Goal: Task Accomplishment & Management: Use online tool/utility

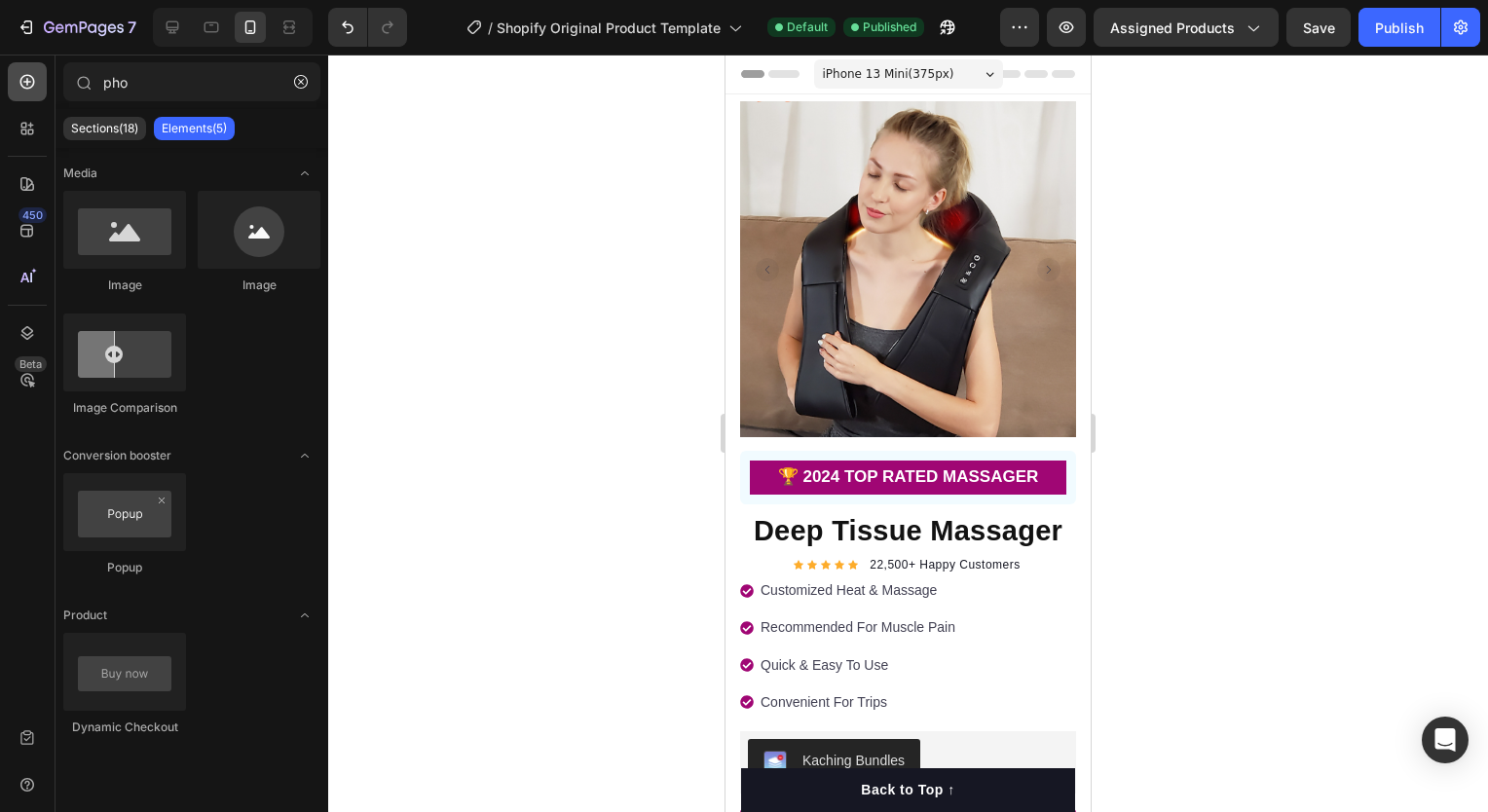
click at [33, 97] on div at bounding box center [27, 81] width 39 height 39
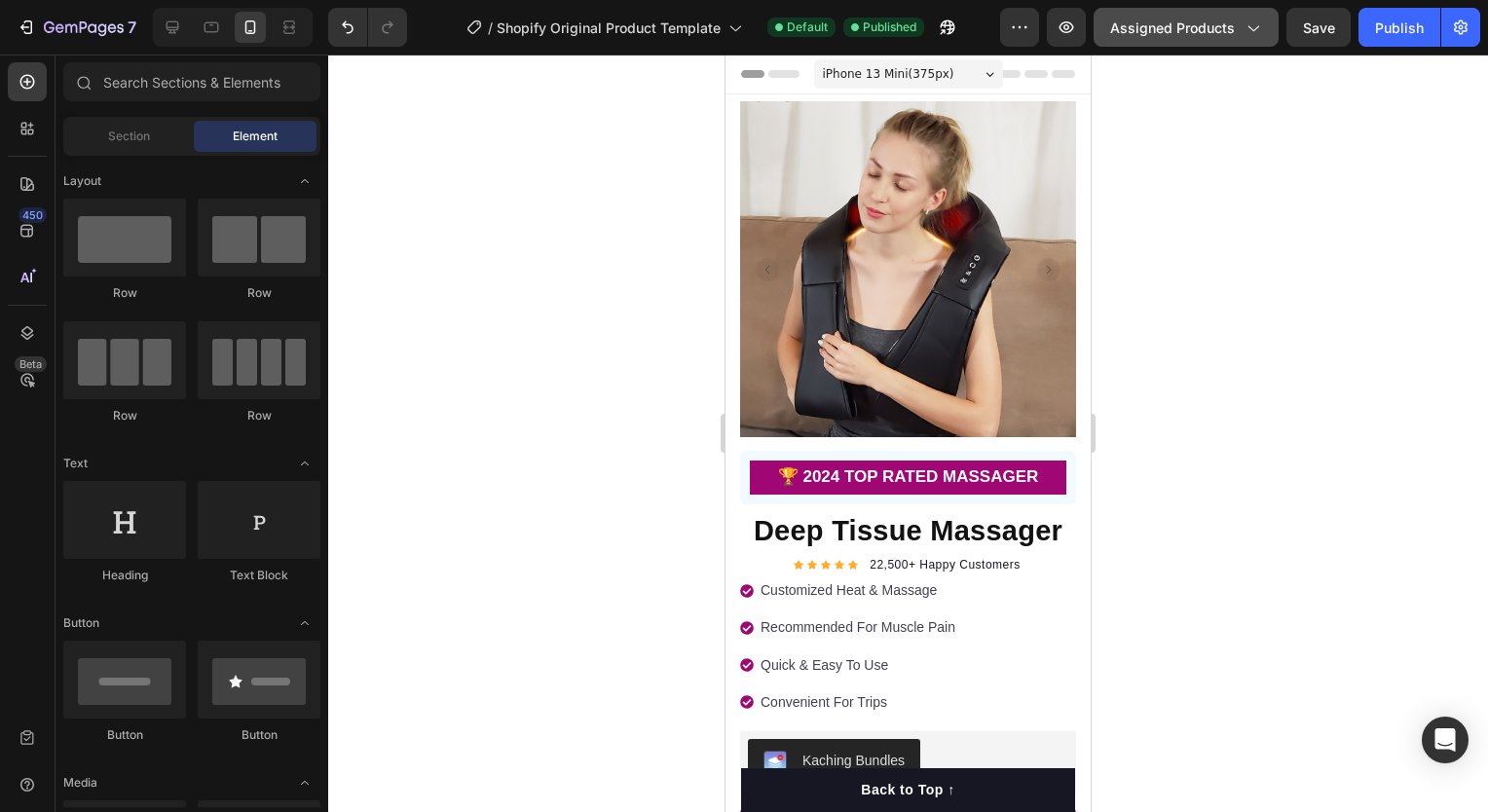
click at [1246, 29] on icon "button" at bounding box center [1252, 28] width 20 height 20
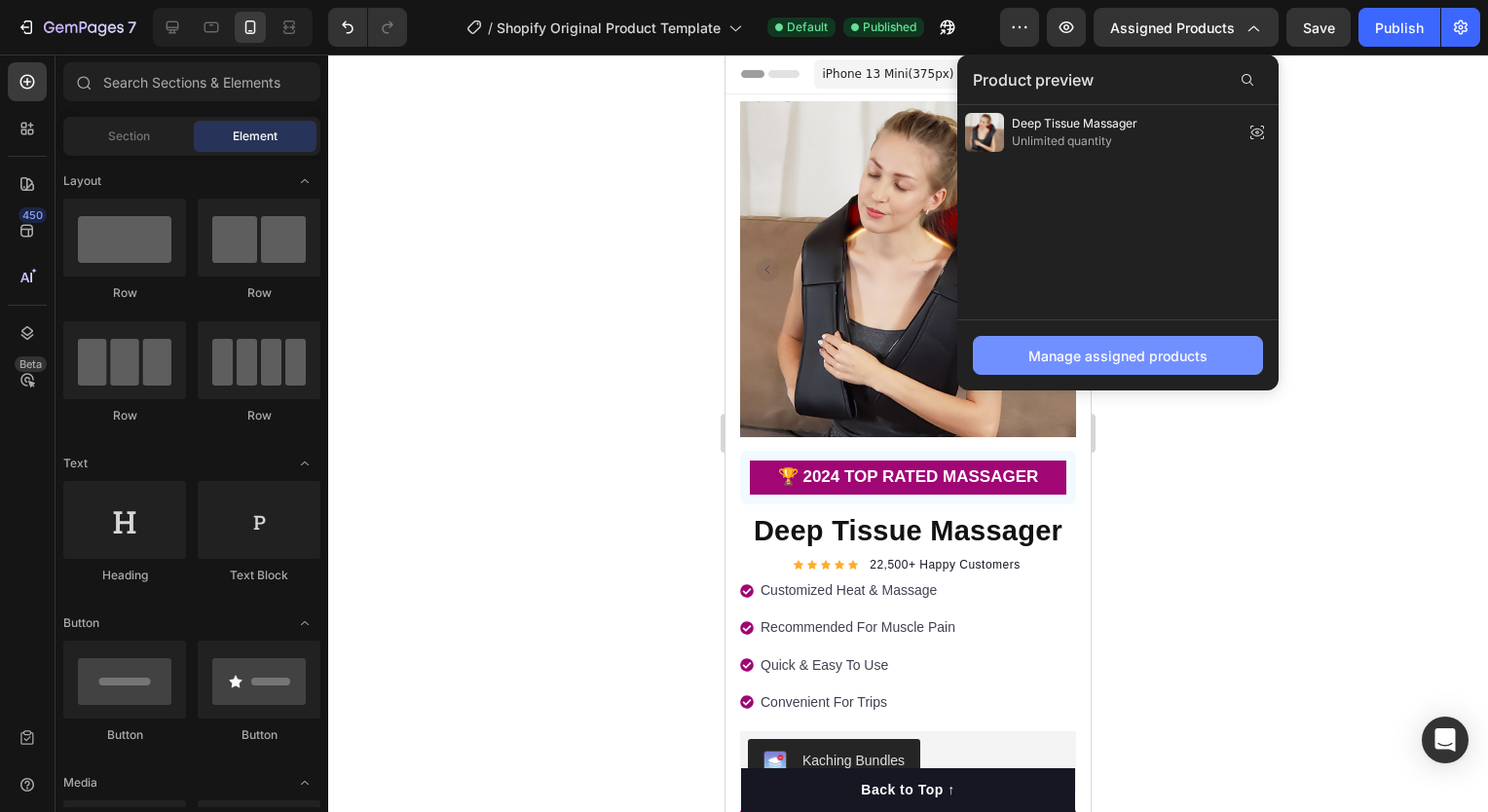
click at [1165, 349] on div "Manage assigned products" at bounding box center [1118, 356] width 179 height 21
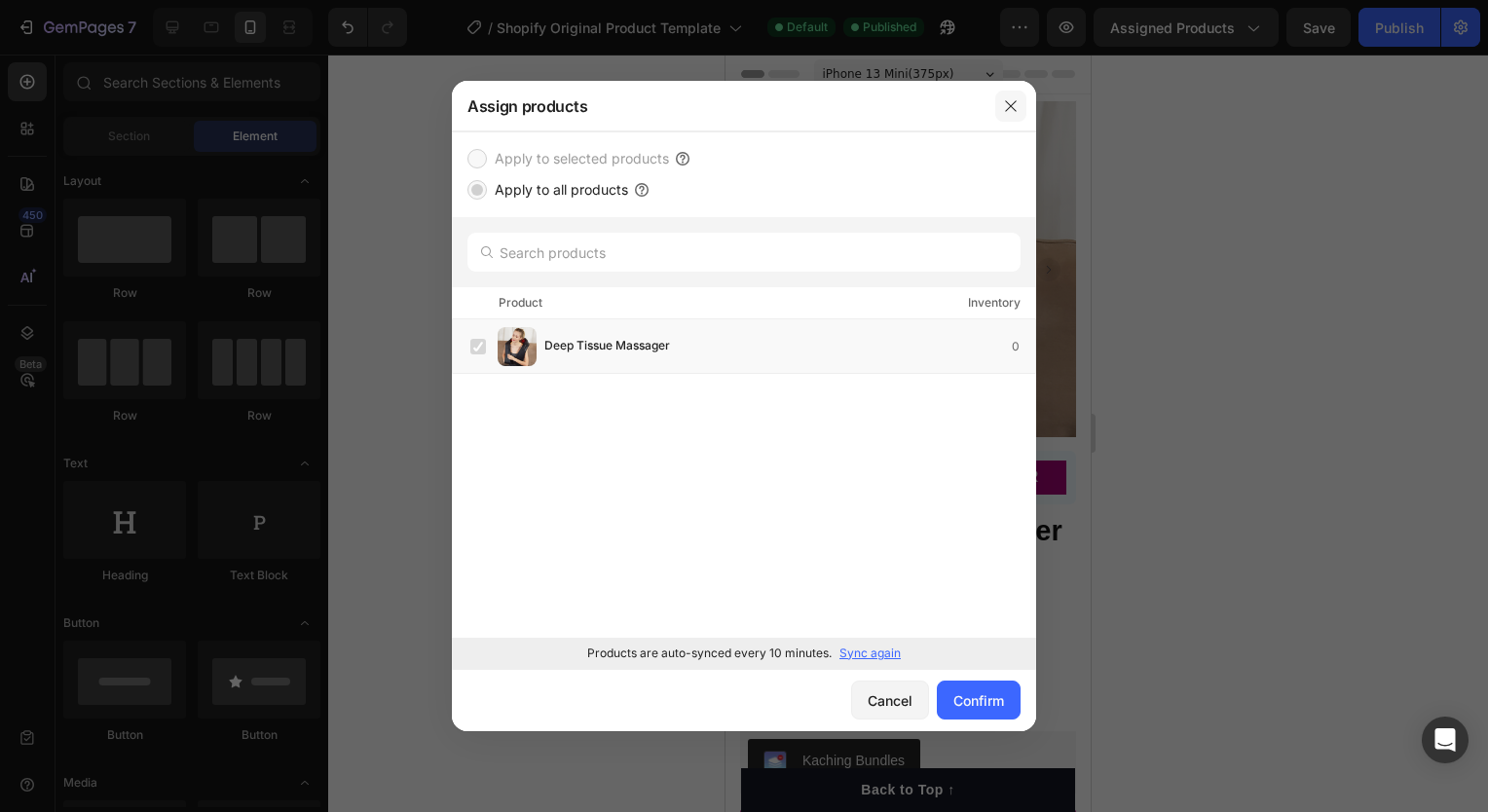
drag, startPoint x: 1003, startPoint y: 106, endPoint x: 98, endPoint y: 104, distance: 905.0
click at [1003, 106] on icon "button" at bounding box center [1011, 106] width 16 height 16
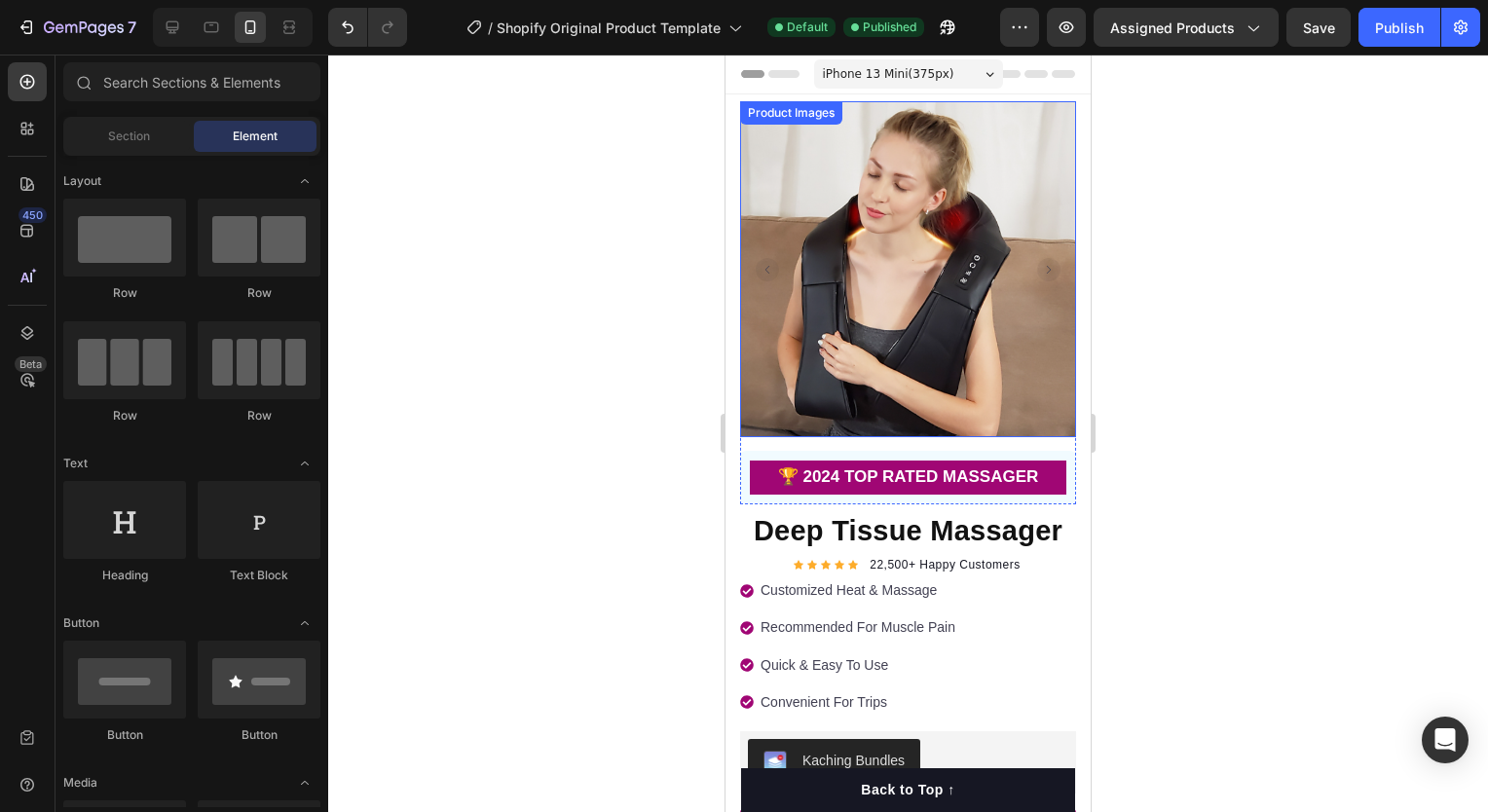
click at [743, 301] on img at bounding box center [909, 269] width 336 height 336
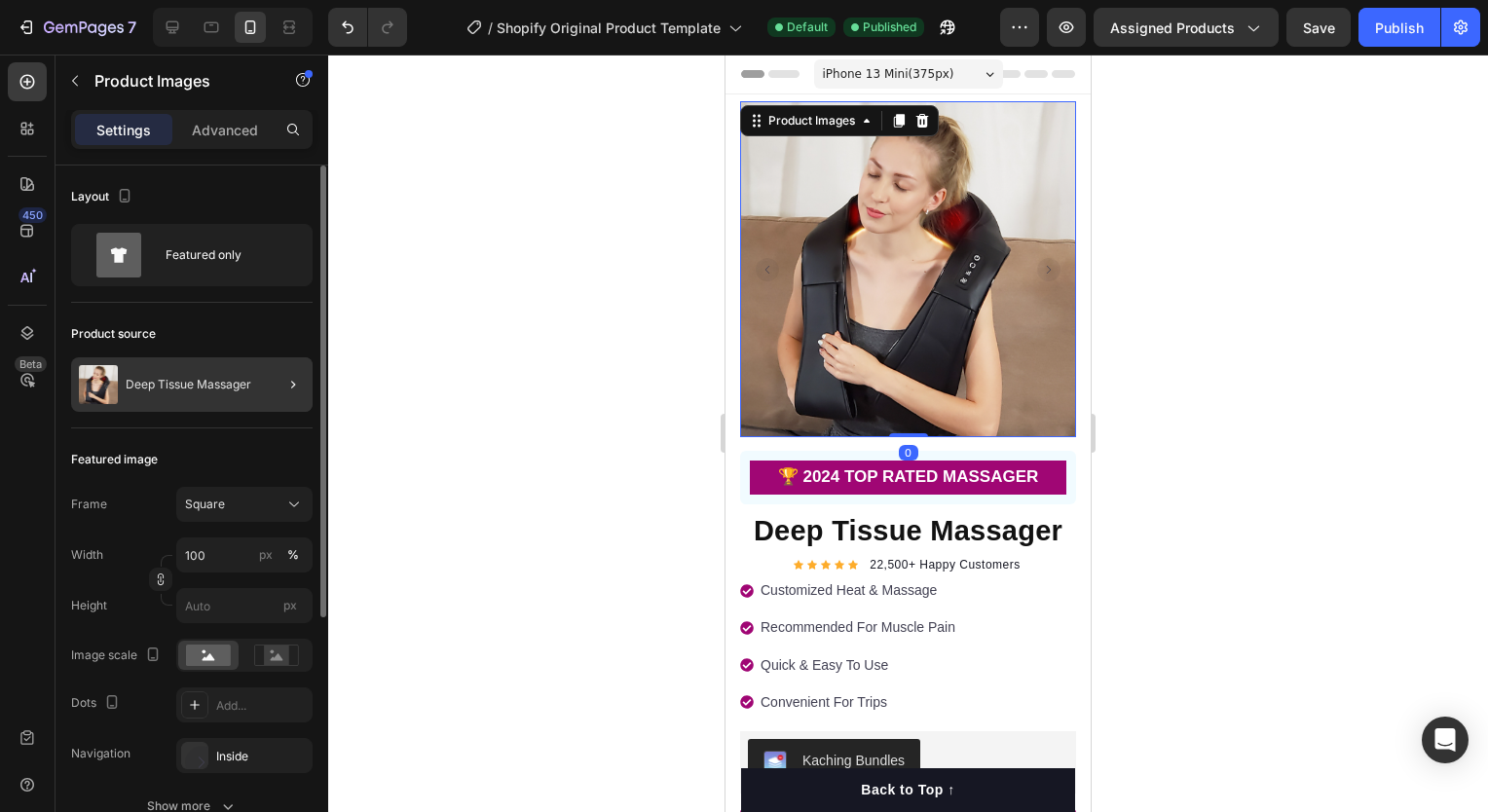
click at [277, 371] on div at bounding box center [285, 385] width 55 height 55
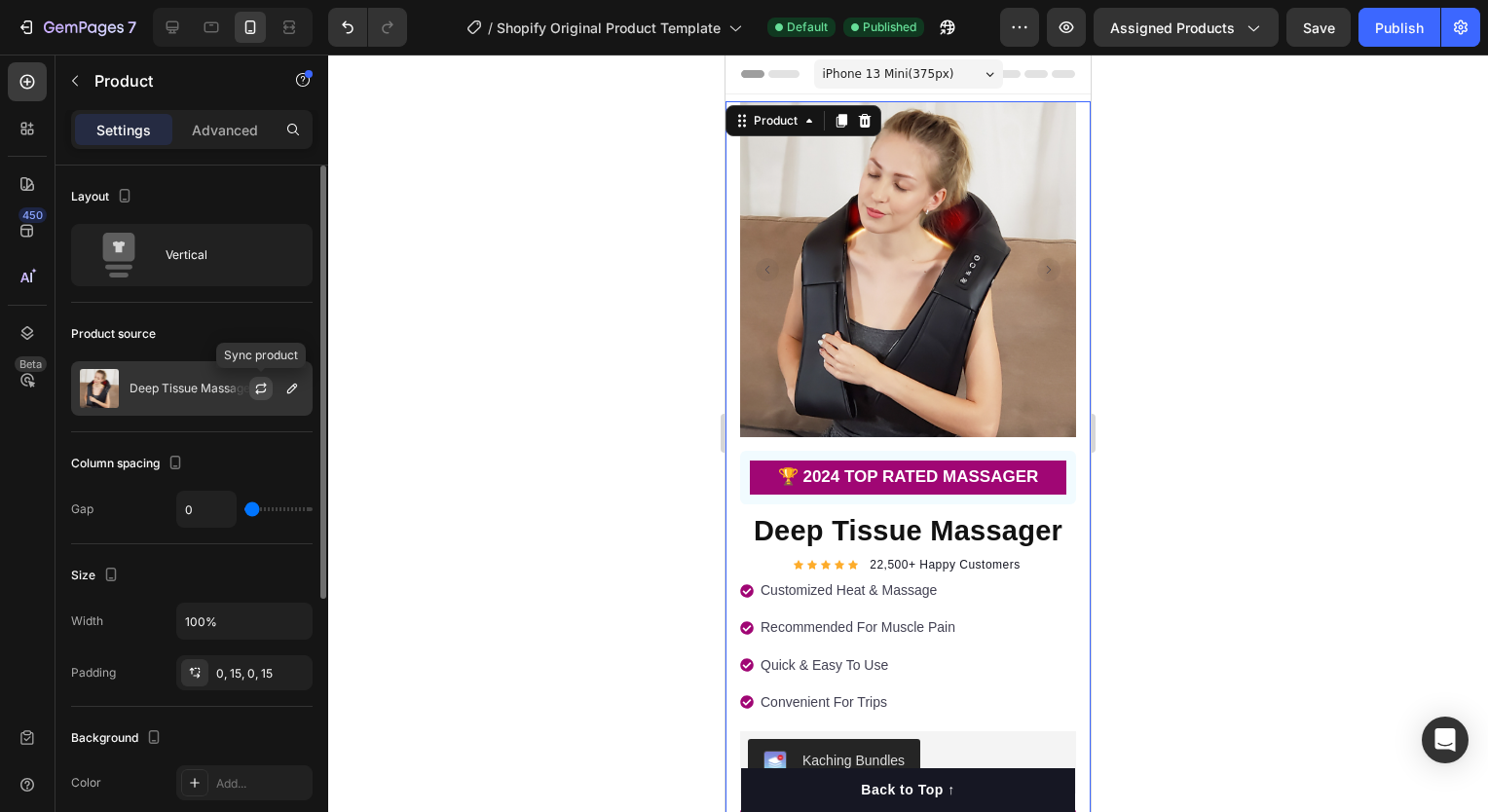
click at [268, 388] on icon "button" at bounding box center [261, 389] width 16 height 16
click at [291, 392] on icon "button" at bounding box center [292, 389] width 10 height 10
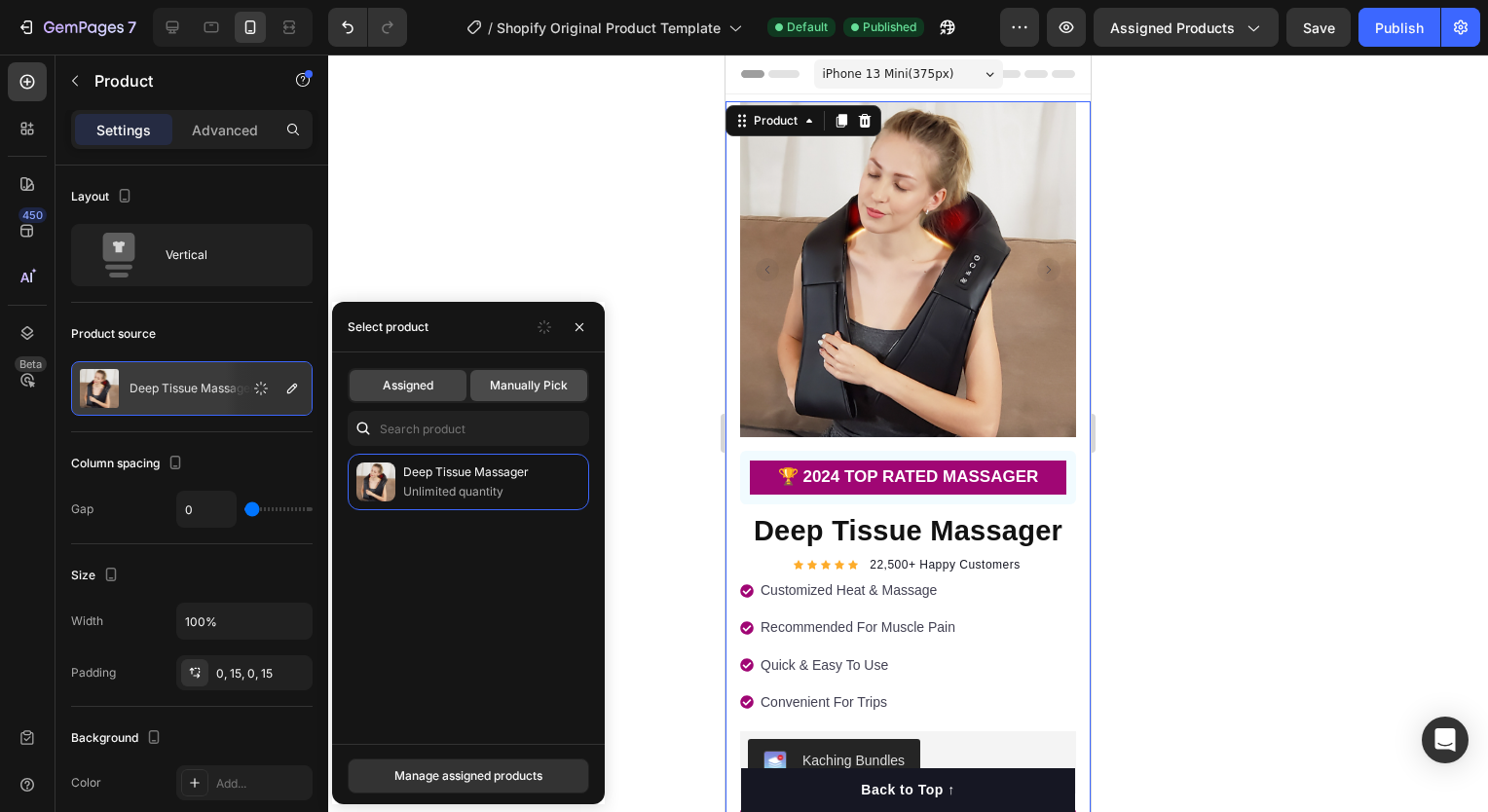
click at [514, 397] on div "Manually Pick" at bounding box center [529, 385] width 117 height 31
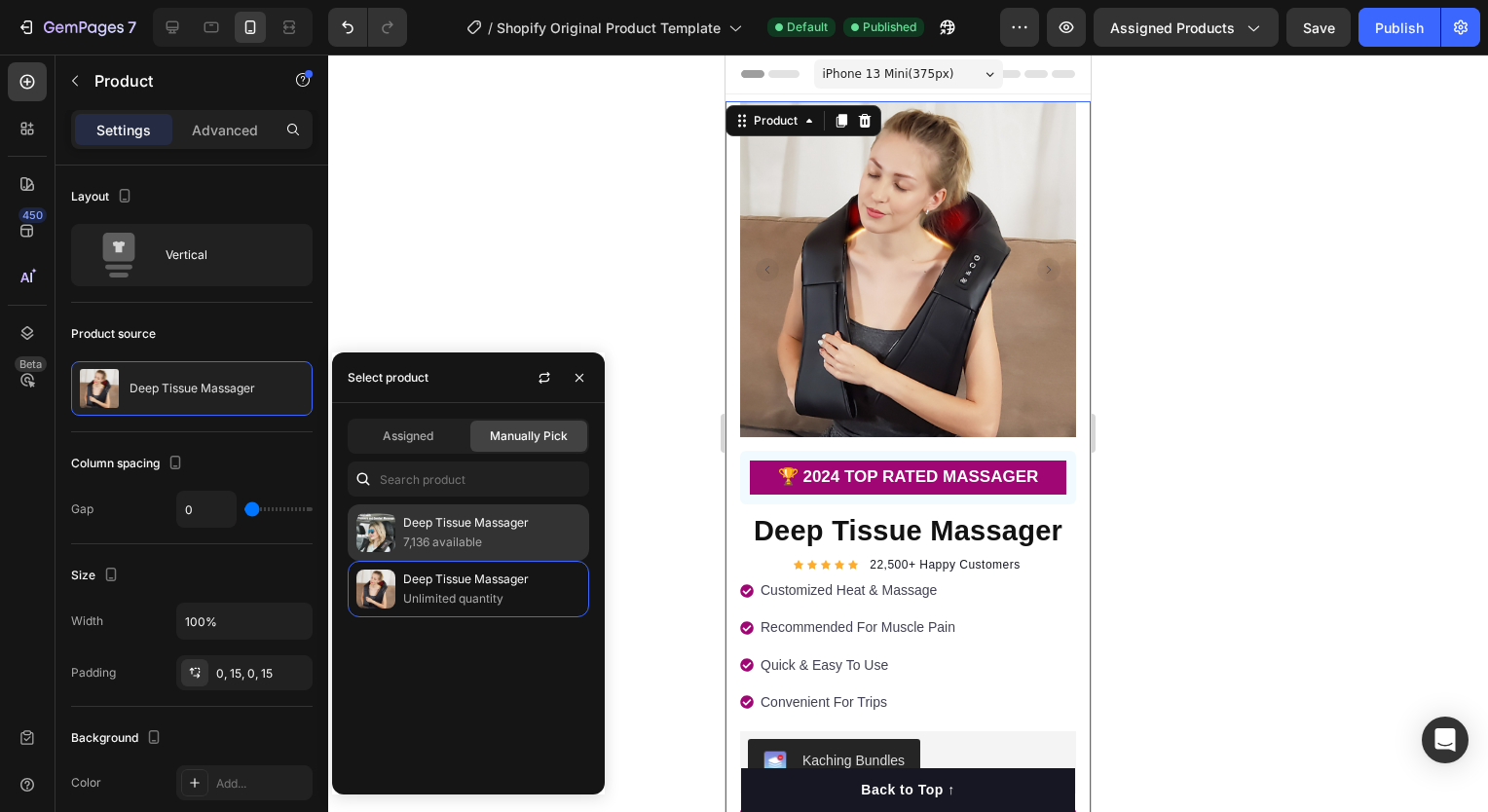
click at [515, 531] on p "Deep Tissue Massager" at bounding box center [492, 523] width 177 height 20
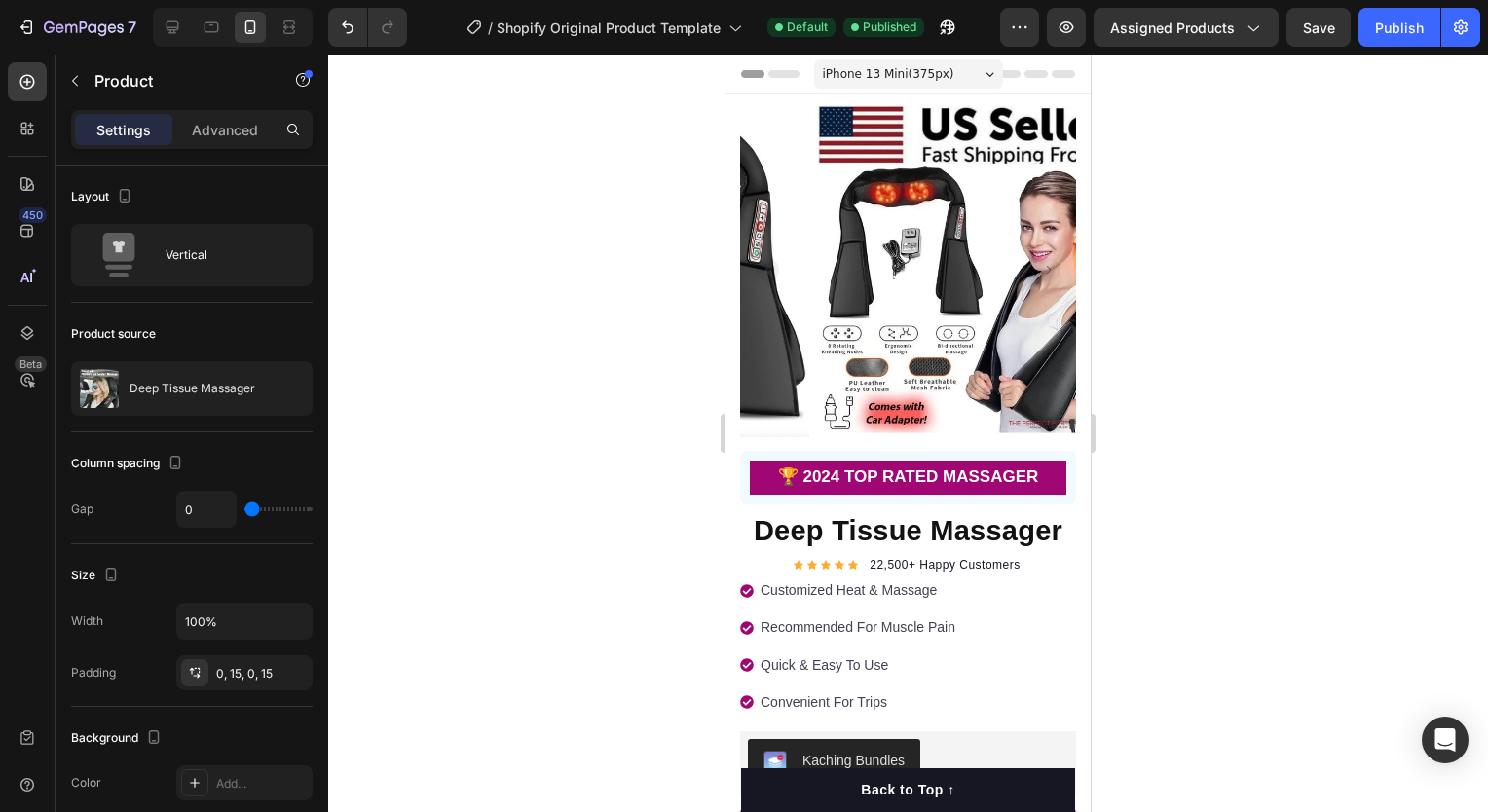
click at [481, 271] on div at bounding box center [908, 433] width 1160 height 757
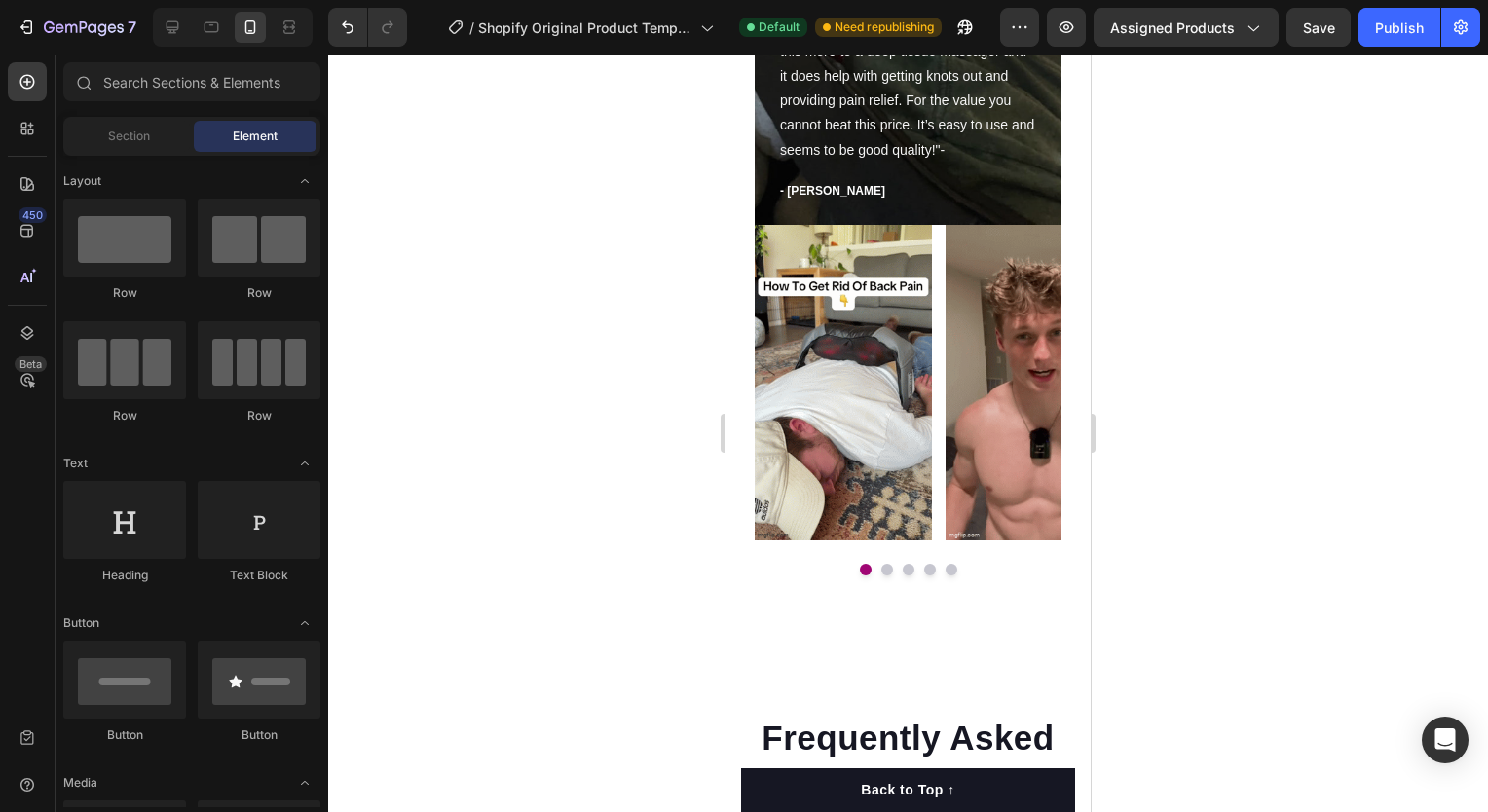
scroll to position [4894, 0]
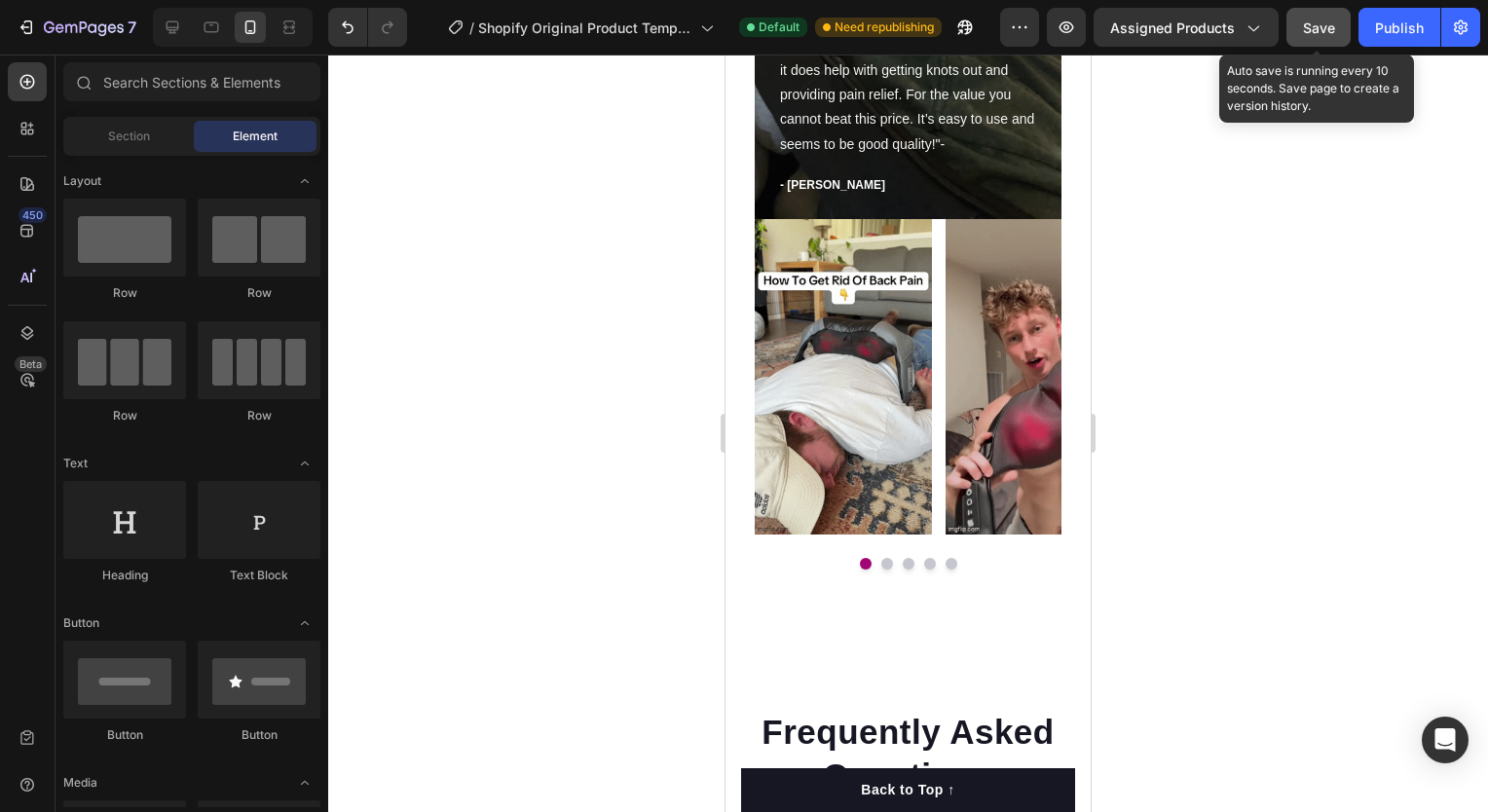
click at [1315, 26] on span "Save" at bounding box center [1319, 28] width 32 height 17
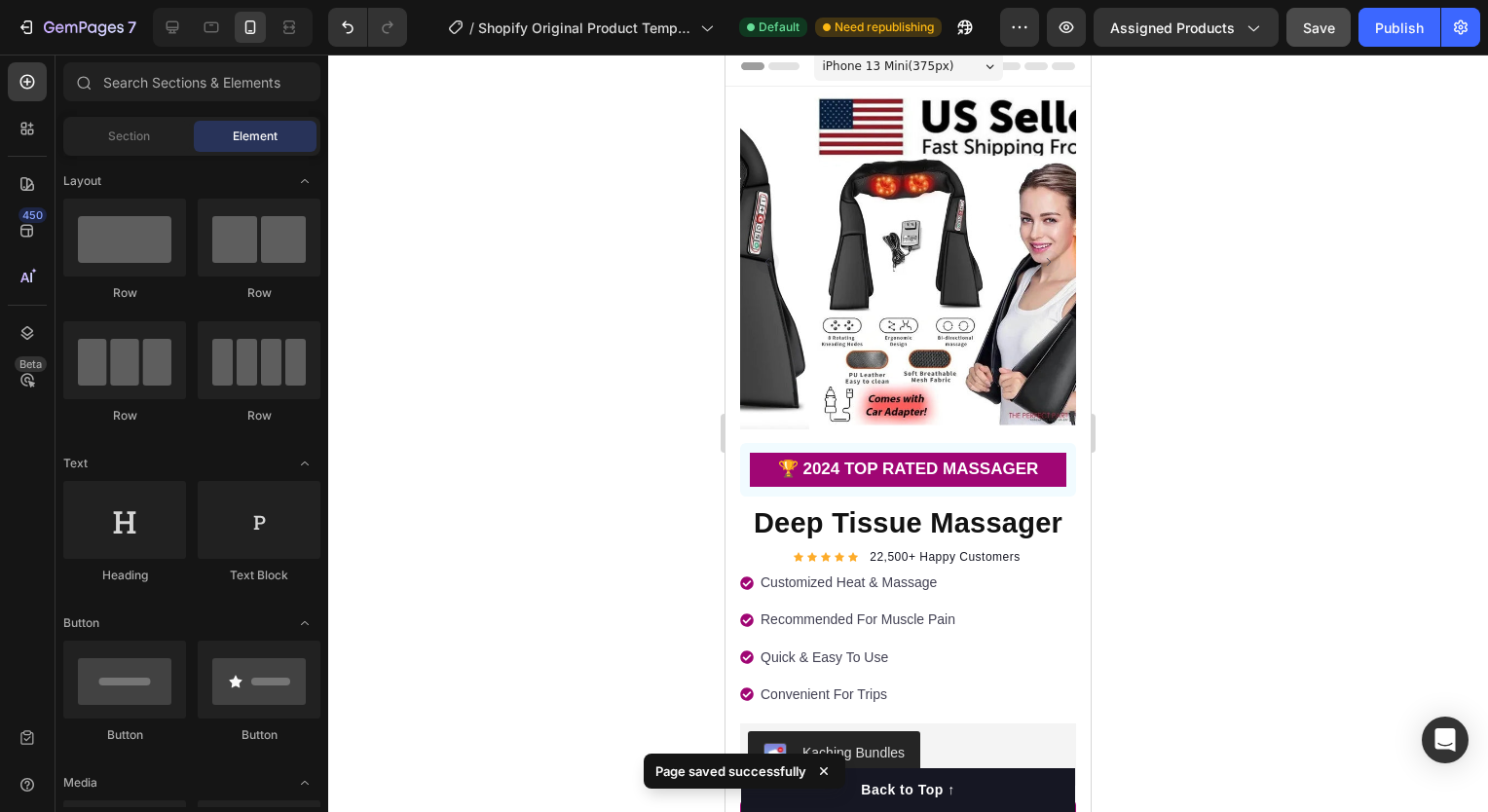
scroll to position [0, 0]
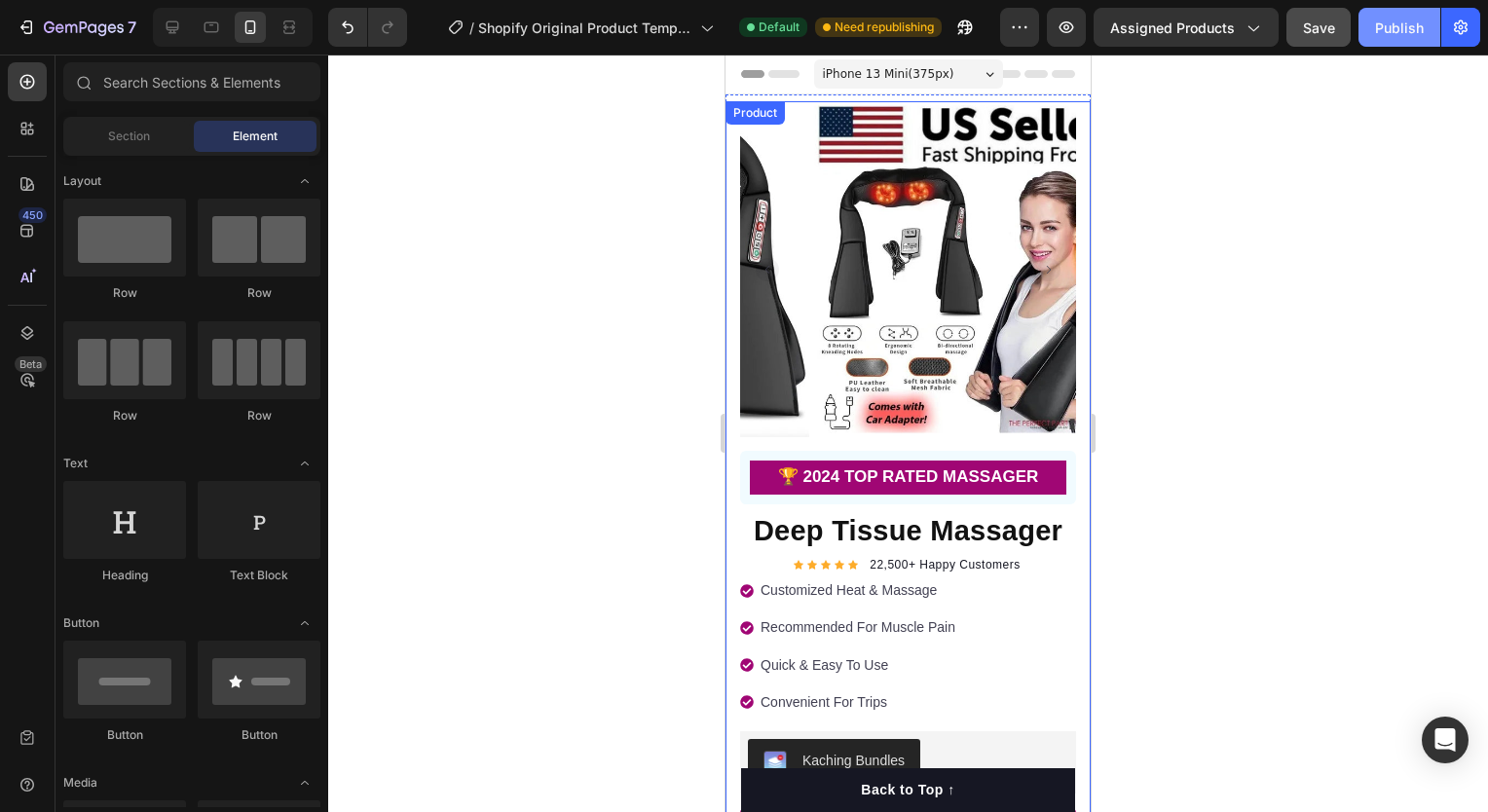
click at [1396, 35] on div "Publish" at bounding box center [1399, 28] width 49 height 21
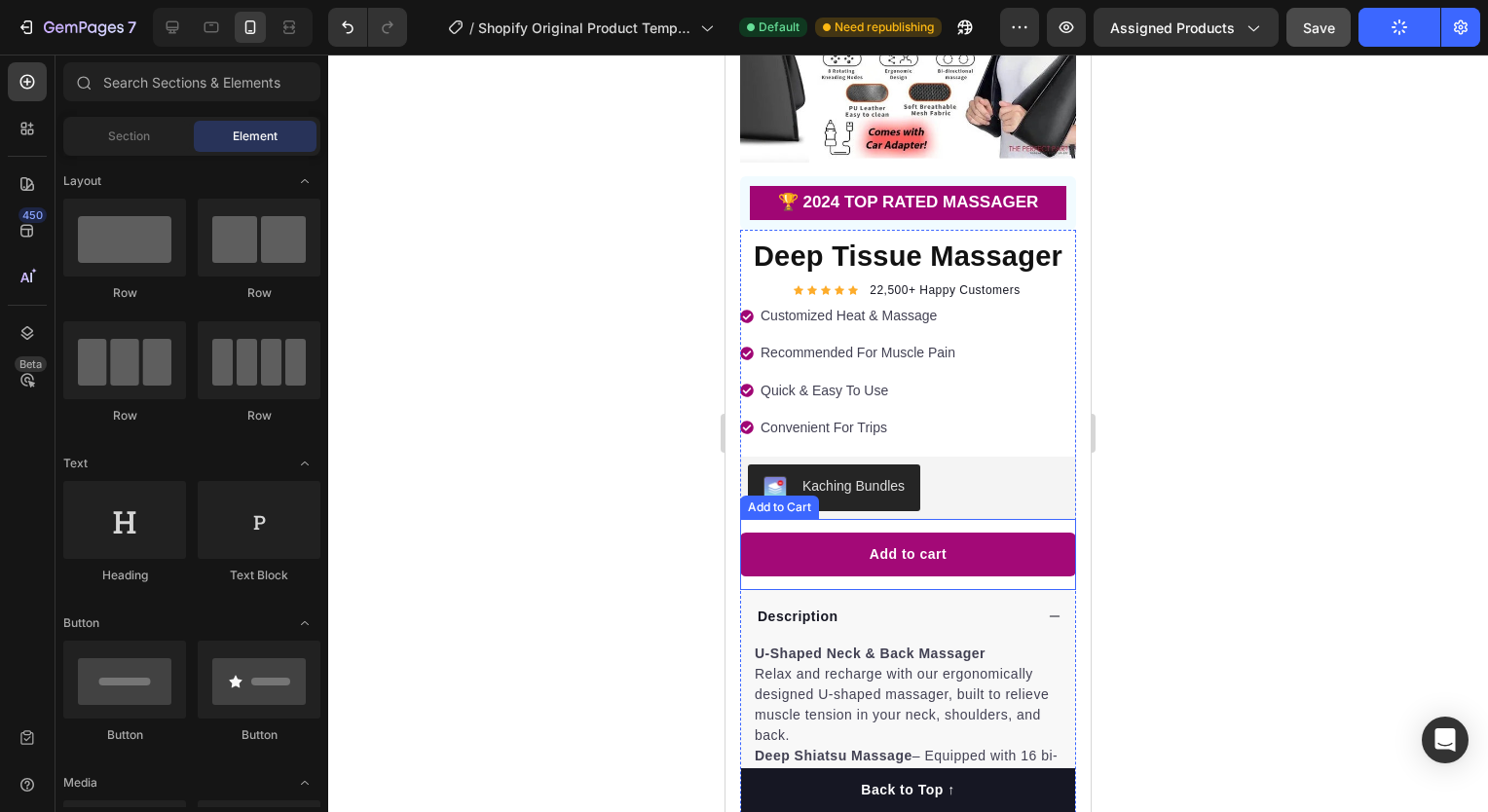
scroll to position [275, 0]
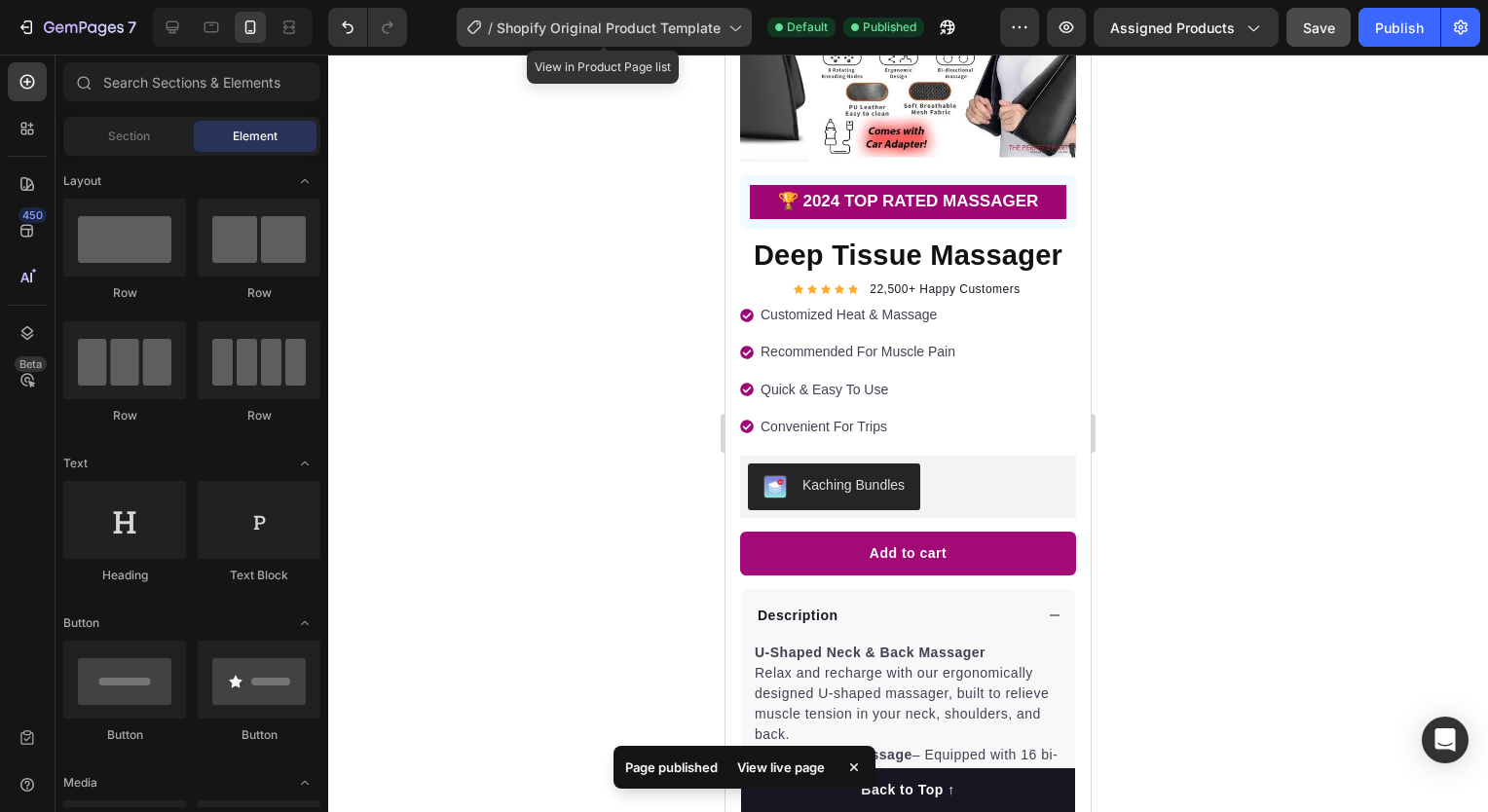
click at [711, 29] on span "Shopify Original Product Template" at bounding box center [608, 28] width 224 height 21
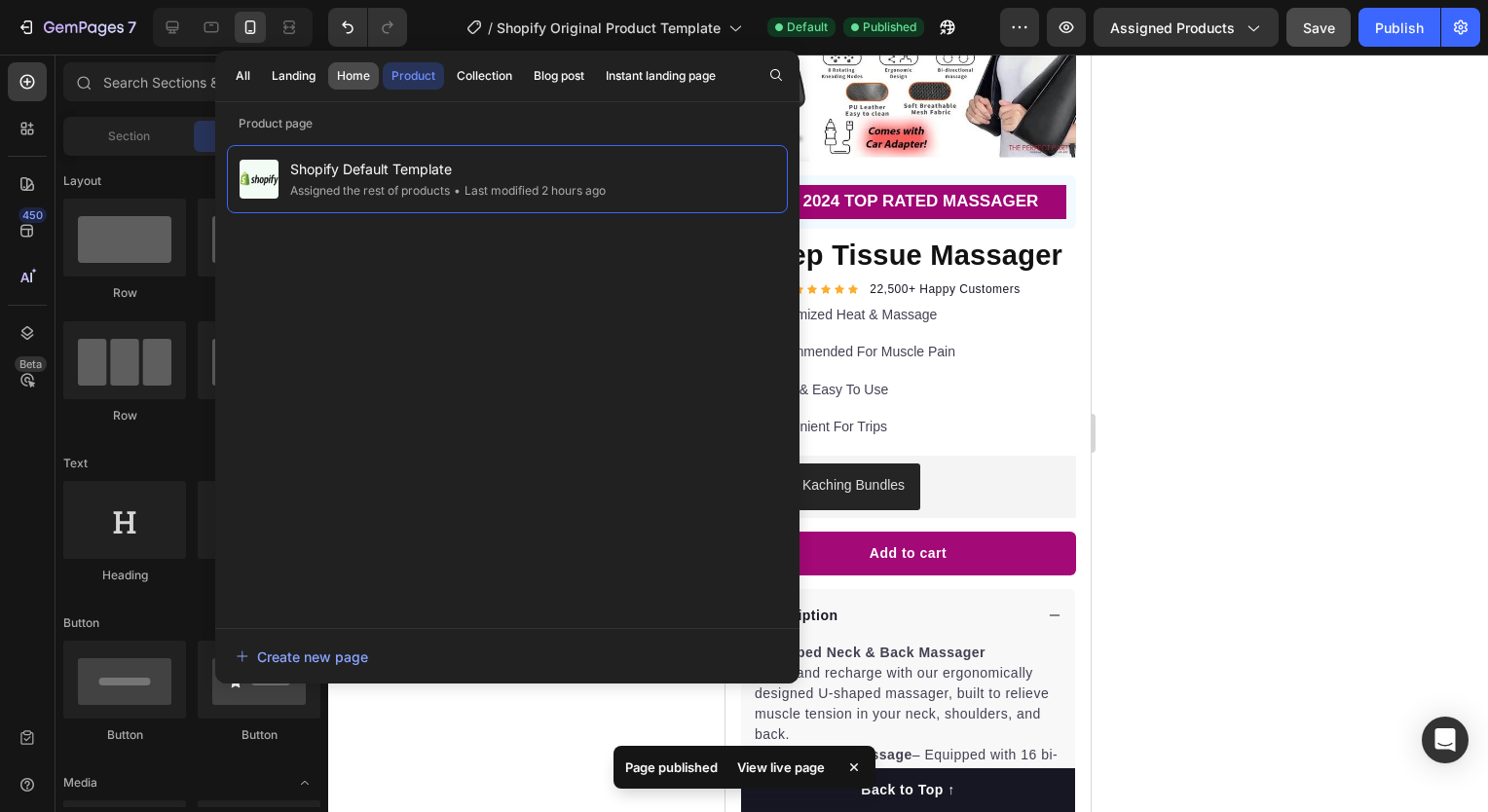
click at [359, 76] on div "Home" at bounding box center [353, 77] width 33 height 18
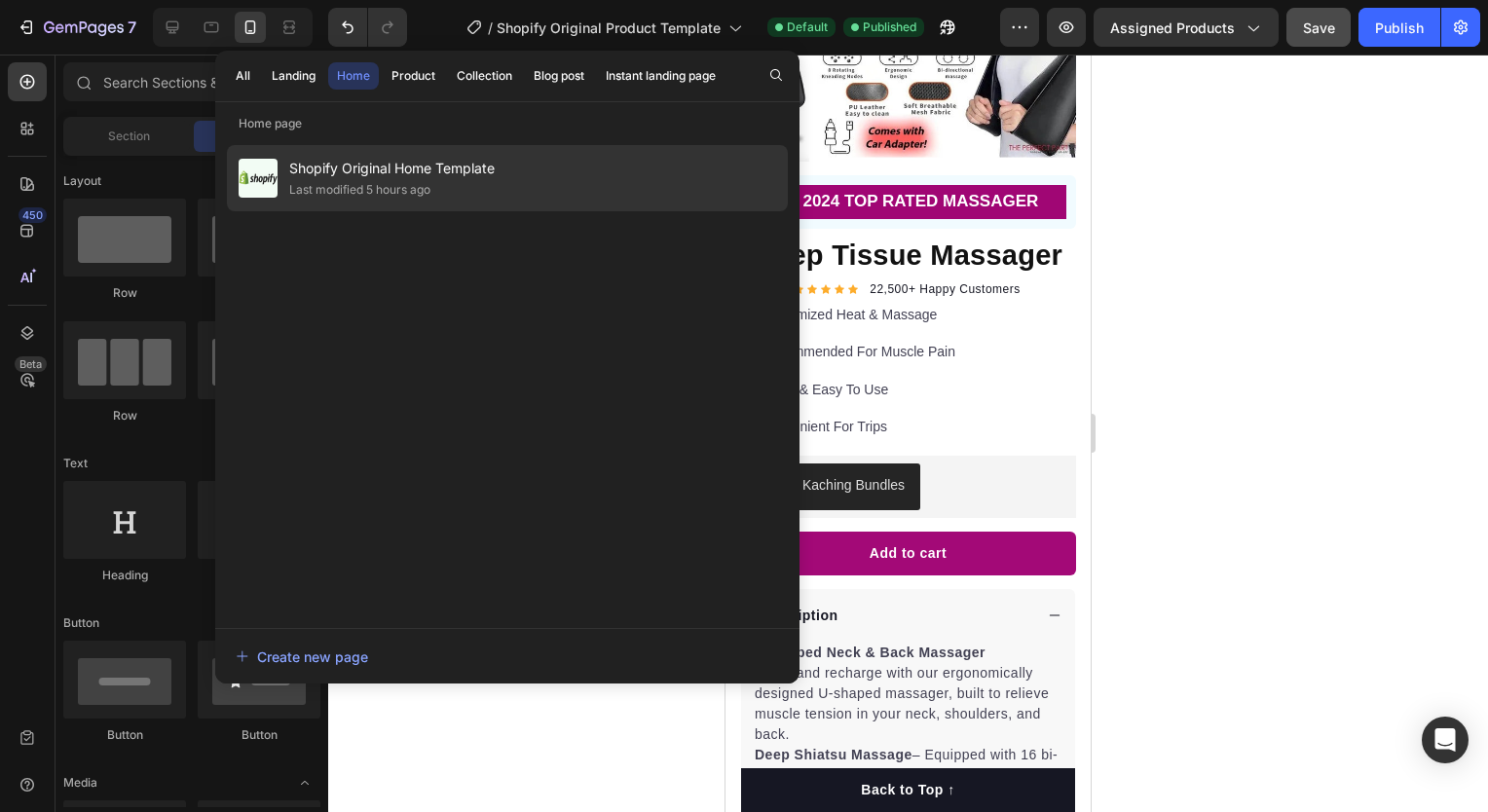
click at [407, 169] on span "Shopify Original Home Template" at bounding box center [392, 169] width 206 height 24
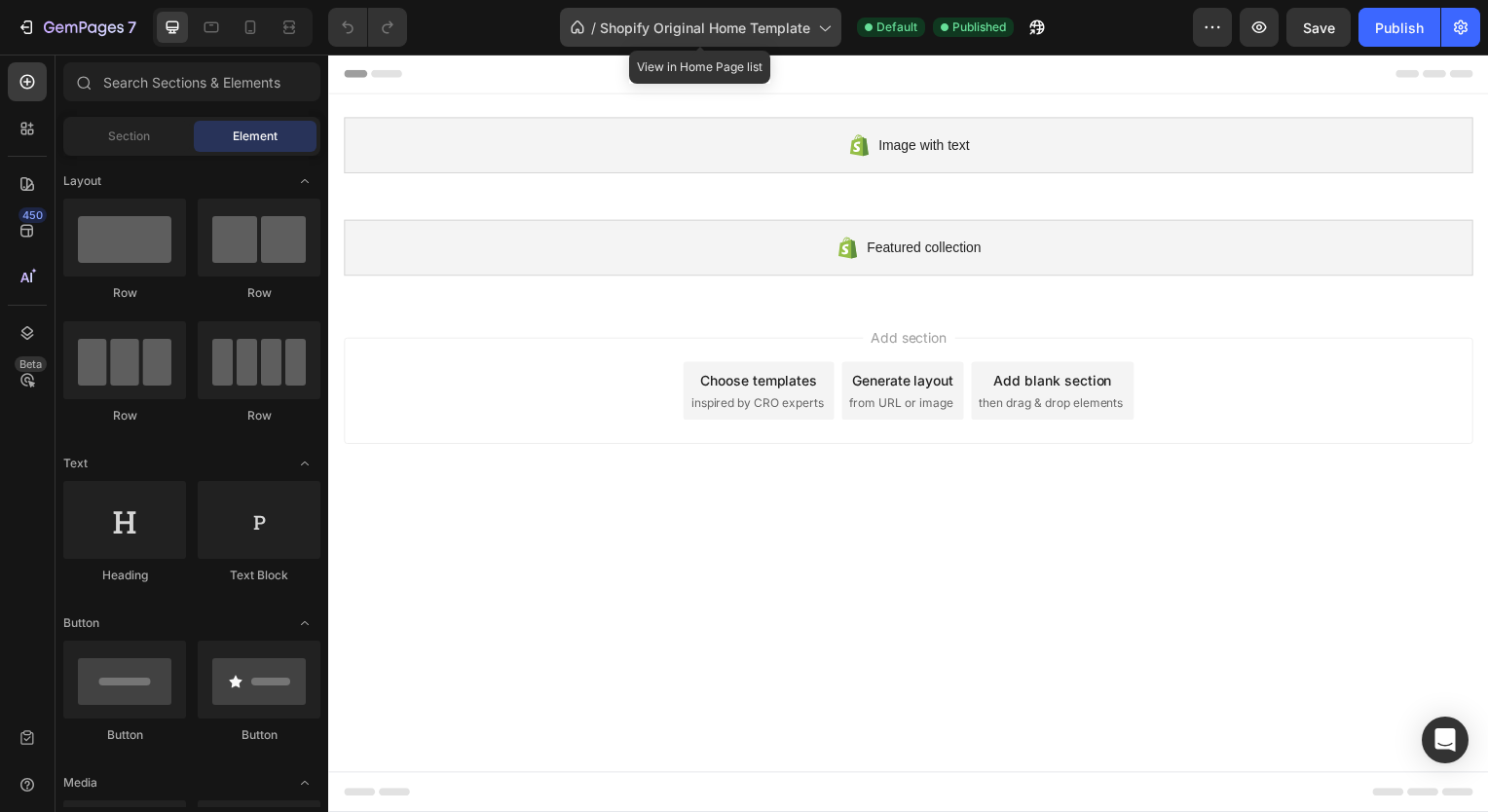
click at [756, 33] on span "Shopify Original Home Template" at bounding box center [705, 28] width 211 height 21
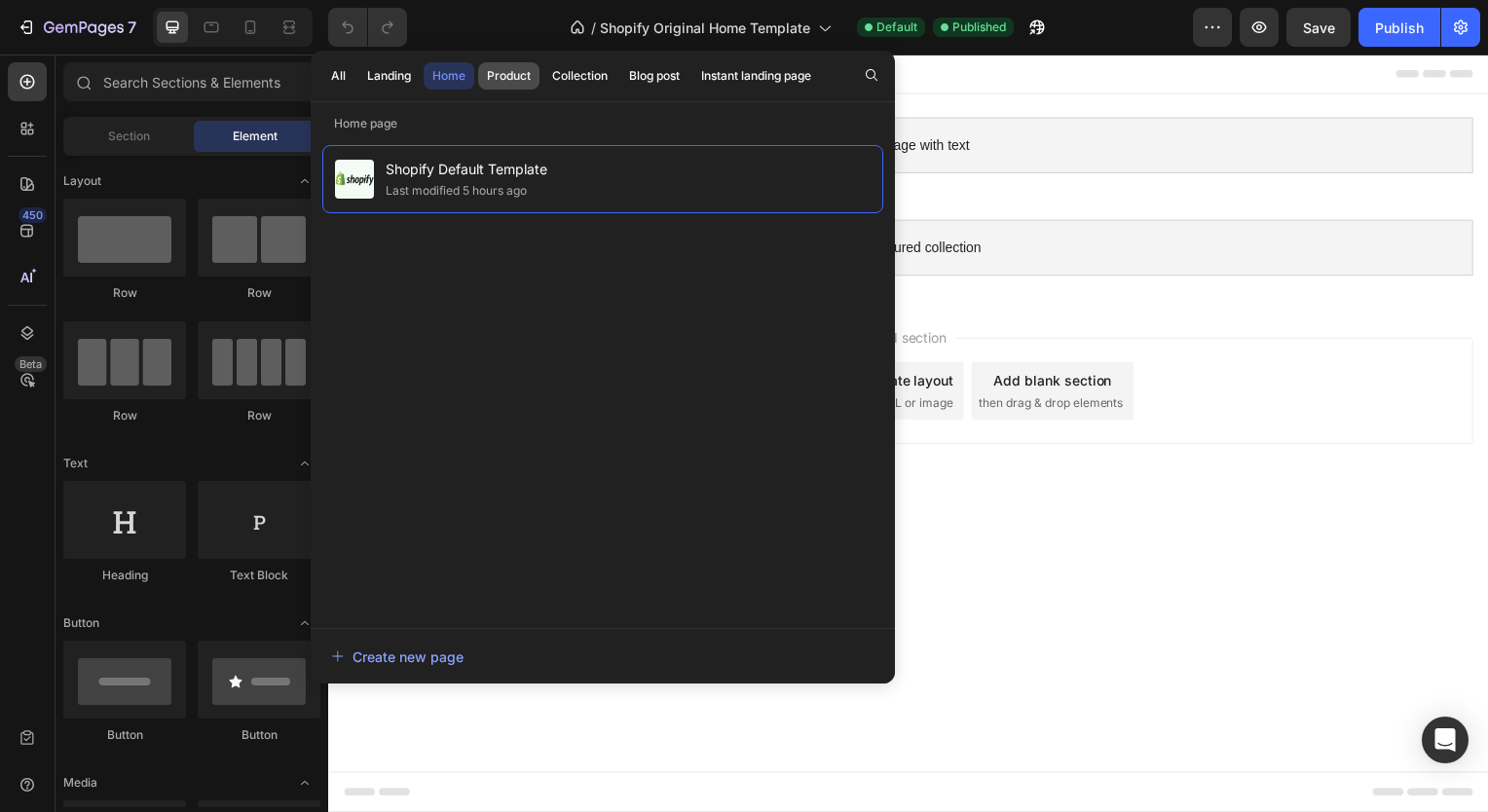
click at [528, 78] on div "Product" at bounding box center [509, 77] width 44 height 18
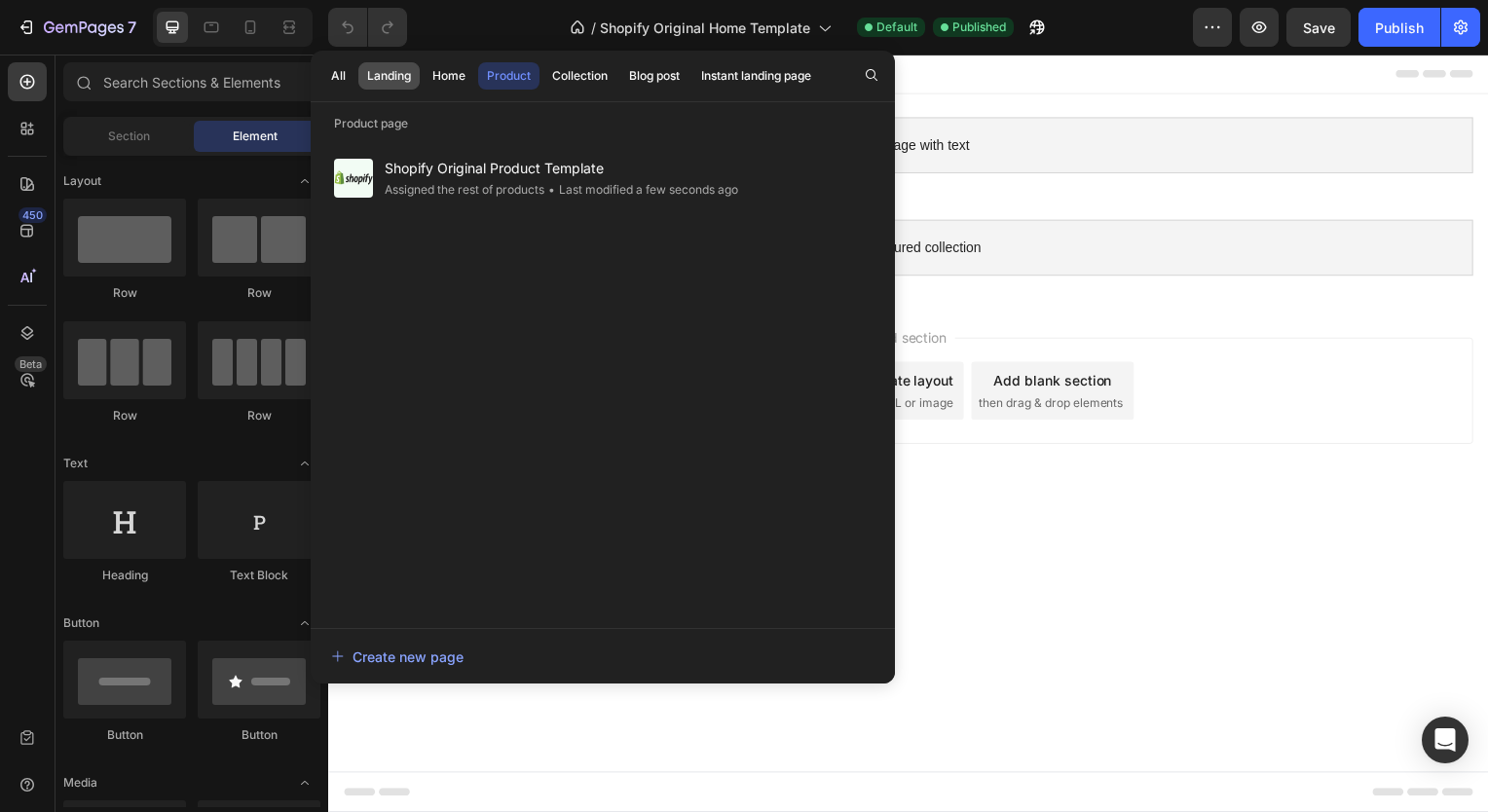
click at [401, 72] on div "Landing" at bounding box center [389, 77] width 44 height 18
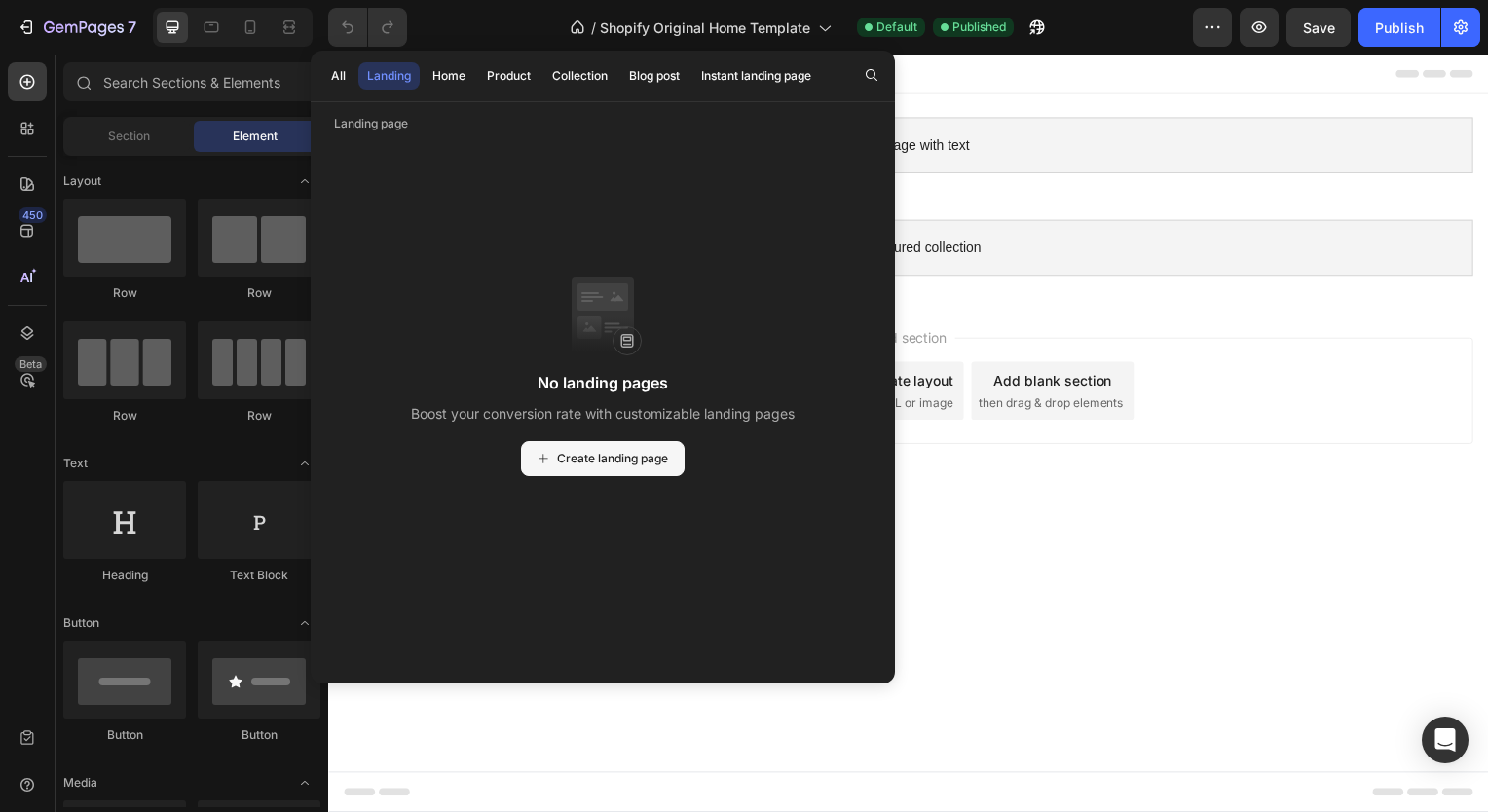
click at [628, 459] on span "Create landing page" at bounding box center [612, 459] width 111 height 18
click at [962, 517] on body "Image with text Shopify section: Image with text Featured collection Shopify se…" at bounding box center [912, 436] width 1169 height 763
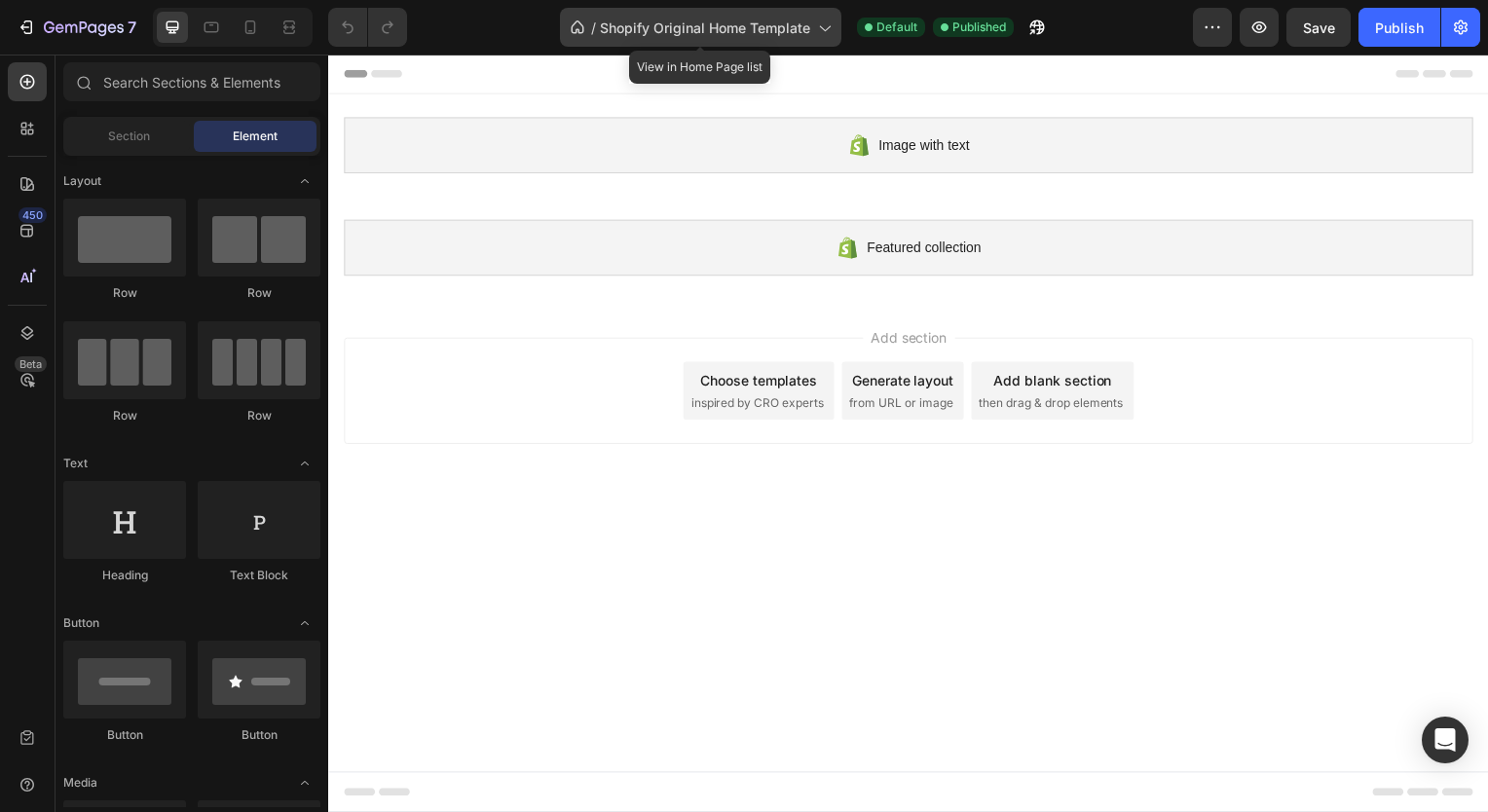
click at [695, 18] on span "Shopify Original Home Template" at bounding box center [705, 28] width 211 height 21
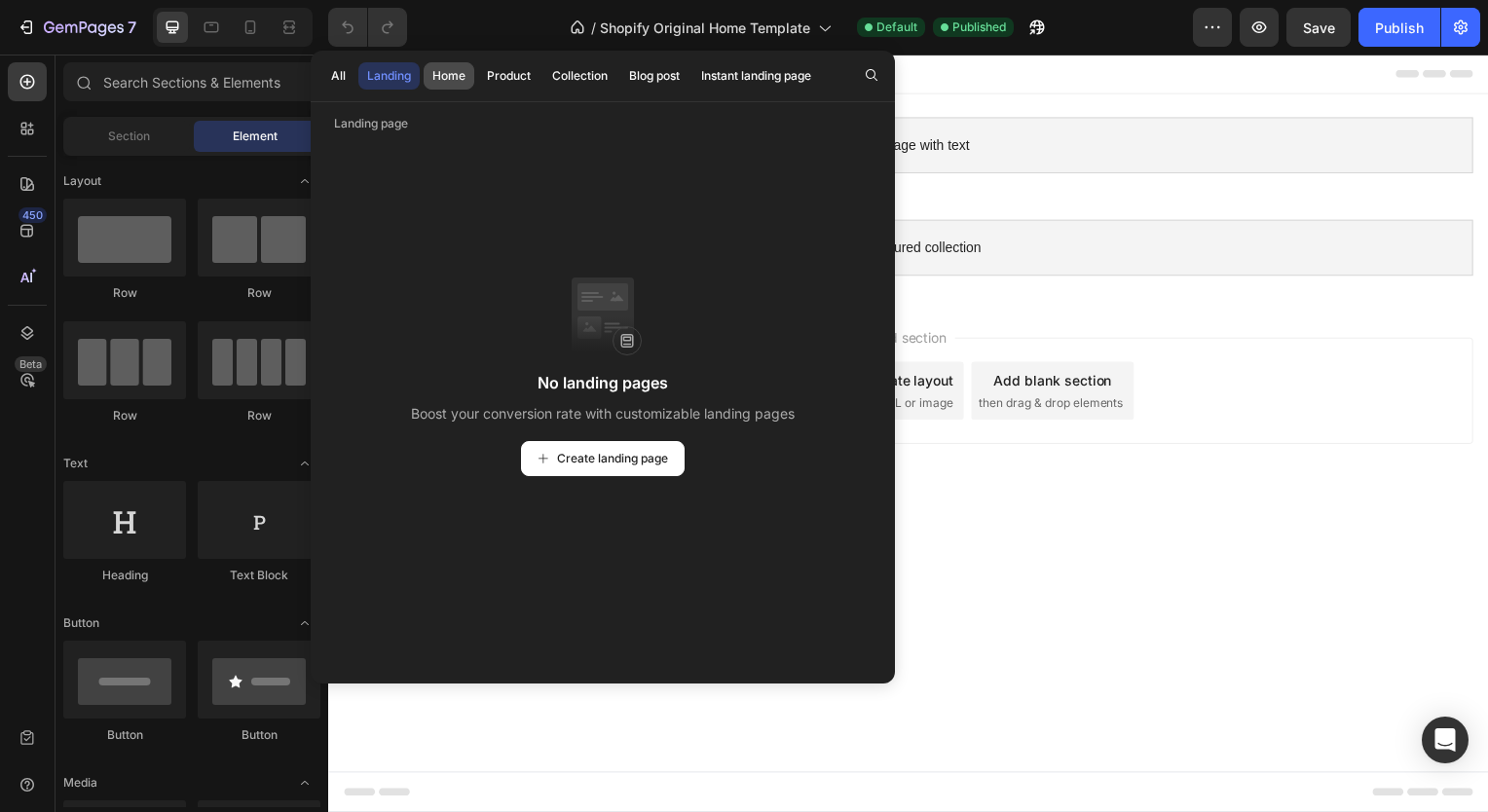
click at [459, 80] on div "Home" at bounding box center [448, 77] width 33 height 18
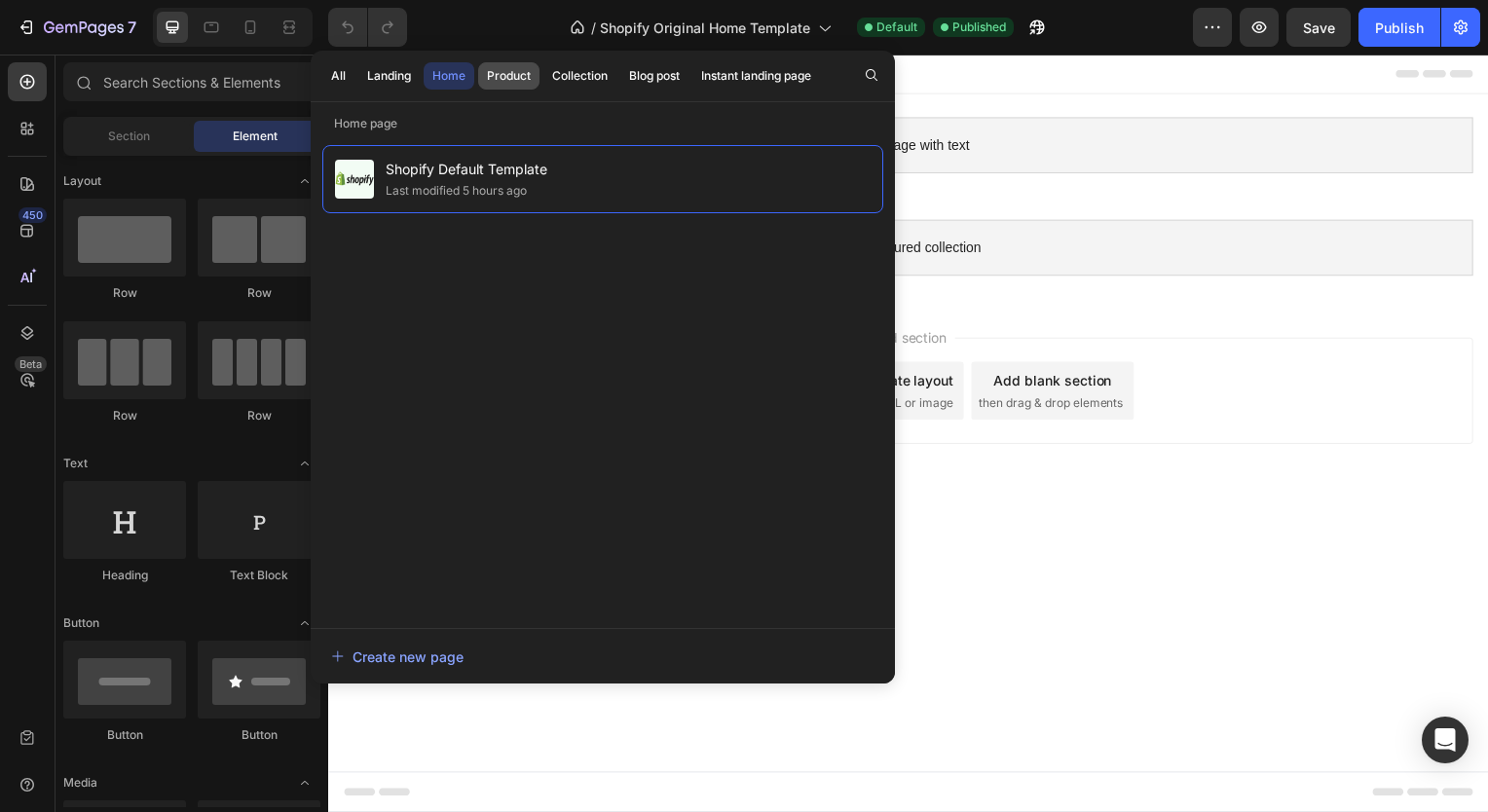
click at [495, 76] on div "Product" at bounding box center [509, 77] width 44 height 18
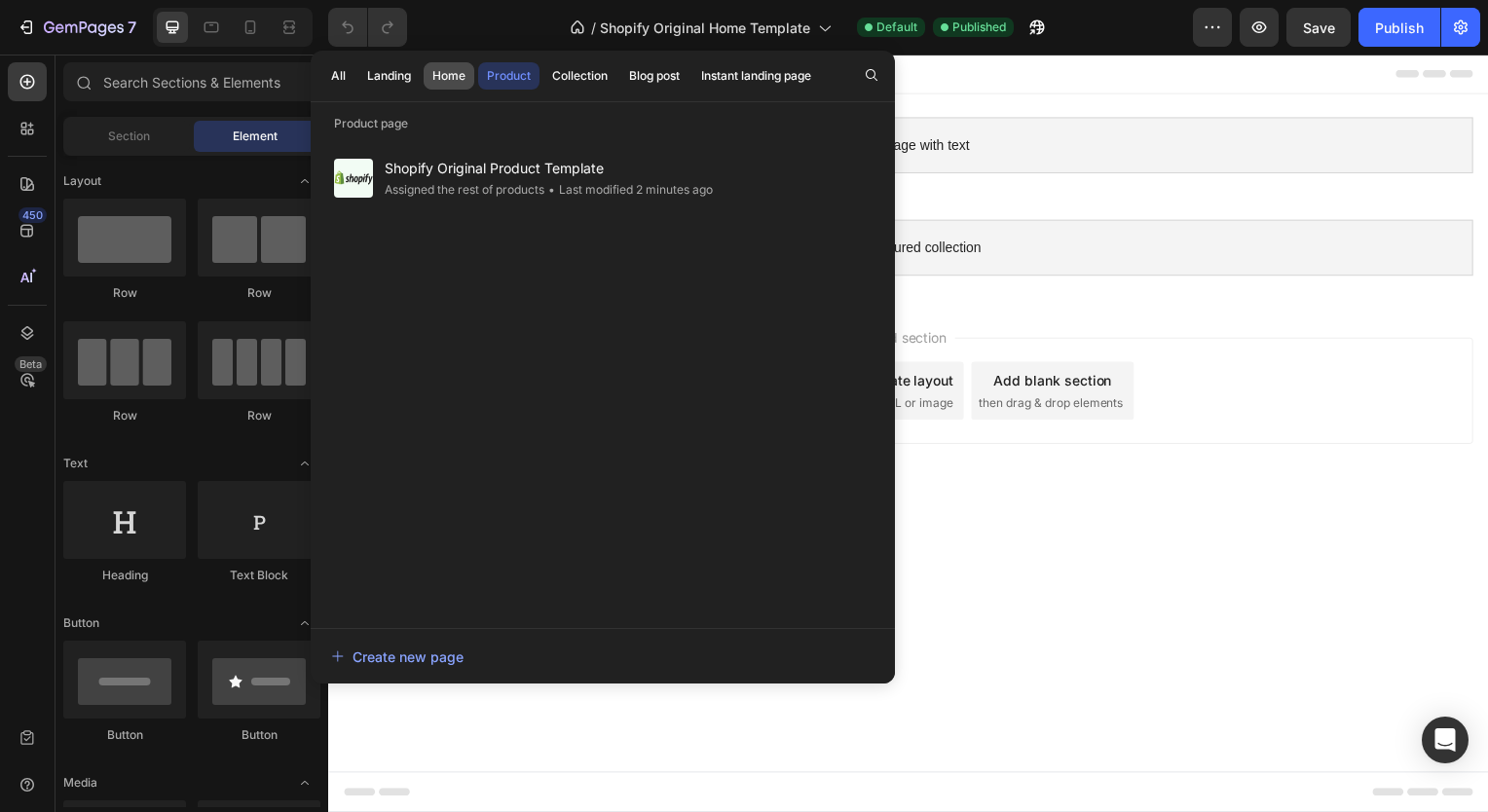
click at [446, 82] on div "Home" at bounding box center [448, 77] width 33 height 18
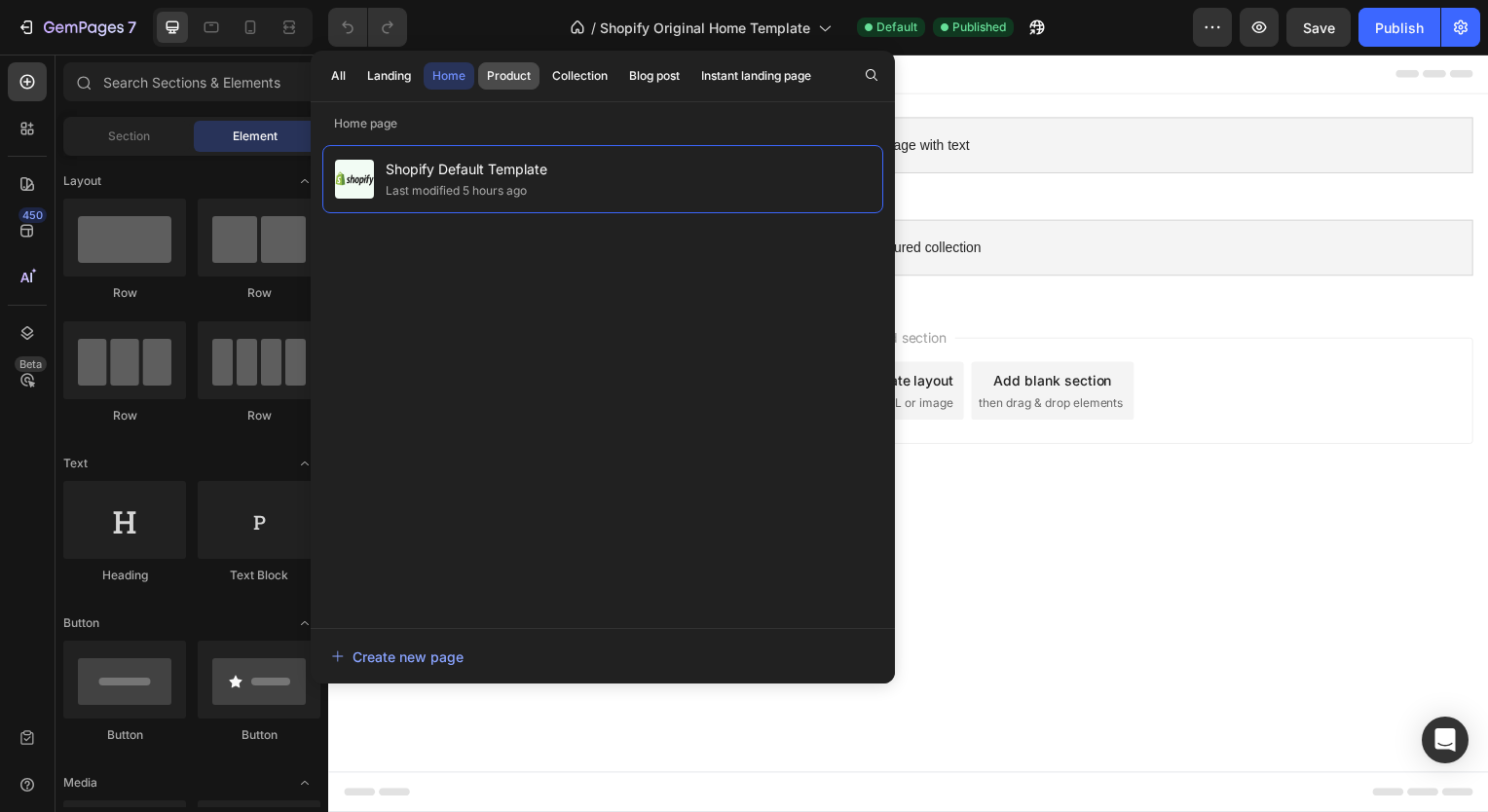
click at [507, 83] on div "Product" at bounding box center [509, 77] width 44 height 18
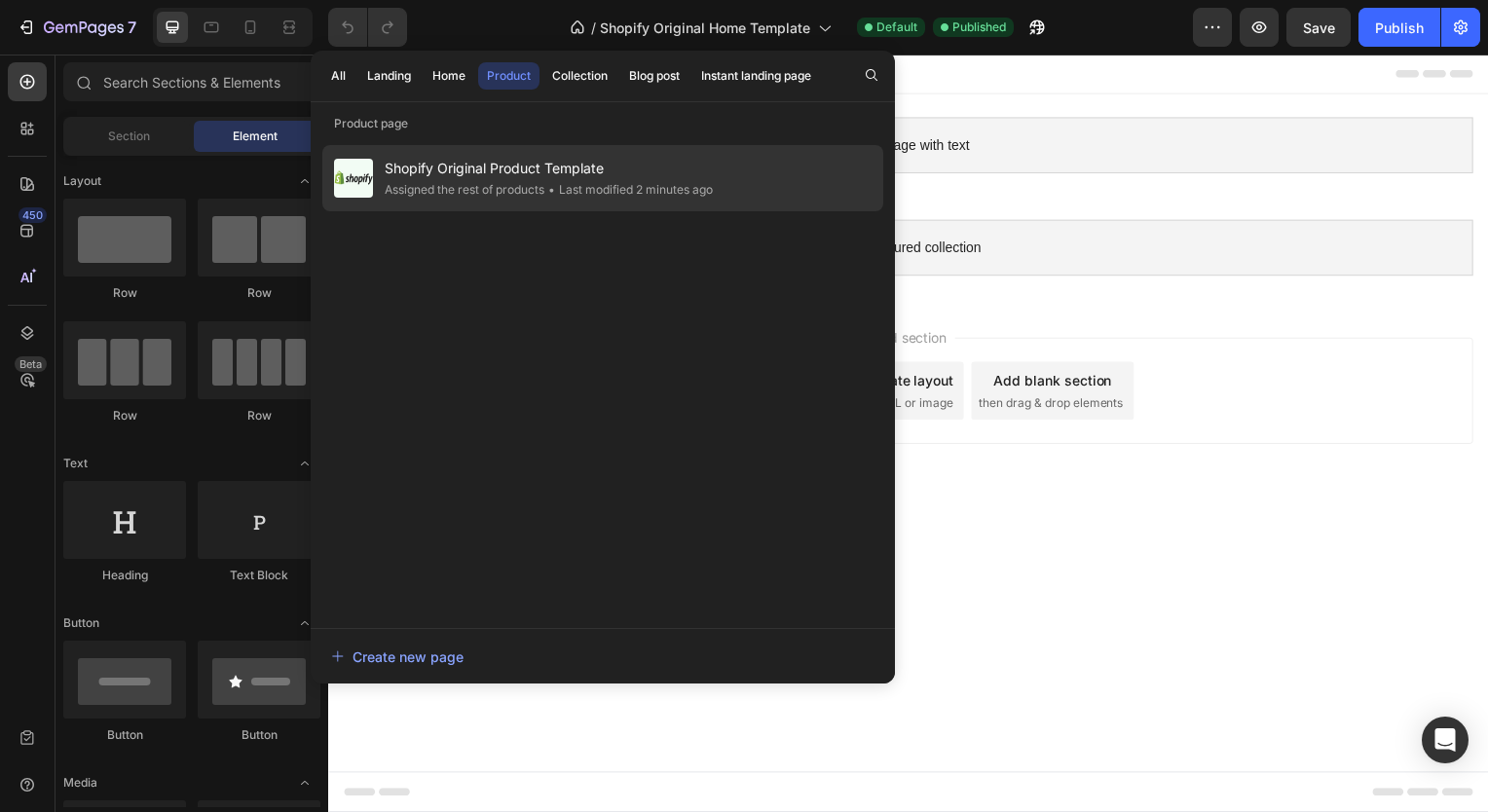
click at [533, 158] on span "Shopify Original Product Template" at bounding box center [549, 169] width 328 height 24
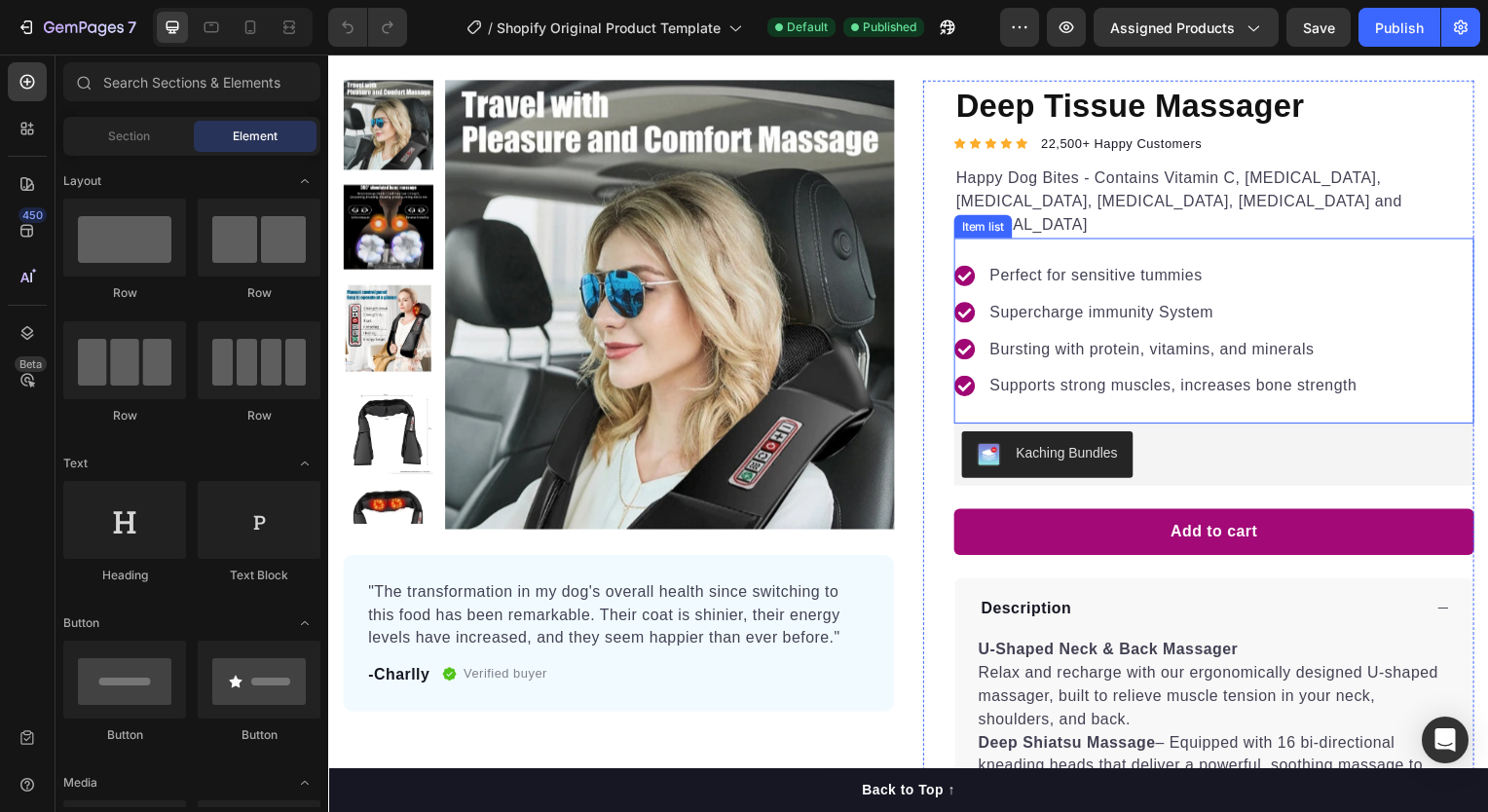
scroll to position [58, 0]
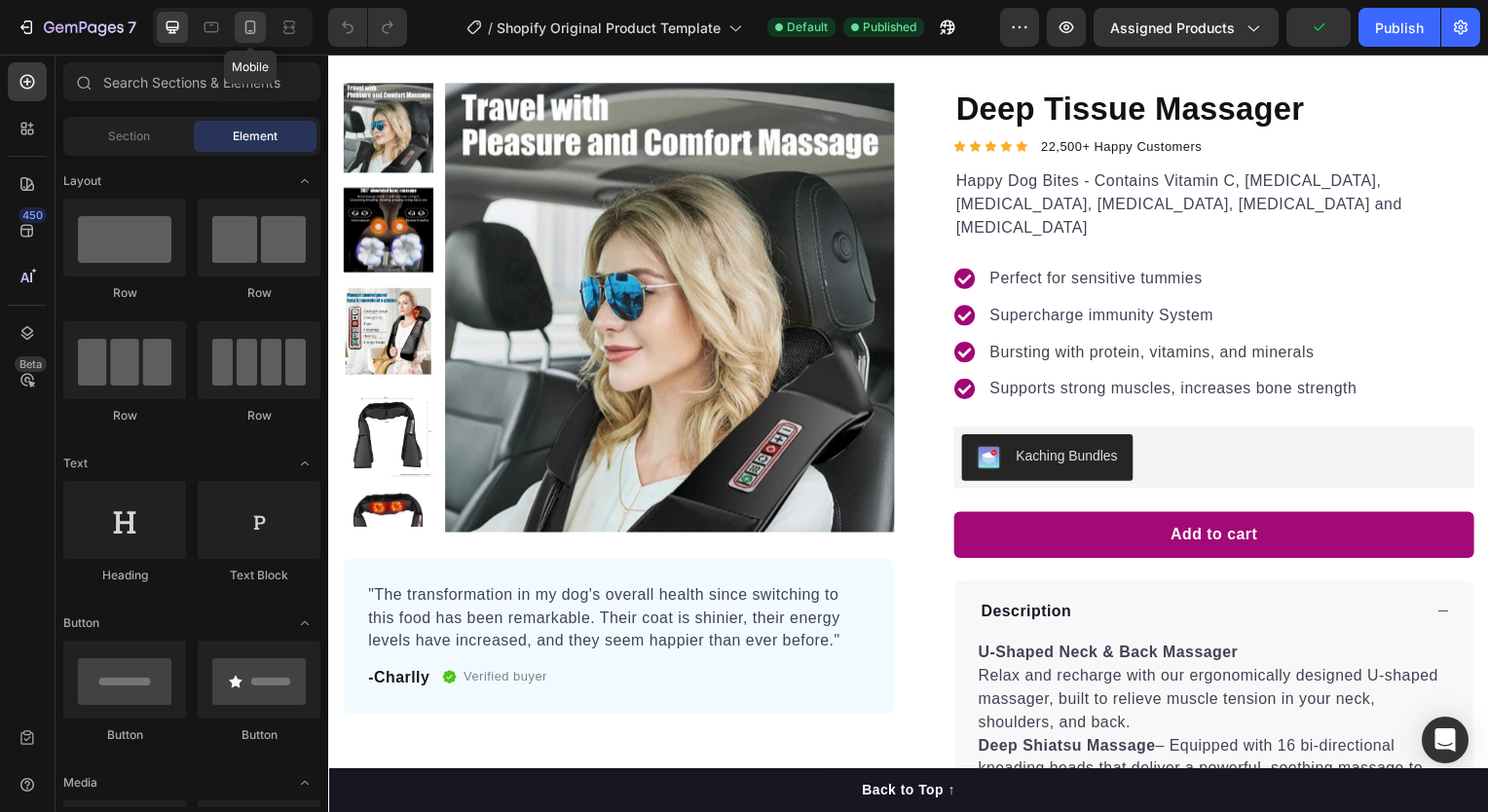
click at [248, 25] on icon at bounding box center [250, 28] width 20 height 20
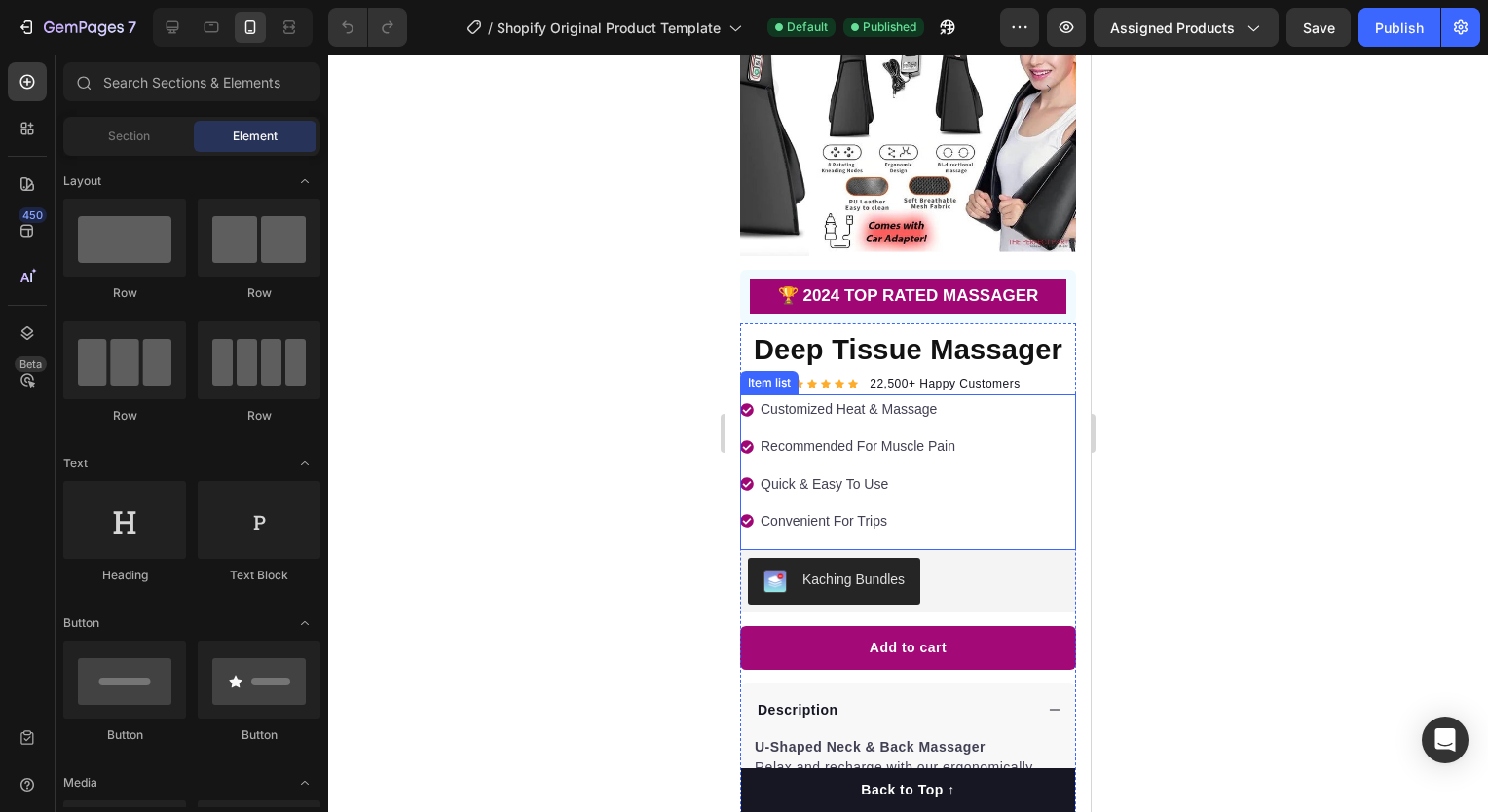
scroll to position [168, 0]
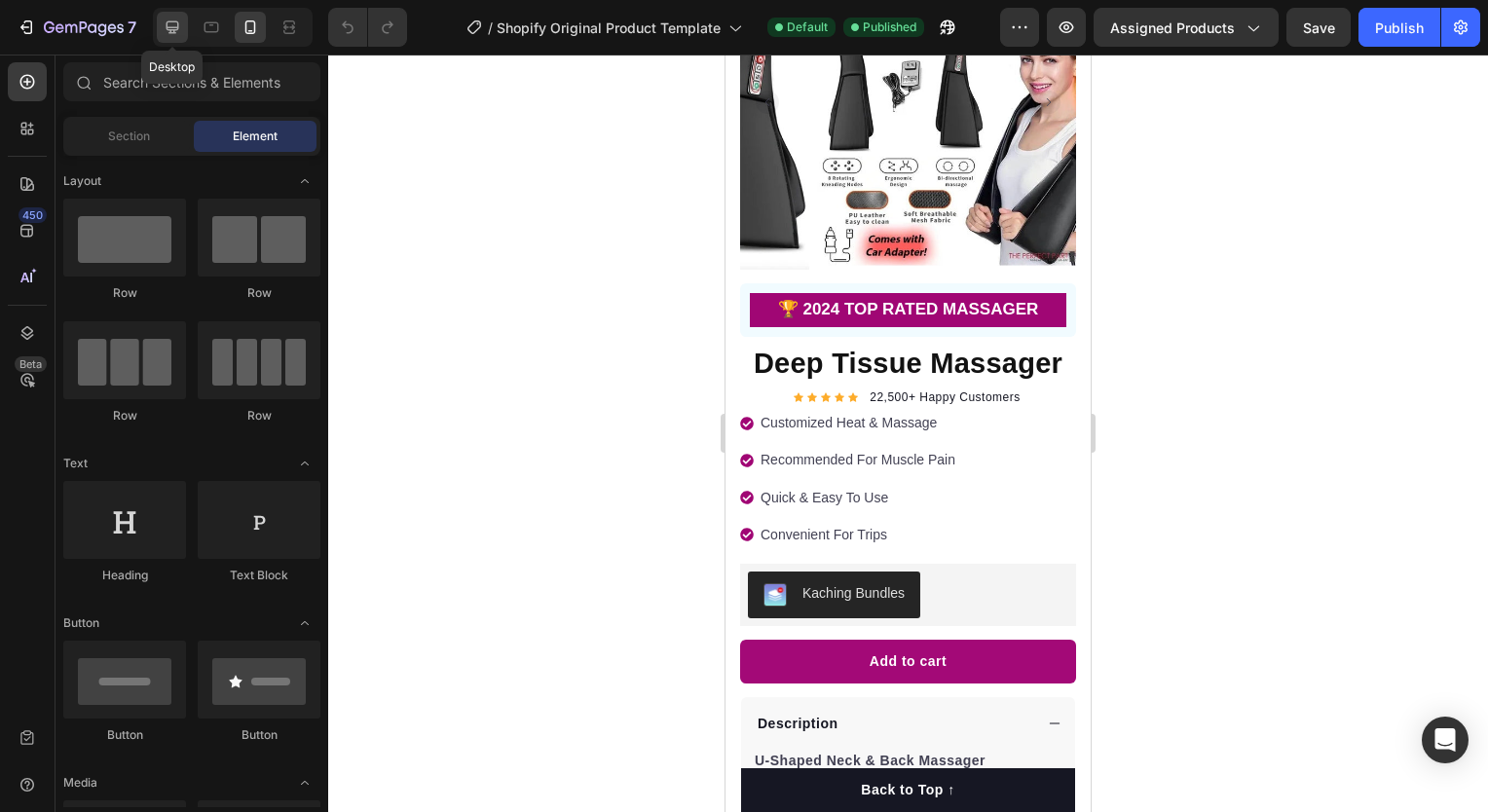
click at [187, 29] on div at bounding box center [172, 27] width 31 height 31
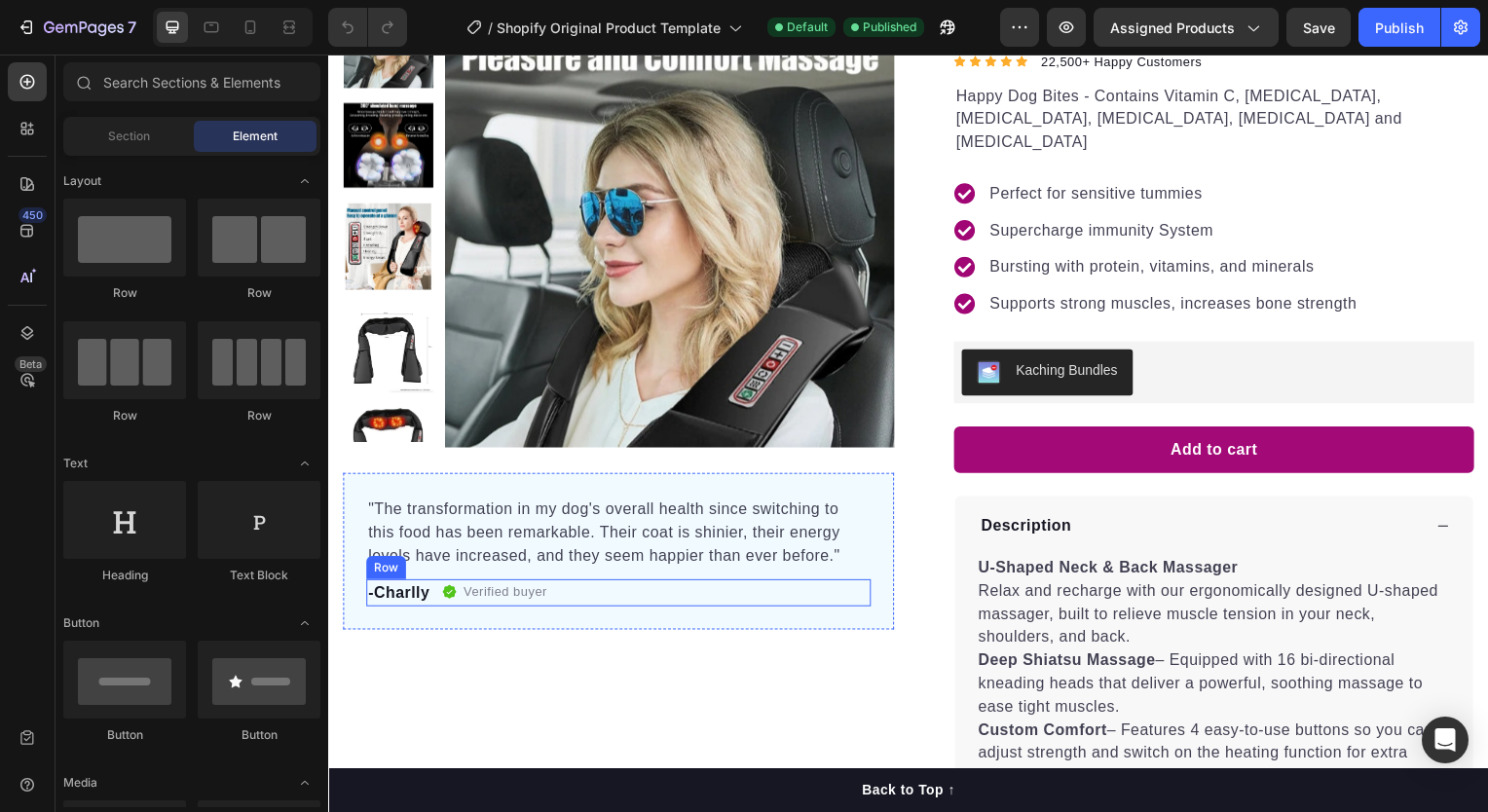
scroll to position [125, 0]
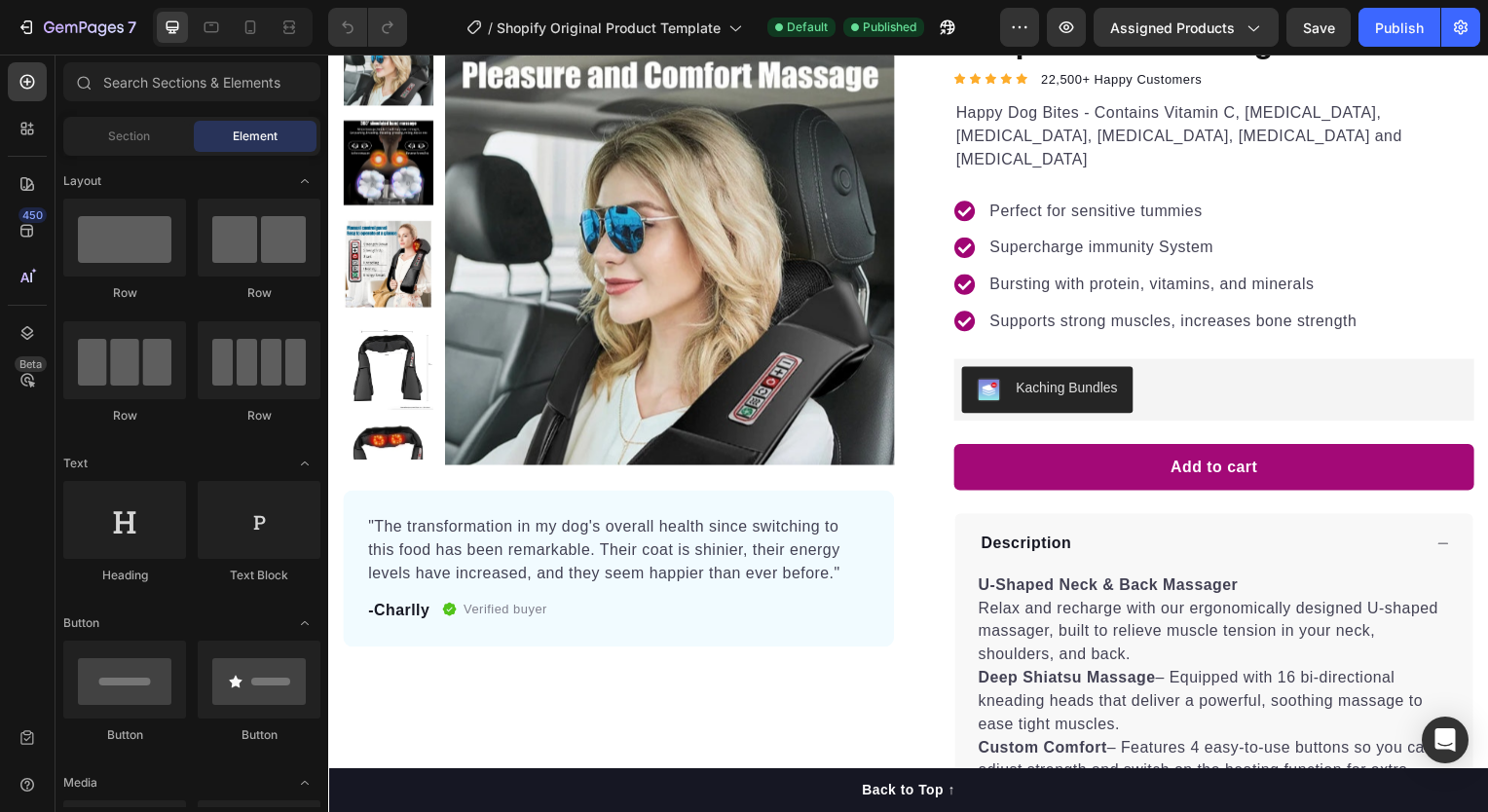
click at [246, 45] on div at bounding box center [233, 27] width 160 height 39
click at [251, 36] on icon at bounding box center [250, 28] width 20 height 20
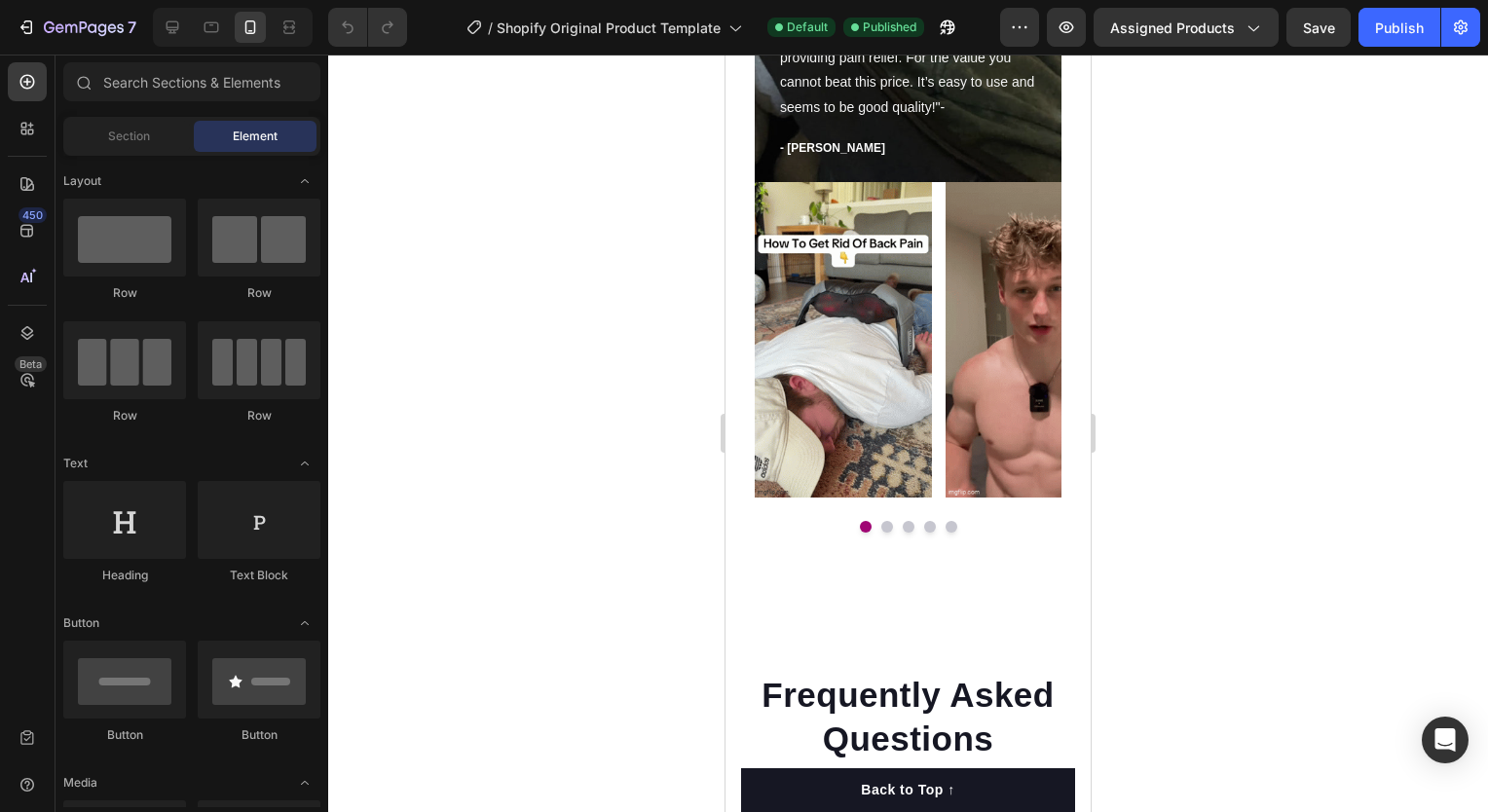
scroll to position [4929, 0]
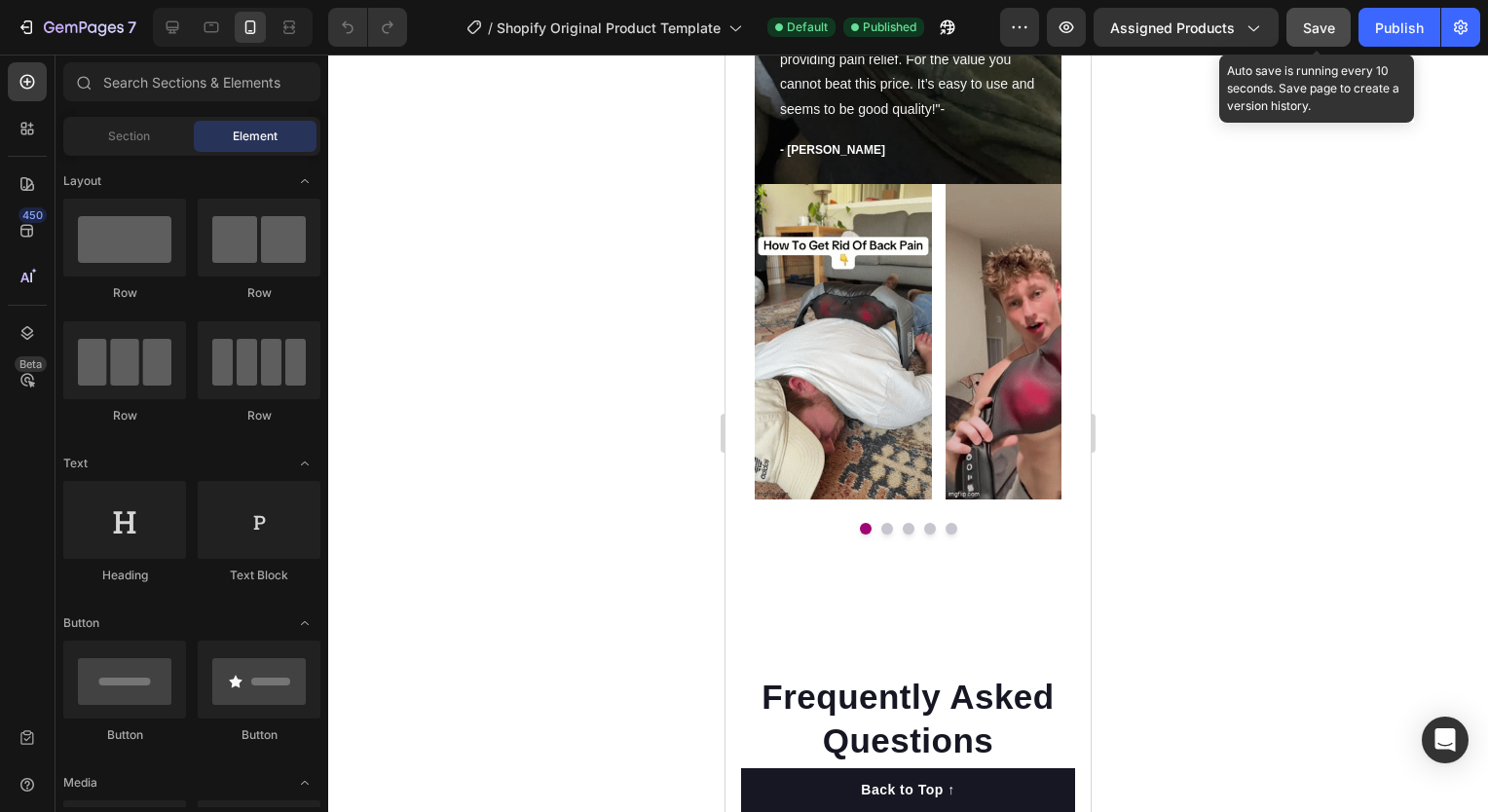
click at [1320, 20] on span "Save" at bounding box center [1319, 28] width 32 height 17
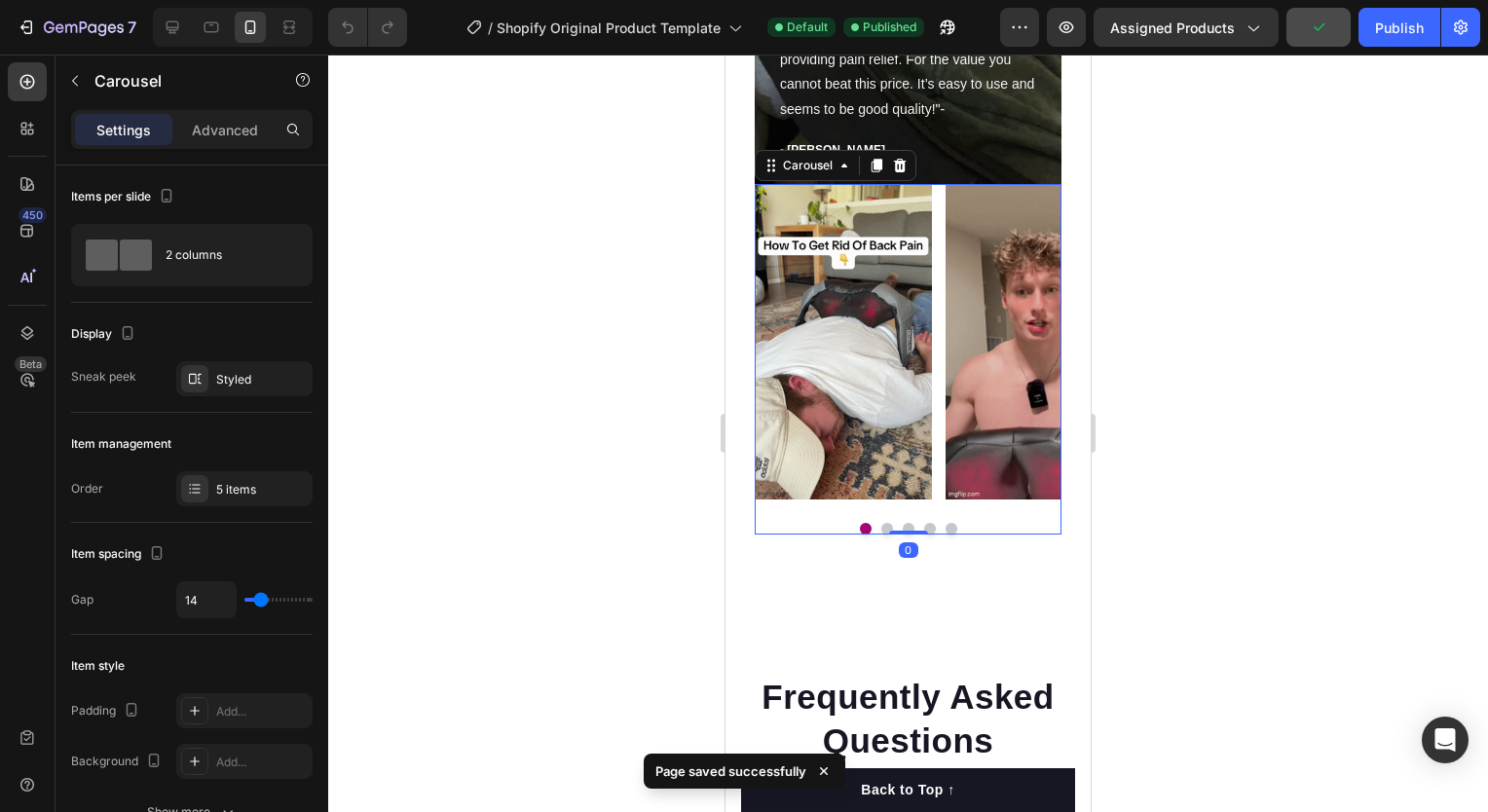
click at [882, 528] on button "Dot" at bounding box center [888, 529] width 12 height 12
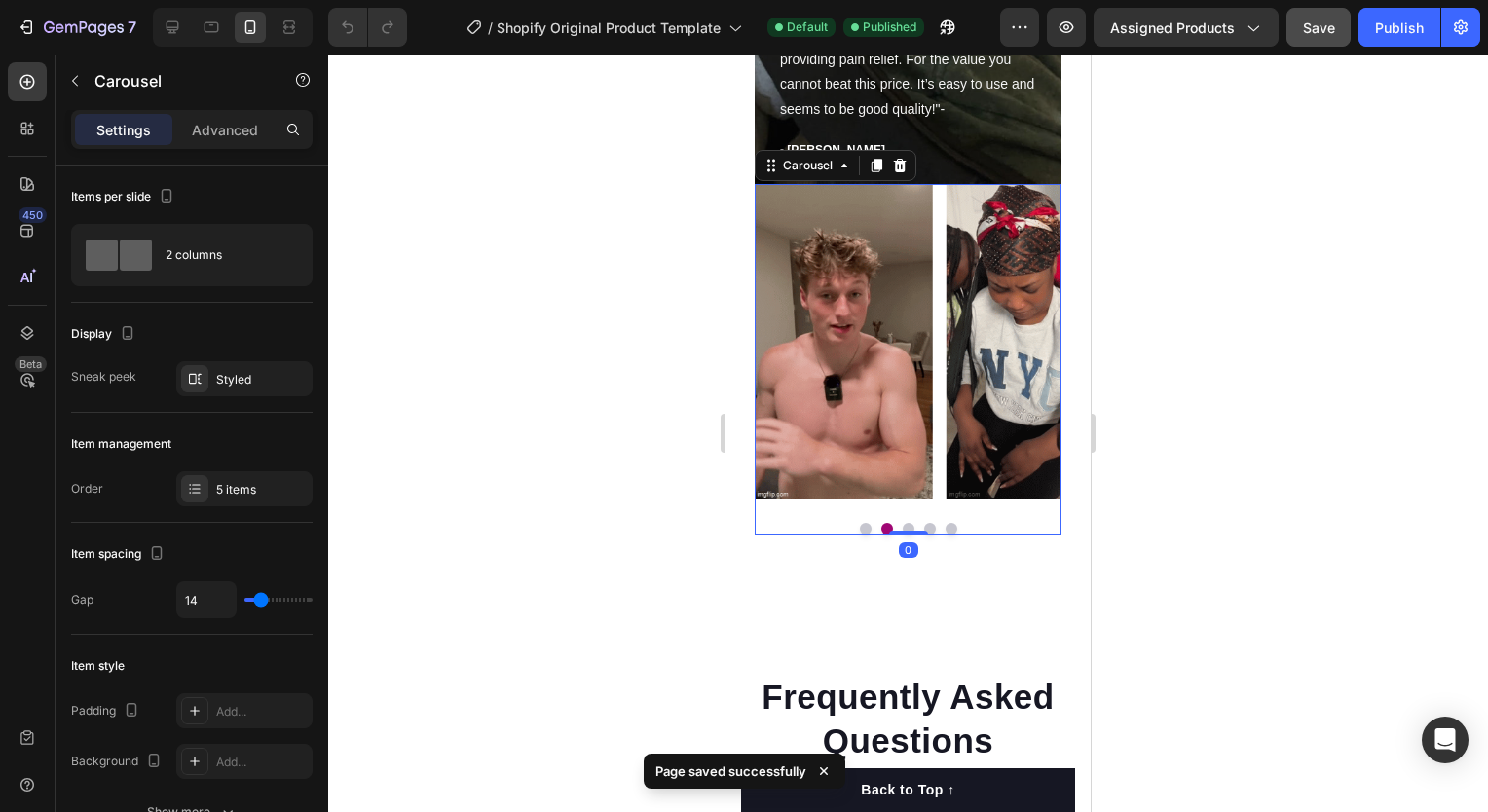
click at [903, 525] on button "Dot" at bounding box center [909, 529] width 12 height 12
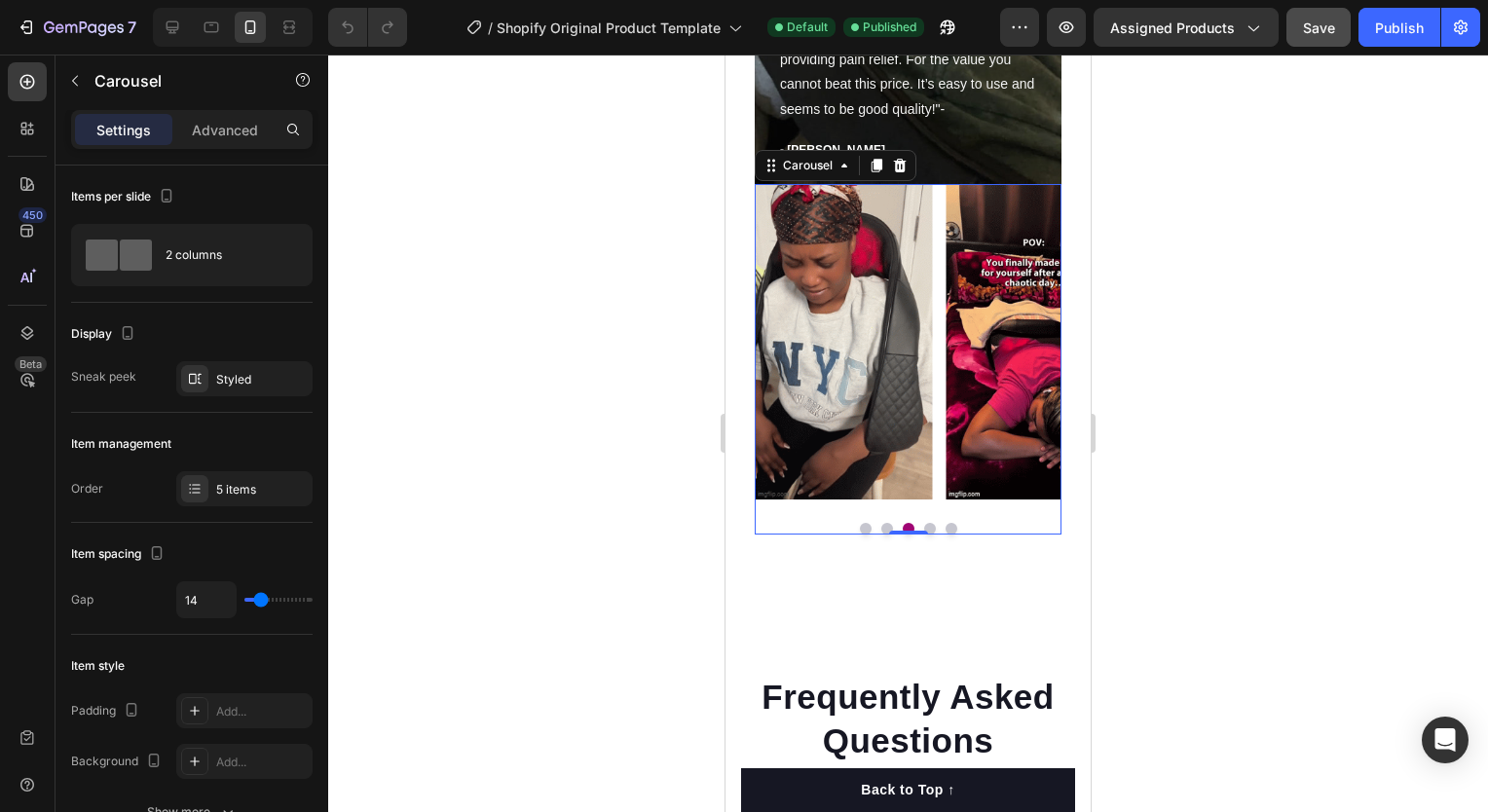
click at [924, 524] on button "Dot" at bounding box center [930, 529] width 12 height 12
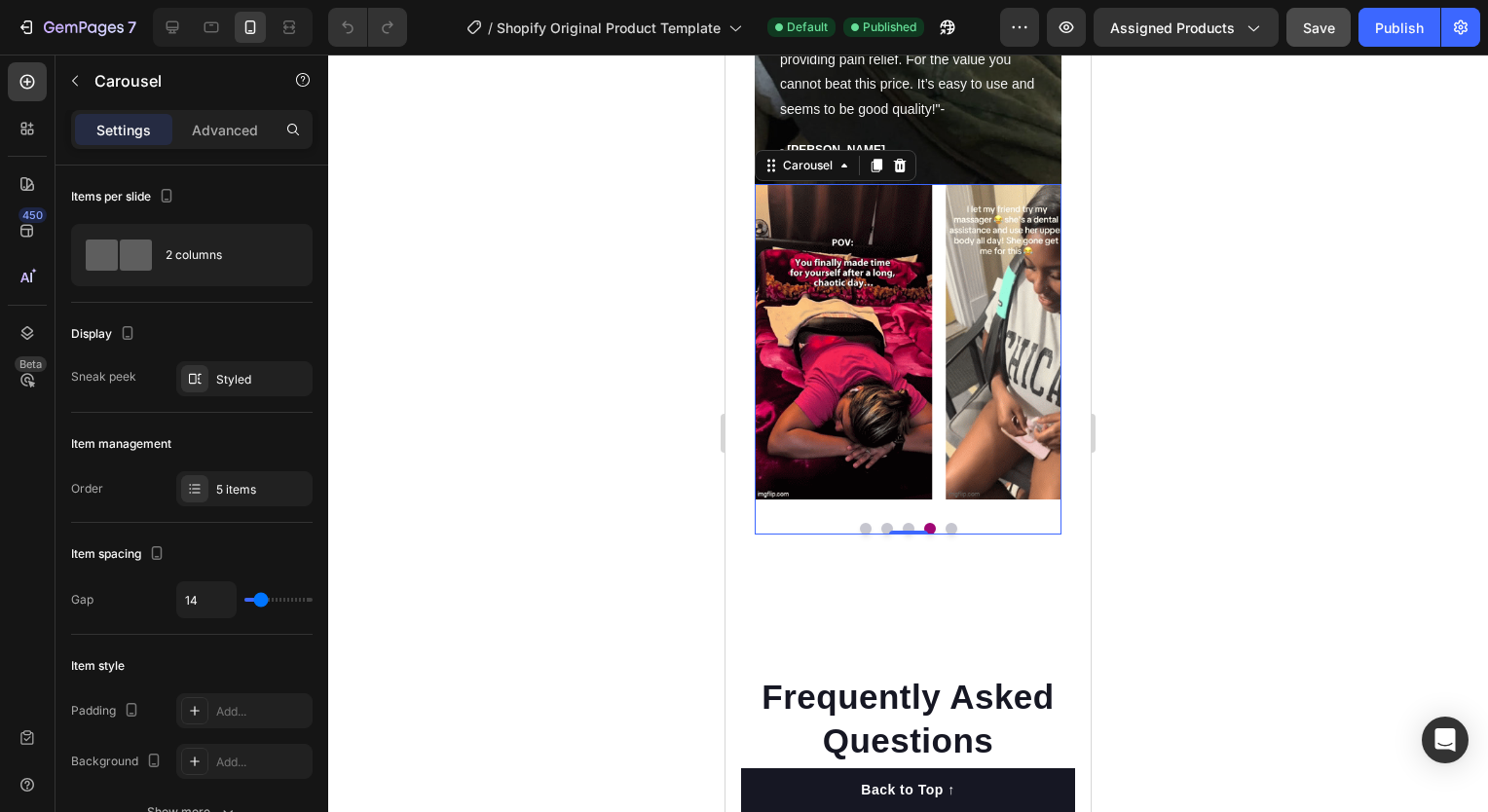
click at [924, 524] on button "Dot" at bounding box center [930, 529] width 12 height 12
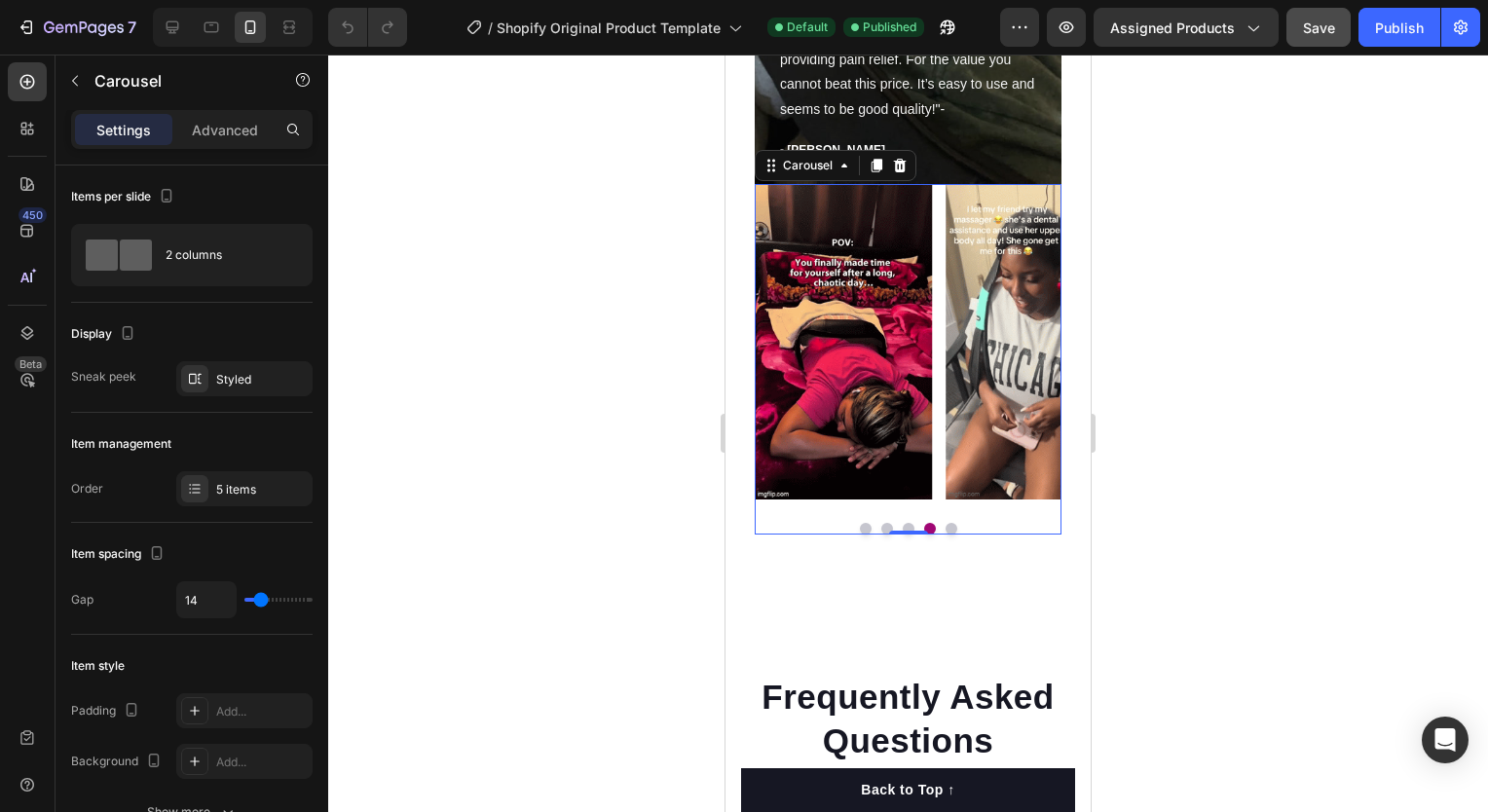
click at [945, 530] on button "Dot" at bounding box center [951, 529] width 12 height 12
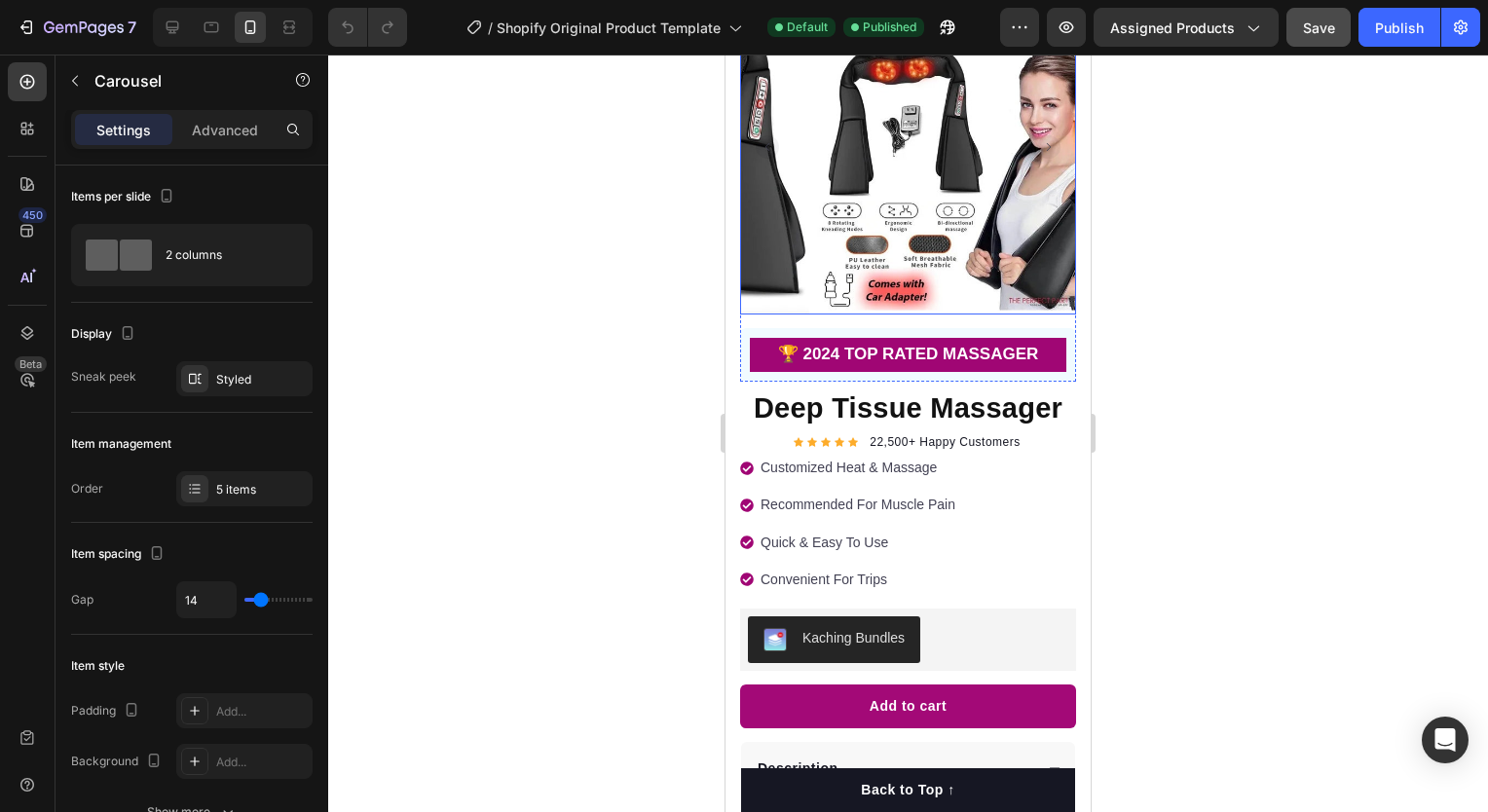
scroll to position [124, 0]
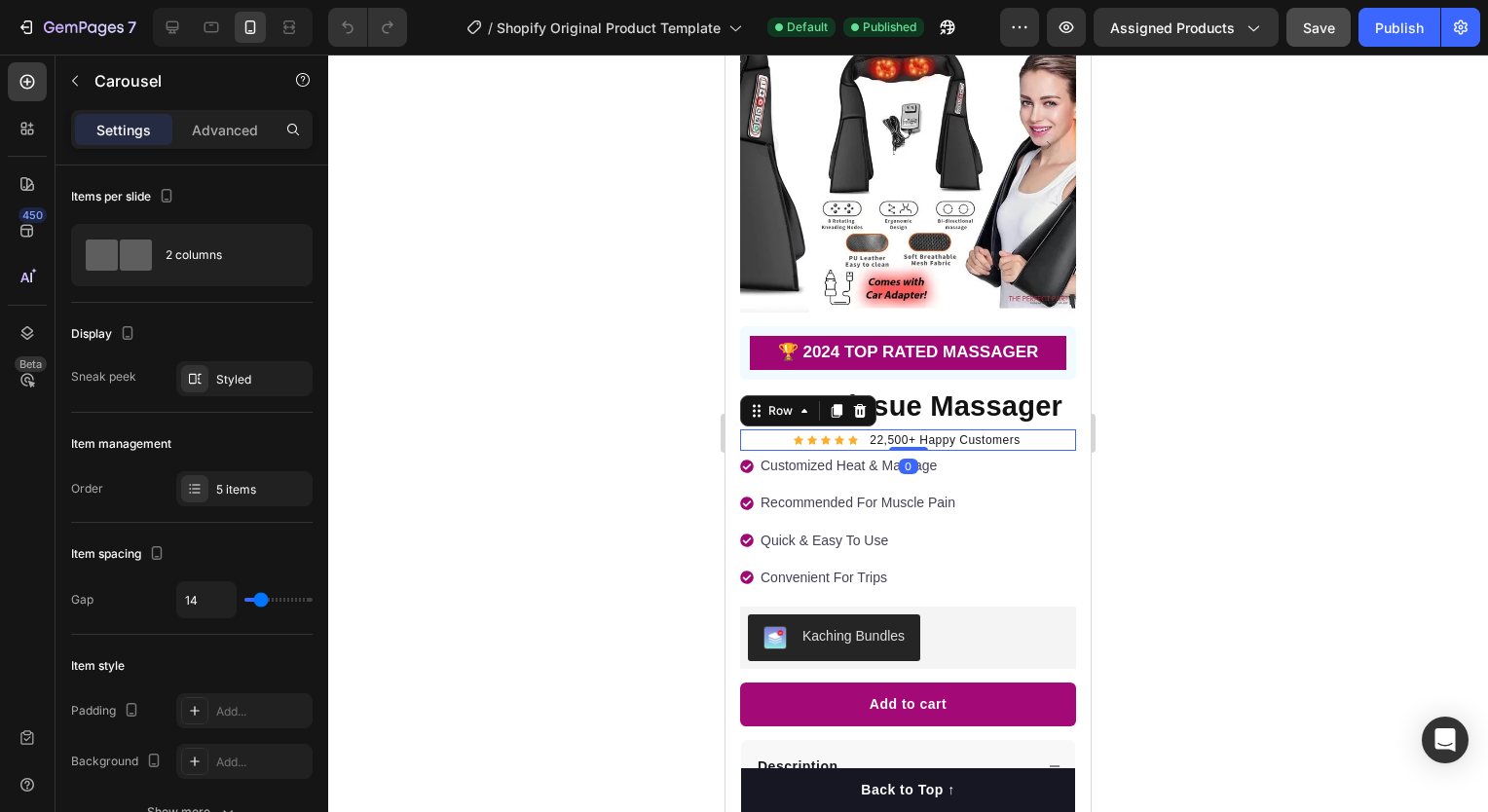
click at [743, 429] on div "Icon Icon Icon Icon Icon Icon List Hoz 22,500+ Happy Customers Text block Row 0" at bounding box center [909, 440] width 336 height 22
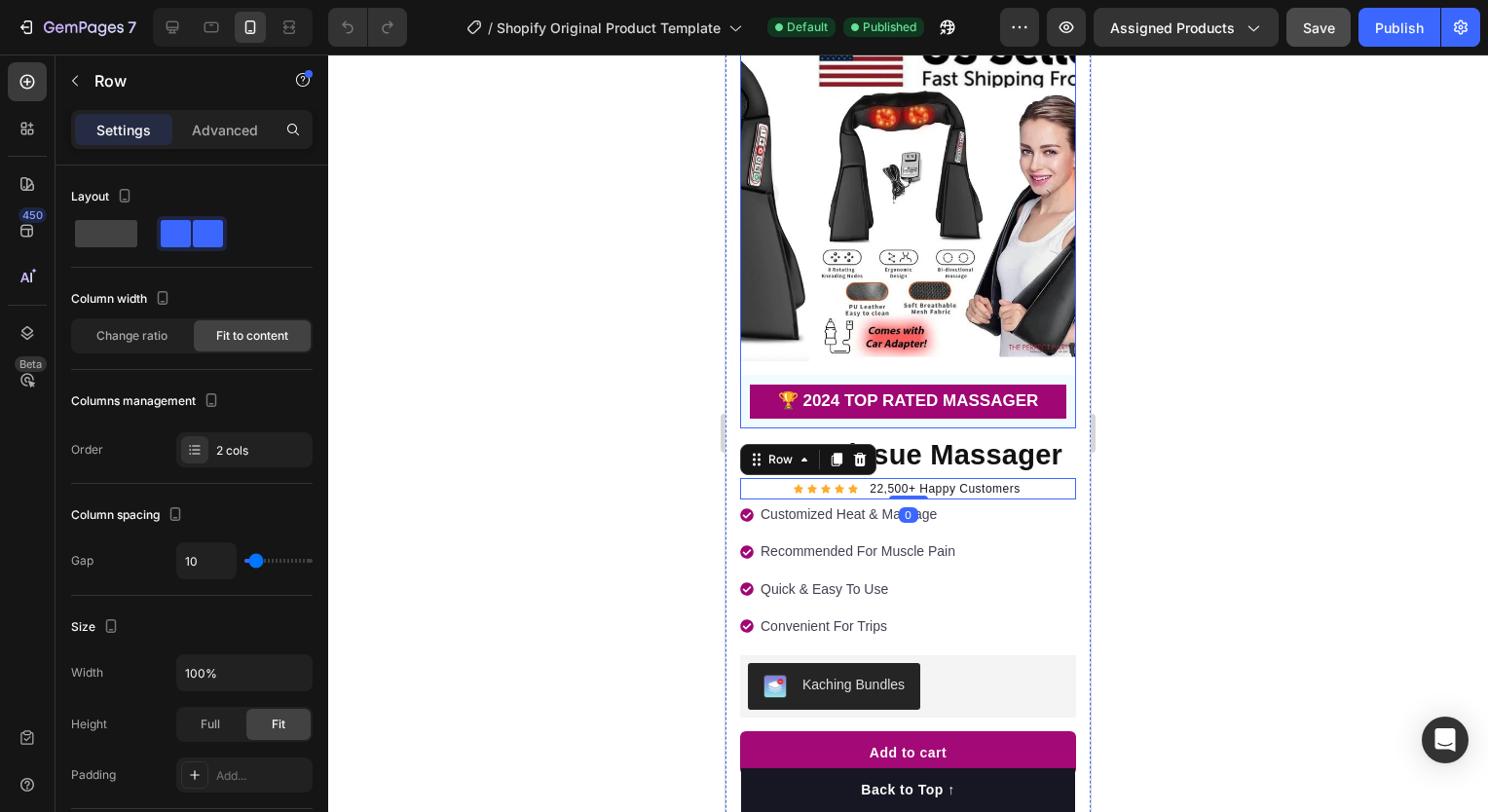
scroll to position [67, 0]
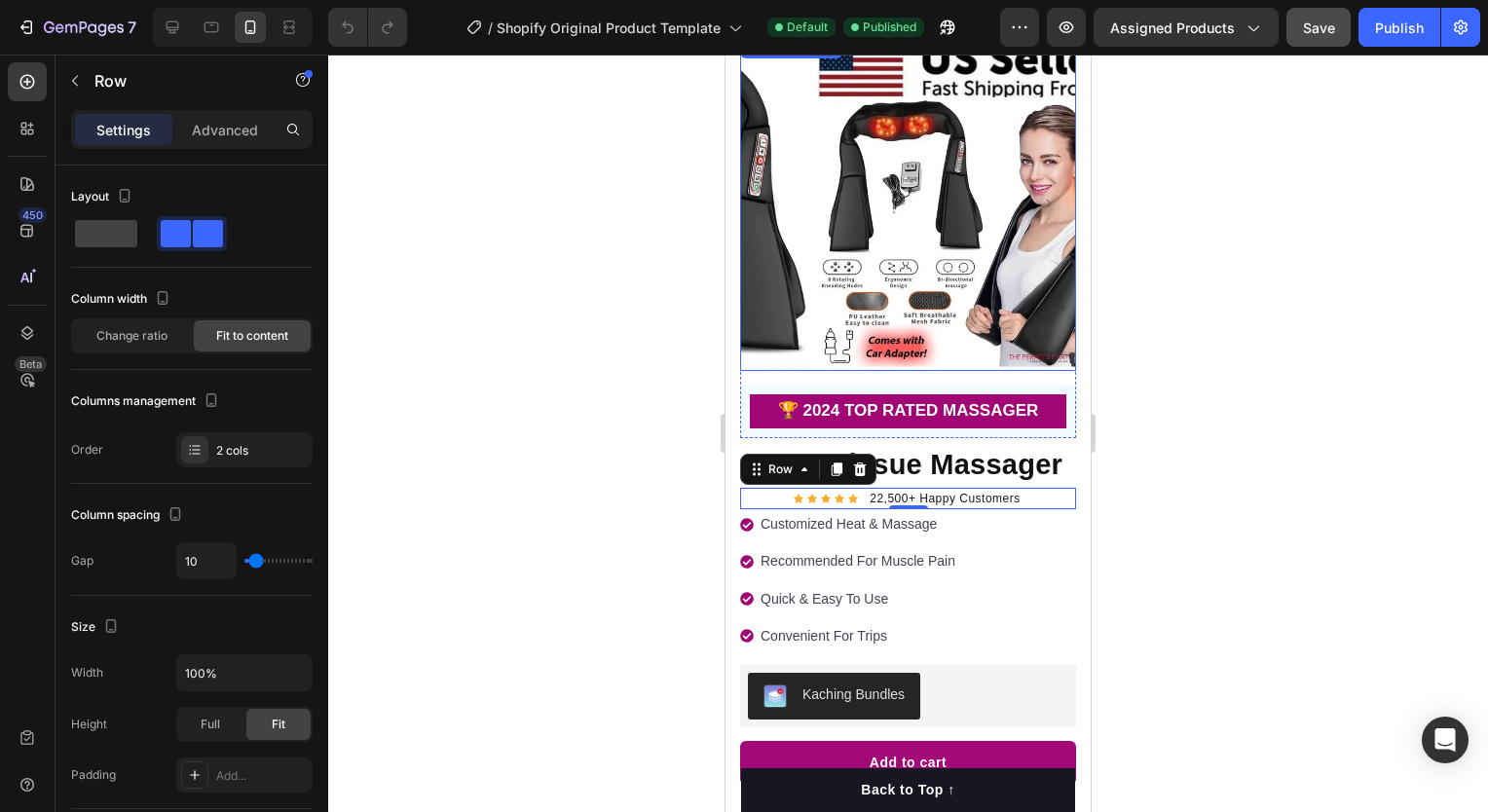
click at [870, 226] on img at bounding box center [981, 203] width 336 height 336
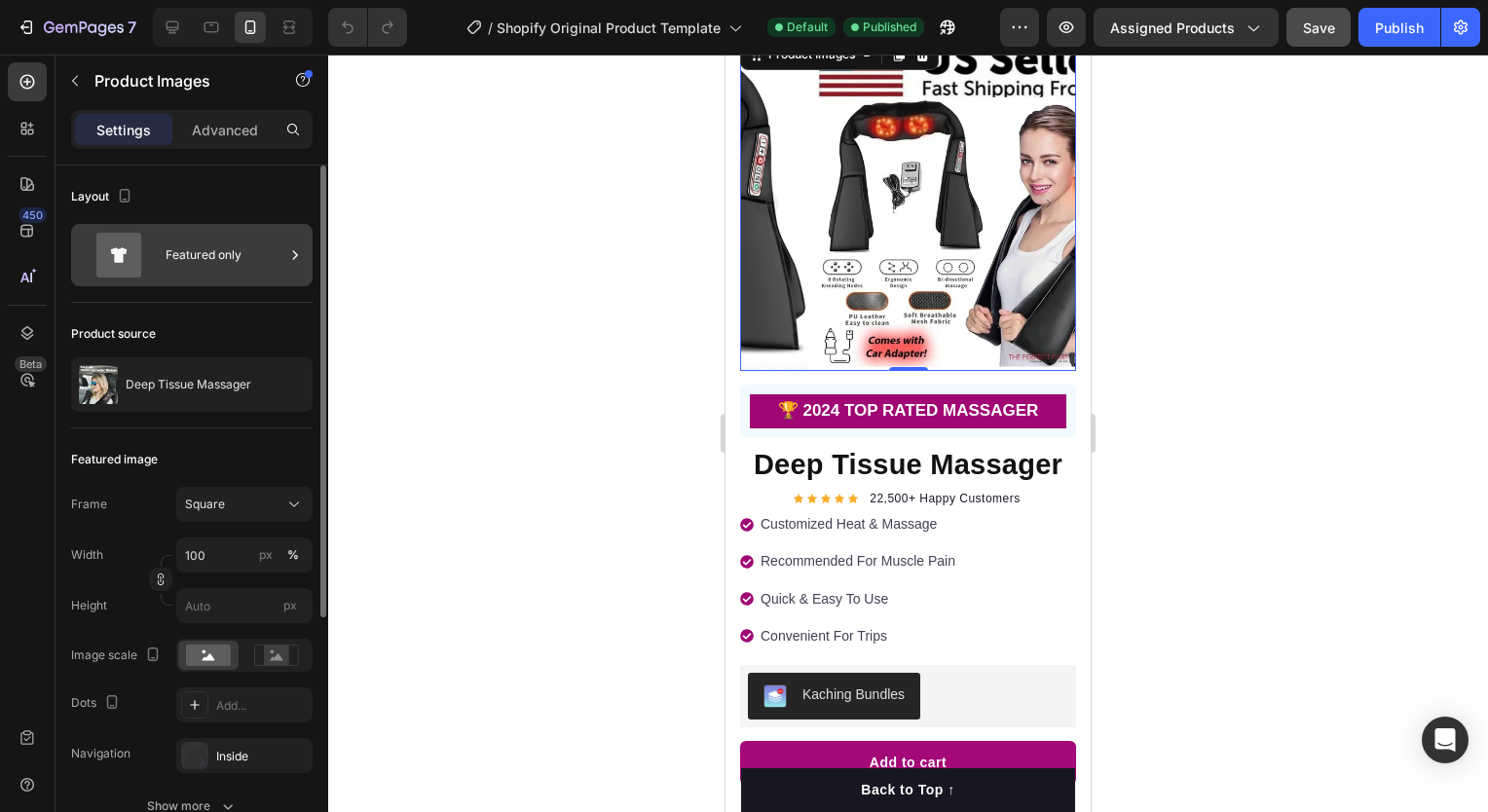
click at [197, 266] on div "Featured only" at bounding box center [226, 254] width 119 height 45
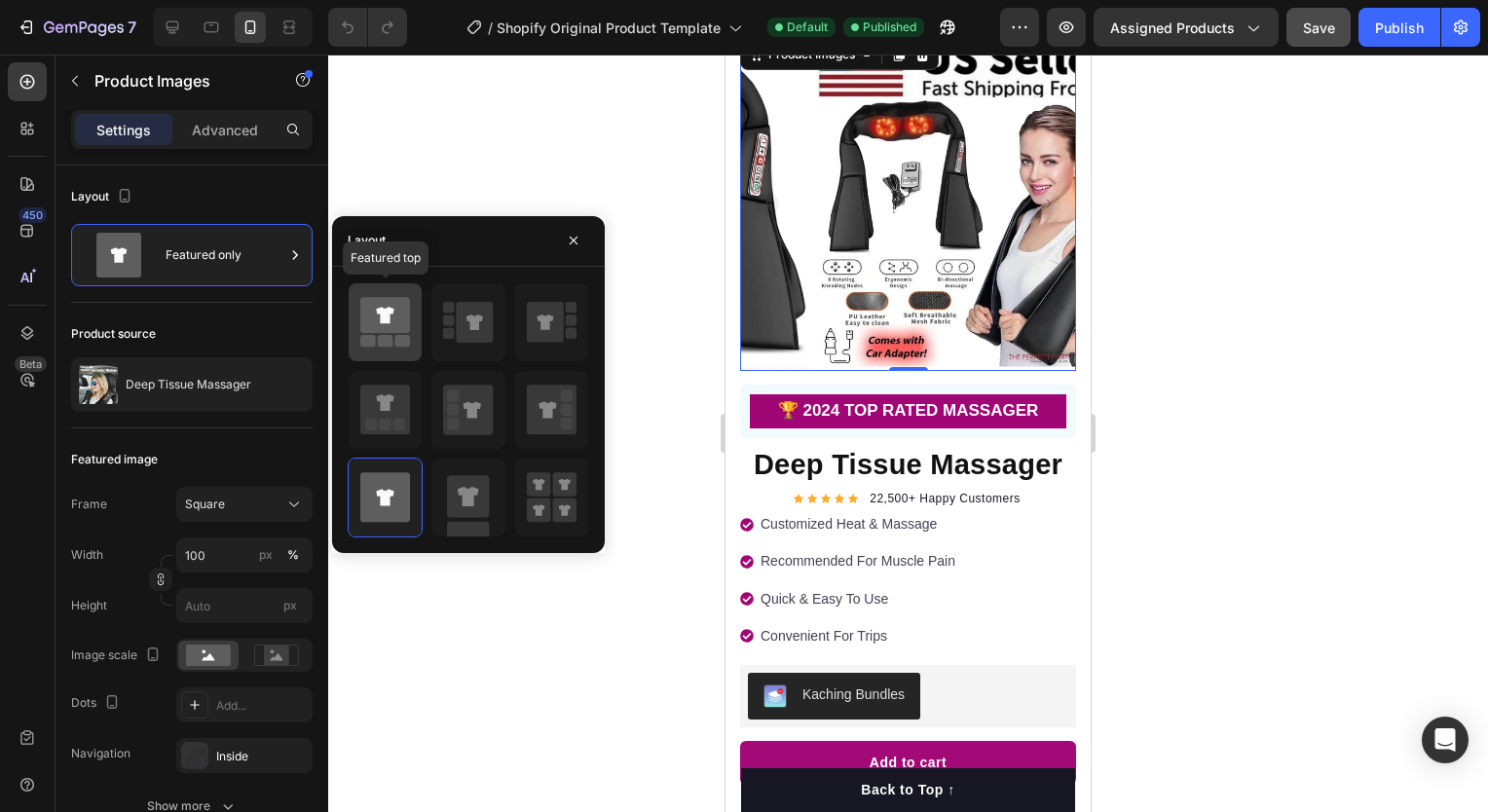
click at [386, 333] on icon at bounding box center [385, 322] width 50 height 55
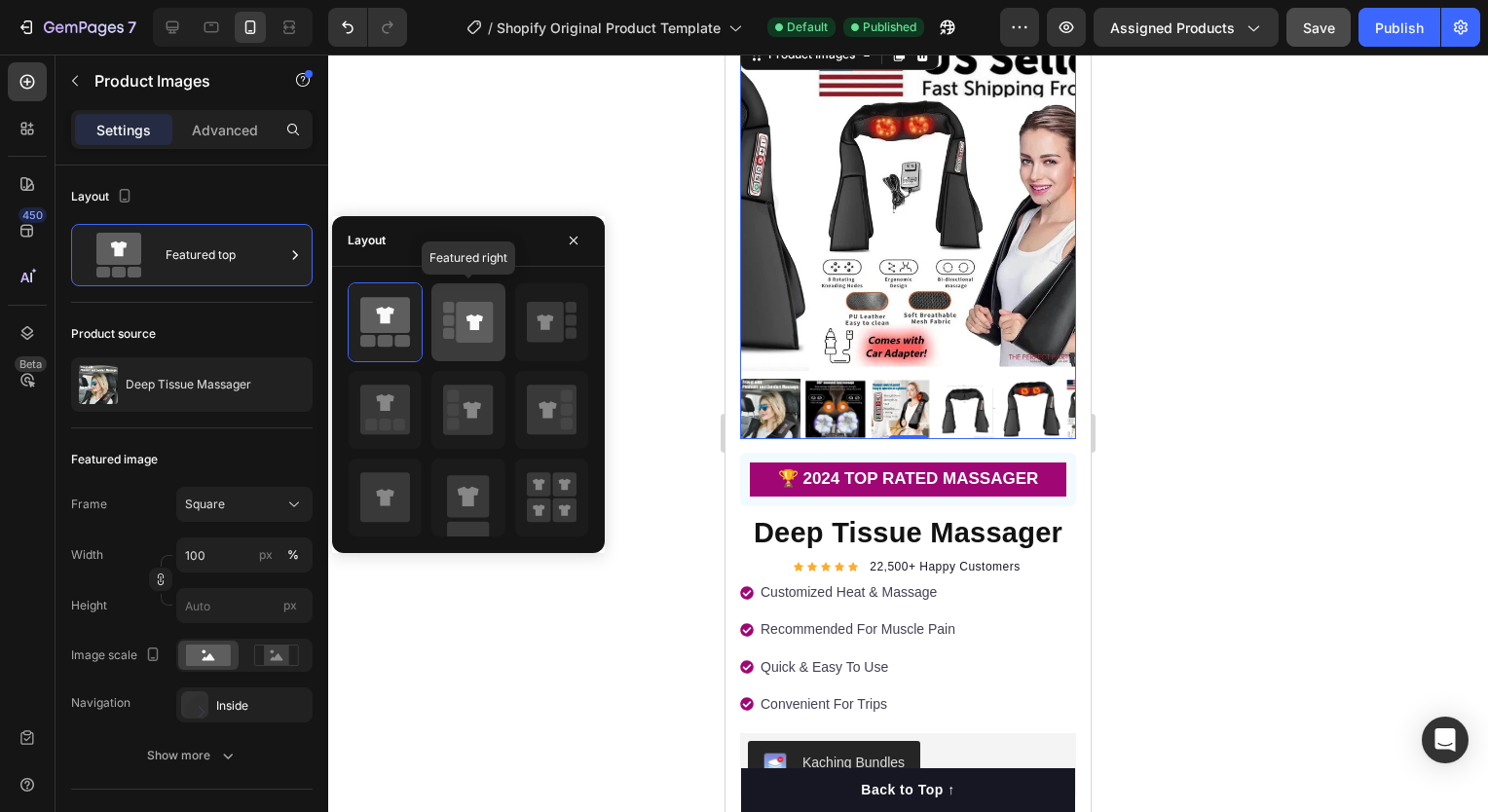
click at [468, 337] on icon at bounding box center [474, 322] width 37 height 41
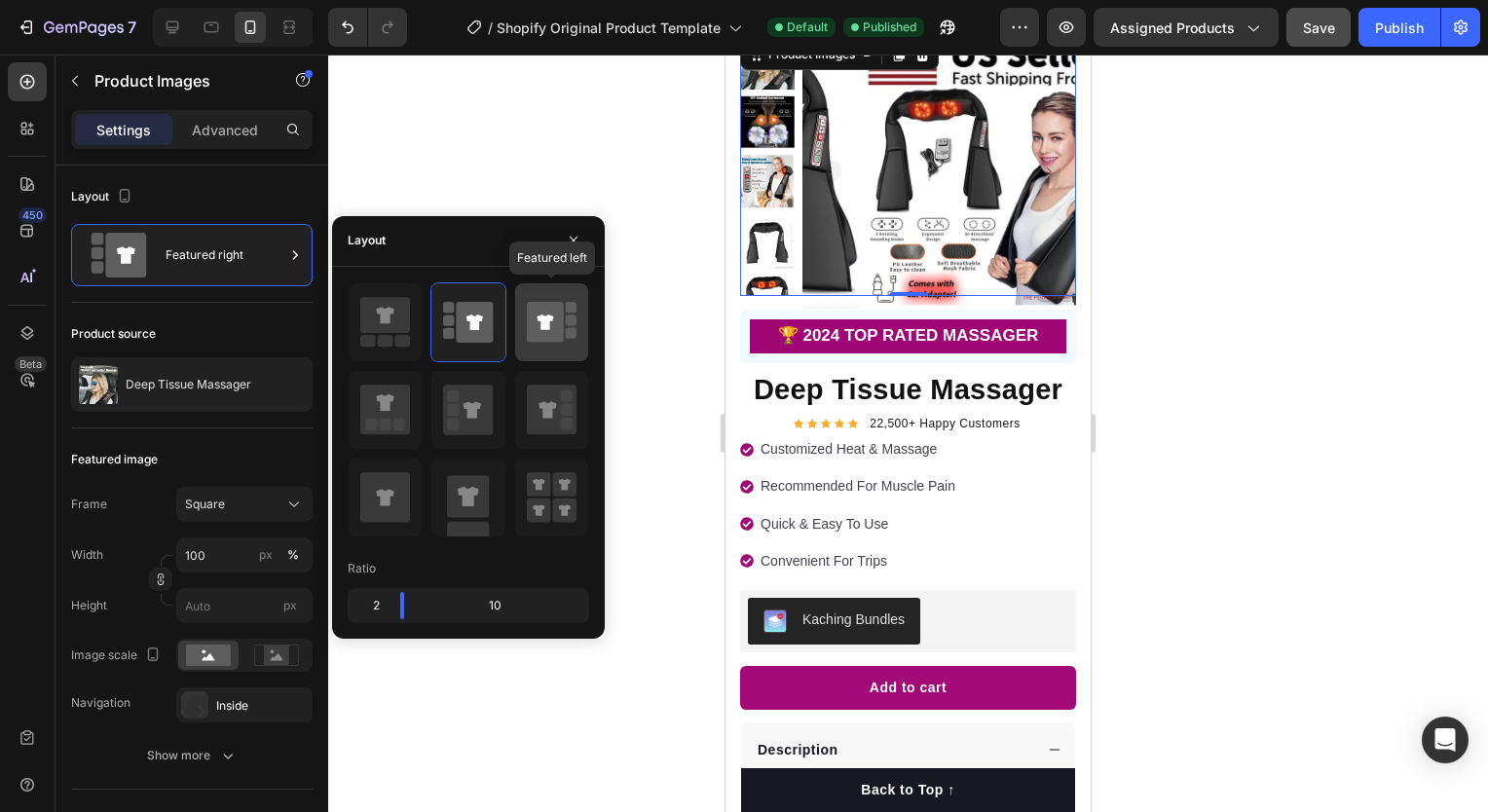
click at [549, 337] on icon at bounding box center [545, 322] width 37 height 41
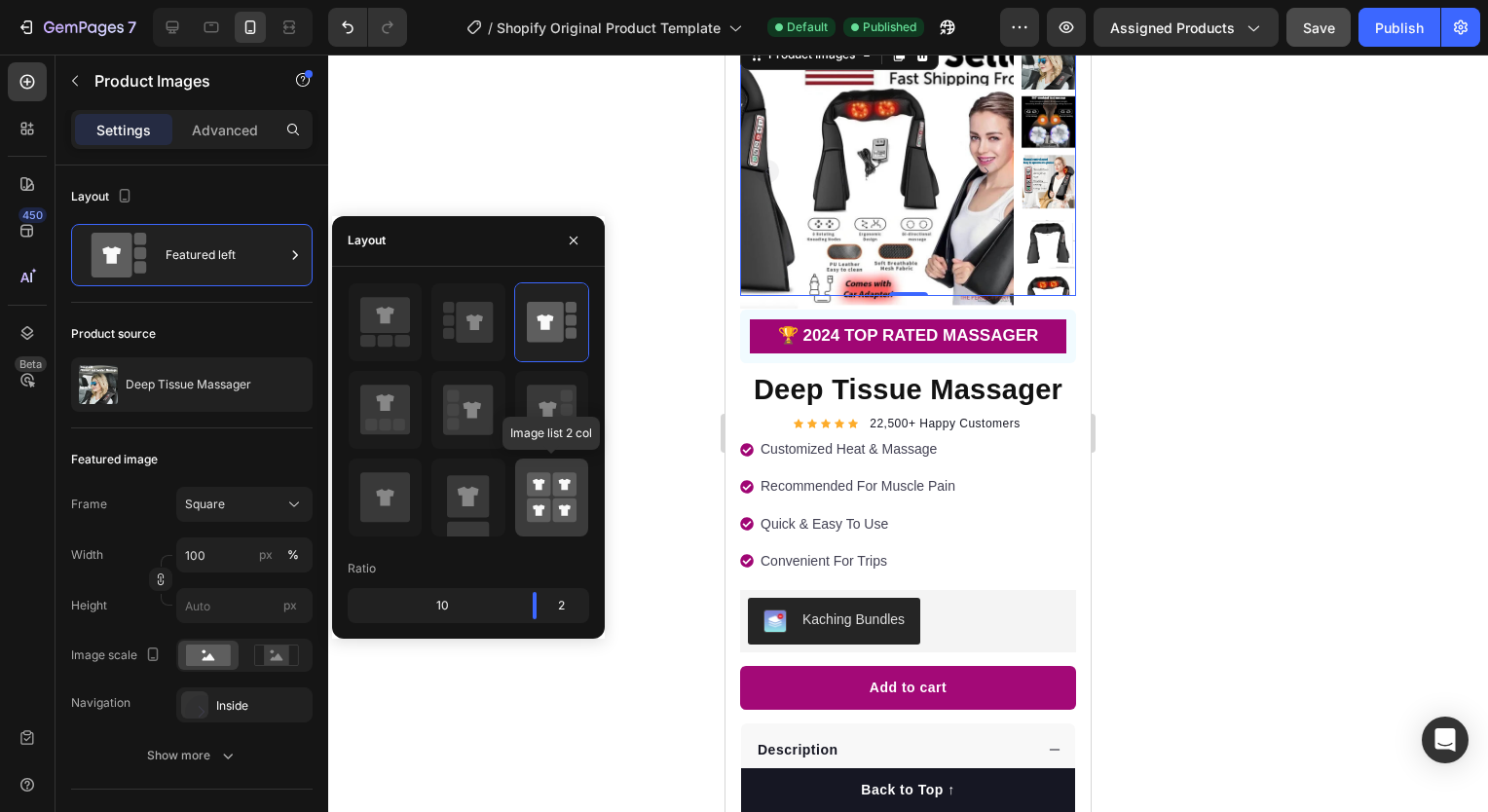
click at [532, 502] on rect at bounding box center [539, 511] width 24 height 24
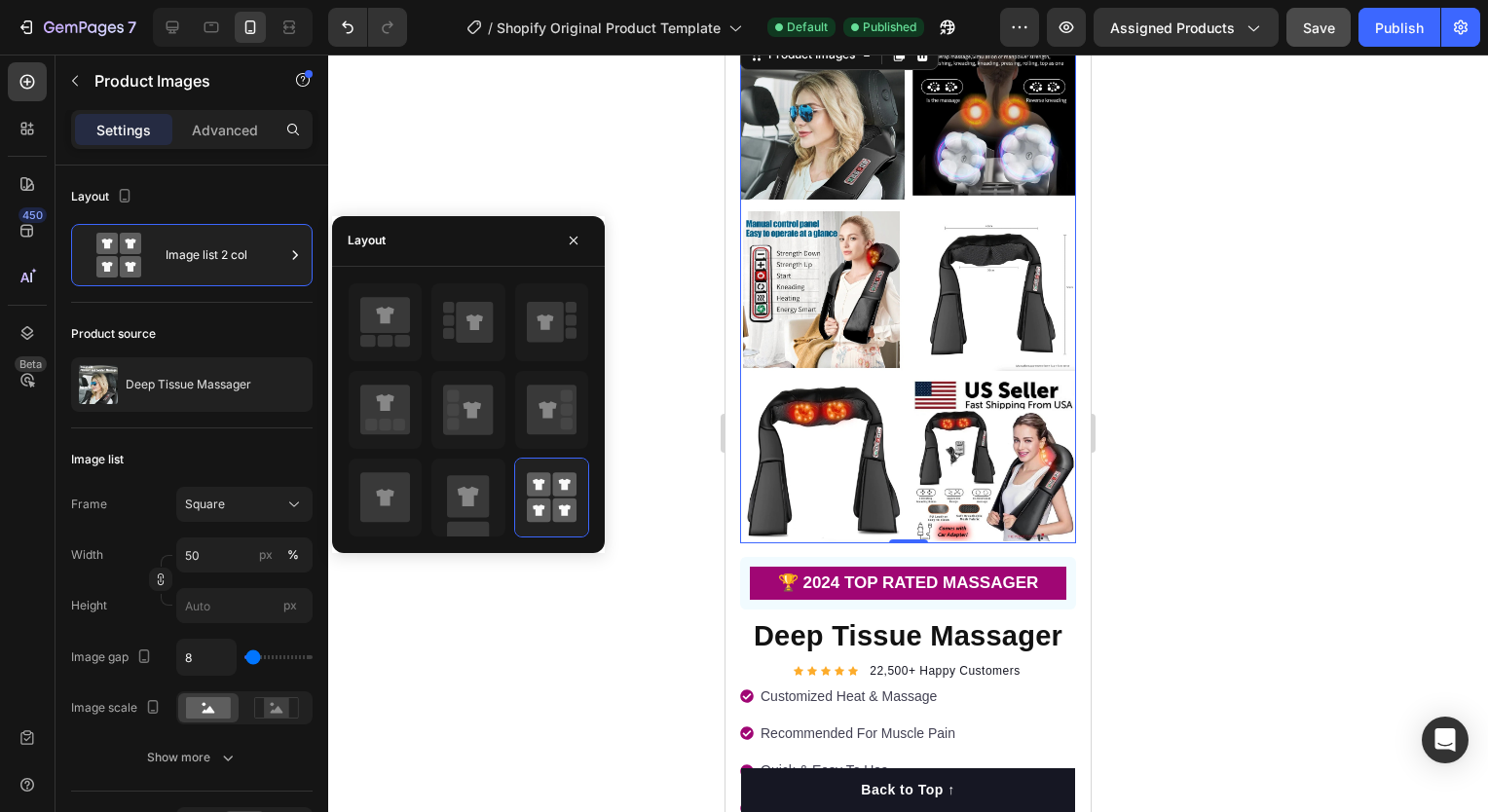
scroll to position [0, 0]
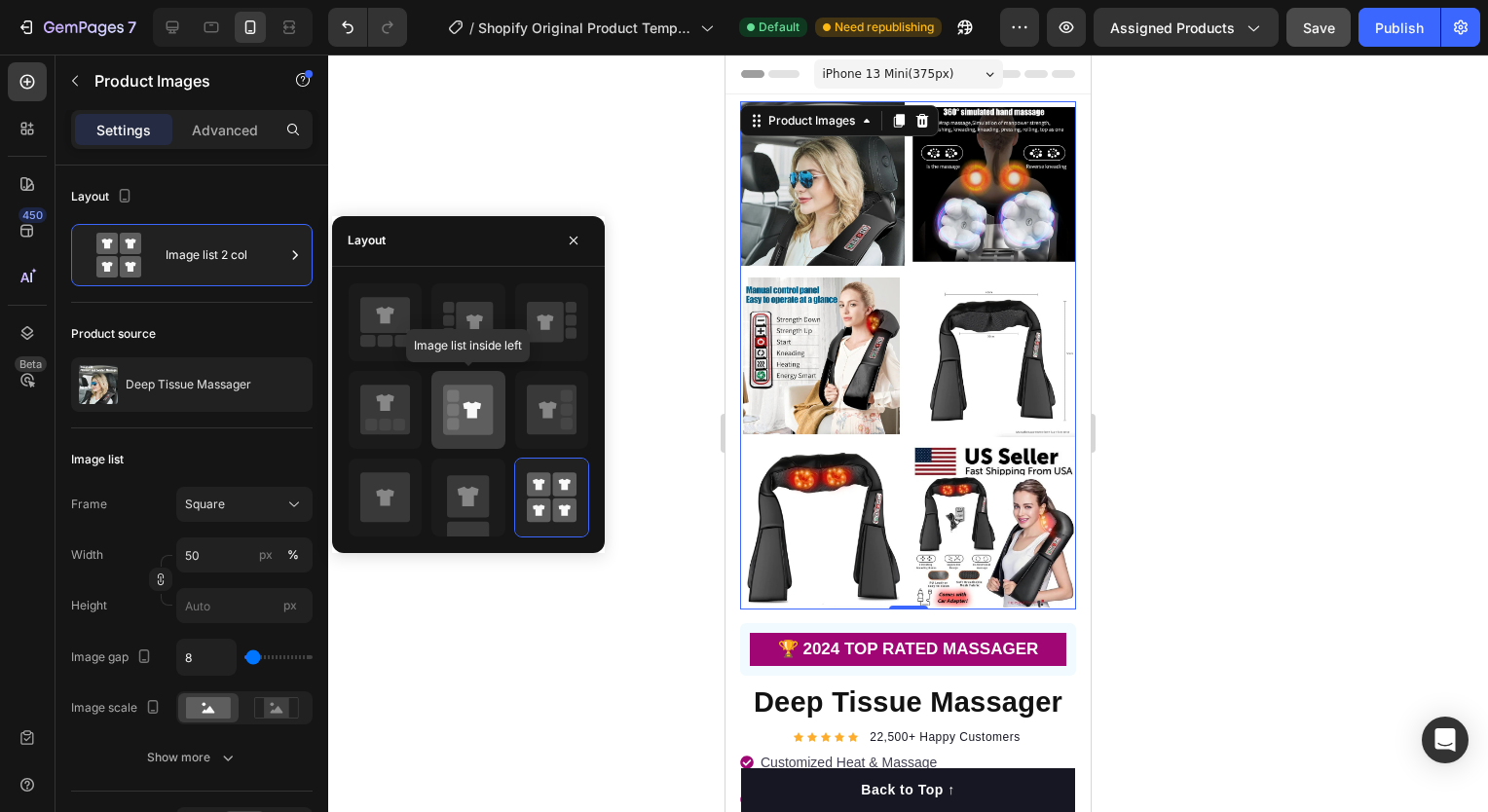
click at [446, 373] on div at bounding box center [467, 409] width 73 height 78
type input "100"
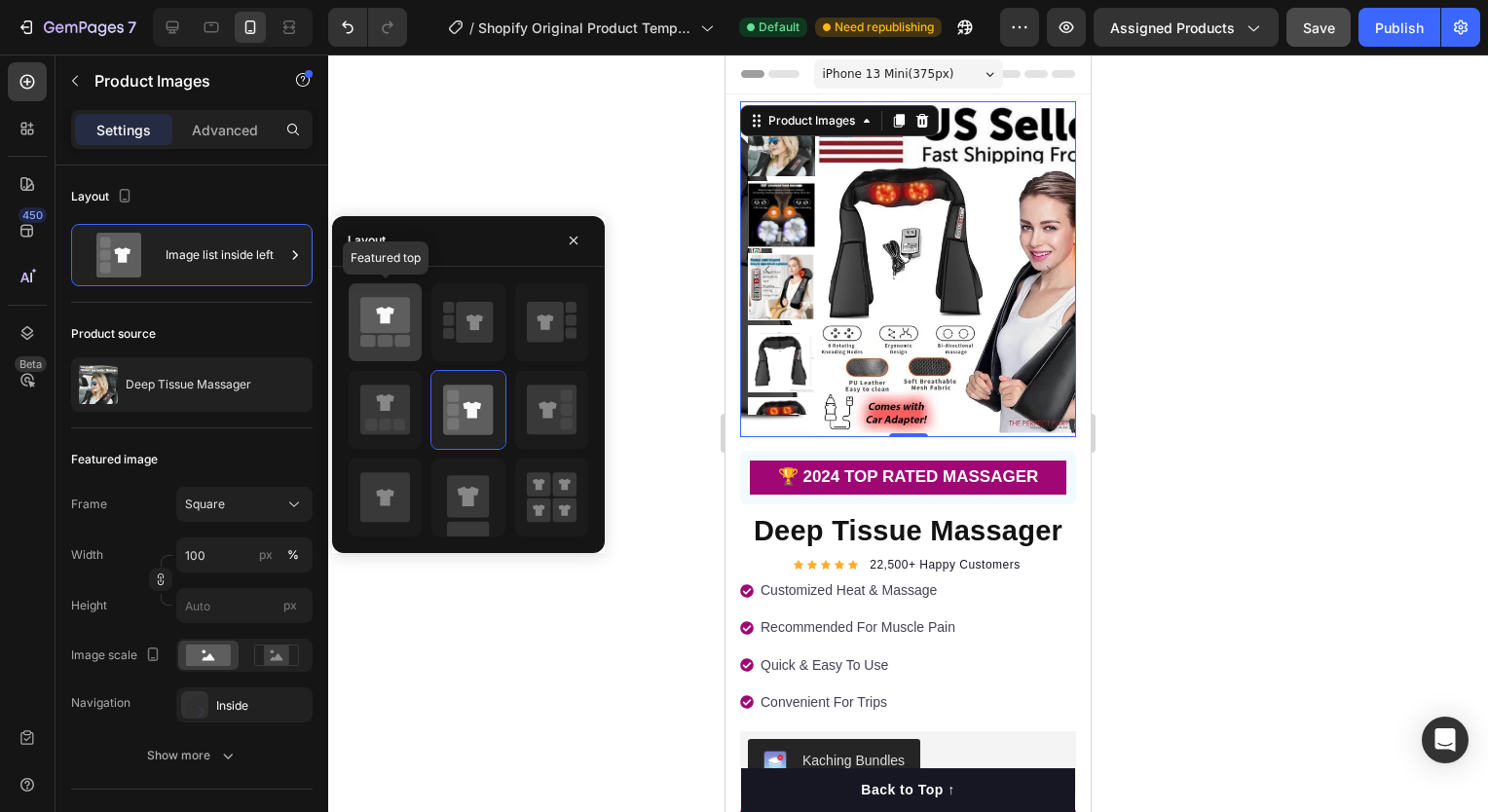
click at [394, 331] on icon at bounding box center [385, 315] width 50 height 36
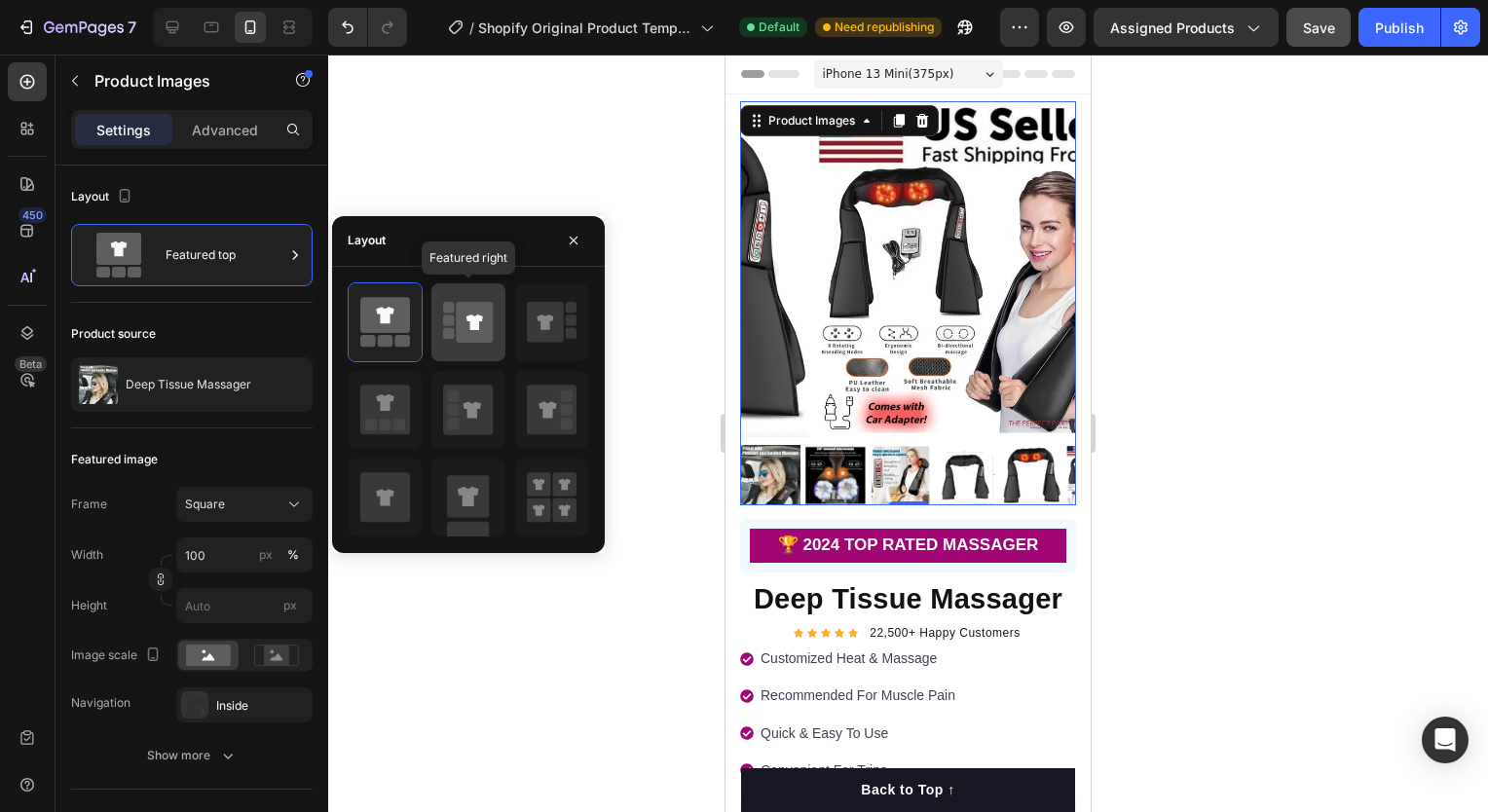
click at [439, 342] on div at bounding box center [467, 322] width 73 height 78
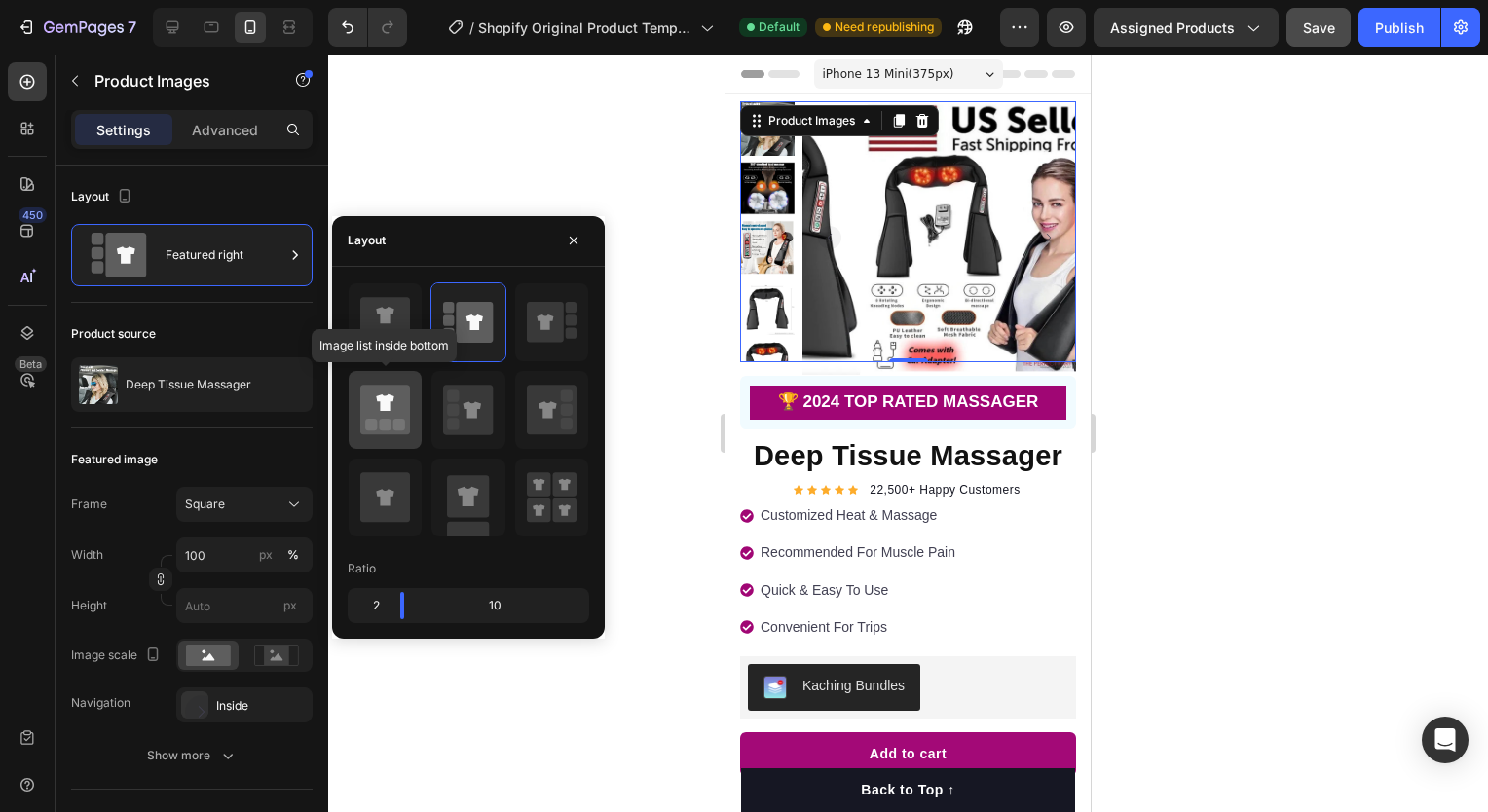
click at [386, 425] on rect at bounding box center [386, 424] width 12 height 12
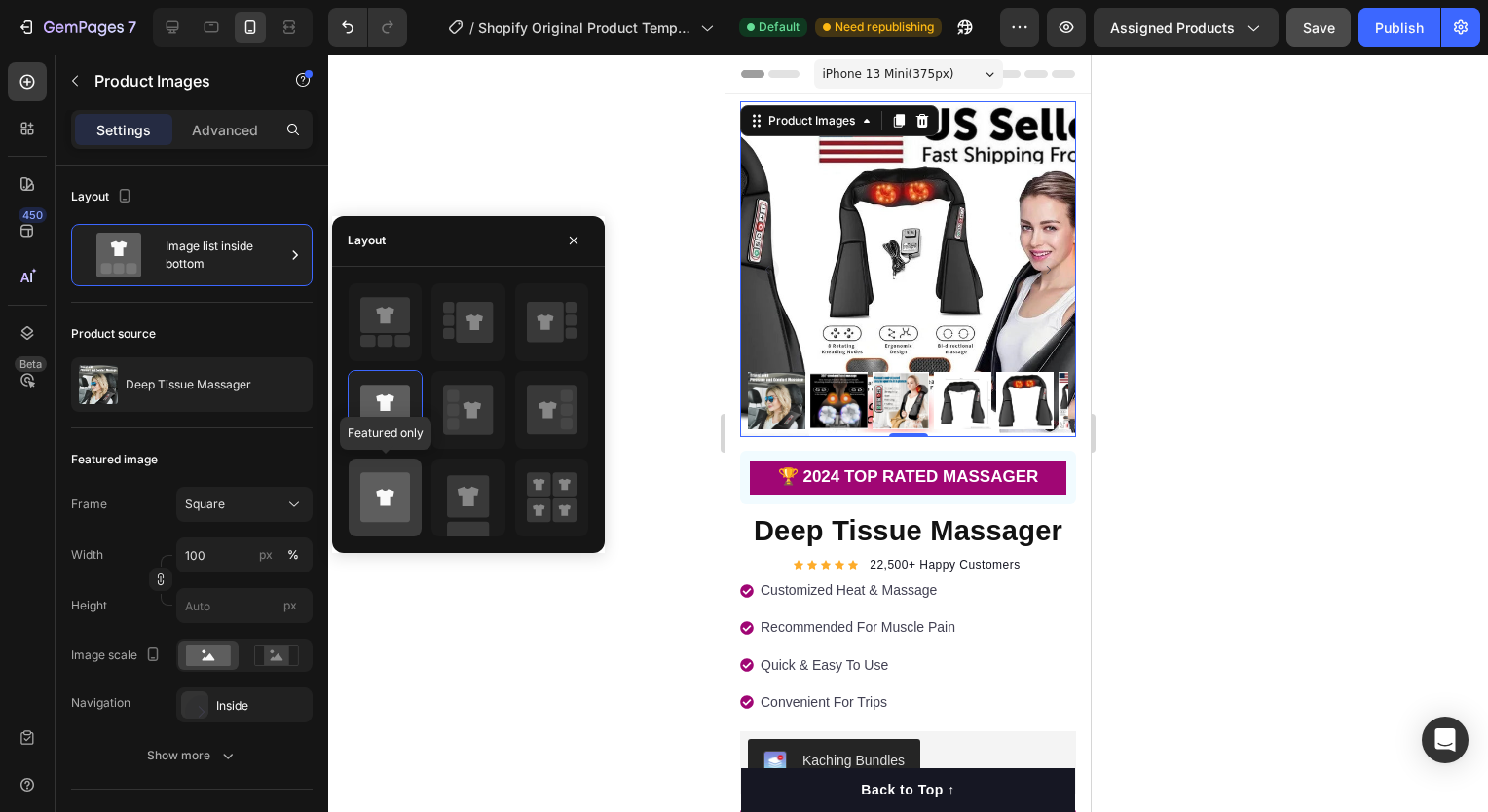
click at [417, 489] on div at bounding box center [385, 497] width 73 height 78
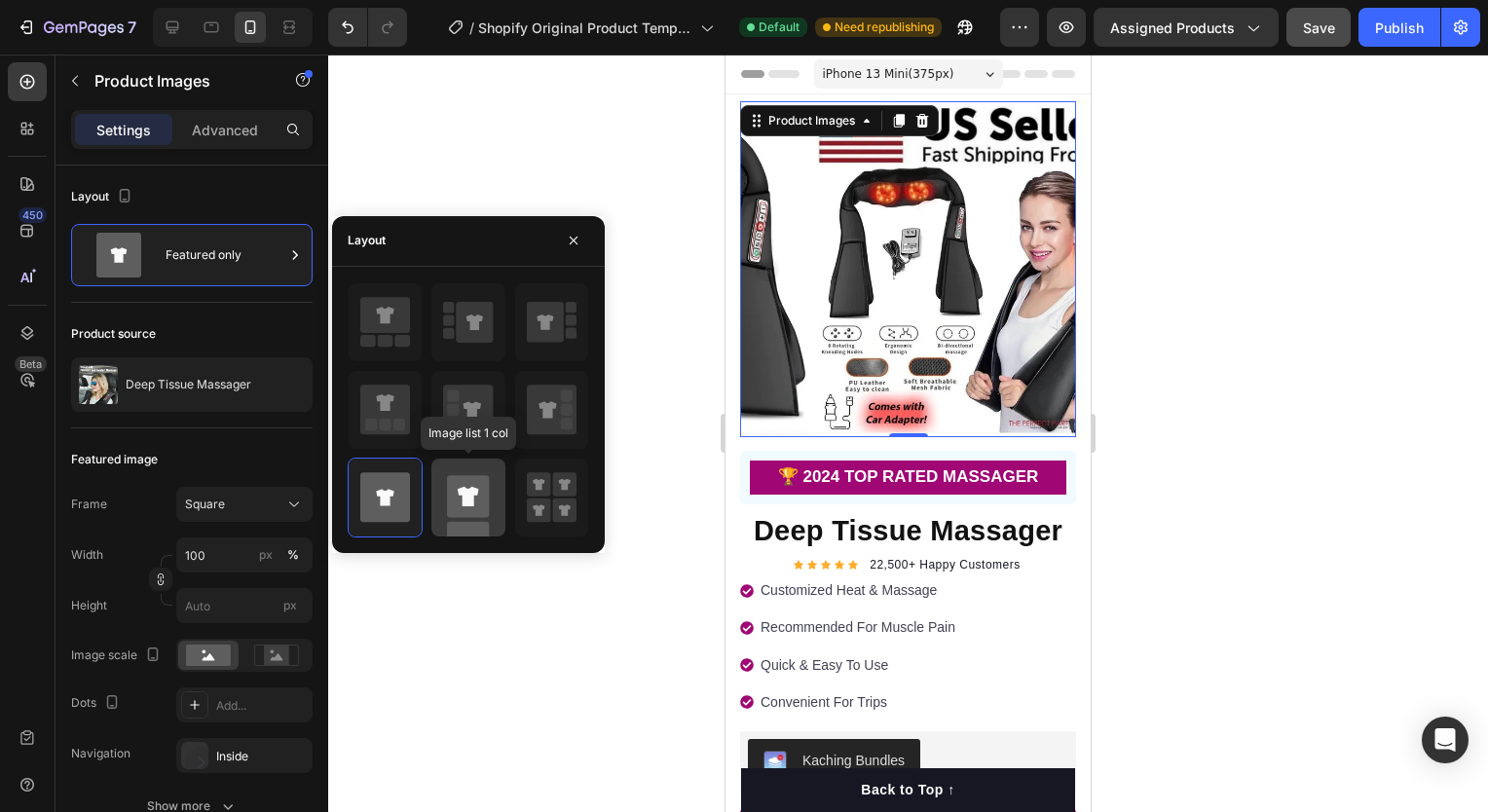
click at [452, 492] on rect at bounding box center [468, 496] width 42 height 42
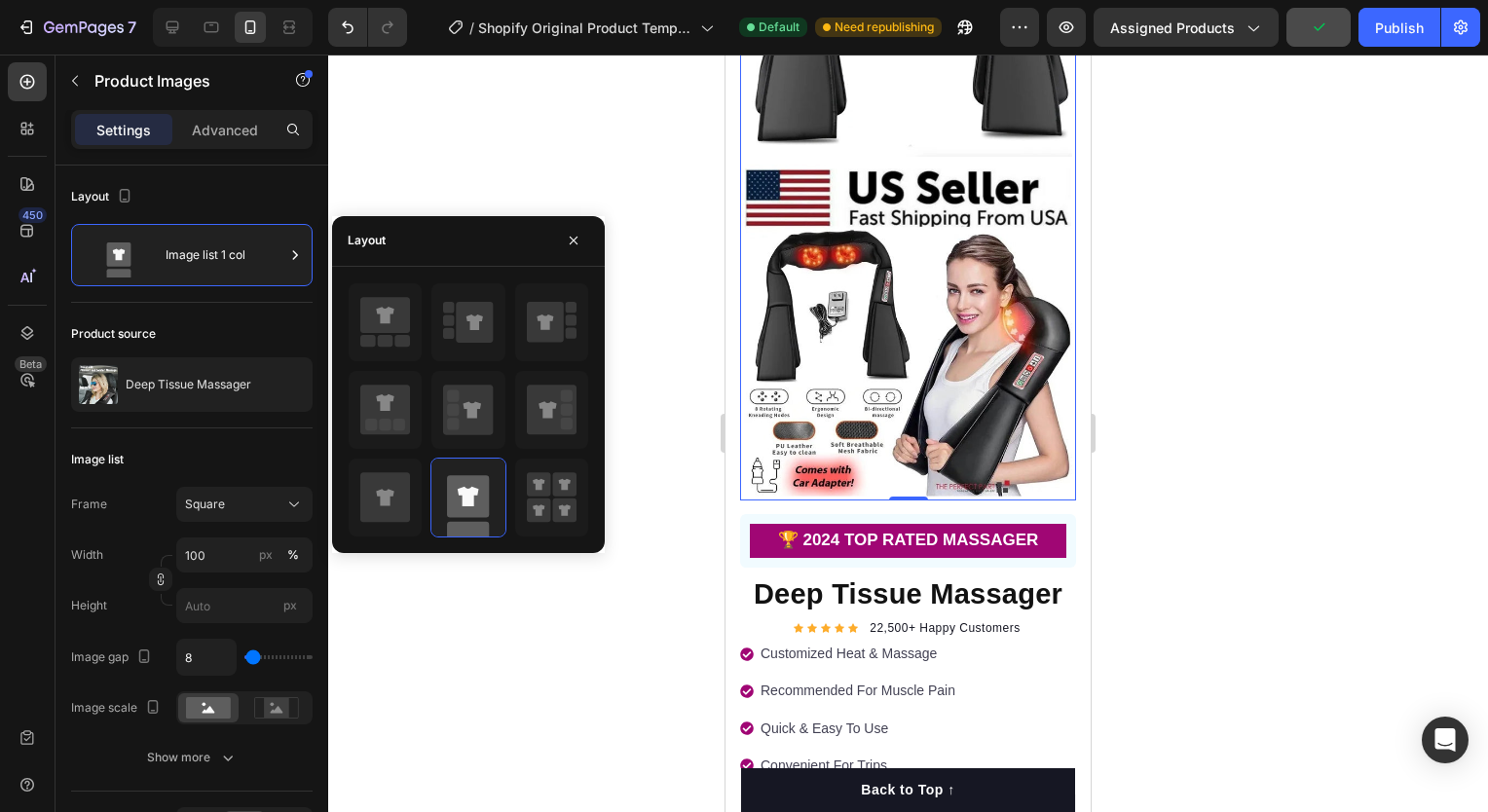
scroll to position [1667, 0]
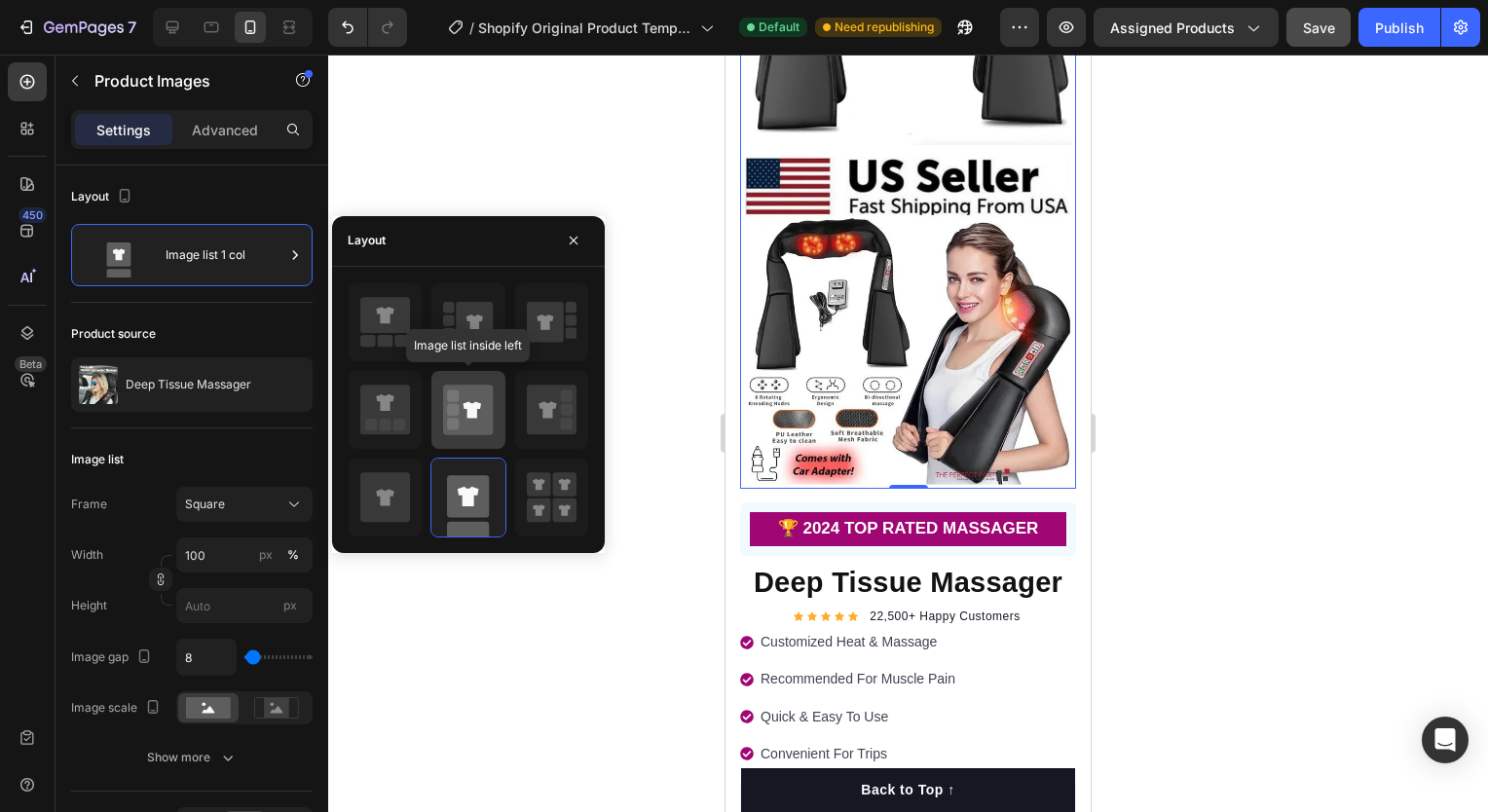
click at [463, 407] on icon at bounding box center [468, 409] width 50 height 50
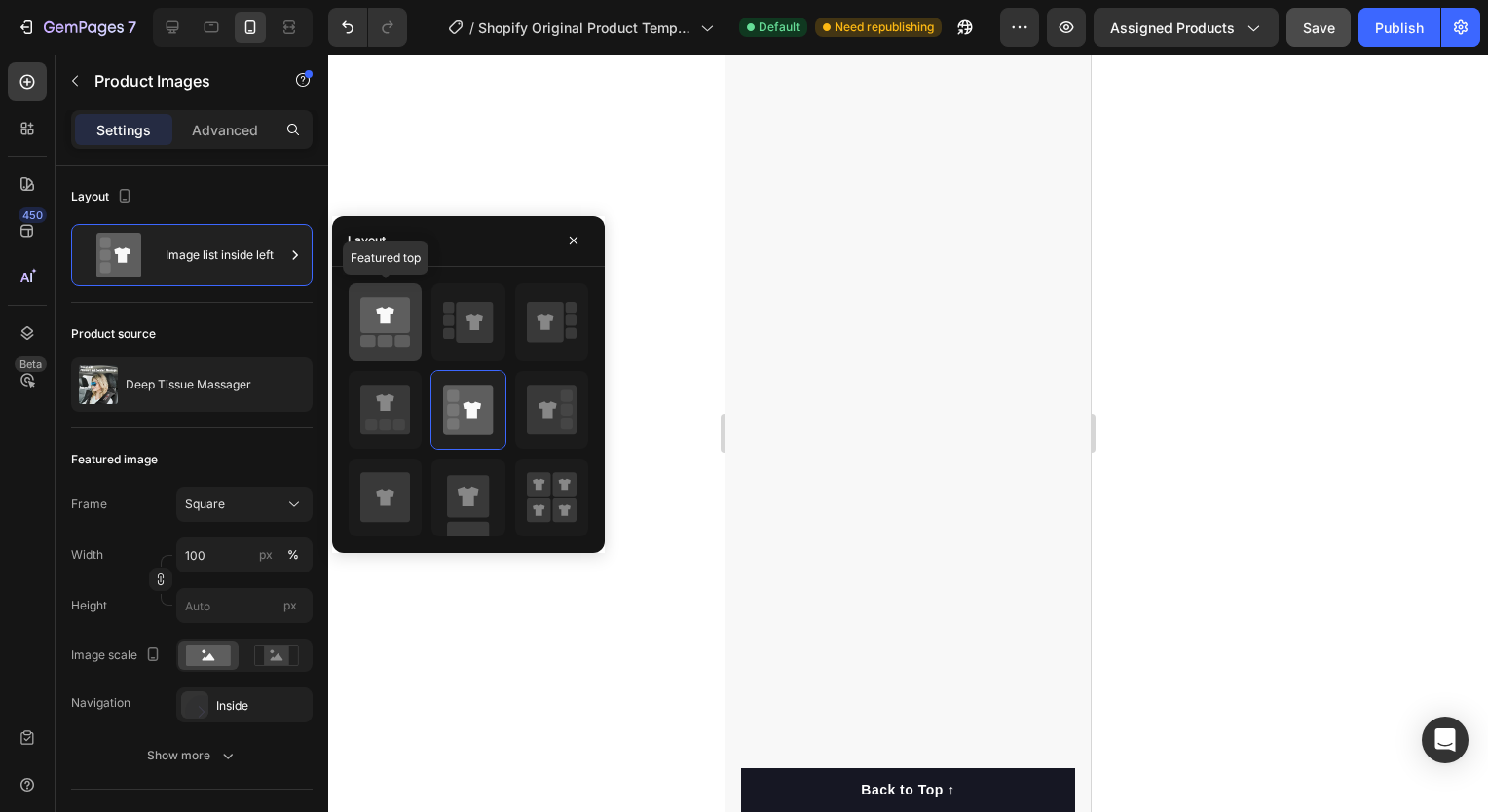
click at [415, 304] on div at bounding box center [385, 322] width 73 height 78
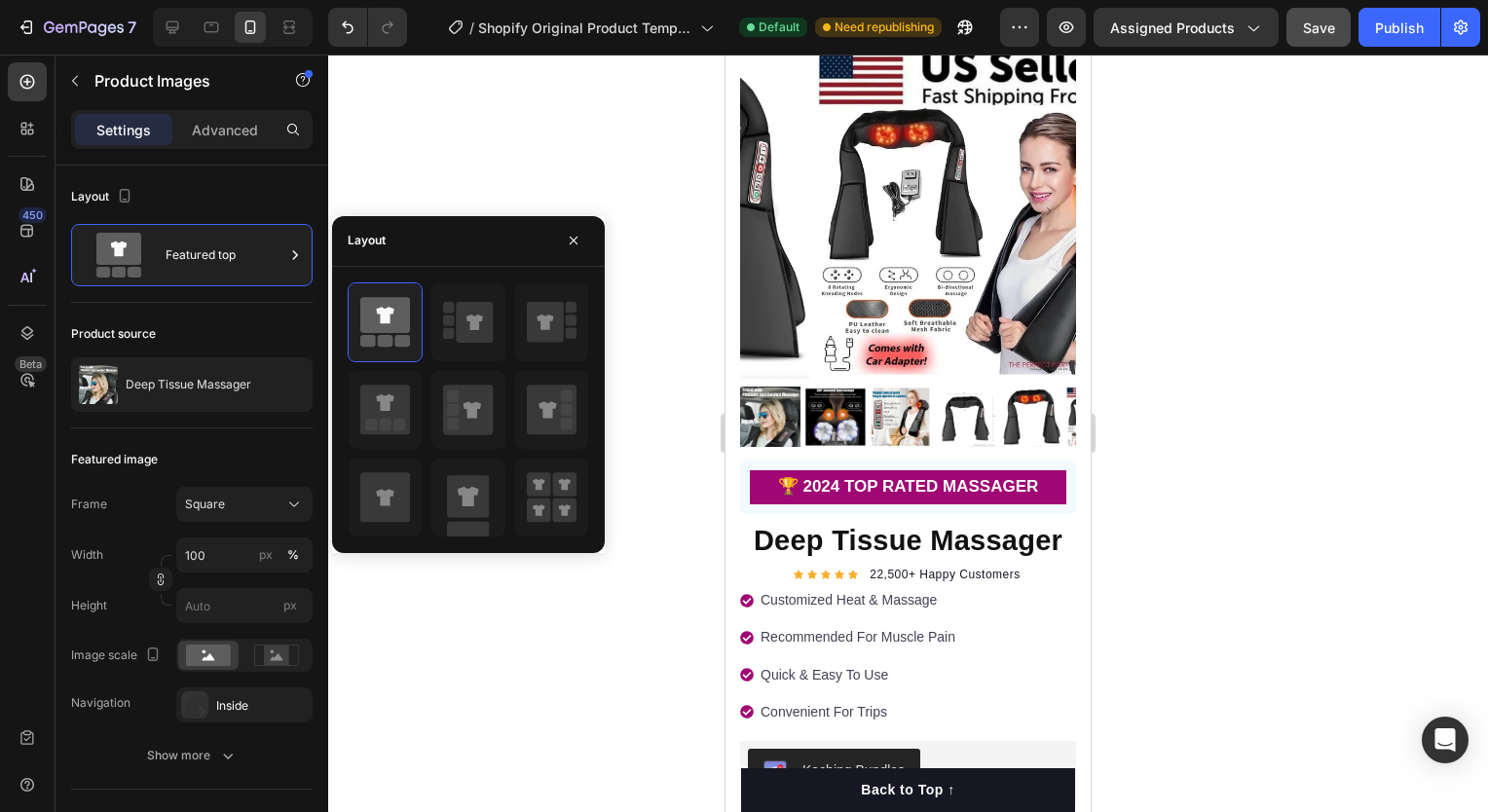
scroll to position [0, 0]
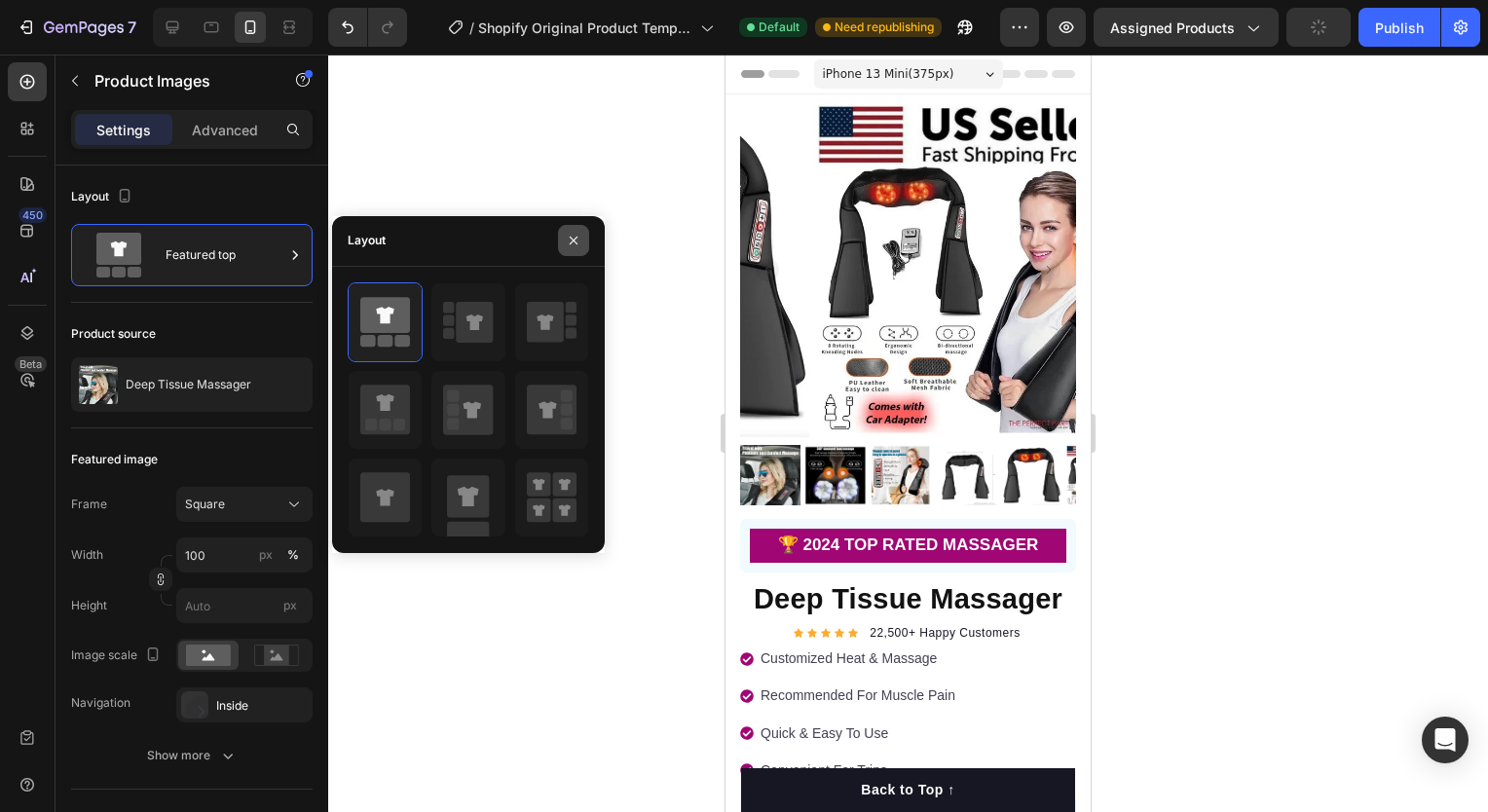
click at [576, 240] on icon "button" at bounding box center [574, 241] width 16 height 16
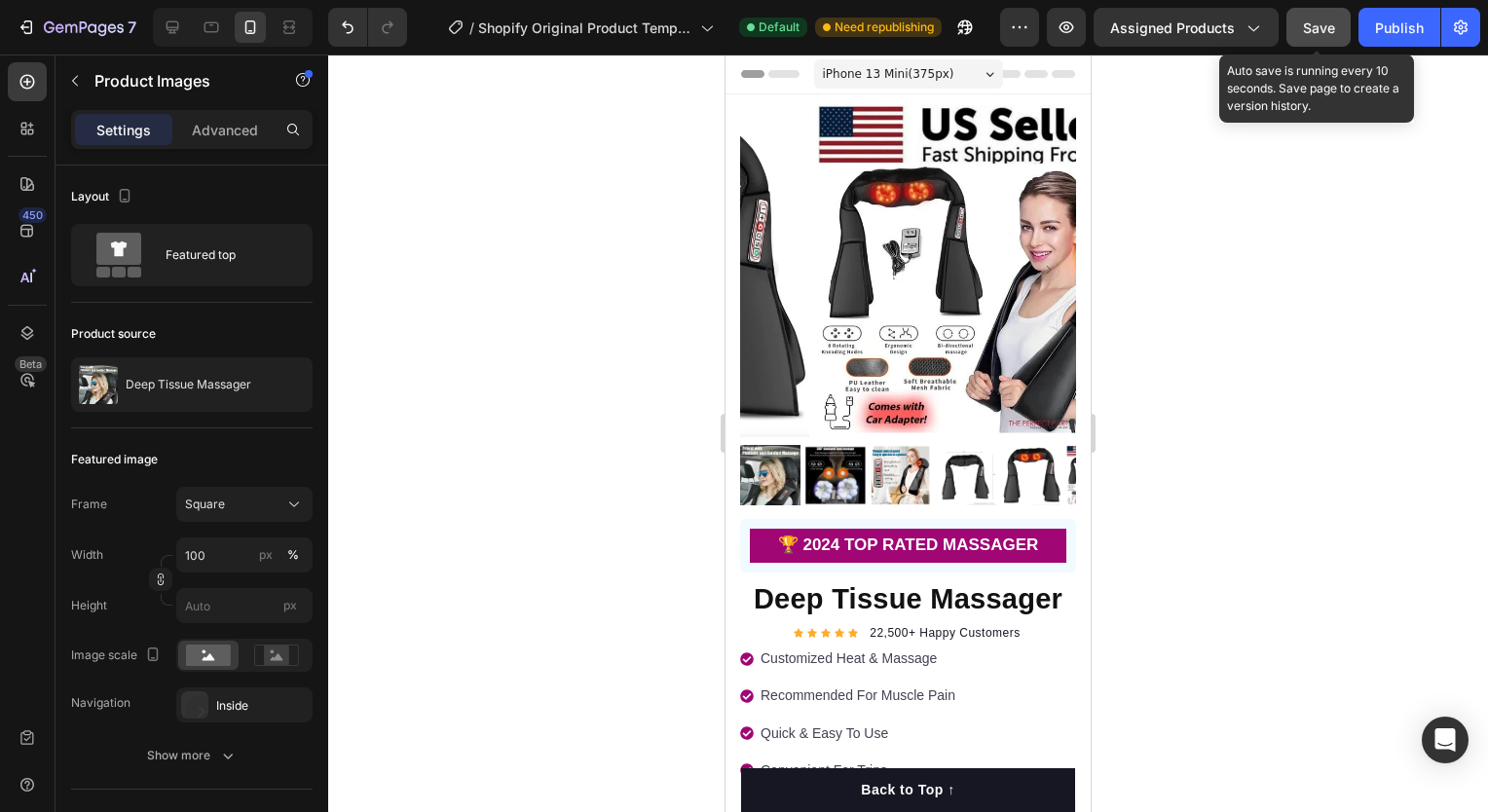
click at [1315, 28] on span "Save" at bounding box center [1319, 28] width 32 height 17
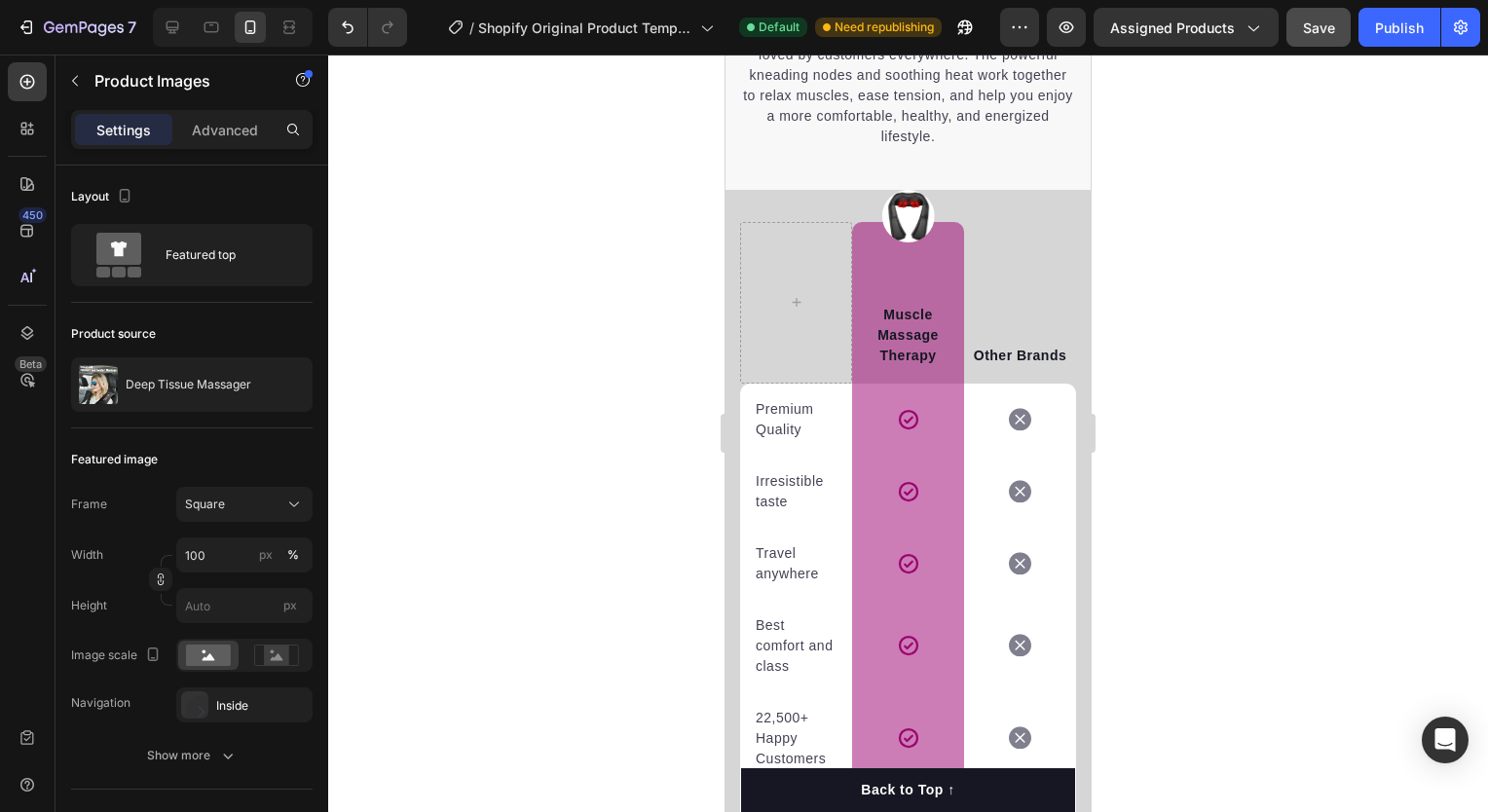
scroll to position [3283, 0]
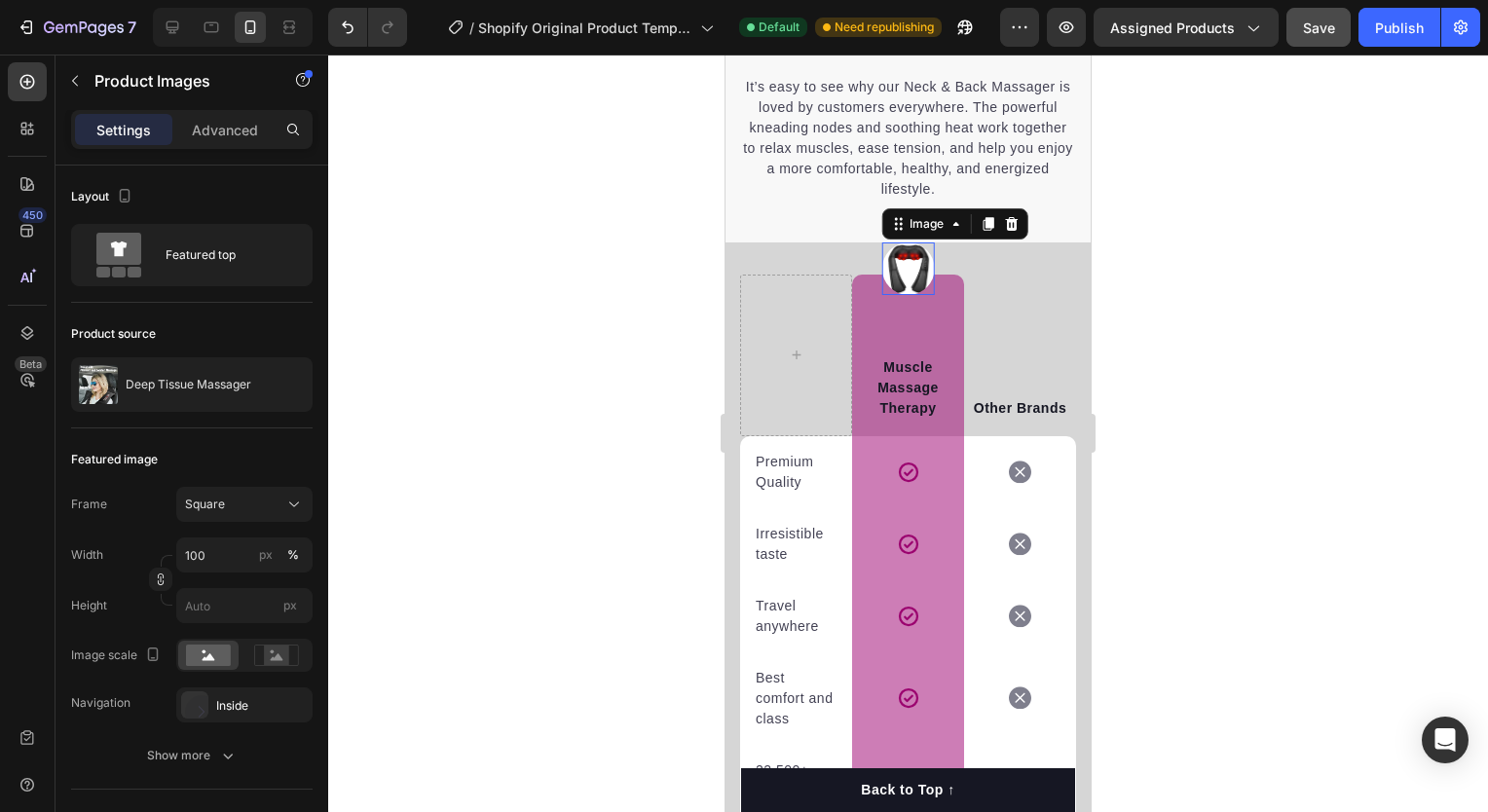
click at [912, 263] on img at bounding box center [909, 269] width 54 height 54
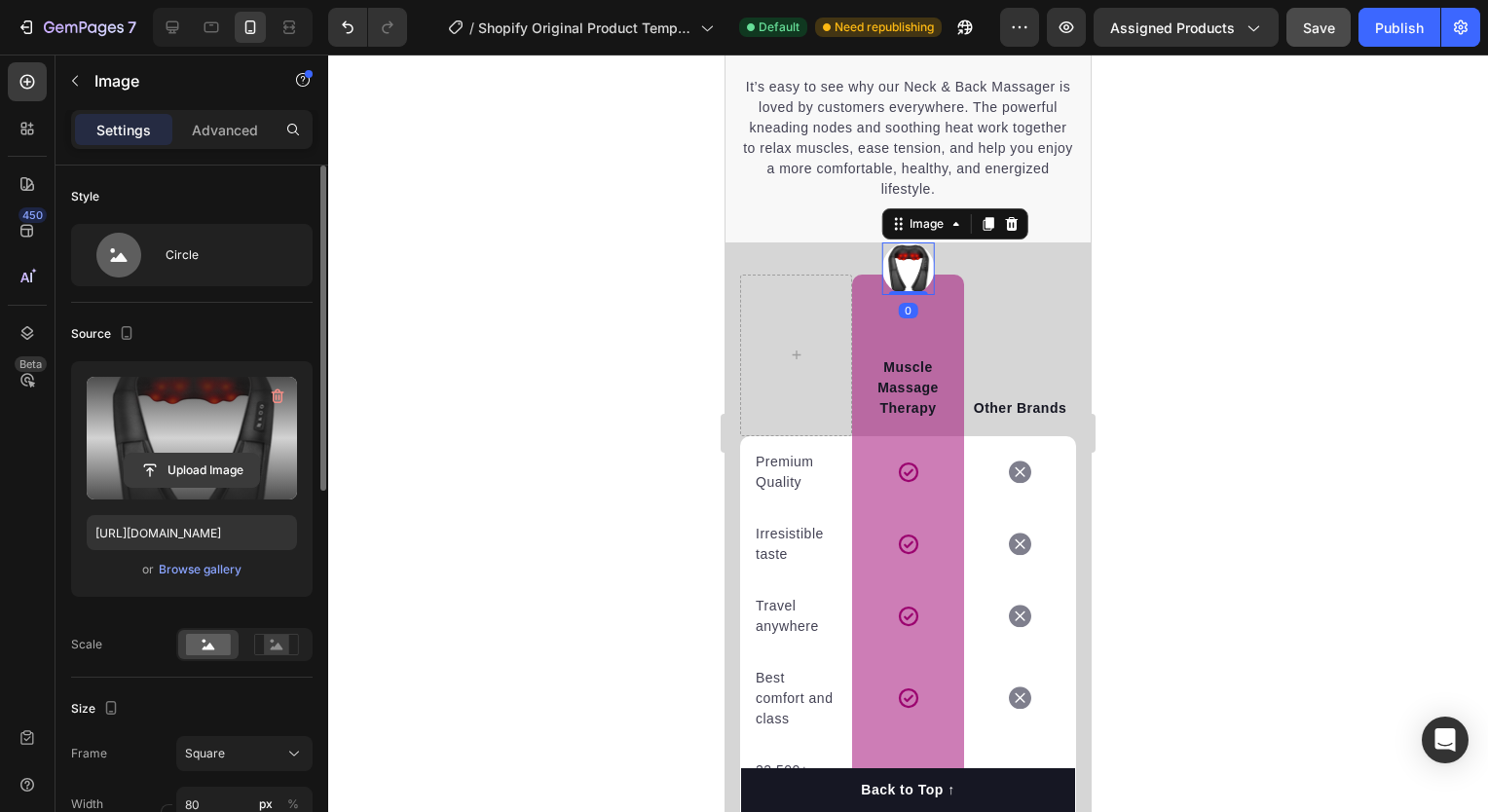
click at [186, 477] on input "file" at bounding box center [191, 470] width 134 height 33
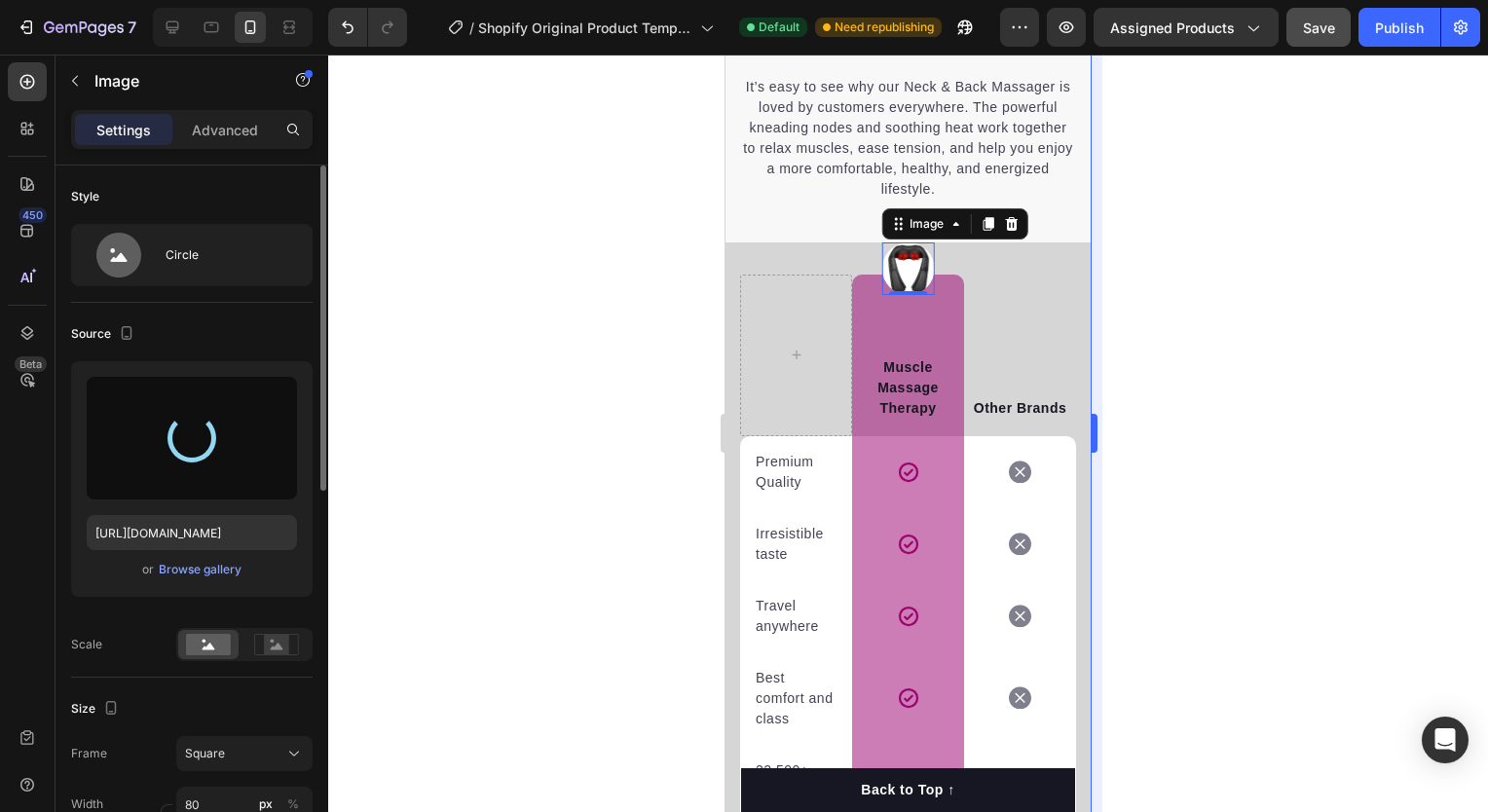
type input "[URL][DOMAIN_NAME]"
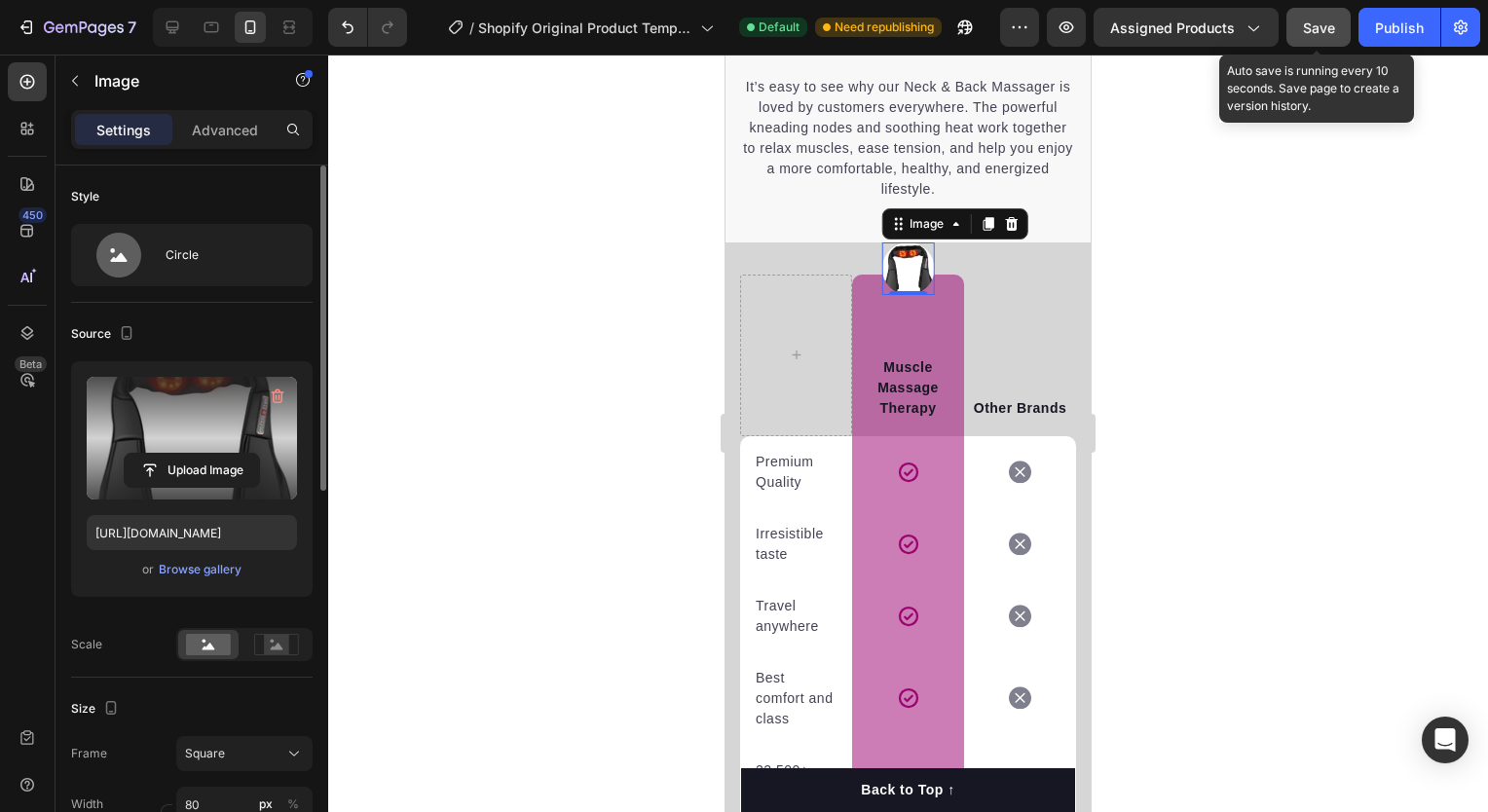
click at [1335, 29] on span "Save" at bounding box center [1319, 28] width 32 height 17
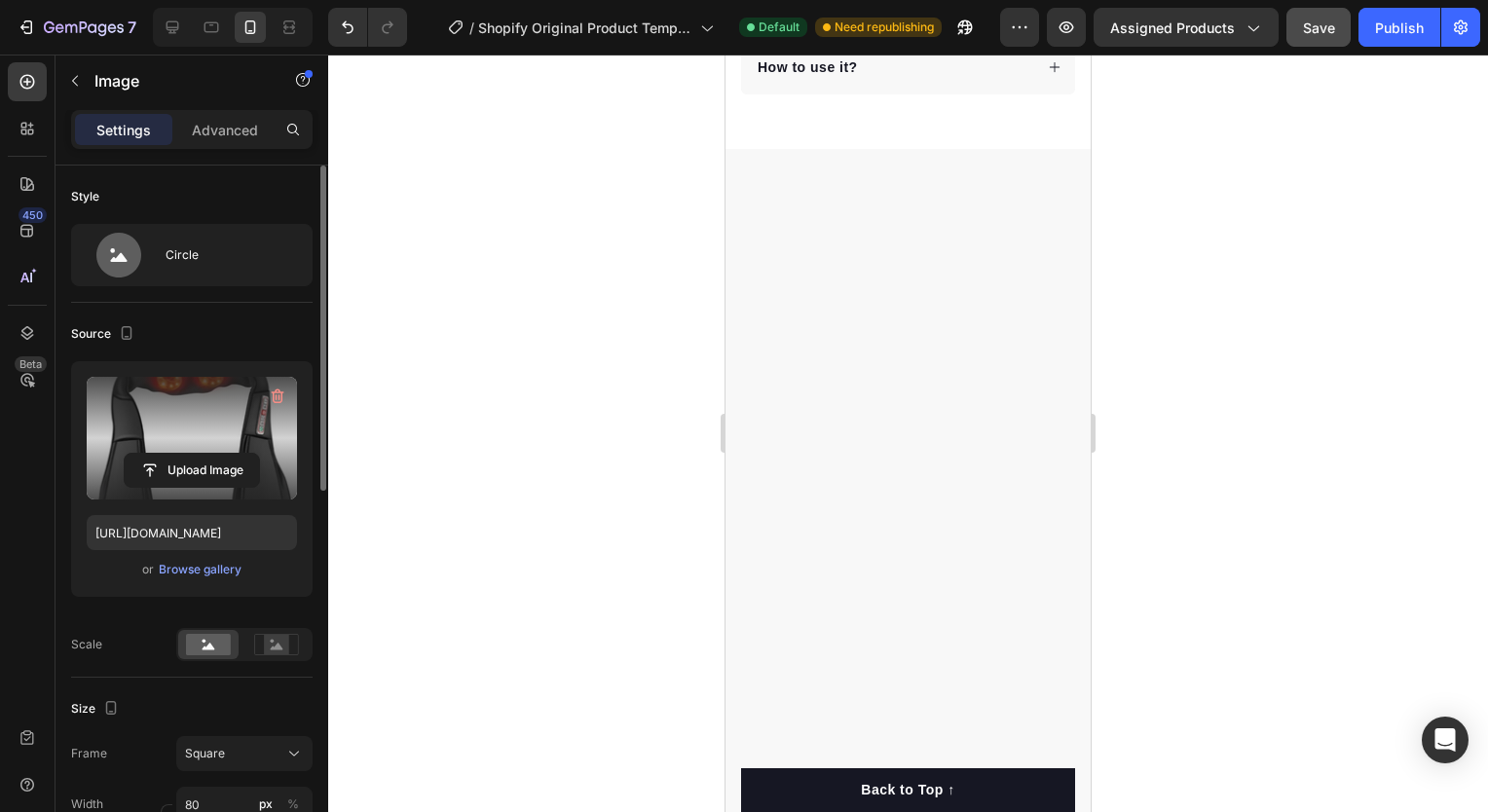
scroll to position [0, 0]
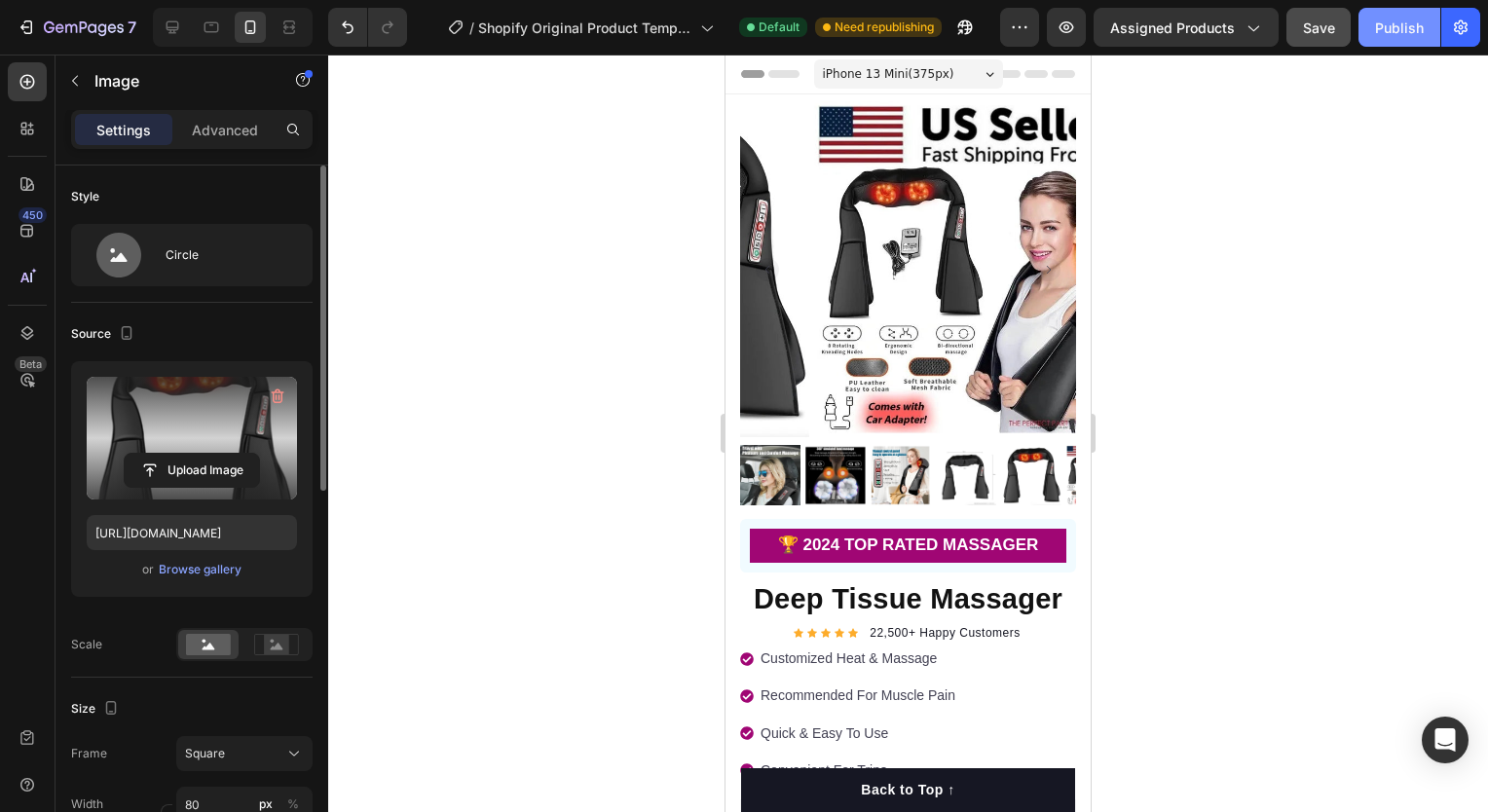
click at [1380, 26] on div "Publish" at bounding box center [1399, 28] width 49 height 21
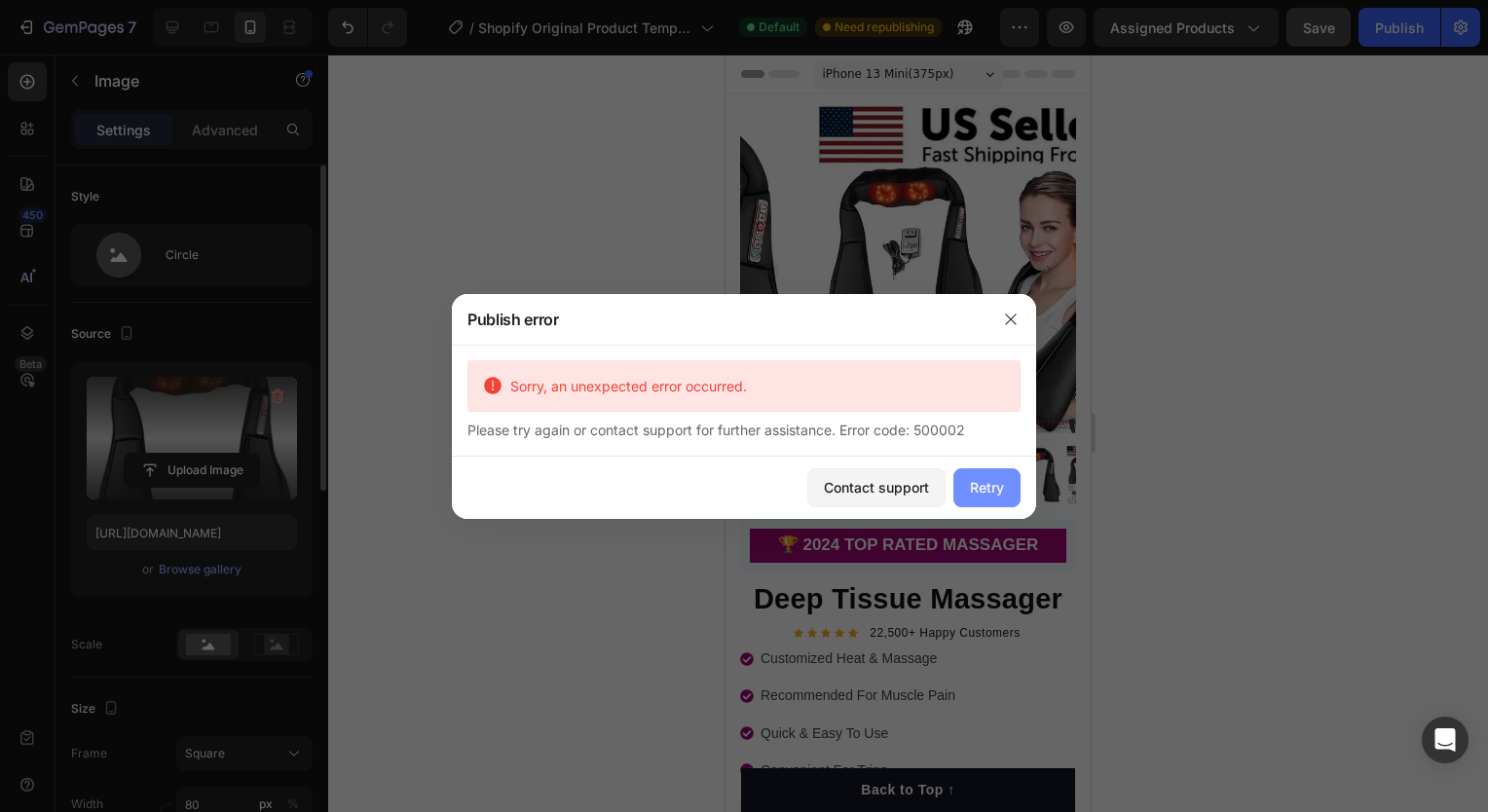
click at [993, 485] on div "Retry" at bounding box center [987, 487] width 34 height 21
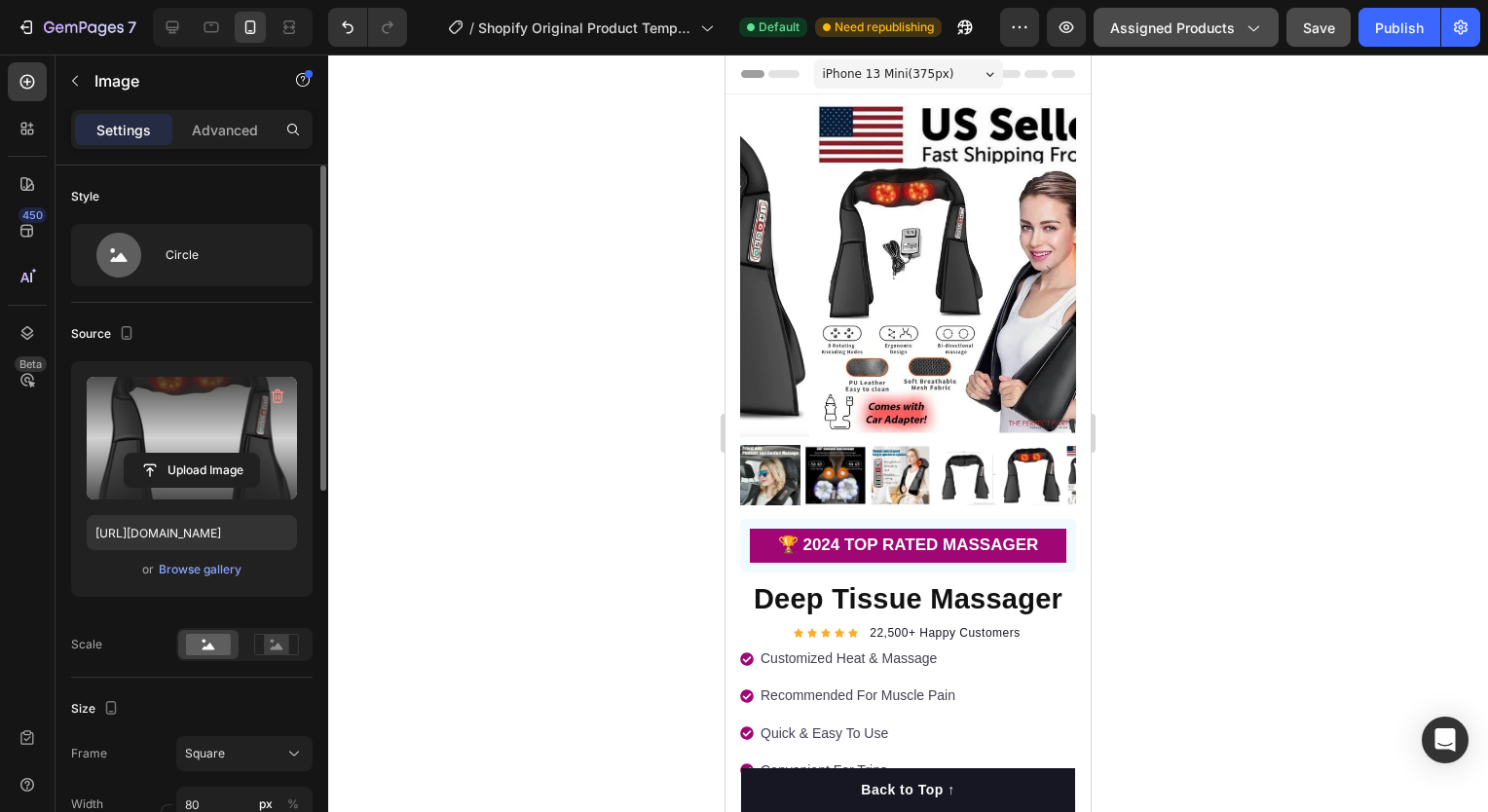
click at [1246, 29] on icon "button" at bounding box center [1252, 28] width 20 height 20
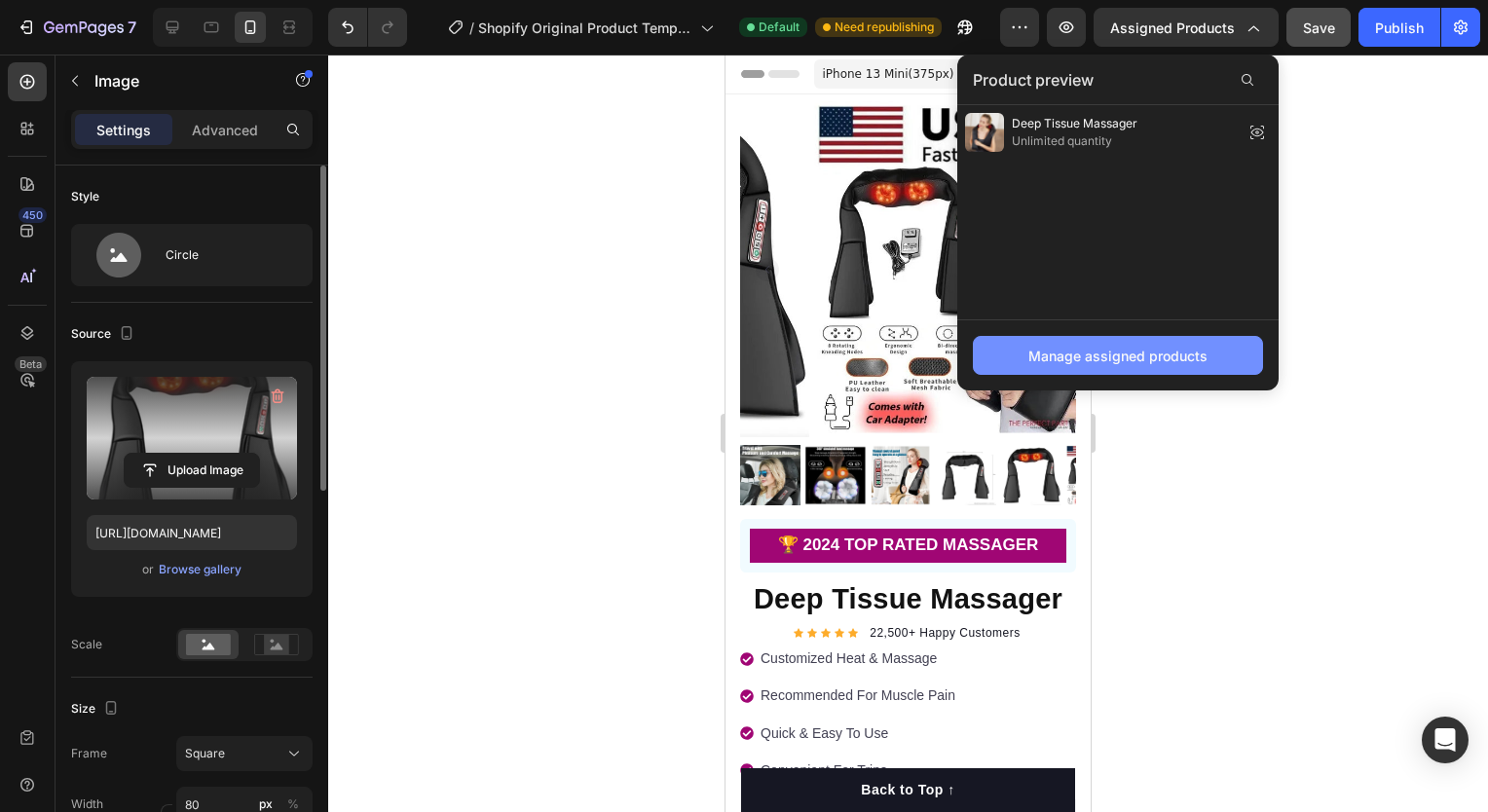
click at [1085, 349] on div "Manage assigned products" at bounding box center [1118, 356] width 179 height 21
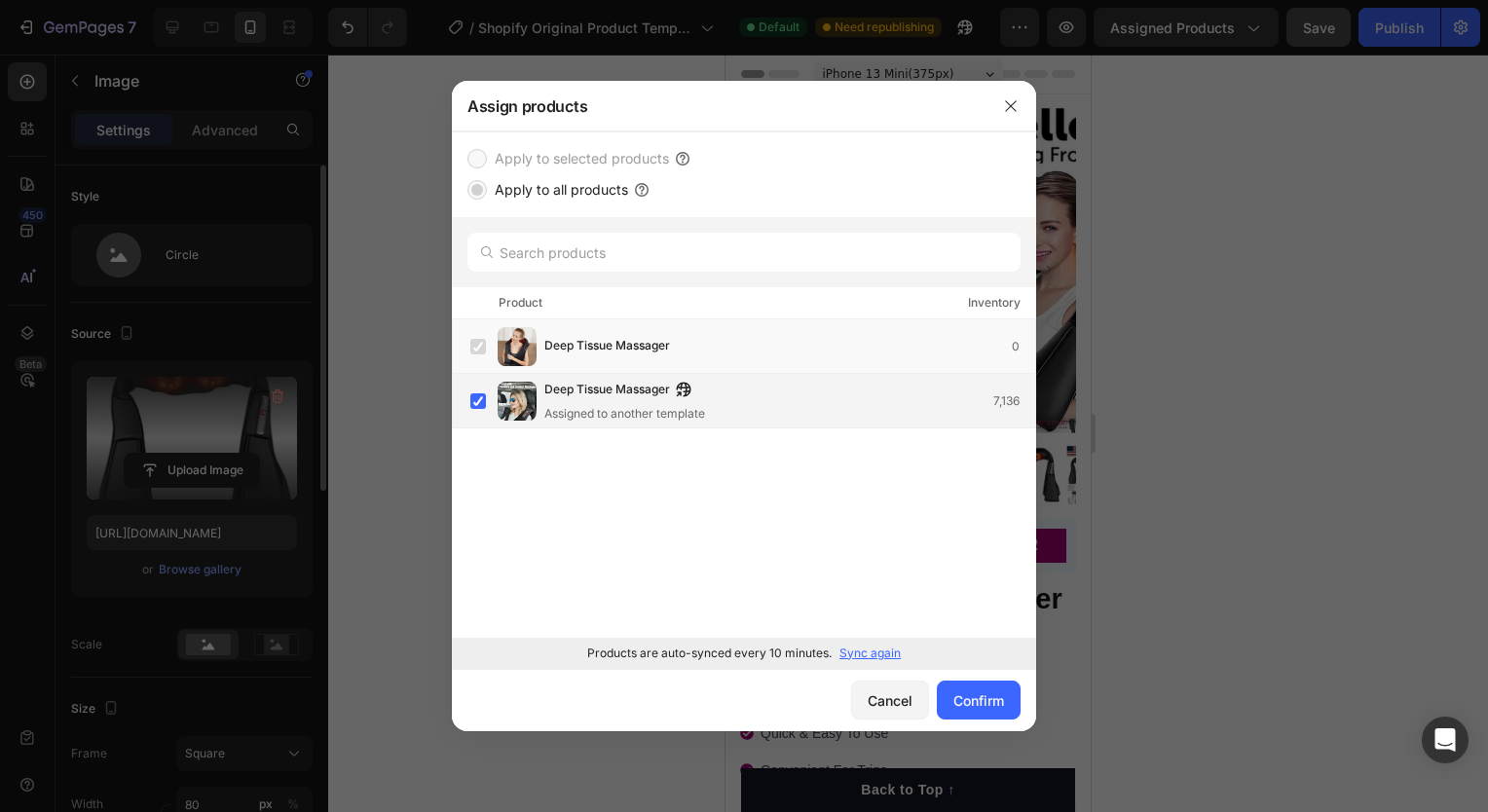
click at [751, 423] on div "Deep Tissue Massager Assigned to another template 7,136" at bounding box center [744, 401] width 584 height 55
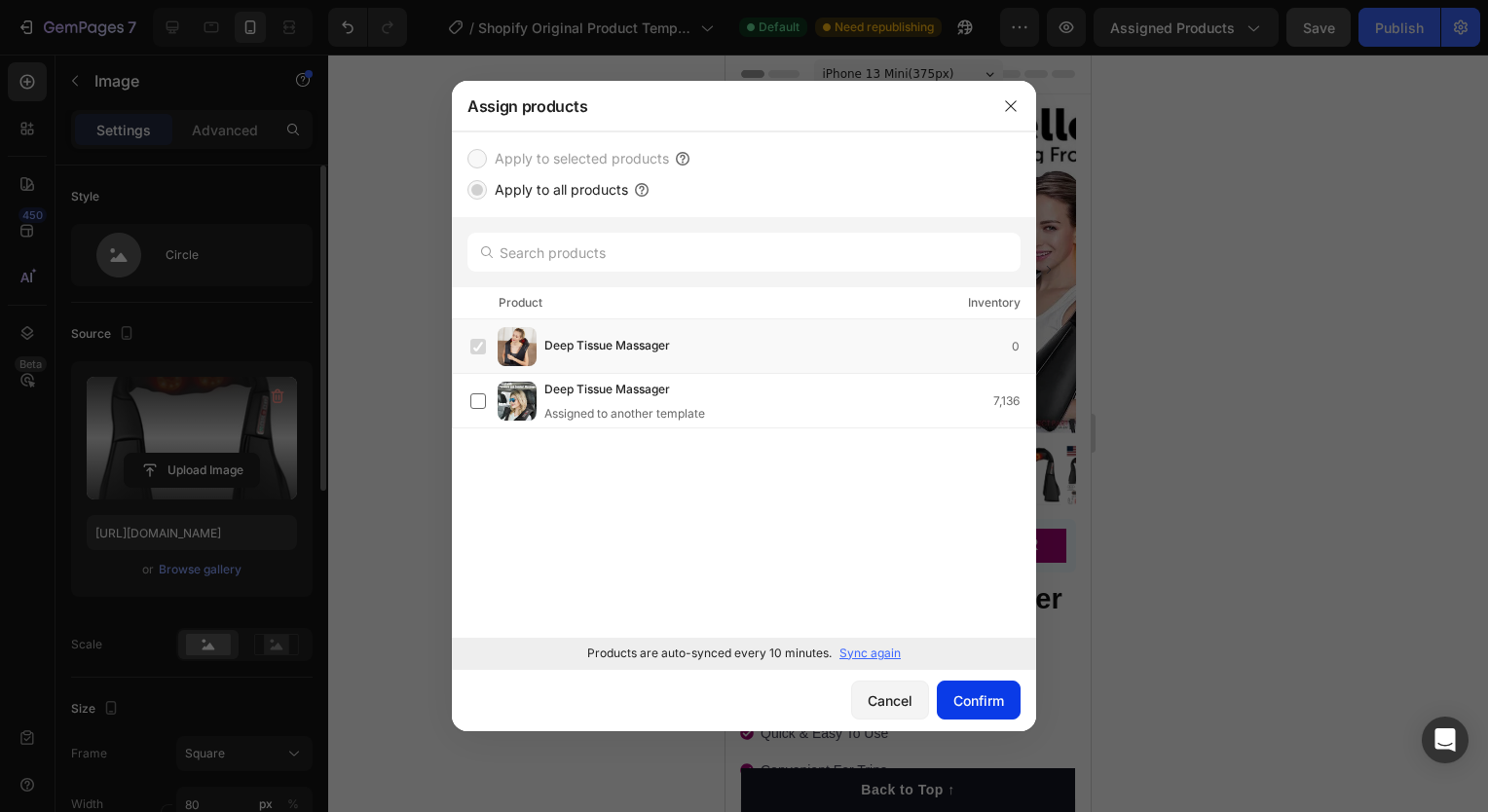
click at [984, 701] on div "Confirm" at bounding box center [978, 701] width 51 height 21
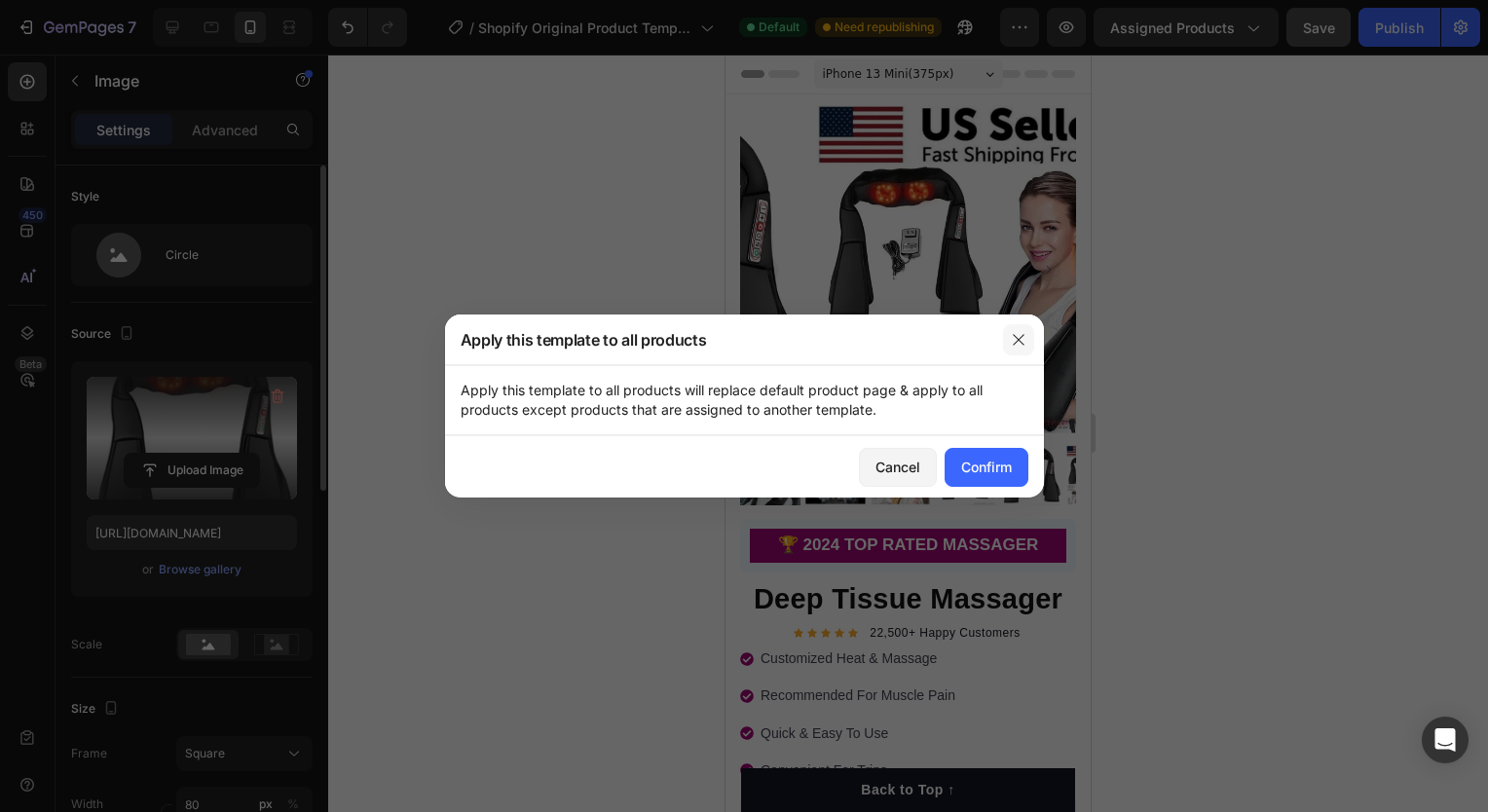
click at [1017, 353] on button "button" at bounding box center [1018, 339] width 31 height 31
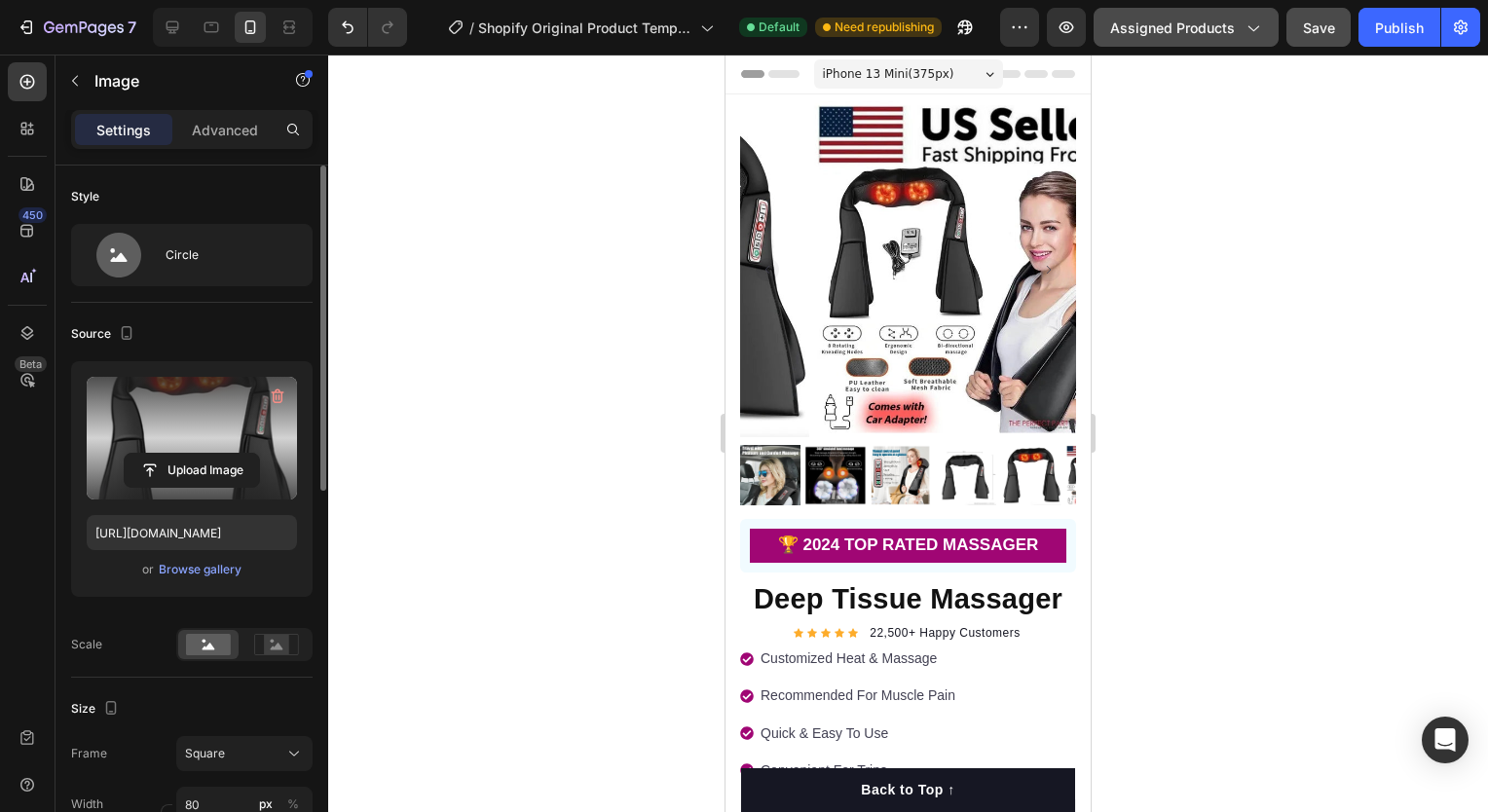
click at [1215, 27] on span "Assigned Products" at bounding box center [1172, 28] width 124 height 21
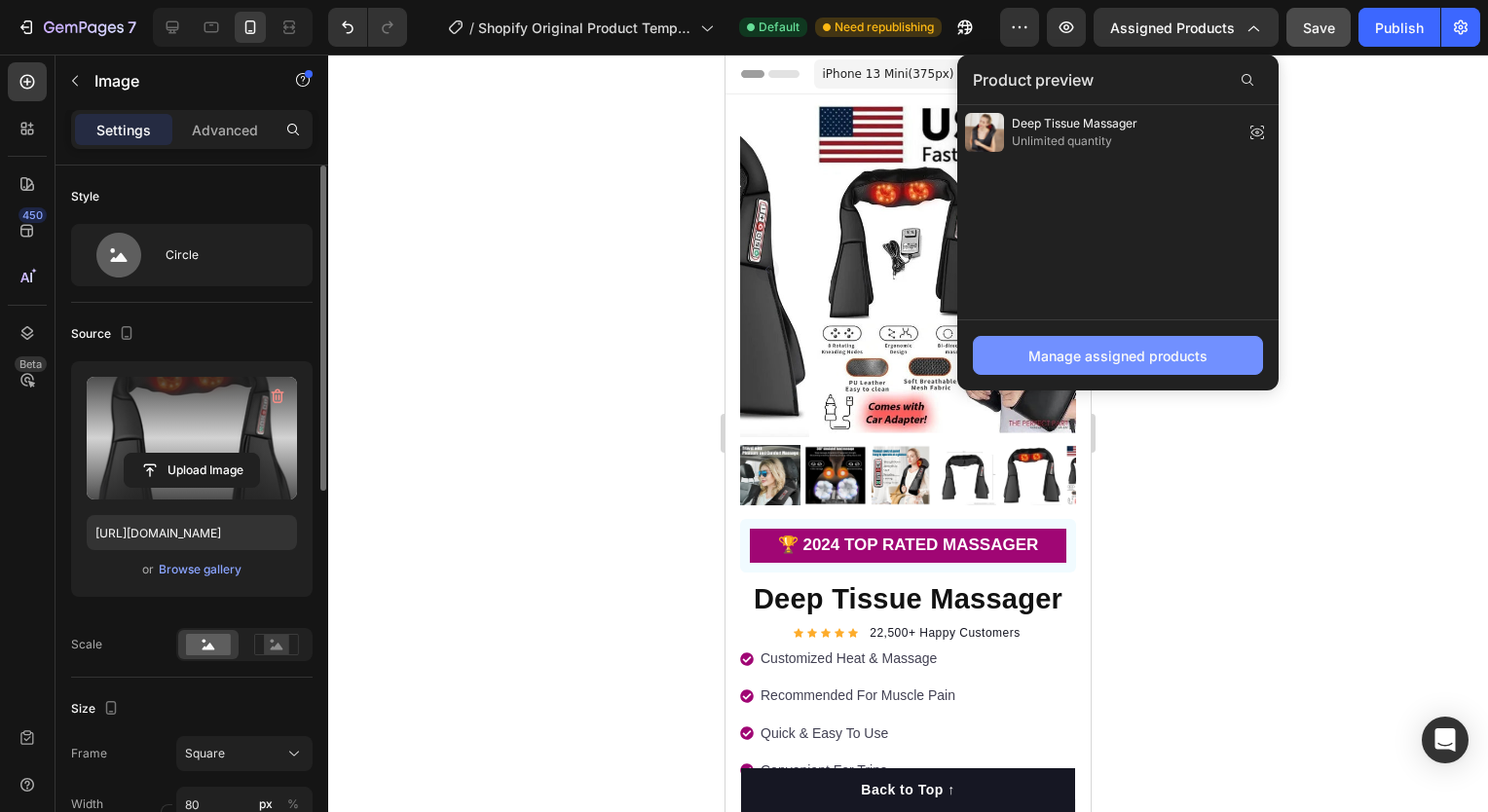
click at [1165, 349] on div "Manage assigned products" at bounding box center [1118, 356] width 179 height 21
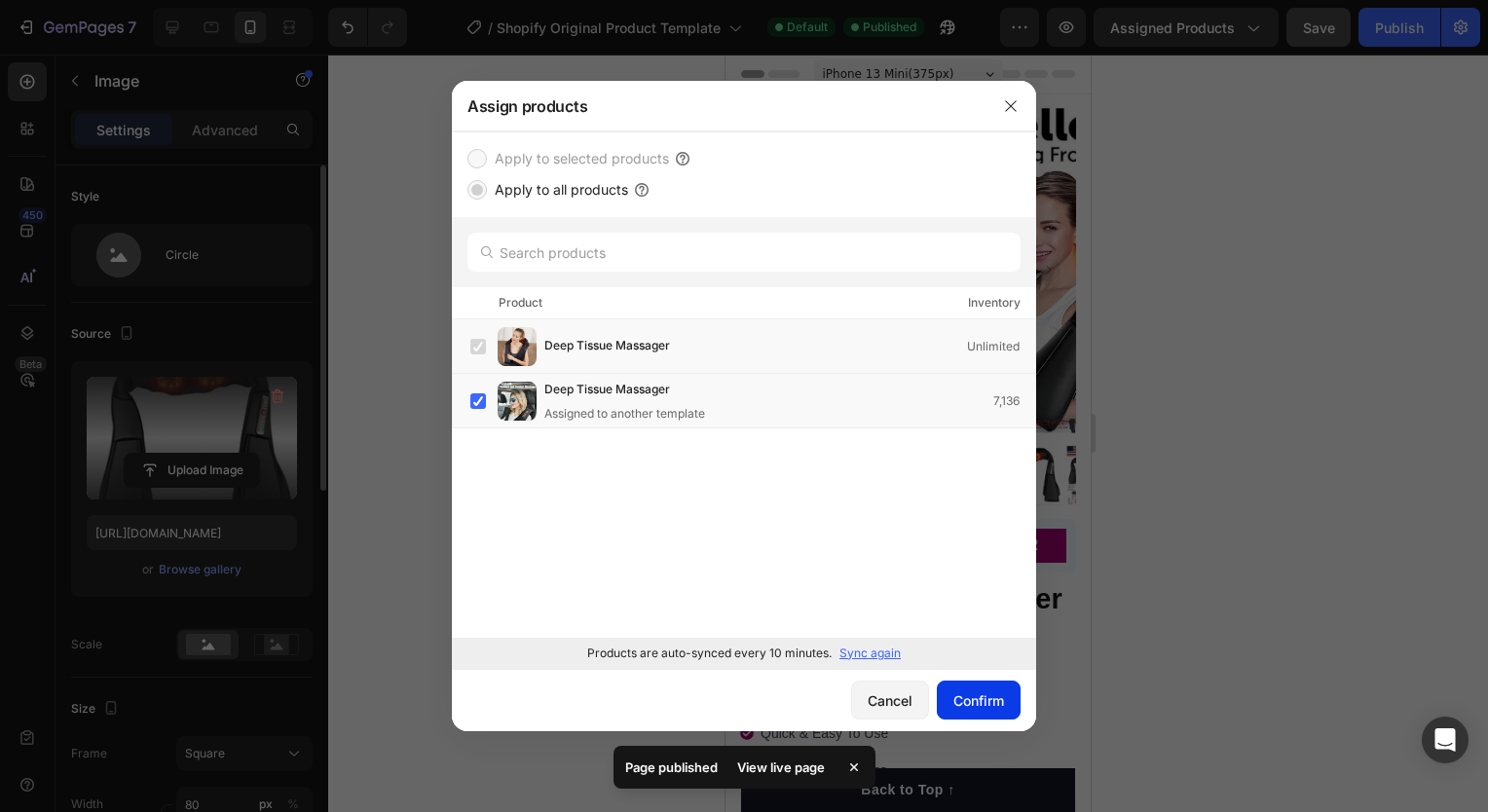
click at [984, 695] on div "Confirm" at bounding box center [978, 701] width 51 height 21
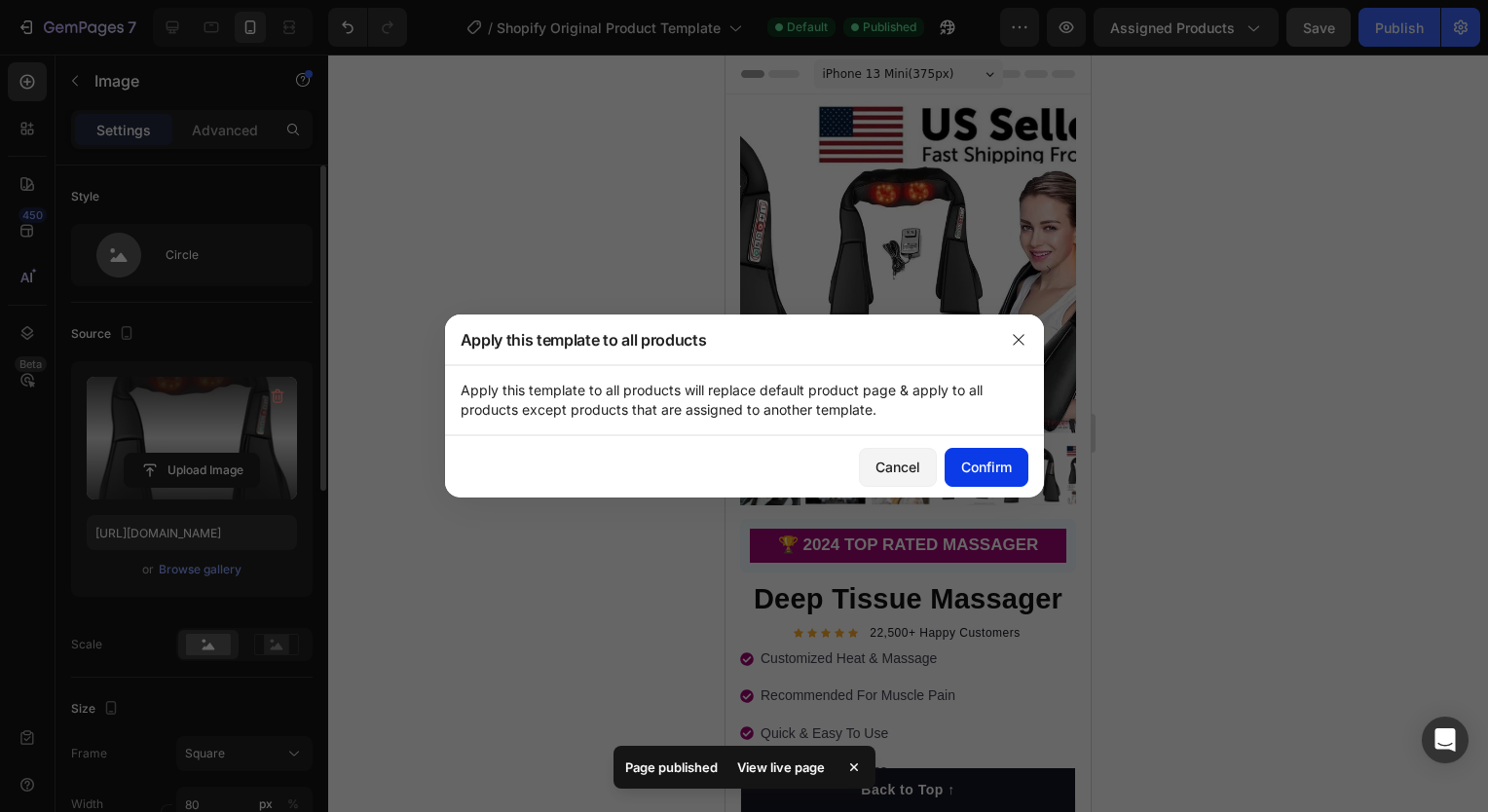
click at [1004, 450] on button "Confirm" at bounding box center [986, 467] width 83 height 39
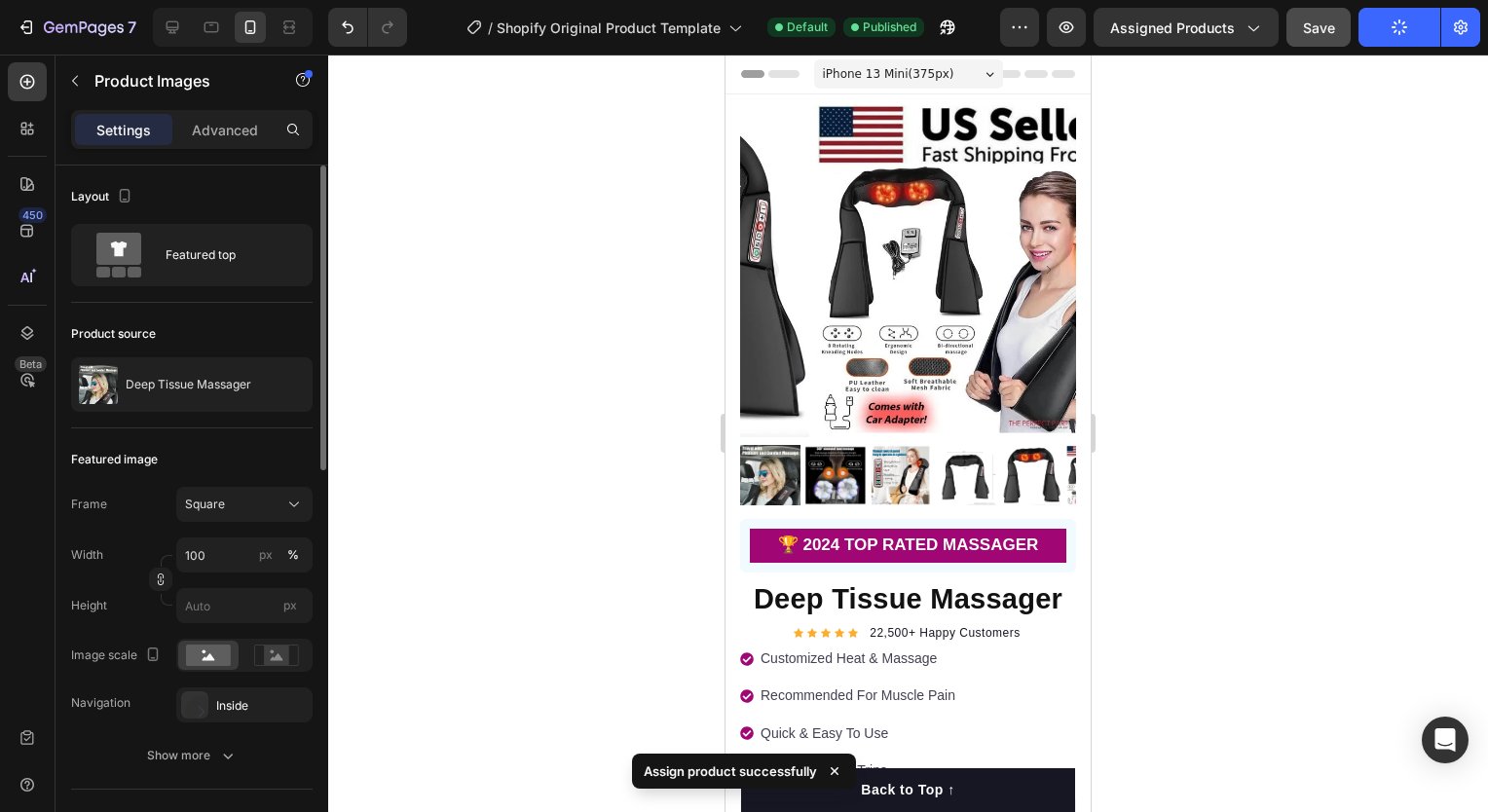
click at [849, 325] on img at bounding box center [981, 269] width 336 height 336
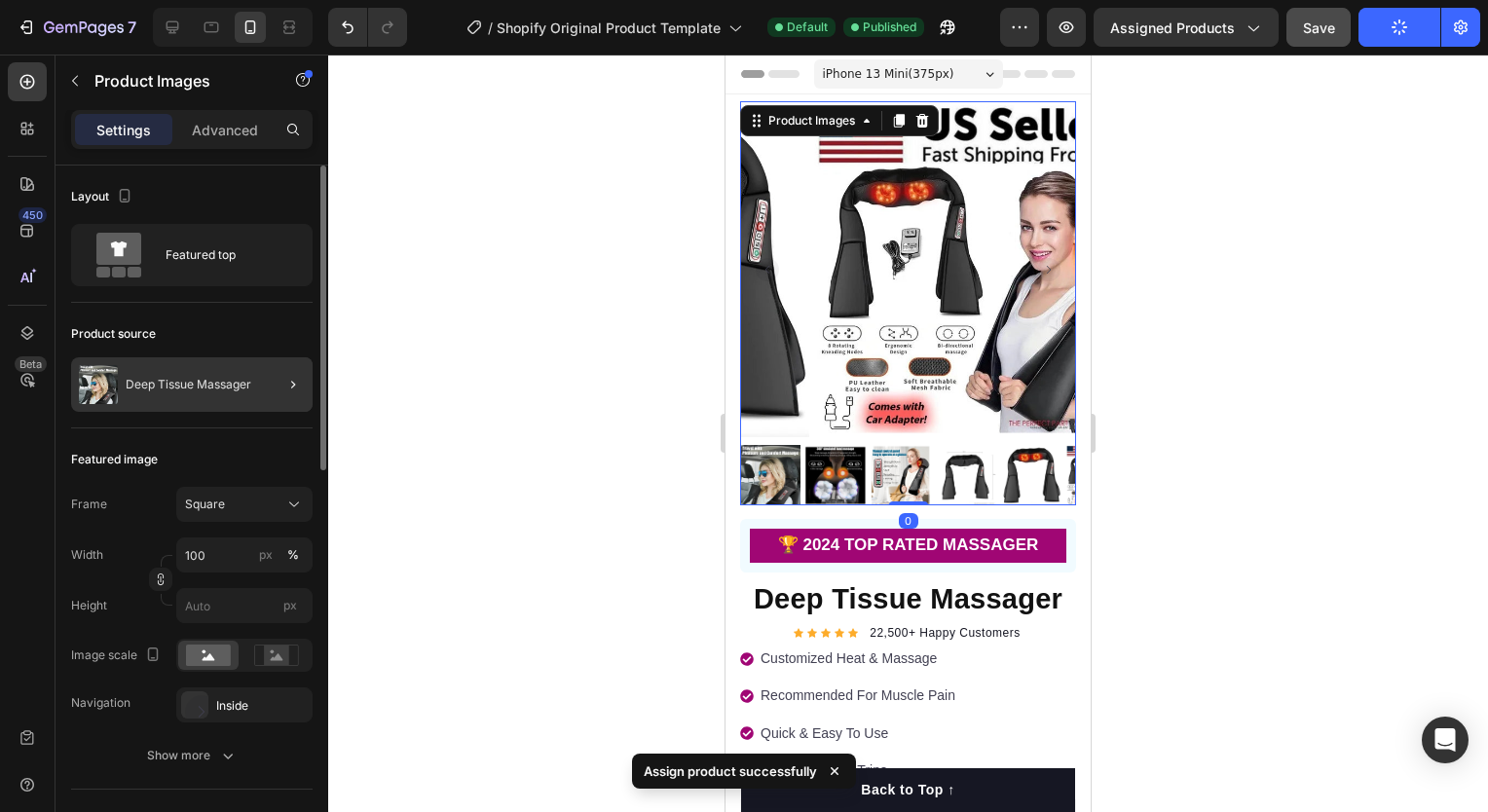
click at [221, 367] on div "Deep Tissue Massager" at bounding box center [192, 385] width 242 height 55
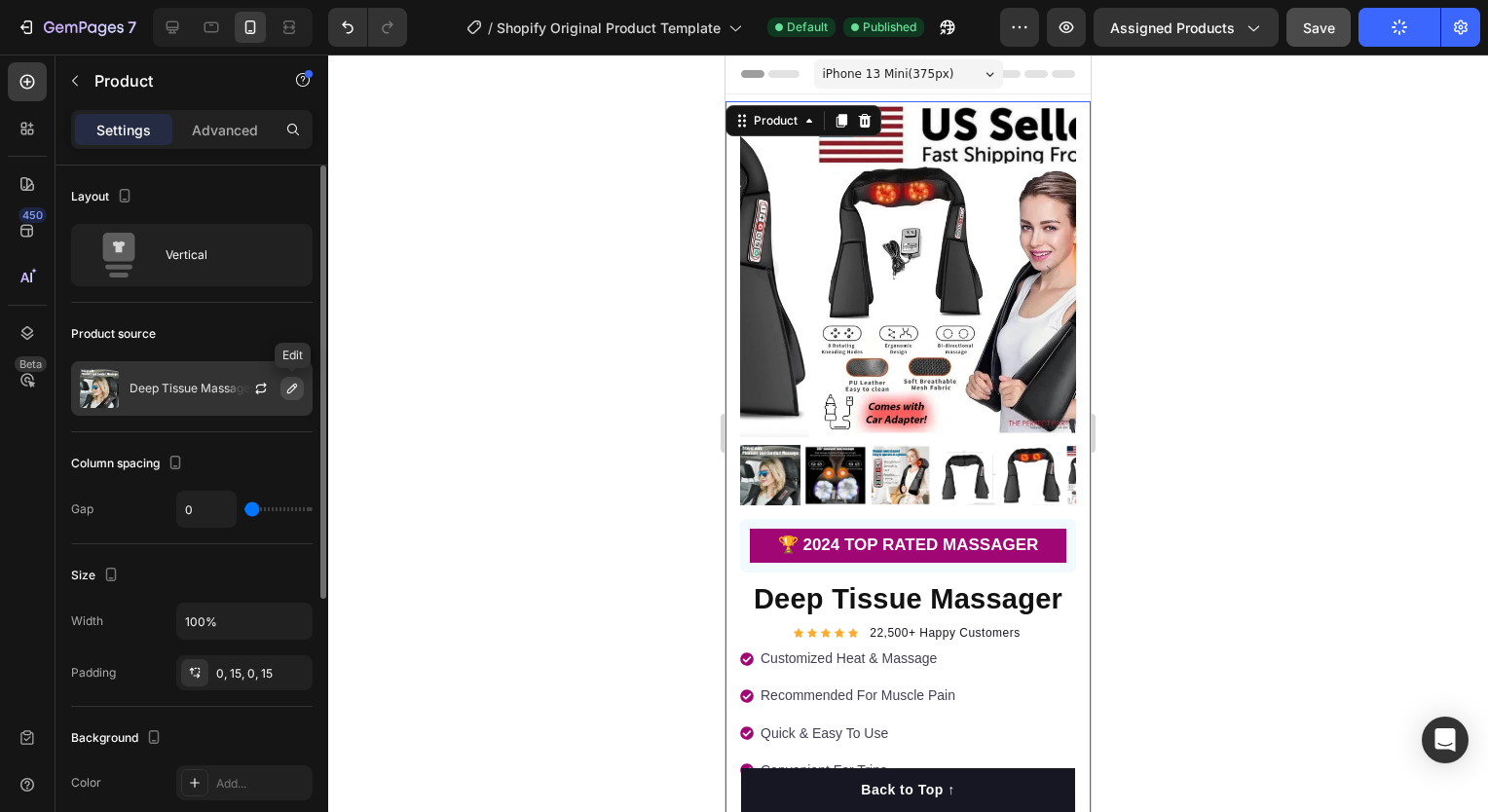
click at [285, 385] on icon "button" at bounding box center [292, 389] width 16 height 16
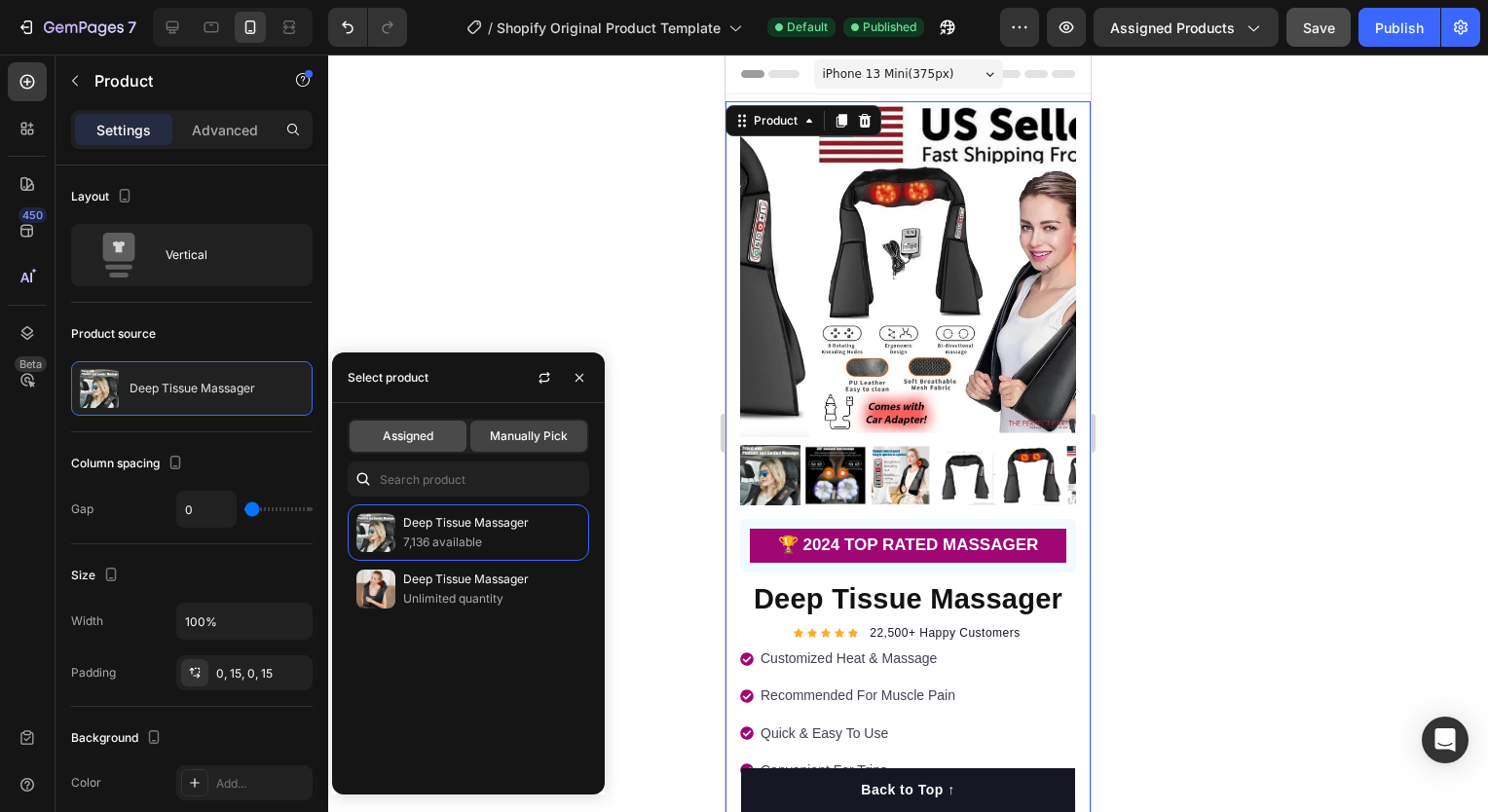
click at [423, 438] on span "Assigned" at bounding box center [408, 436] width 51 height 18
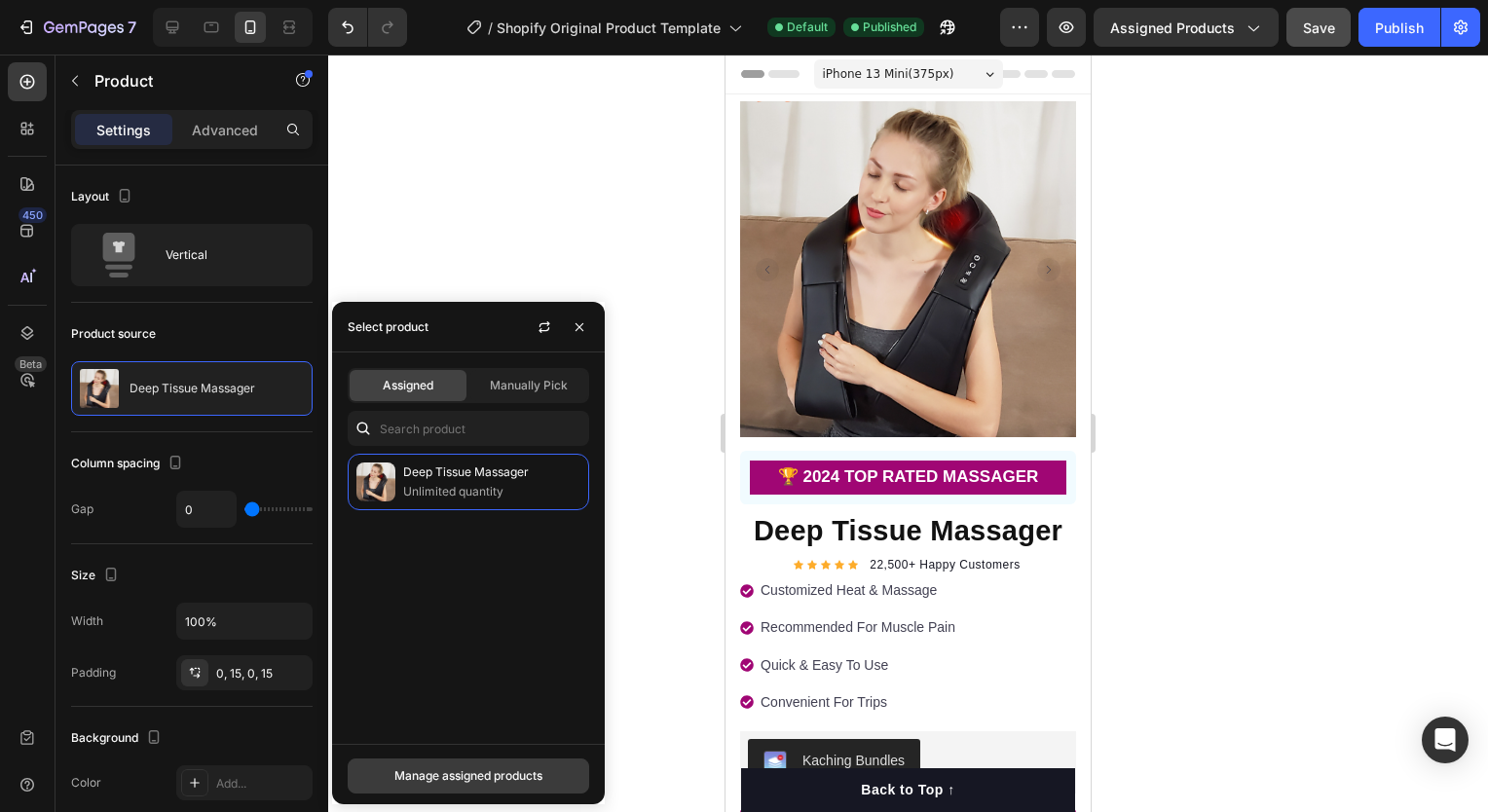
click at [475, 777] on div "Manage assigned products" at bounding box center [468, 776] width 148 height 18
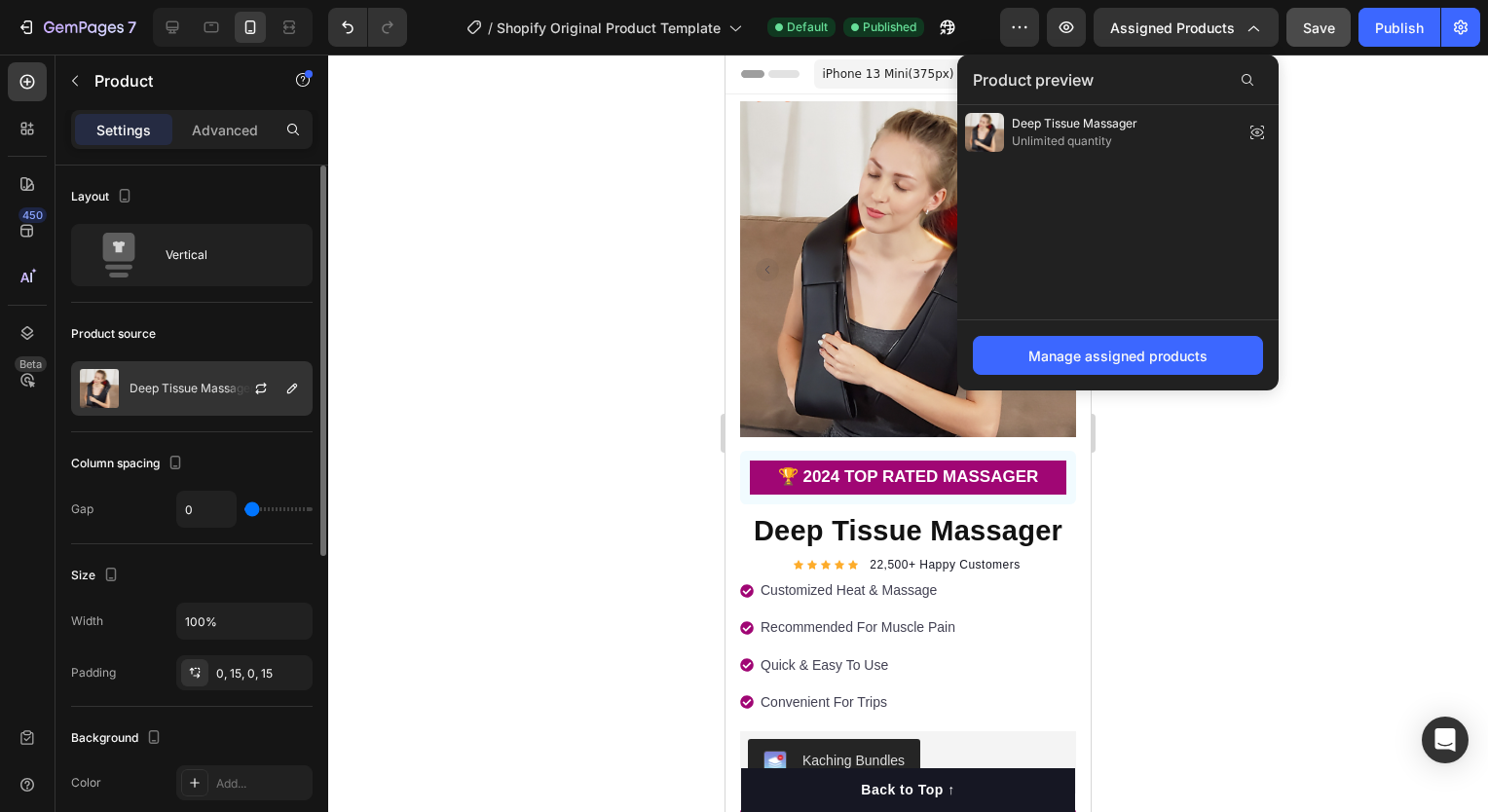
click at [183, 388] on p "Deep Tissue Massager" at bounding box center [192, 389] width 125 height 14
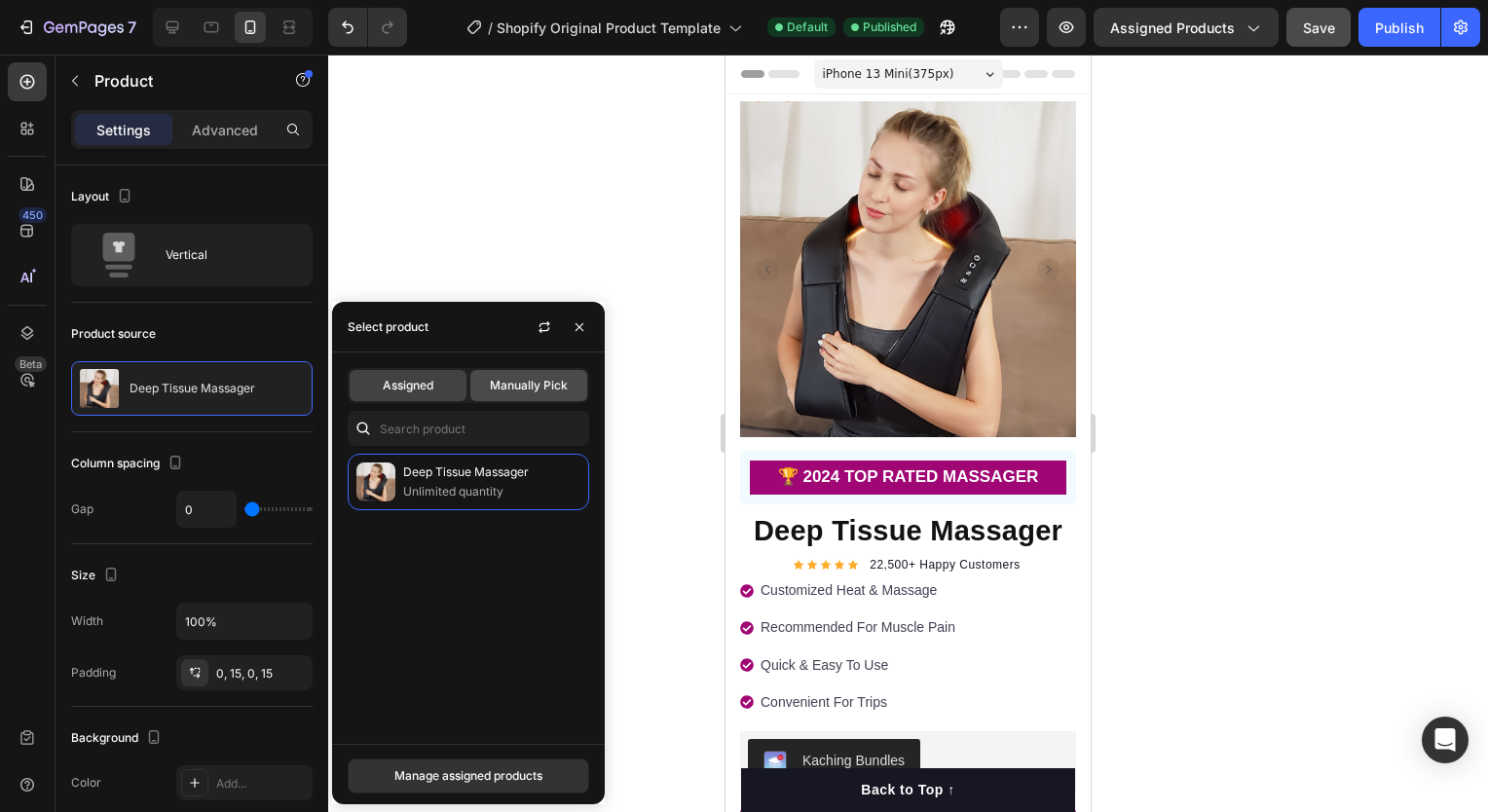
click at [524, 387] on span "Manually Pick" at bounding box center [529, 386] width 78 height 18
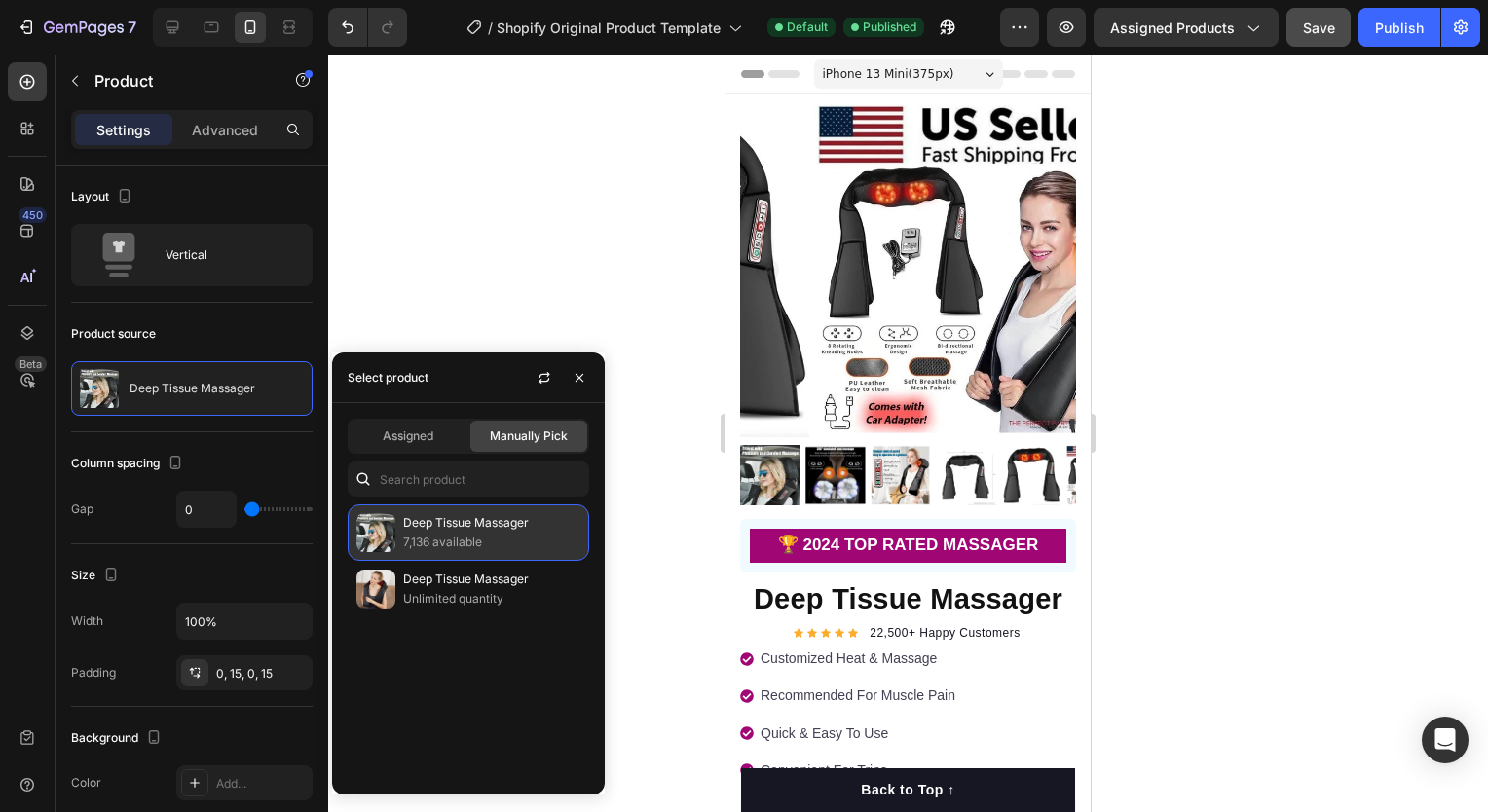
click at [459, 528] on p "Deep Tissue Massager" at bounding box center [492, 523] width 177 height 20
click at [458, 529] on p "Deep Tissue Massager" at bounding box center [492, 523] width 177 height 20
drag, startPoint x: 458, startPoint y: 529, endPoint x: 448, endPoint y: 544, distance: 18.0
click at [448, 544] on p "7,136 available" at bounding box center [492, 543] width 177 height 20
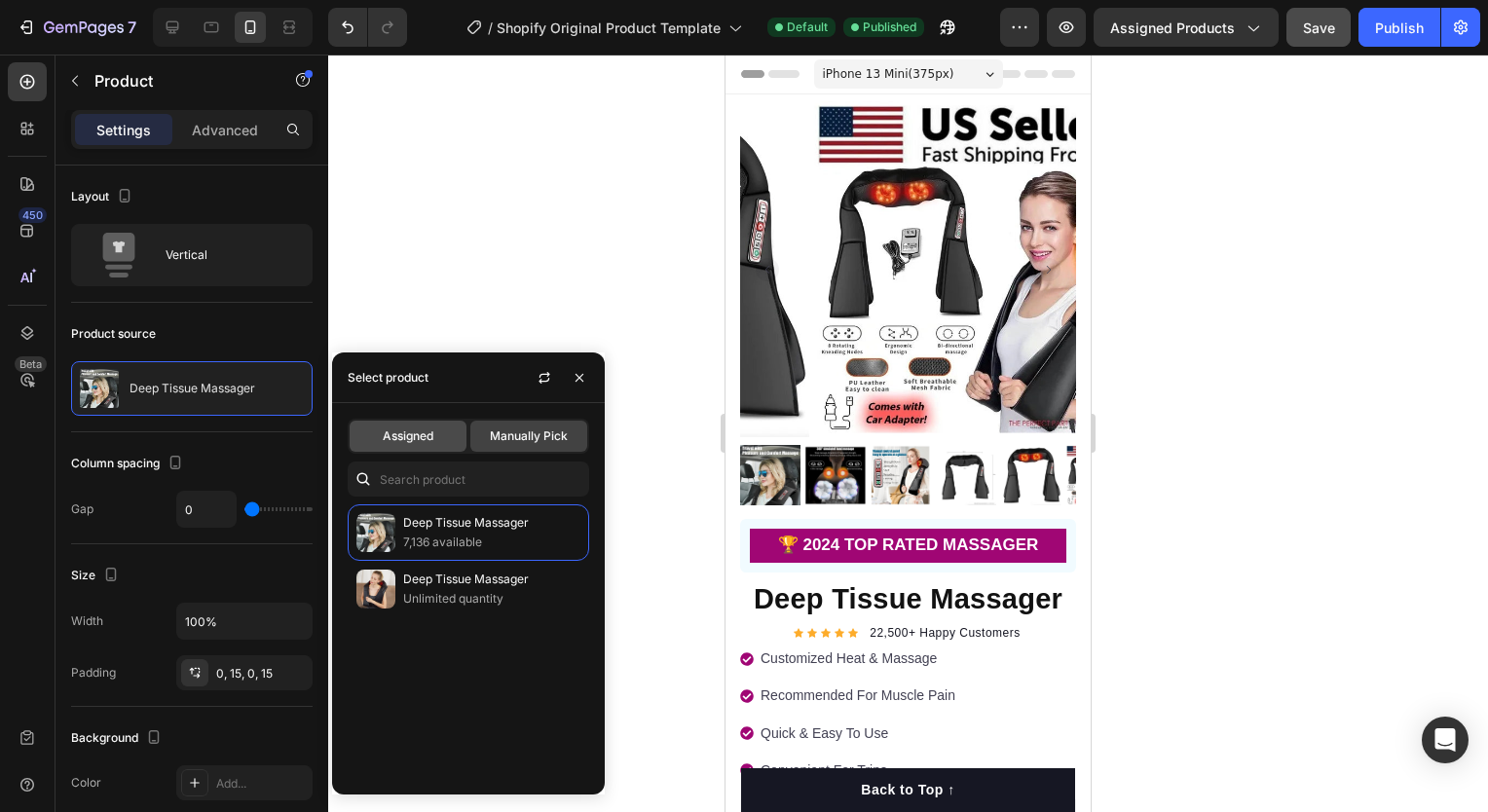
click at [417, 444] on span "Assigned" at bounding box center [408, 436] width 51 height 18
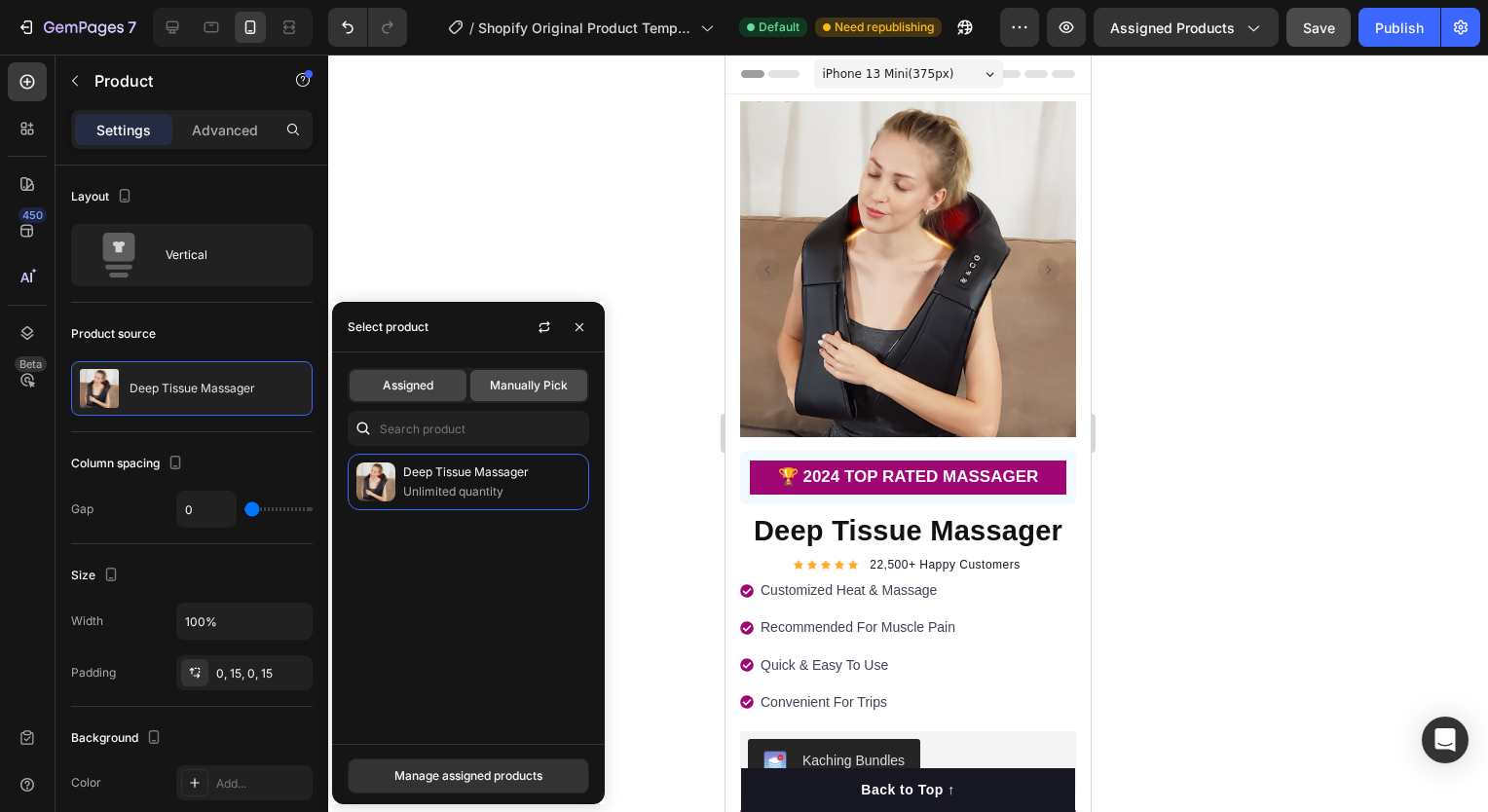
click at [499, 386] on span "Manually Pick" at bounding box center [529, 386] width 78 height 18
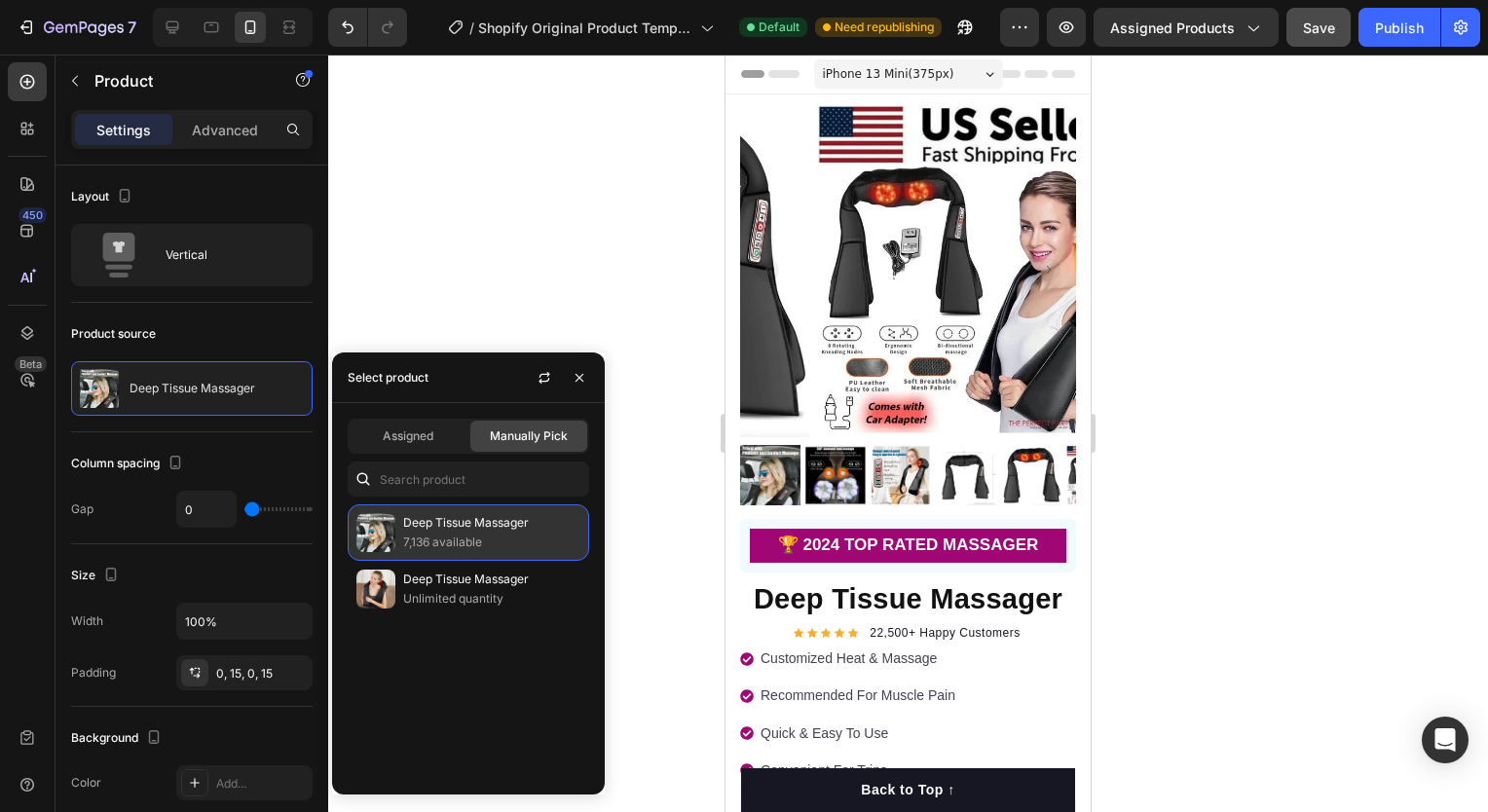
click at [490, 536] on p "7,136 available" at bounding box center [492, 543] width 177 height 20
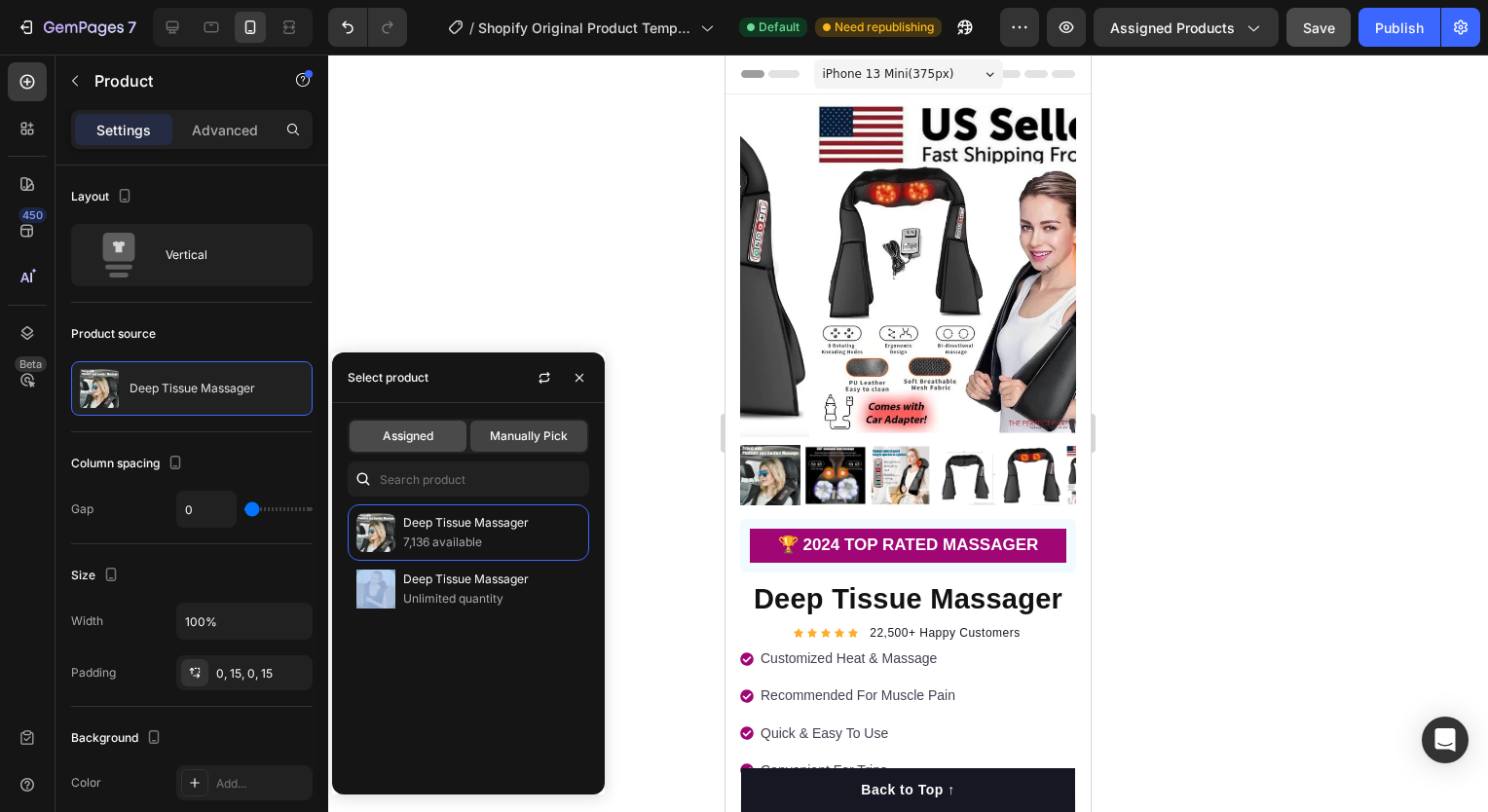
click at [431, 430] on span "Assigned" at bounding box center [408, 436] width 51 height 18
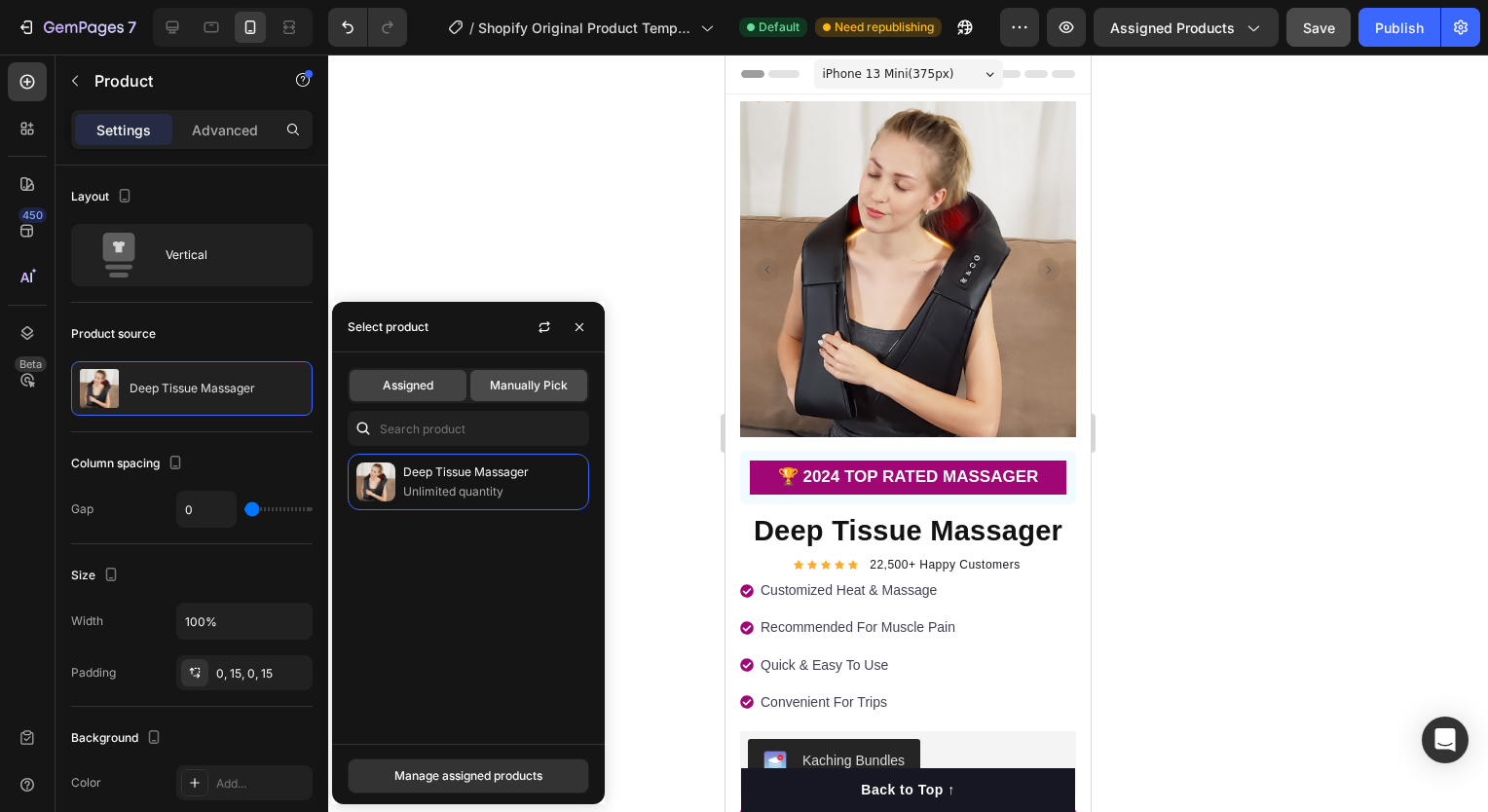
click at [507, 392] on span "Manually Pick" at bounding box center [529, 386] width 78 height 18
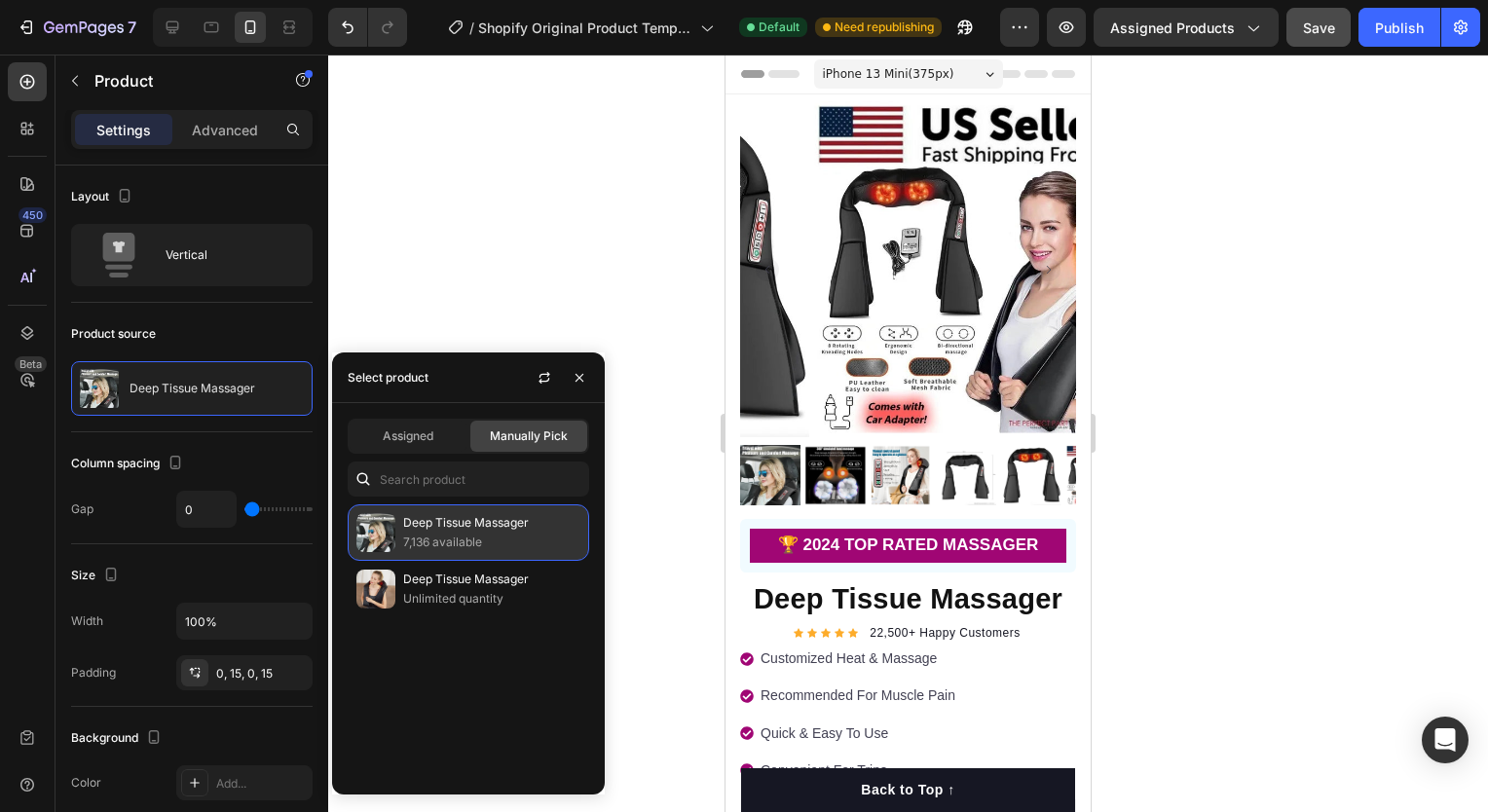
click at [441, 533] on p "7,136 available" at bounding box center [492, 543] width 177 height 20
drag, startPoint x: 441, startPoint y: 532, endPoint x: 406, endPoint y: 546, distance: 37.7
click at [406, 546] on p "7,136 available" at bounding box center [492, 543] width 177 height 20
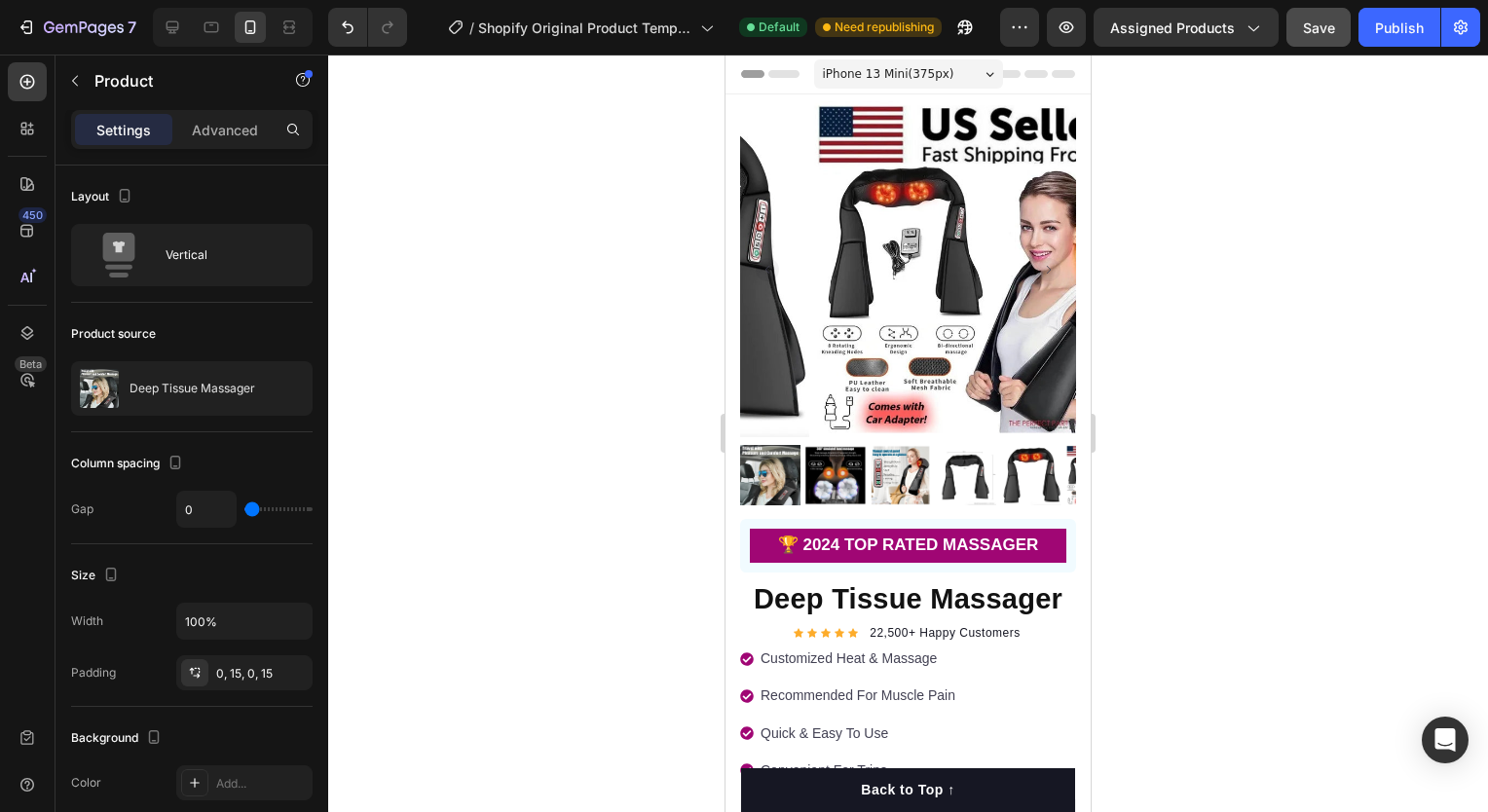
drag, startPoint x: 406, startPoint y: 546, endPoint x: 483, endPoint y: 240, distance: 315.5
click at [483, 240] on div at bounding box center [908, 433] width 1160 height 757
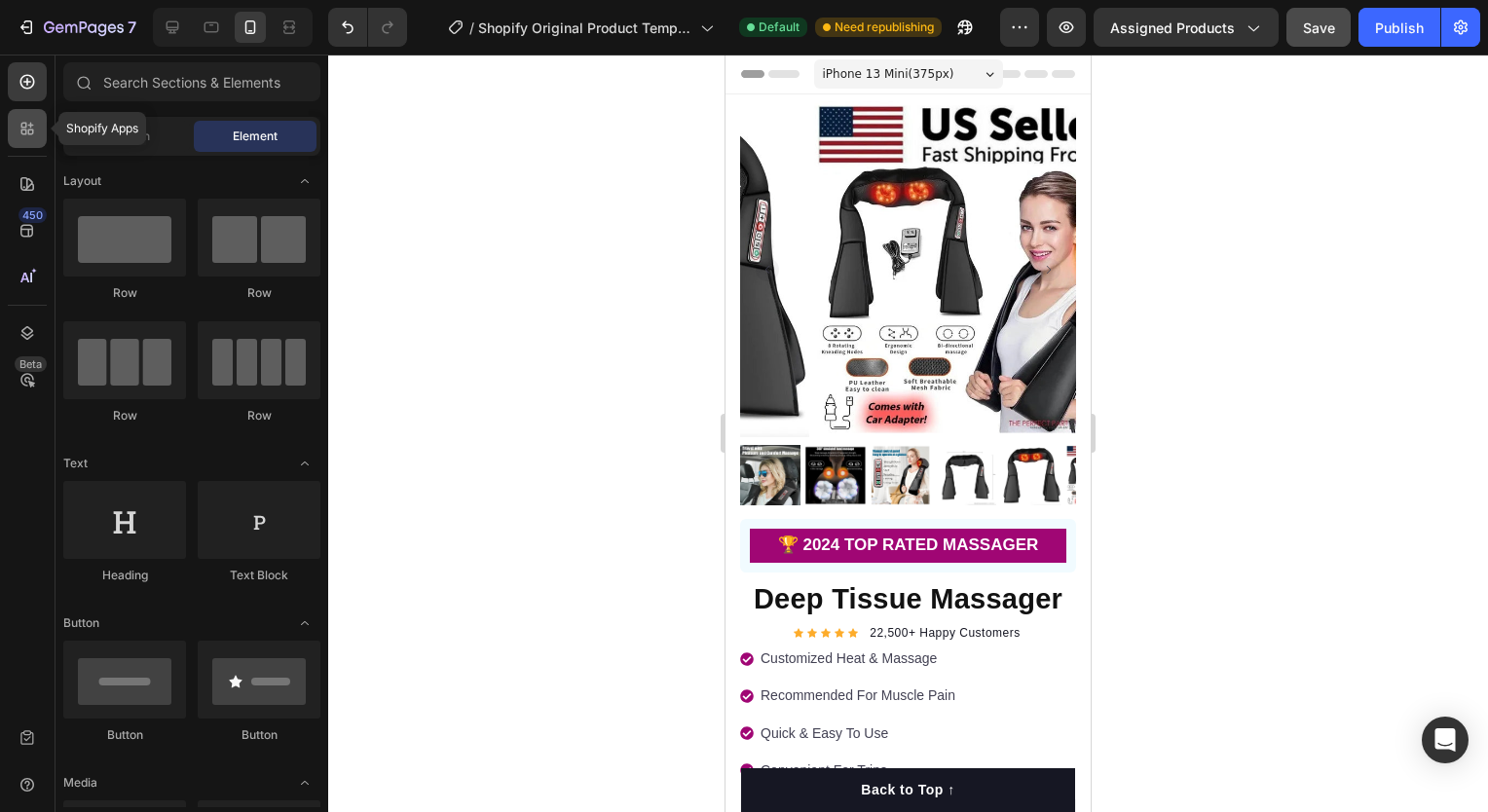
click at [28, 131] on icon at bounding box center [31, 132] width 6 height 6
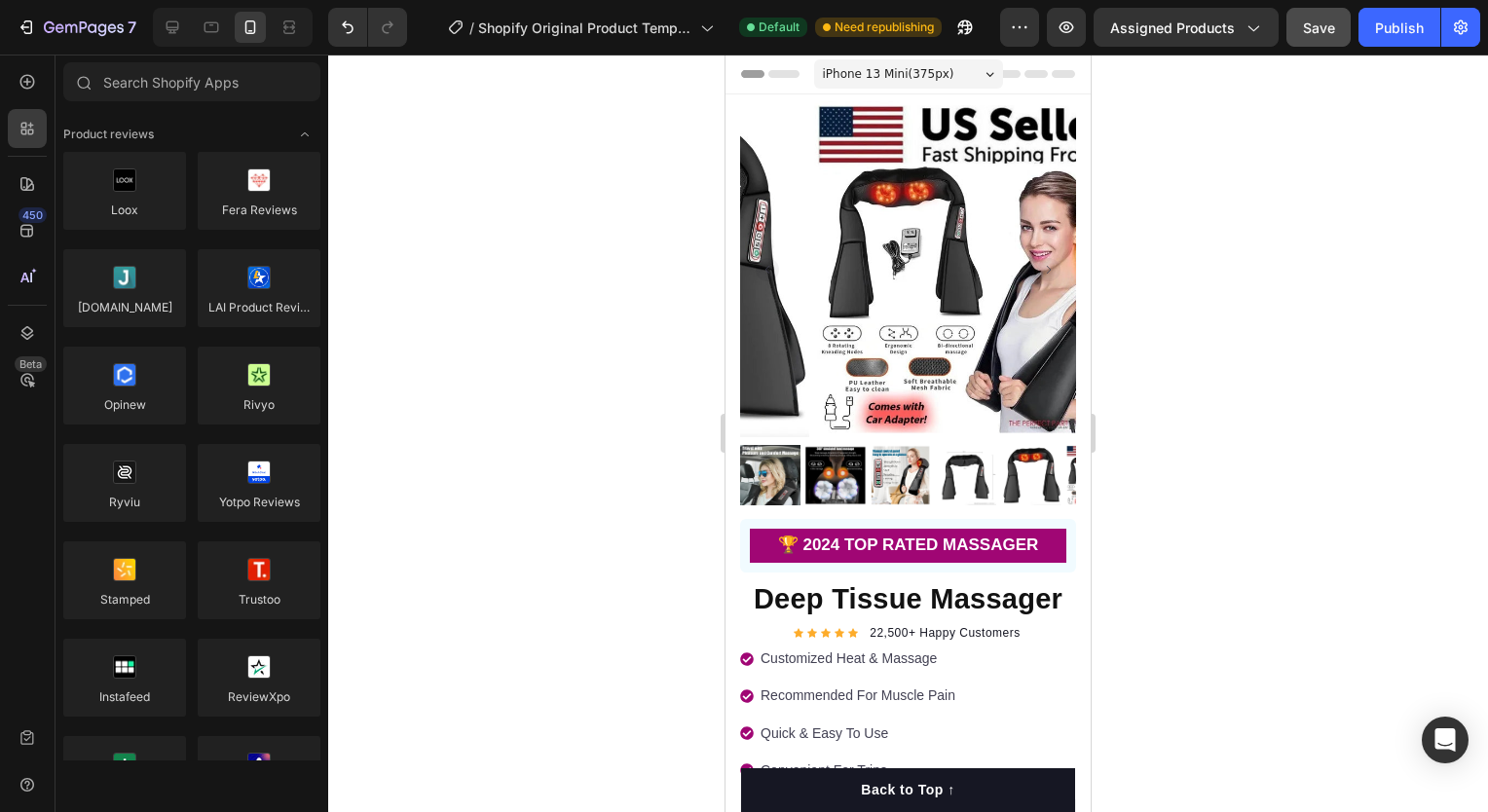
click at [450, 194] on div at bounding box center [908, 433] width 1160 height 757
click at [495, 171] on div at bounding box center [908, 433] width 1160 height 757
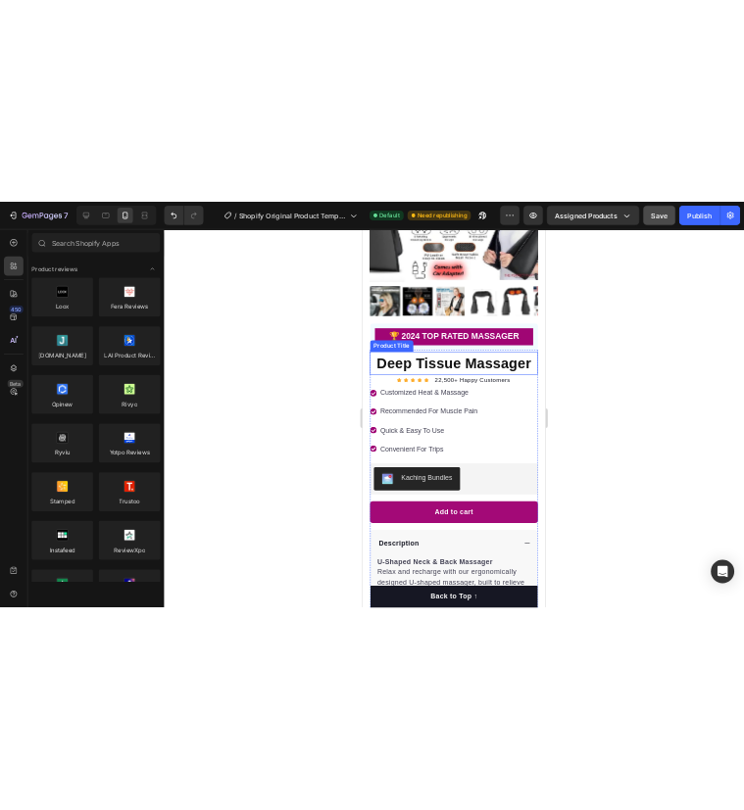
scroll to position [274, 0]
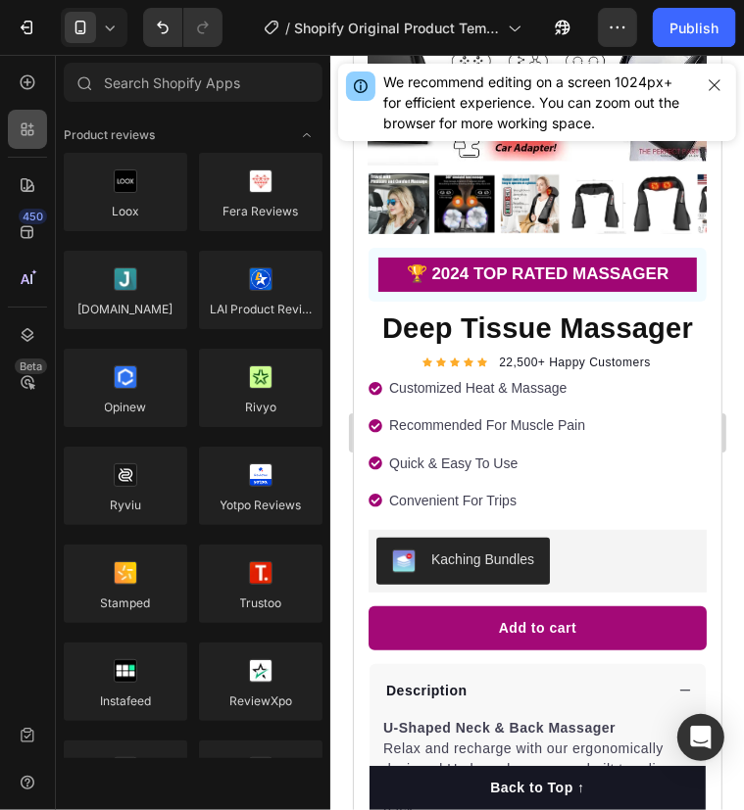
click at [38, 124] on div at bounding box center [27, 129] width 39 height 39
click at [28, 130] on icon at bounding box center [31, 133] width 6 height 6
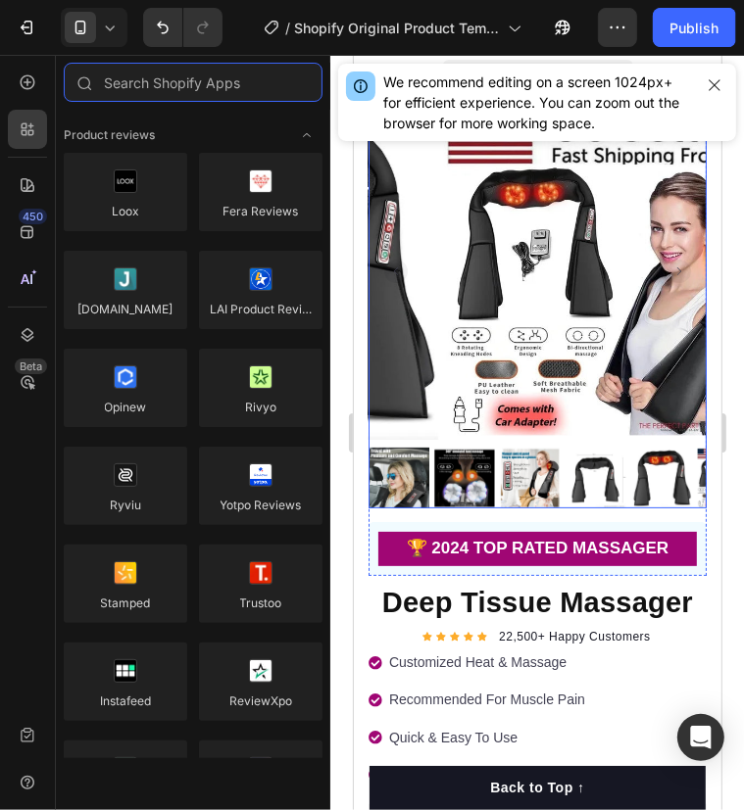
scroll to position [51, 0]
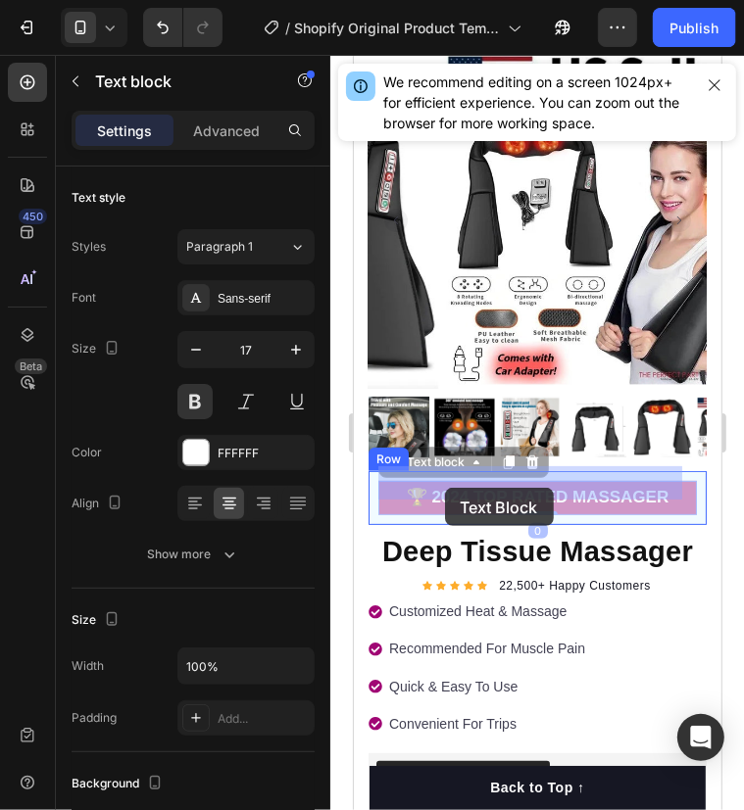
drag, startPoint x: 404, startPoint y: 477, endPoint x: 437, endPoint y: 486, distance: 34.5
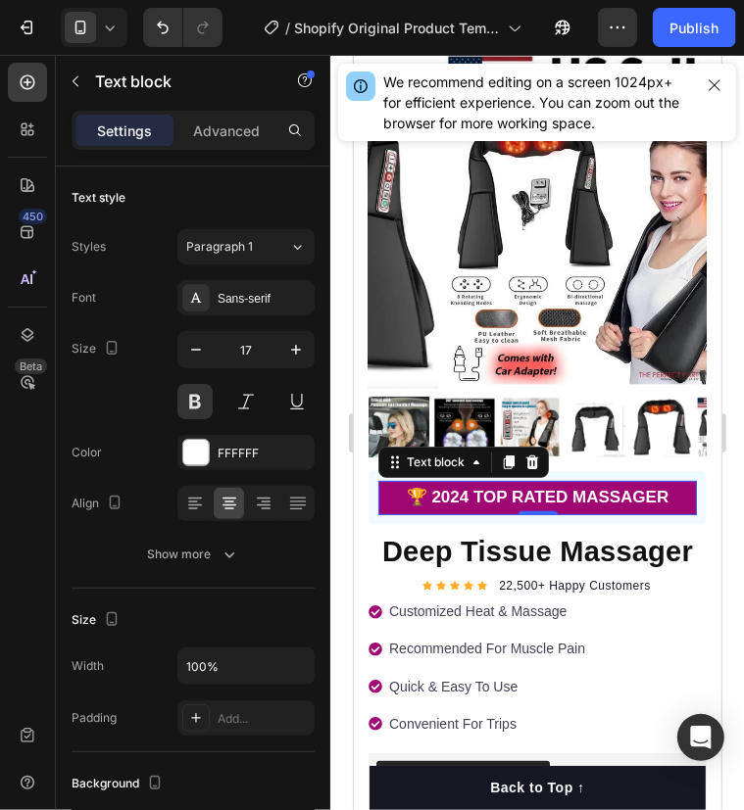
click at [438, 488] on p "🏆 2024 TOP RATED MASSAGER" at bounding box center [536, 497] width 314 height 30
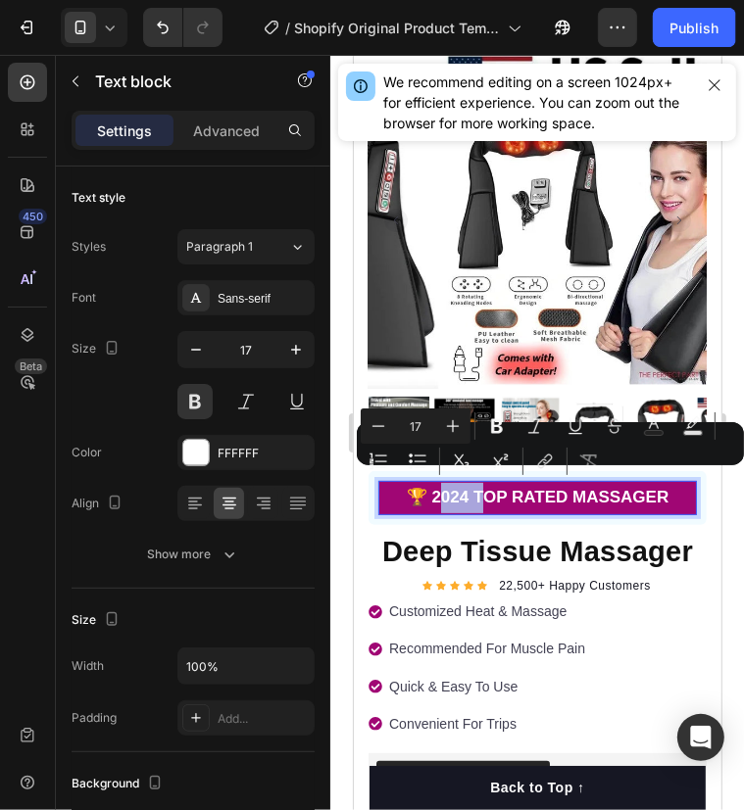
click at [438, 485] on p "🏆 2024 TOP RATED MASSAGER" at bounding box center [536, 497] width 314 height 30
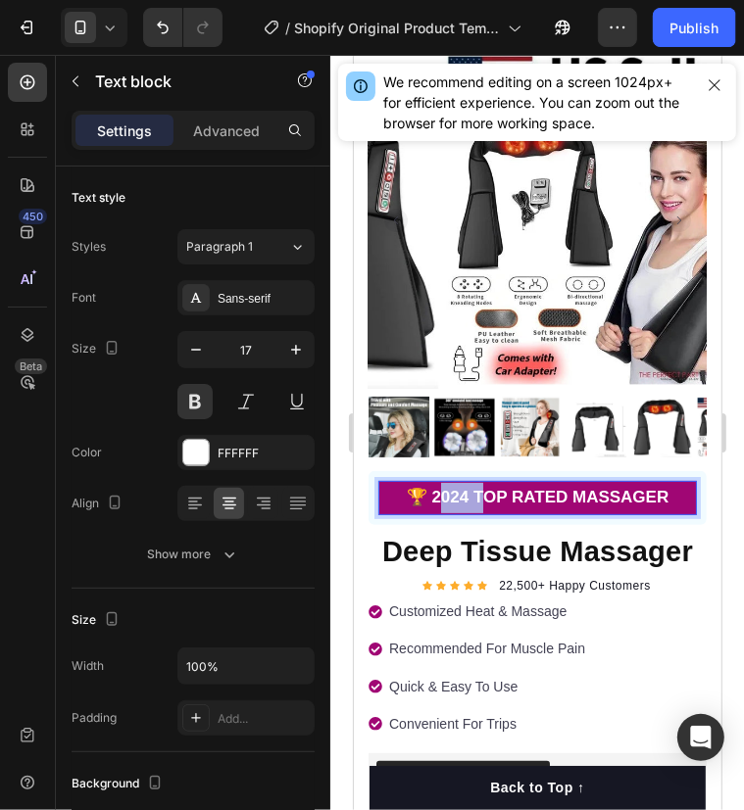
click at [438, 485] on p "🏆 2024 TOP RATED MASSAGER" at bounding box center [536, 497] width 314 height 30
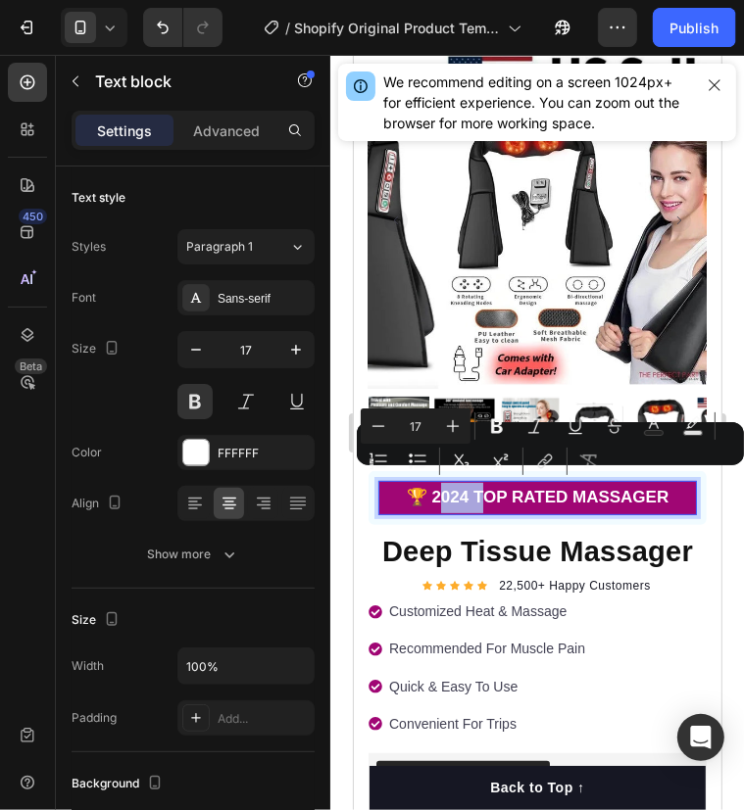
copy p "🏆 2024 TOP RATED MASSAGER"
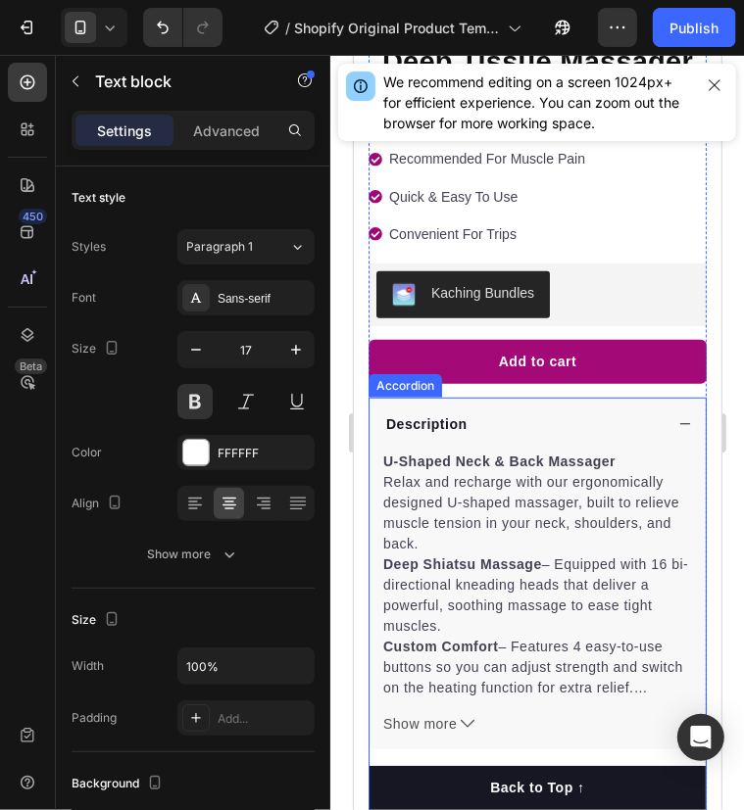
scroll to position [558, 0]
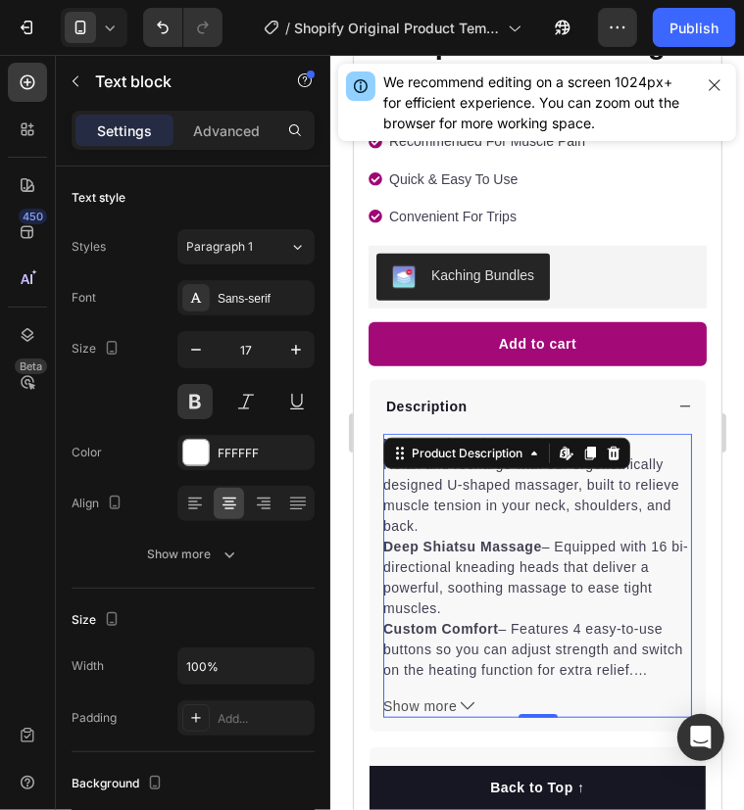
click at [479, 538] on strong "Deep Shiatsu Massage" at bounding box center [461, 546] width 159 height 16
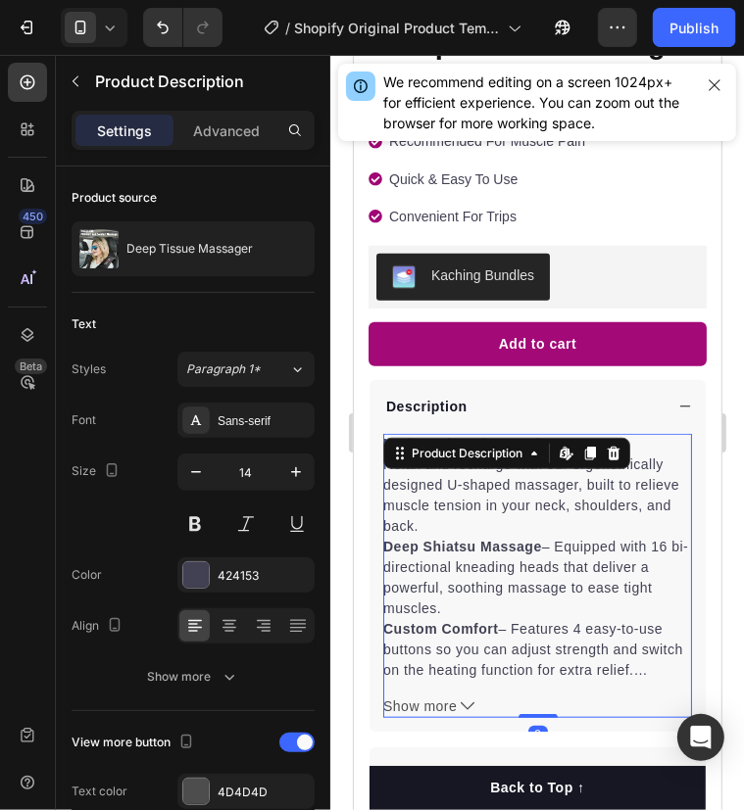
click at [479, 538] on strong "Deep Shiatsu Massage" at bounding box center [461, 546] width 159 height 16
click at [444, 696] on span "Show more" at bounding box center [418, 706] width 73 height 21
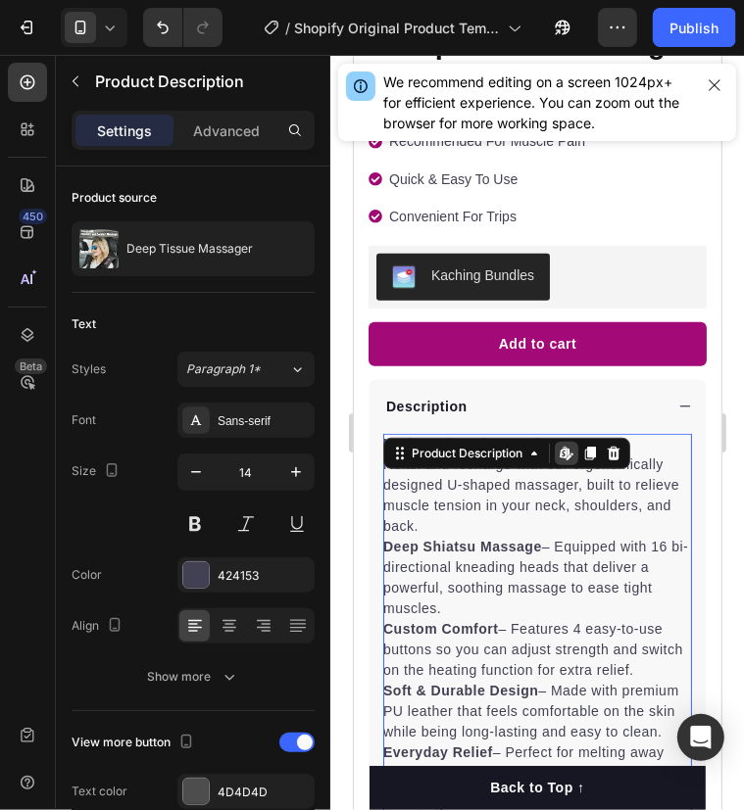
click at [487, 549] on p "Deep Shiatsu Massage – Equipped with 16 bi-directional kneading heads that deli…" at bounding box center [534, 576] width 305 height 77
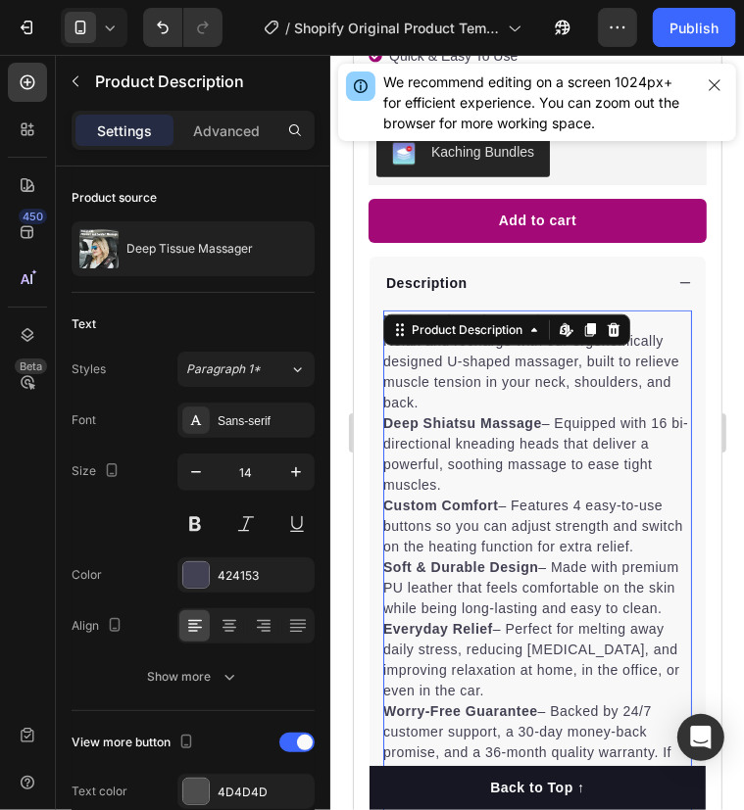
scroll to position [684, 0]
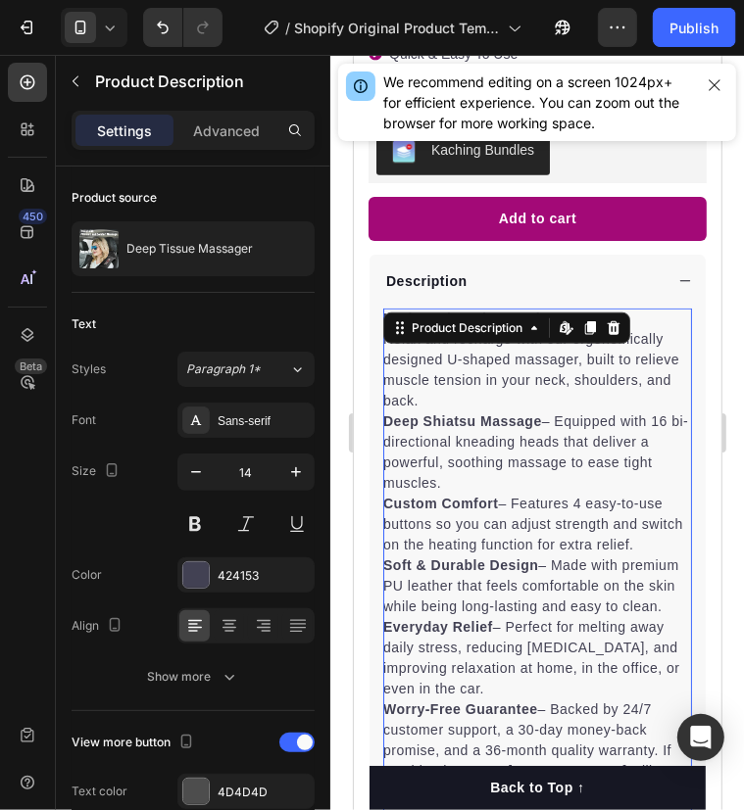
click at [481, 509] on p "Custom Comfort – Features 4 easy-to-use buttons so you can adjust strength and …" at bounding box center [532, 523] width 300 height 57
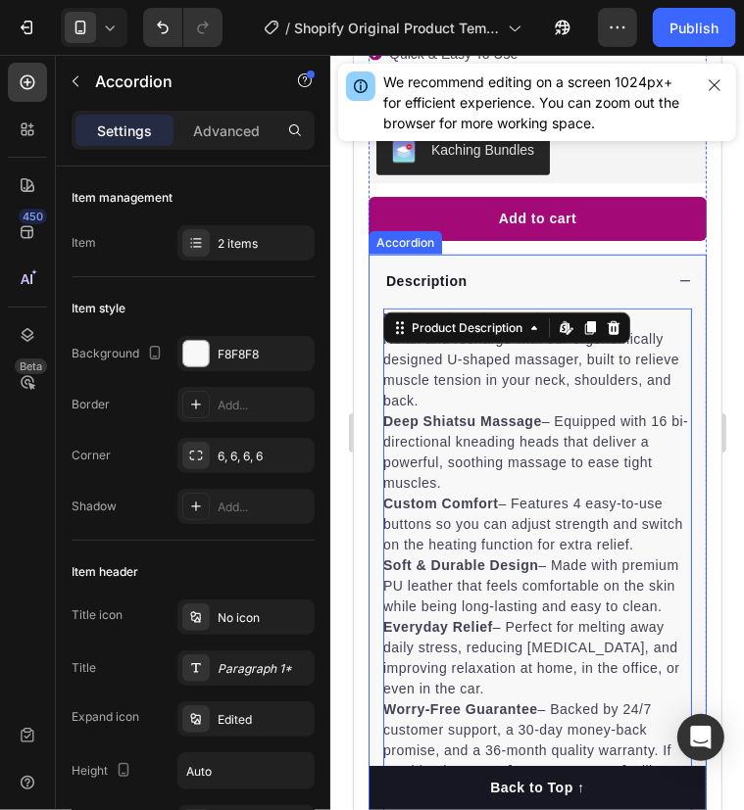
click at [478, 267] on div "Description" at bounding box center [521, 280] width 279 height 26
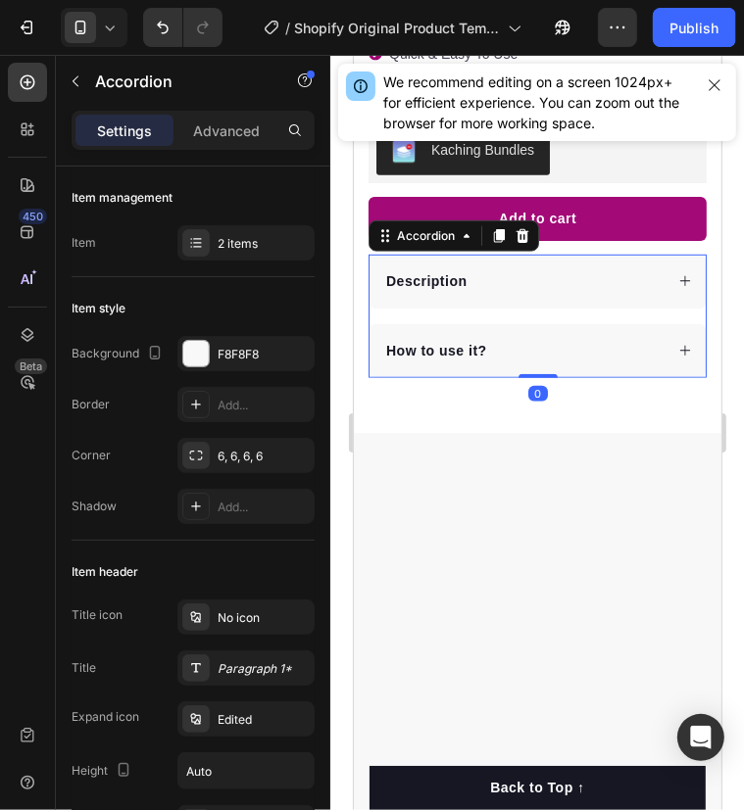
click at [561, 267] on div "Description" at bounding box center [521, 280] width 279 height 26
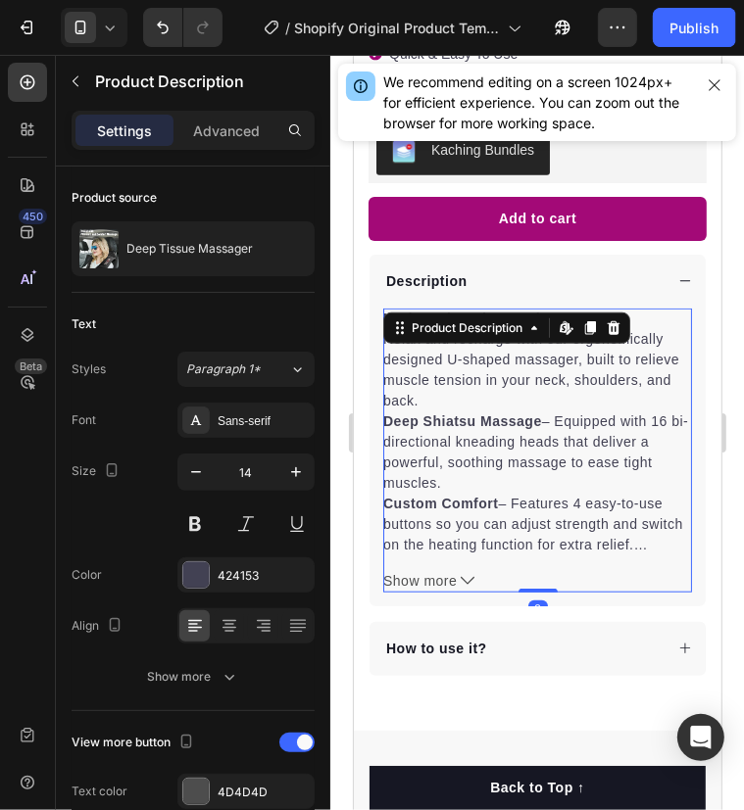
click at [398, 327] on p "U-Shaped Neck & Back Massager Relax and recharge with our ergonomically designe…" at bounding box center [530, 359] width 296 height 98
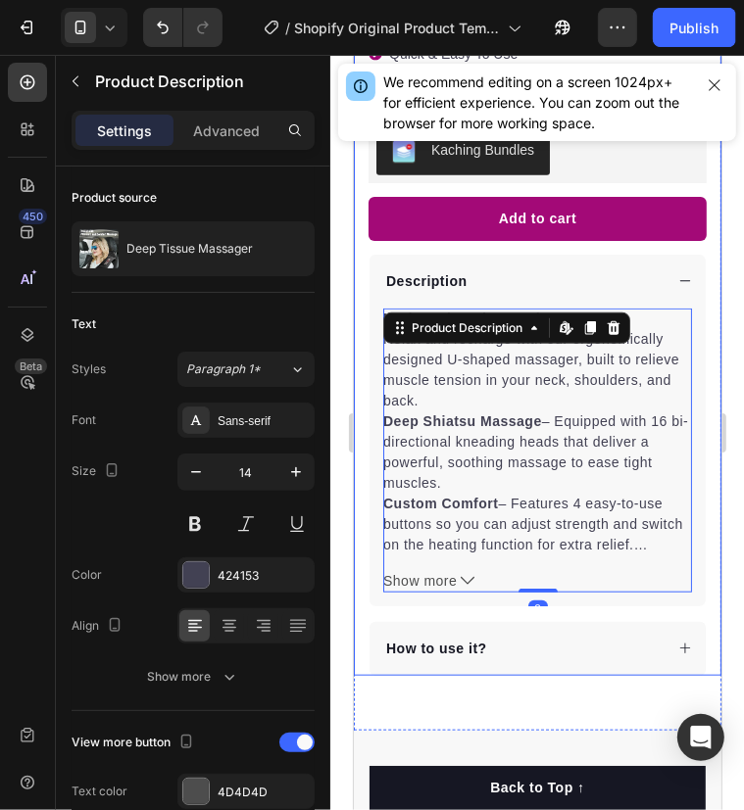
click at [362, 362] on div "Product Images "The transformation in my dog's overall health since switching t…" at bounding box center [536, 46] width 367 height 1258
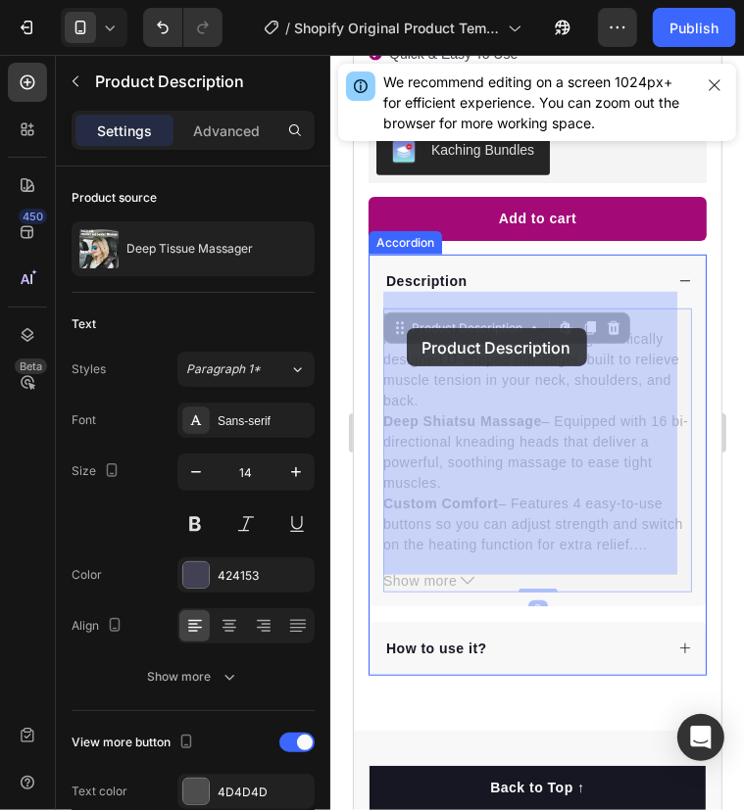
drag, startPoint x: 394, startPoint y: 320, endPoint x: 406, endPoint y: 329, distance: 14.7
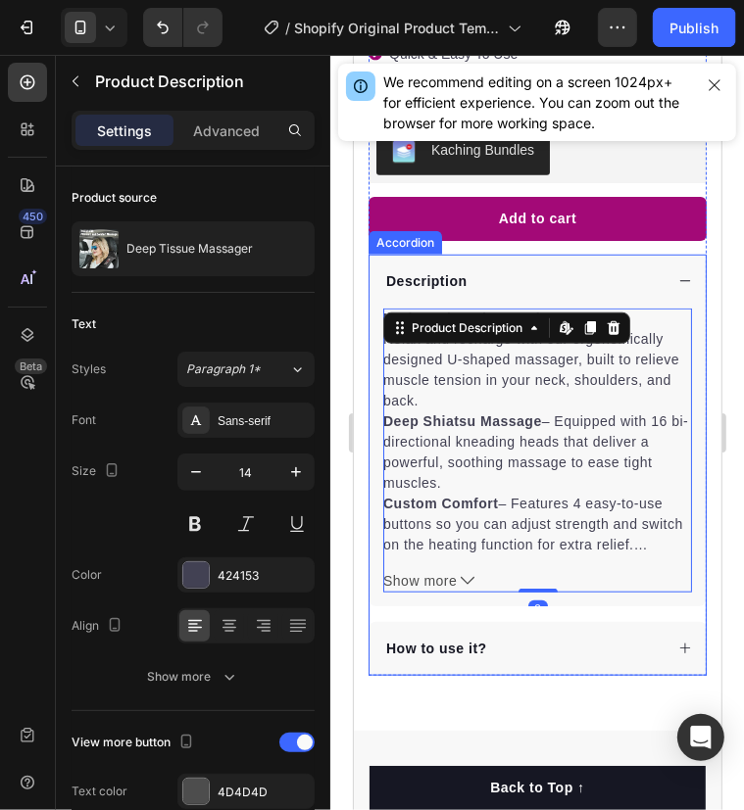
click at [368, 397] on div "U-Shaped Neck & Back Massager Relax and recharge with our ergonomically designe…" at bounding box center [536, 457] width 336 height 298
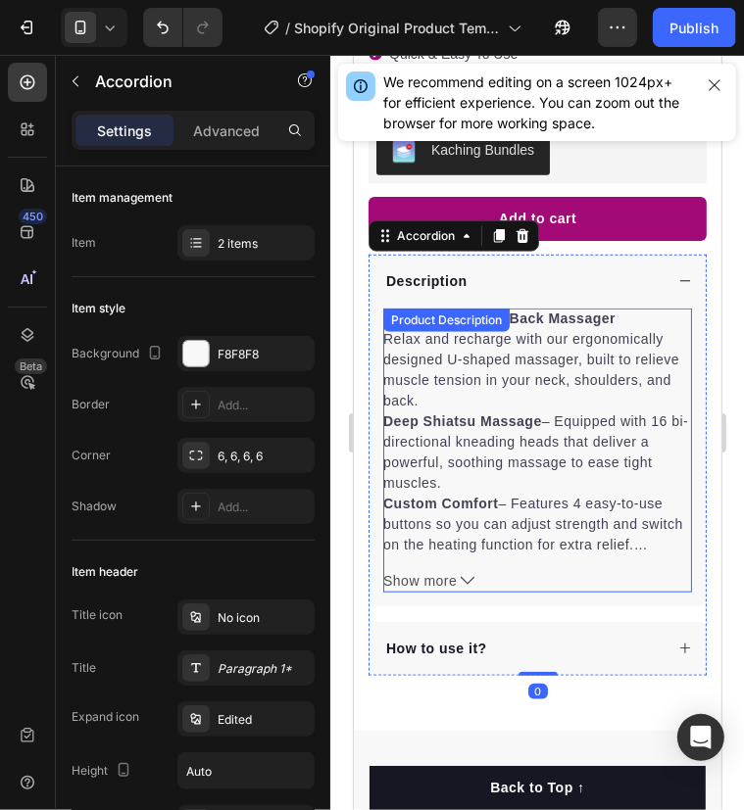
click at [440, 570] on span "Show more" at bounding box center [418, 580] width 73 height 21
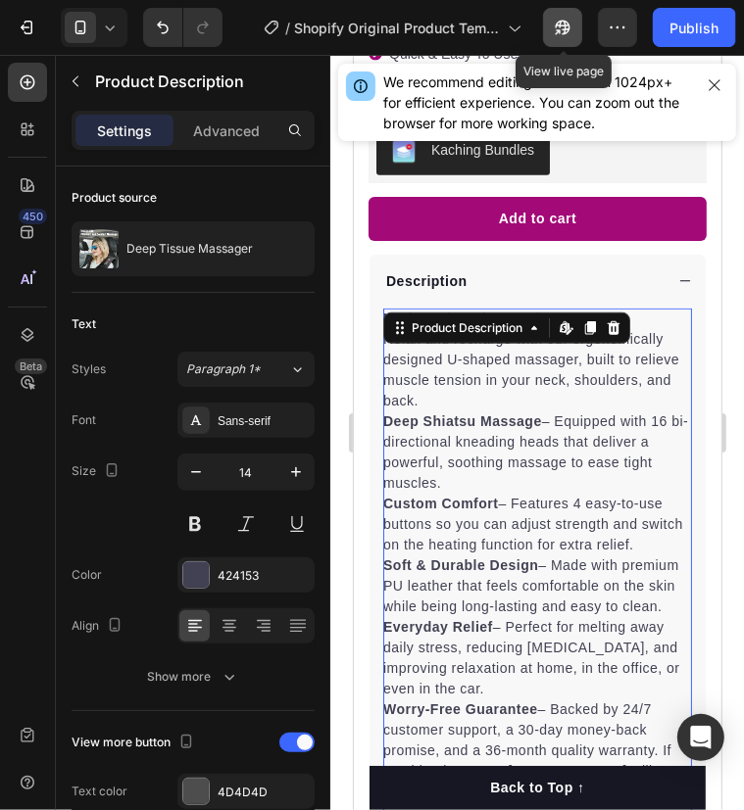
click at [561, 38] on button "button" at bounding box center [562, 27] width 39 height 39
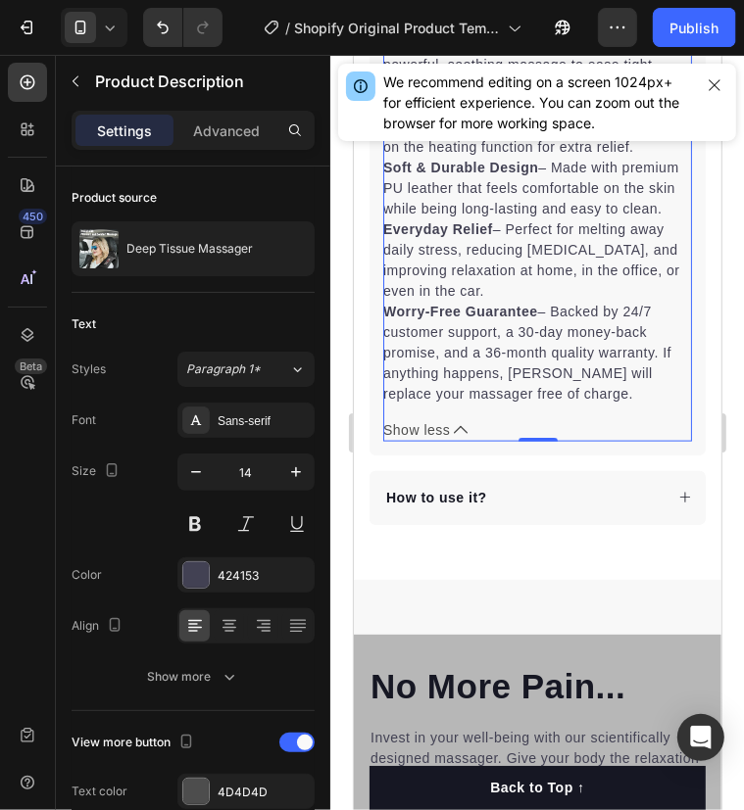
scroll to position [1097, 0]
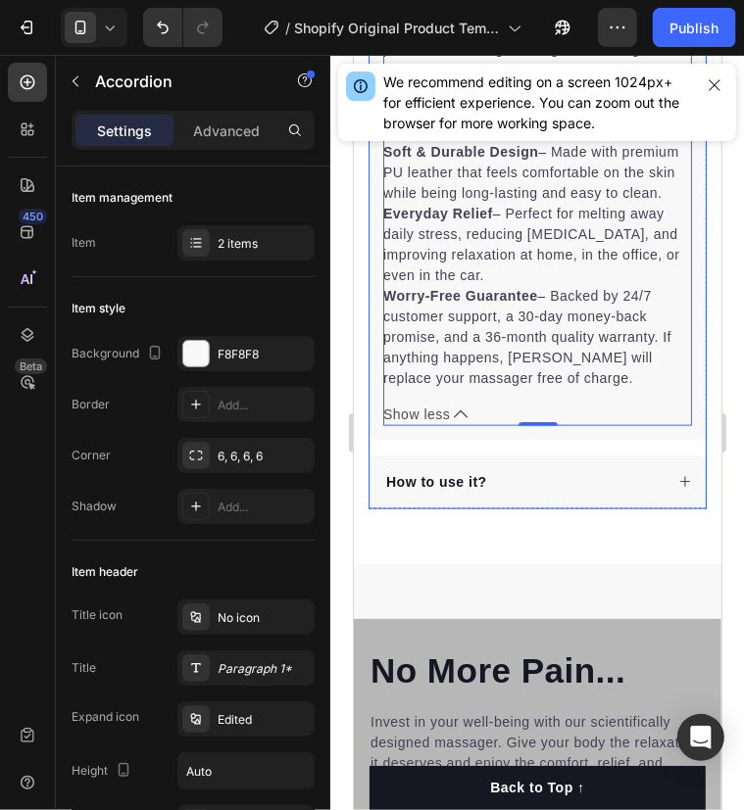
click at [457, 484] on div "How to use it?" at bounding box center [536, 482] width 336 height 54
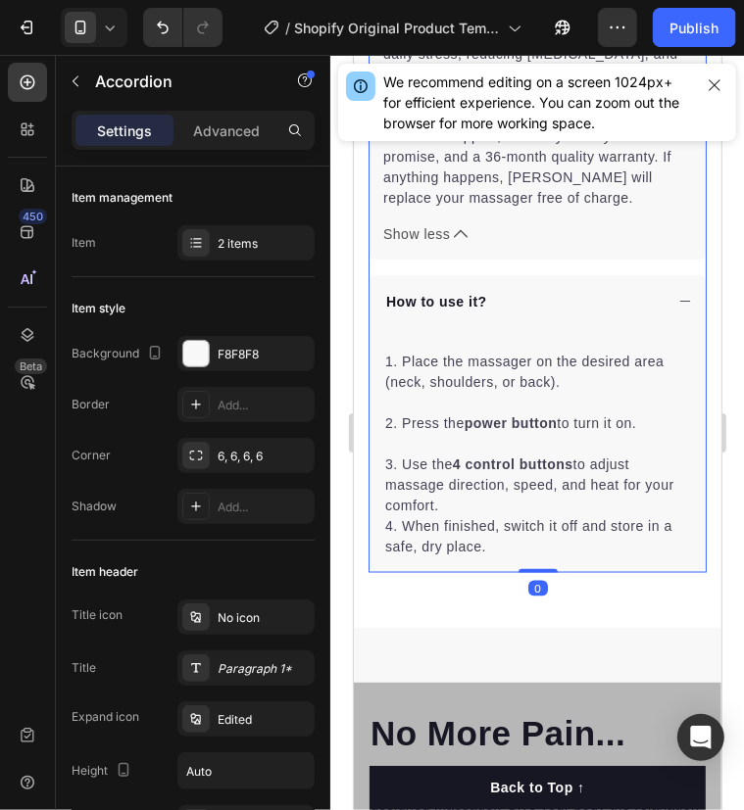
scroll to position [1285, 0]
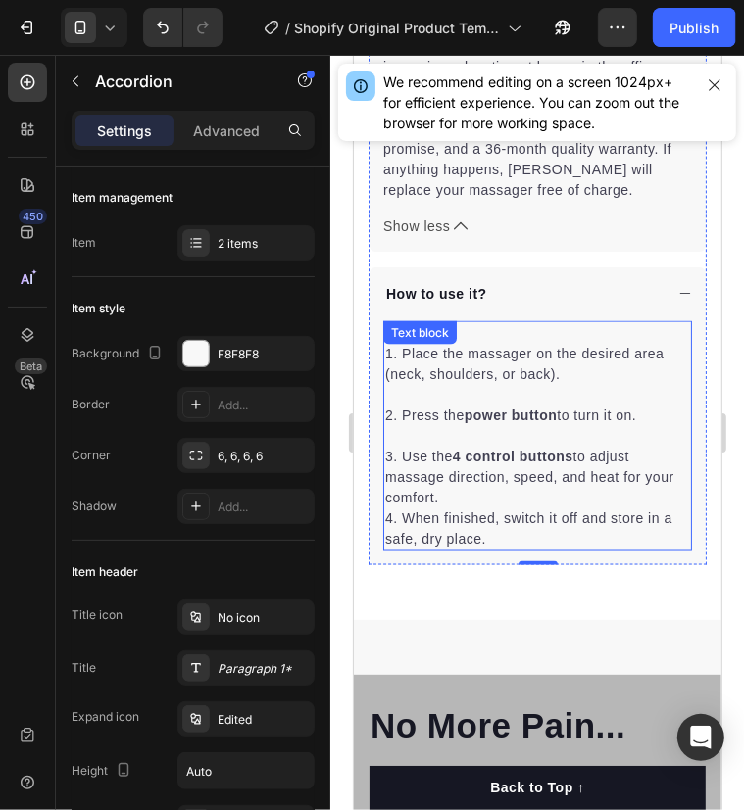
click at [402, 377] on div "1. Place the massager on the desired area (neck, shoulders, or back). 2. Press …" at bounding box center [536, 435] width 309 height 230
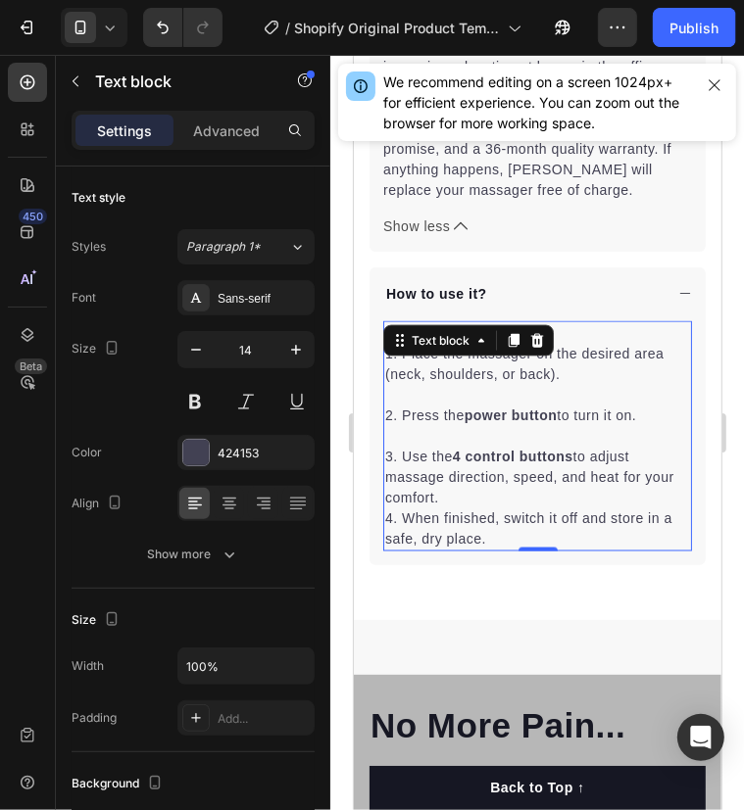
click at [402, 356] on div "Text block" at bounding box center [467, 339] width 170 height 31
click at [416, 384] on p "1. Place the massager on the desired area (neck, shoulders, or back)." at bounding box center [536, 363] width 305 height 41
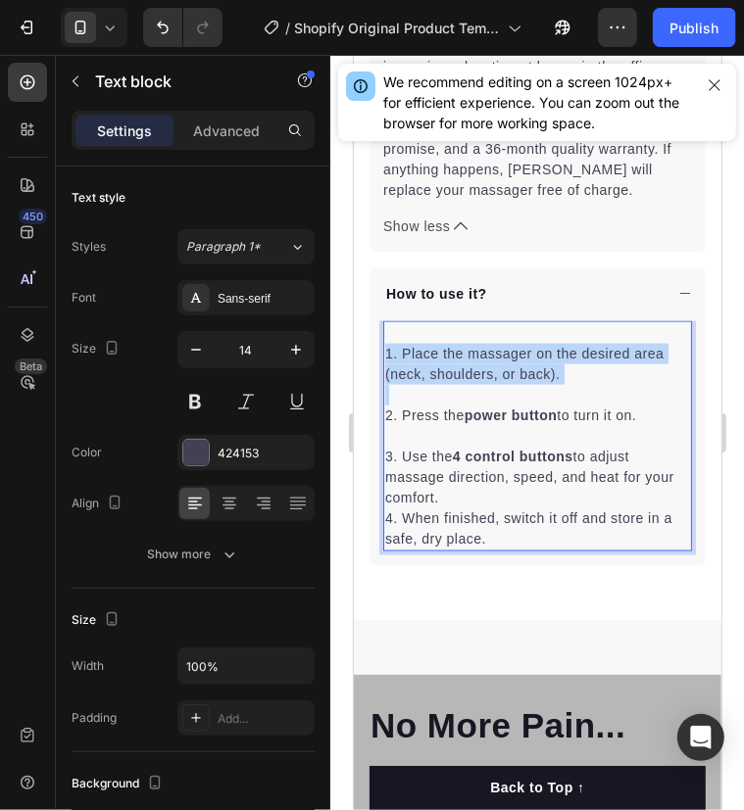
click at [416, 384] on p "1. Place the massager on the desired area (neck, shoulders, or back)." at bounding box center [536, 363] width 305 height 41
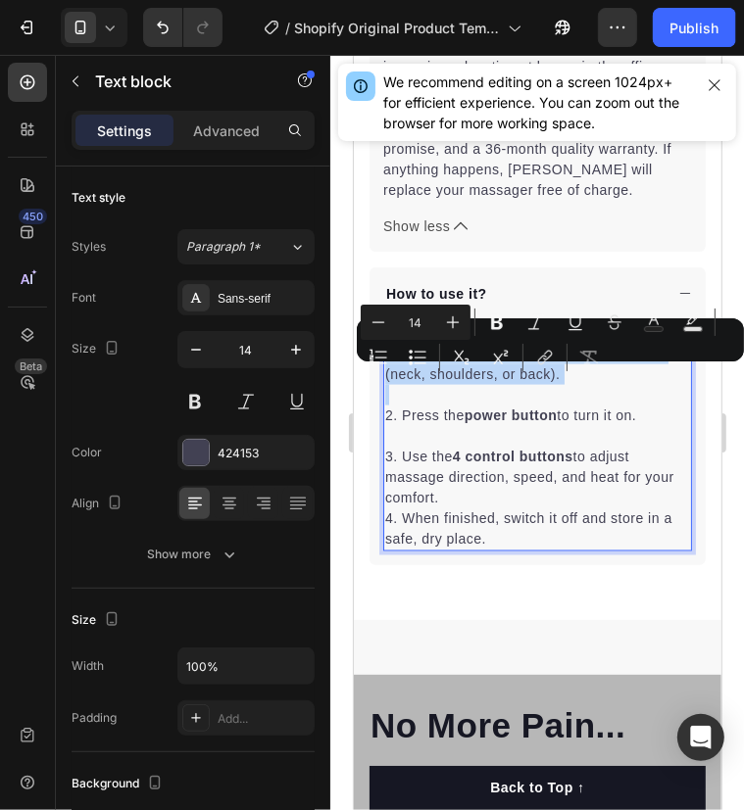
click at [424, 405] on p "Rich Text Editor. Editing area: main" at bounding box center [536, 394] width 305 height 21
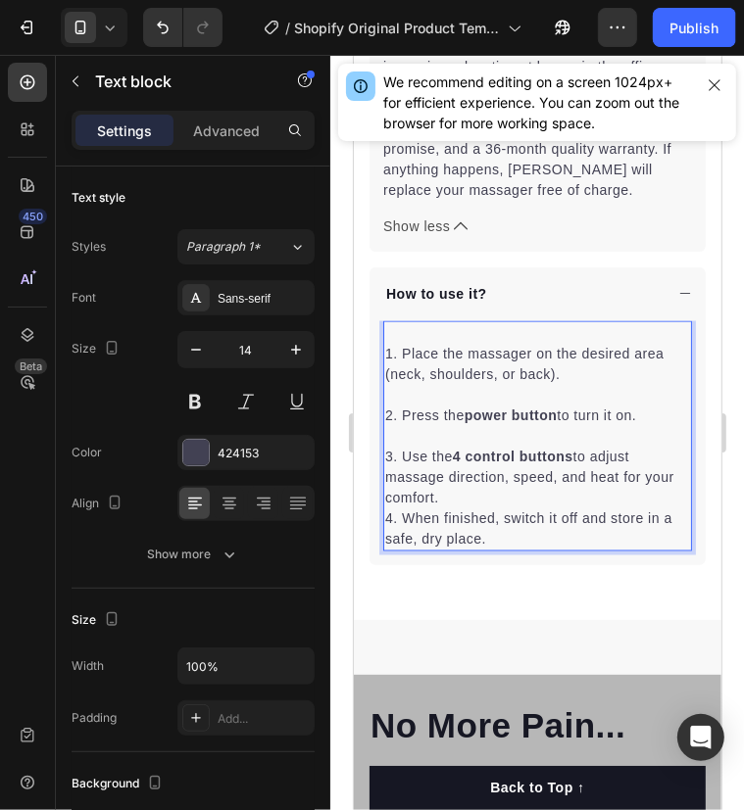
click at [389, 378] on p "1. Place the massager on the desired area (neck, shoulders, or back)." at bounding box center [536, 363] width 305 height 41
click at [392, 375] on p "1. Place the massager on the desired area (neck, shoulders, or back)." at bounding box center [536, 363] width 305 height 41
click at [385, 378] on p "1. Place the massager on the desired area (neck, shoulders, or back)." at bounding box center [536, 363] width 305 height 41
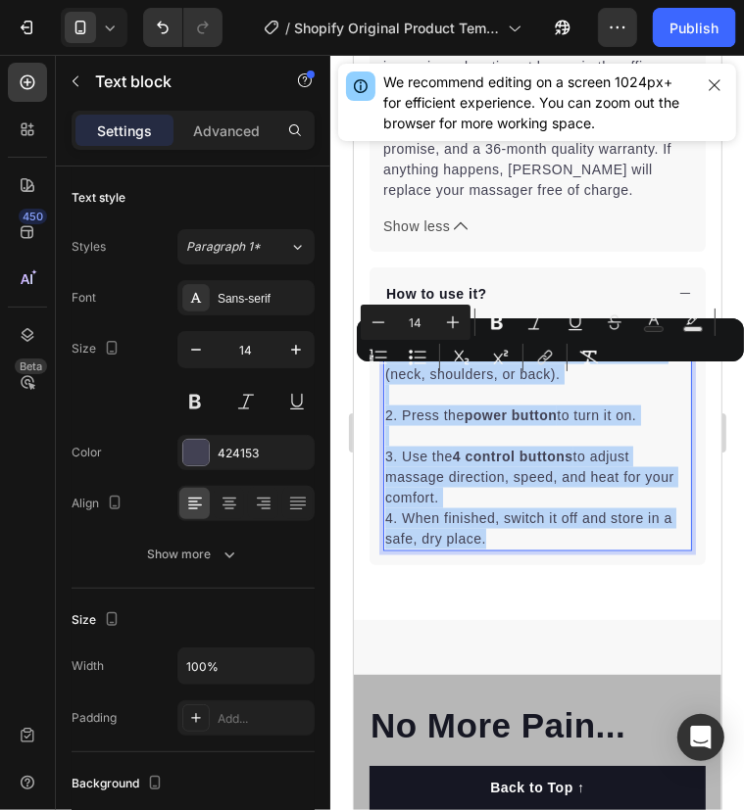
drag, startPoint x: 385, startPoint y: 378, endPoint x: 554, endPoint y: 558, distance: 246.8
click at [554, 551] on div "1. Place the massager on the desired area (neck, shoulders, or back). 2. Press …" at bounding box center [536, 435] width 309 height 230
copy div "1. Place the massager on the desired area (neck, shoulders, or back). 2. Press …"
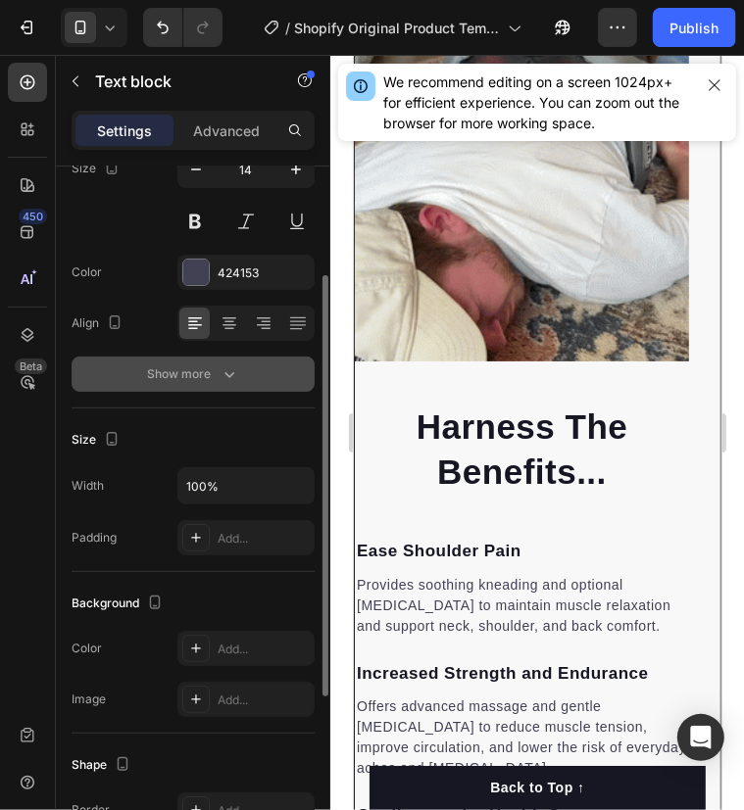
scroll to position [190, 0]
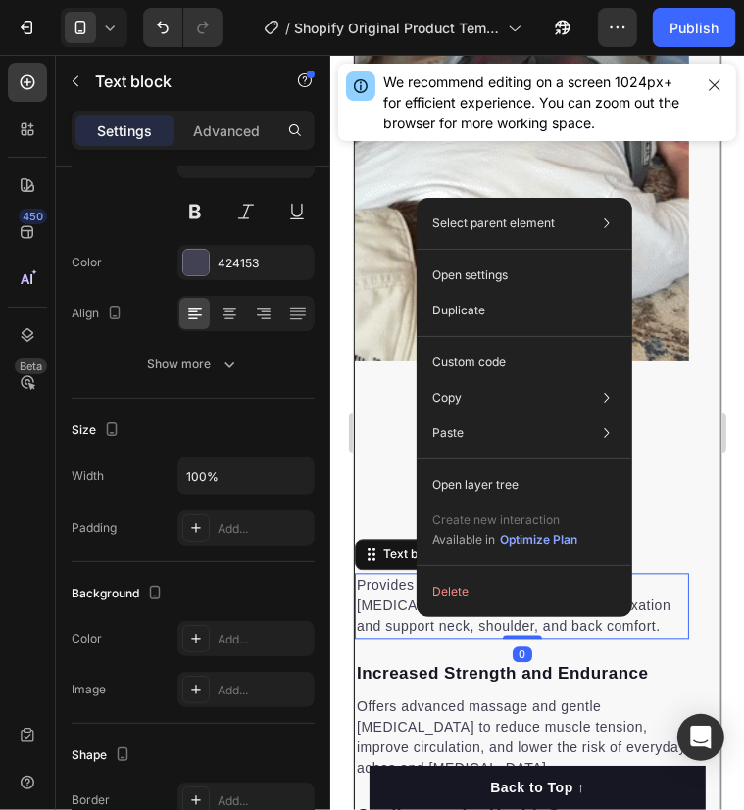
click at [385, 636] on p "Provides soothing kneading and optional [MEDICAL_DATA] to maintain muscle relax…" at bounding box center [521, 605] width 330 height 62
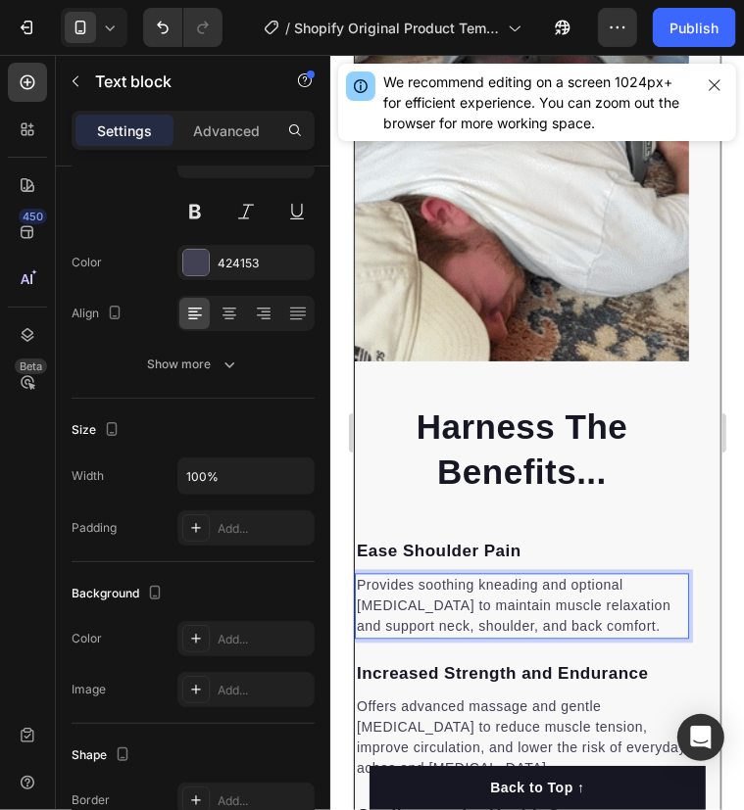
click at [359, 607] on p "Provides soothing kneading and optional [MEDICAL_DATA] to maintain muscle relax…" at bounding box center [521, 605] width 330 height 62
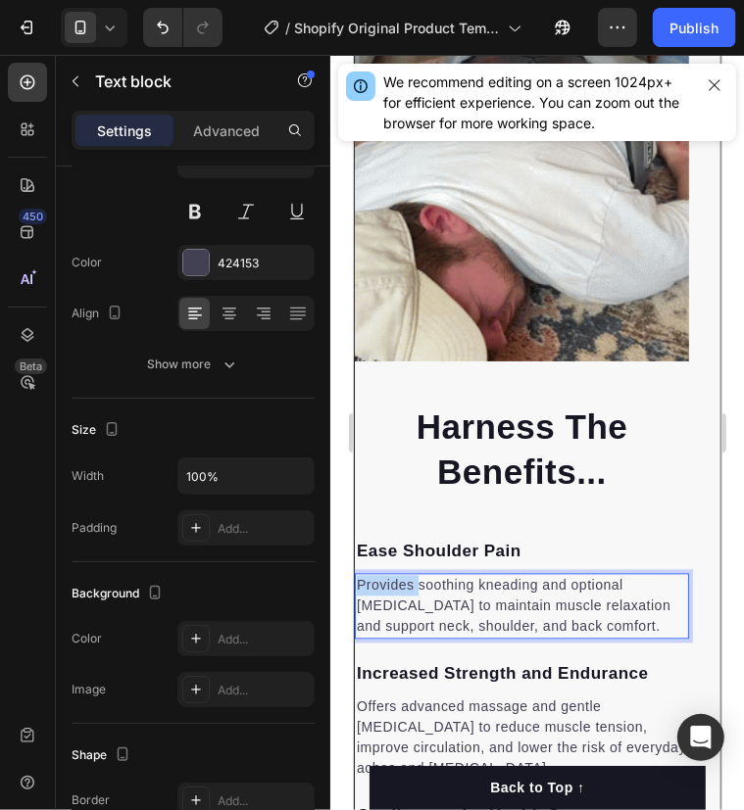
click at [359, 607] on p "Provides soothing kneading and optional [MEDICAL_DATA] to maintain muscle relax…" at bounding box center [521, 605] width 330 height 62
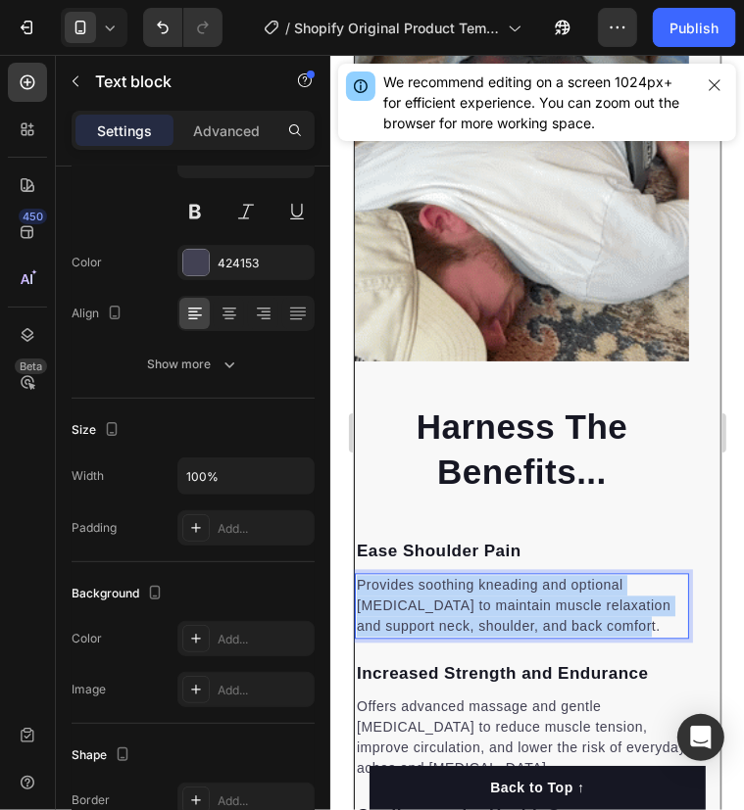
click at [359, 607] on p "Provides soothing kneading and optional [MEDICAL_DATA] to maintain muscle relax…" at bounding box center [521, 605] width 330 height 62
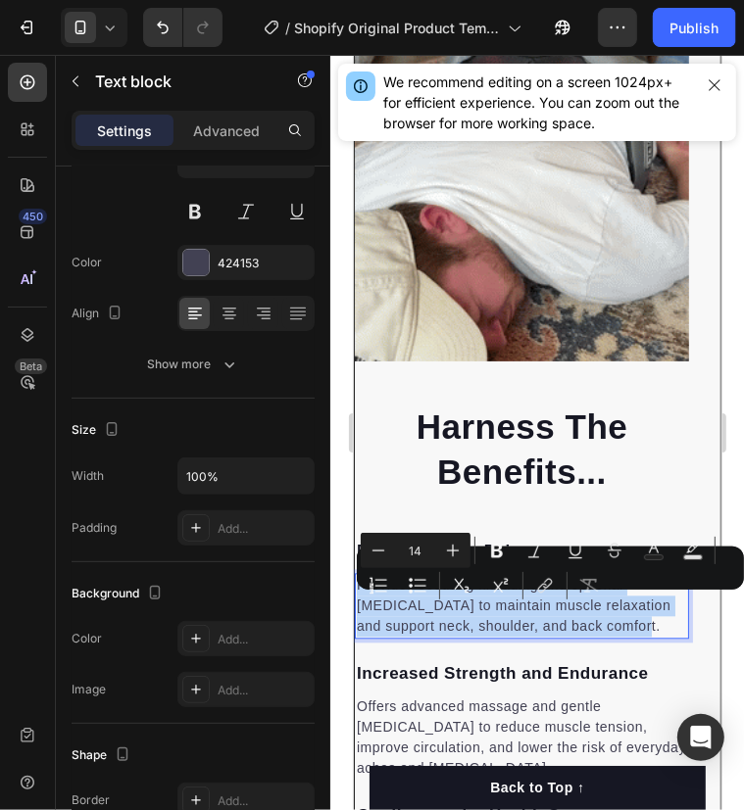
copy p "Provides soothing kneading and optional [MEDICAL_DATA] to maintain muscle relax…"
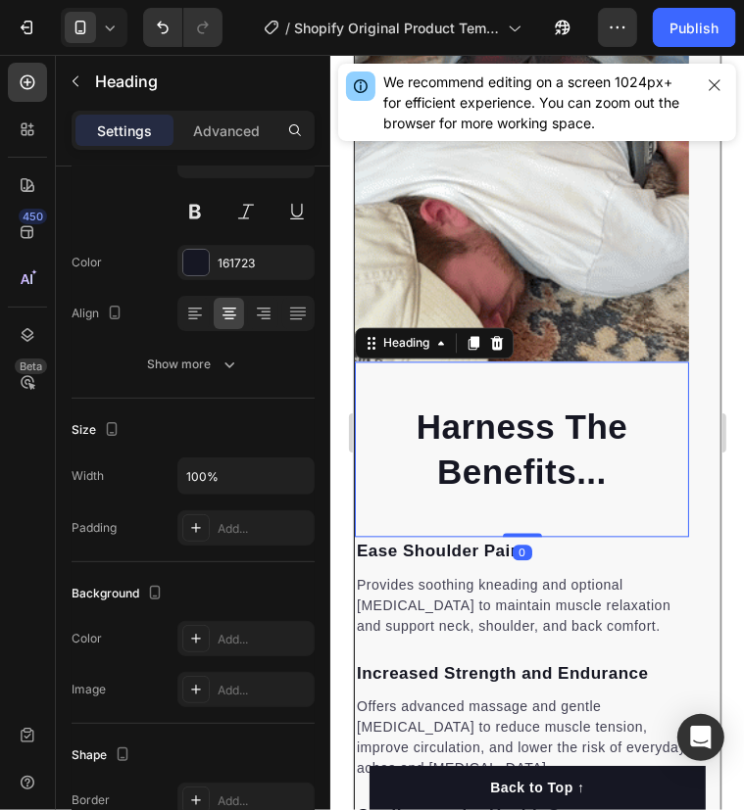
click at [390, 478] on h2 "Harness The Benefits..." at bounding box center [521, 448] width 334 height 93
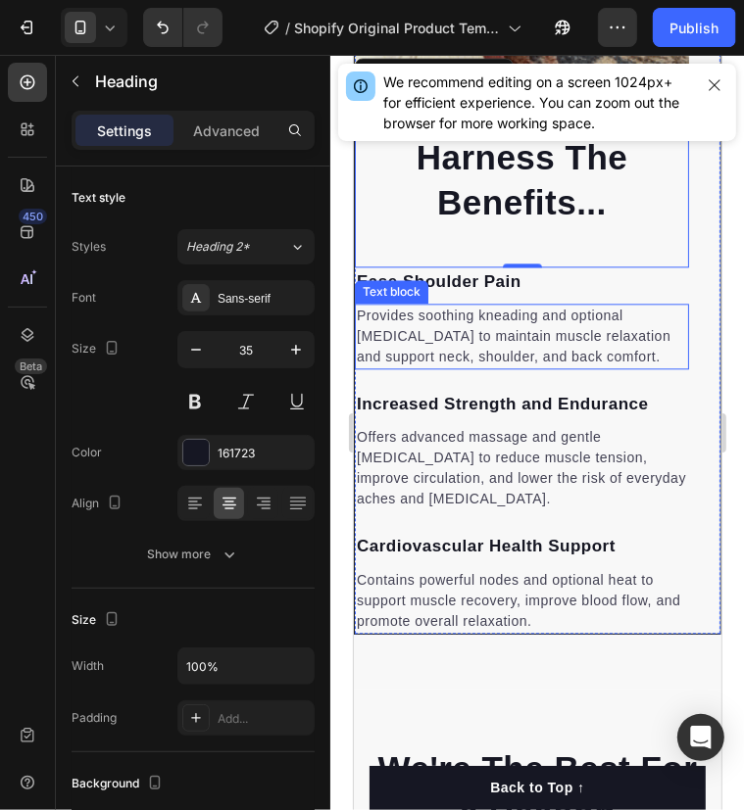
scroll to position [2210, 0]
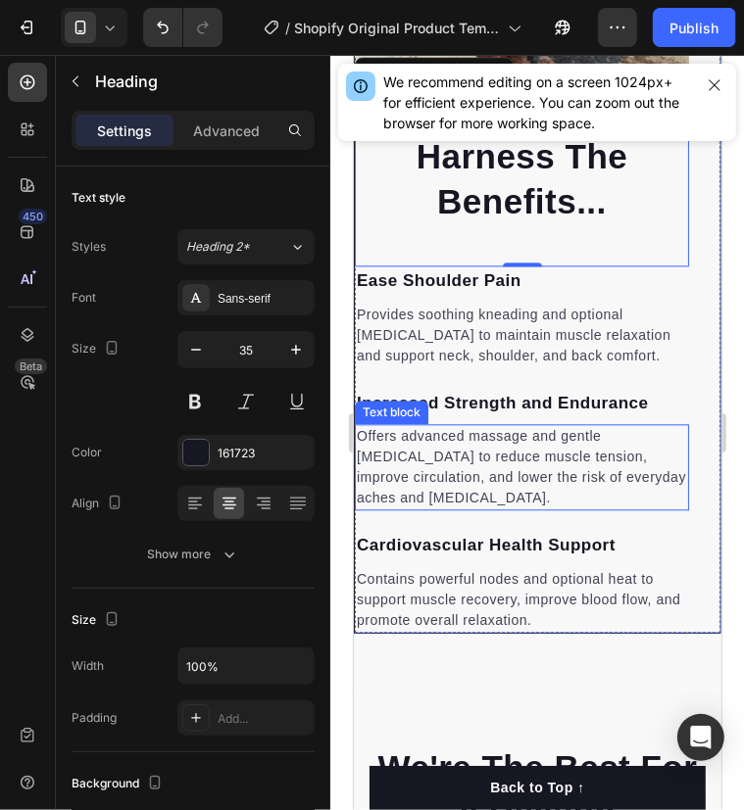
click at [439, 496] on p "Offers advanced massage and gentle [MEDICAL_DATA] to reduce muscle tension, imp…" at bounding box center [521, 466] width 330 height 82
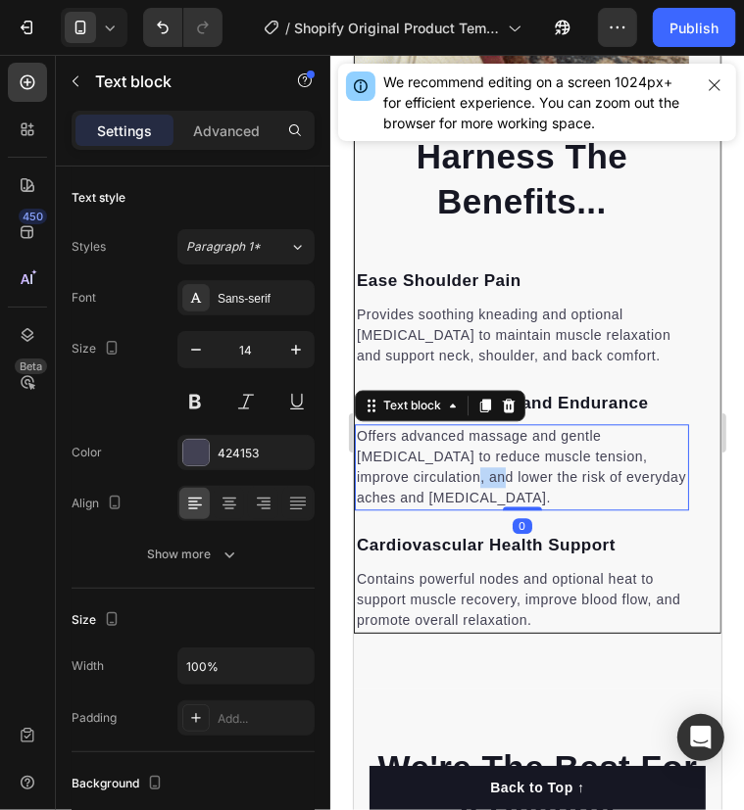
click at [439, 496] on p "Offers advanced massage and gentle [MEDICAL_DATA] to reduce muscle tension, imp…" at bounding box center [521, 466] width 330 height 82
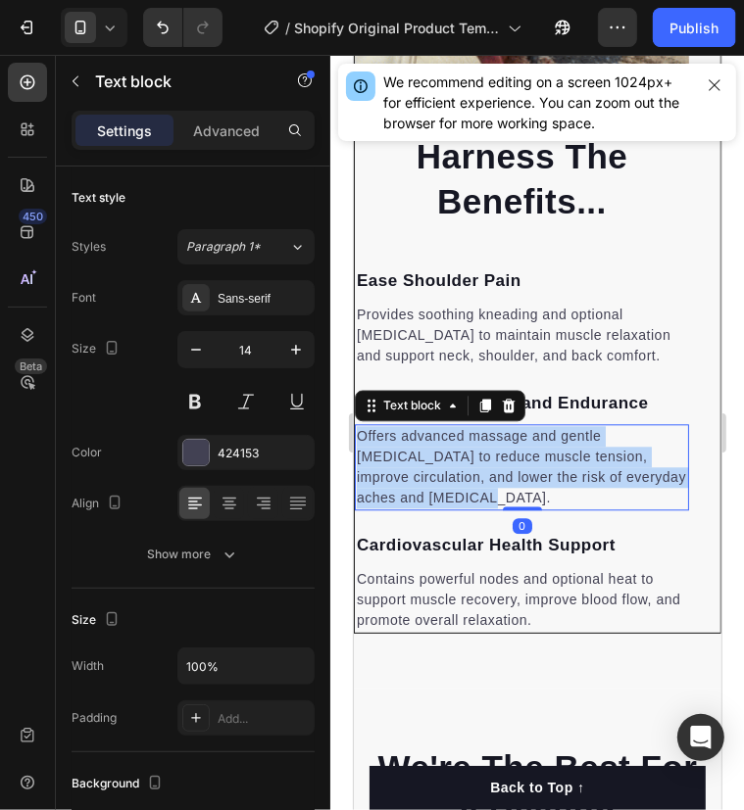
click at [439, 496] on p "Offers advanced massage and gentle [MEDICAL_DATA] to reduce muscle tension, imp…" at bounding box center [521, 466] width 330 height 82
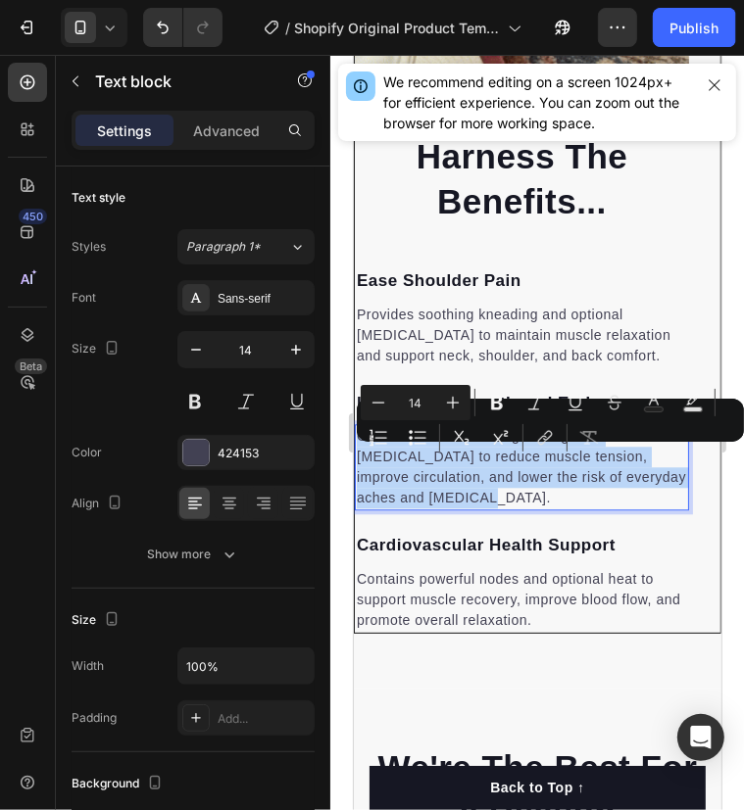
copy p "Offers advanced massage and gentle [MEDICAL_DATA] to reduce muscle tension, imp…"
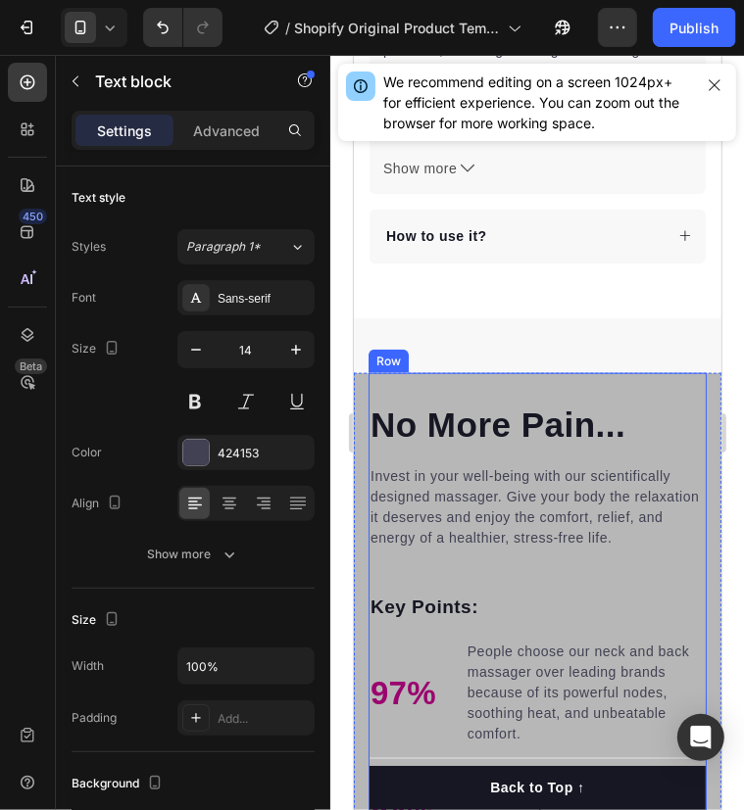
scroll to position [1093, 0]
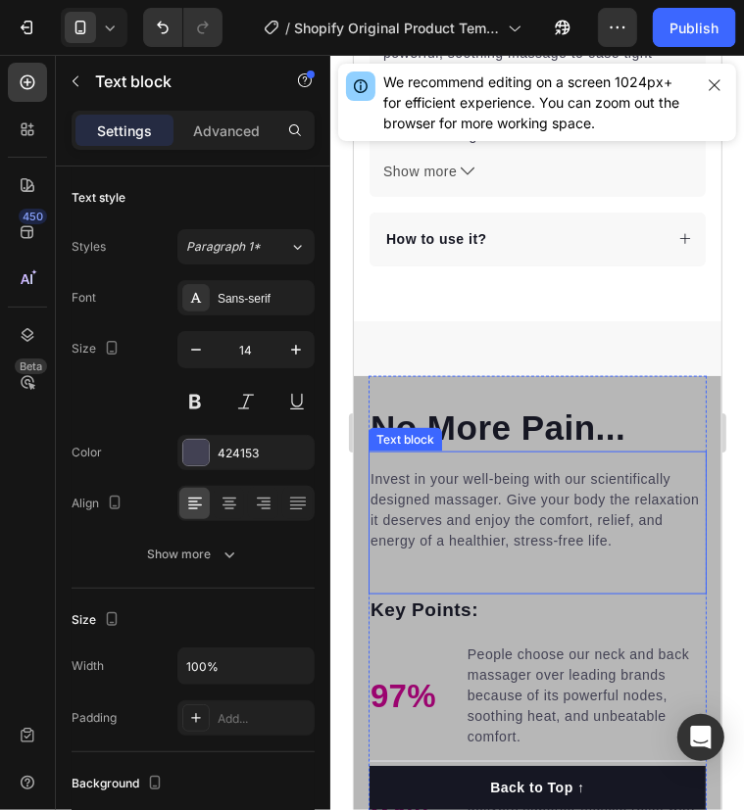
click at [424, 495] on p "Invest in your well-being with our scientifically designed massager. Give your …" at bounding box center [536, 509] width 334 height 82
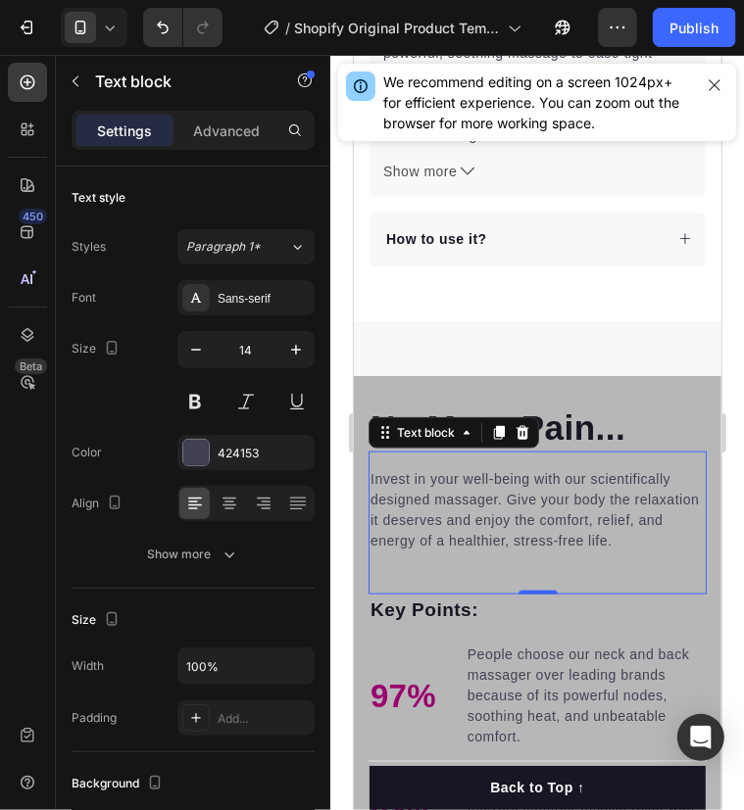
click at [526, 507] on p "Invest in your well-being with our scientifically designed massager. Give your …" at bounding box center [536, 509] width 334 height 82
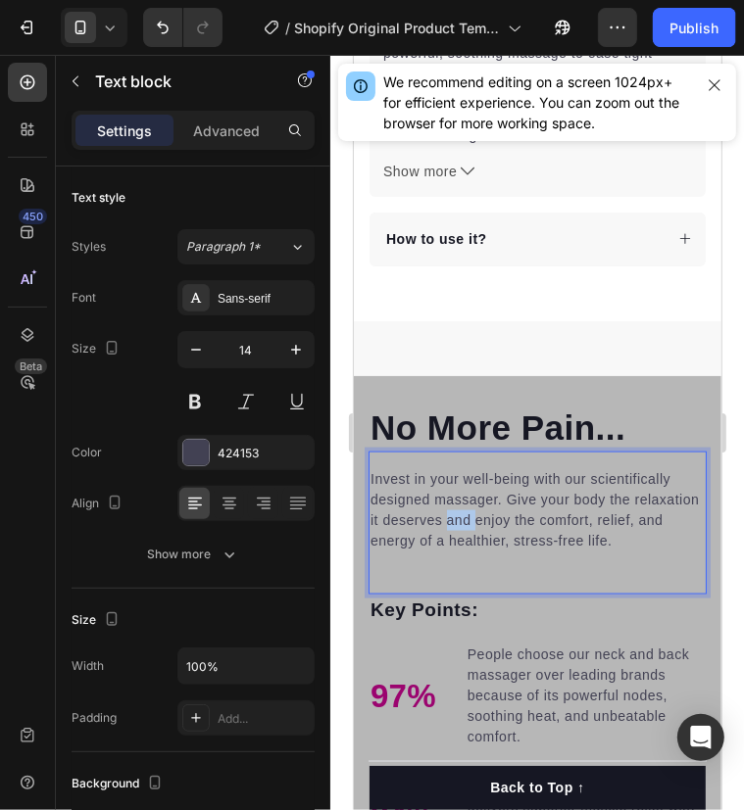
click at [526, 507] on p "Invest in your well-being with our scientifically designed massager. Give your …" at bounding box center [536, 509] width 334 height 82
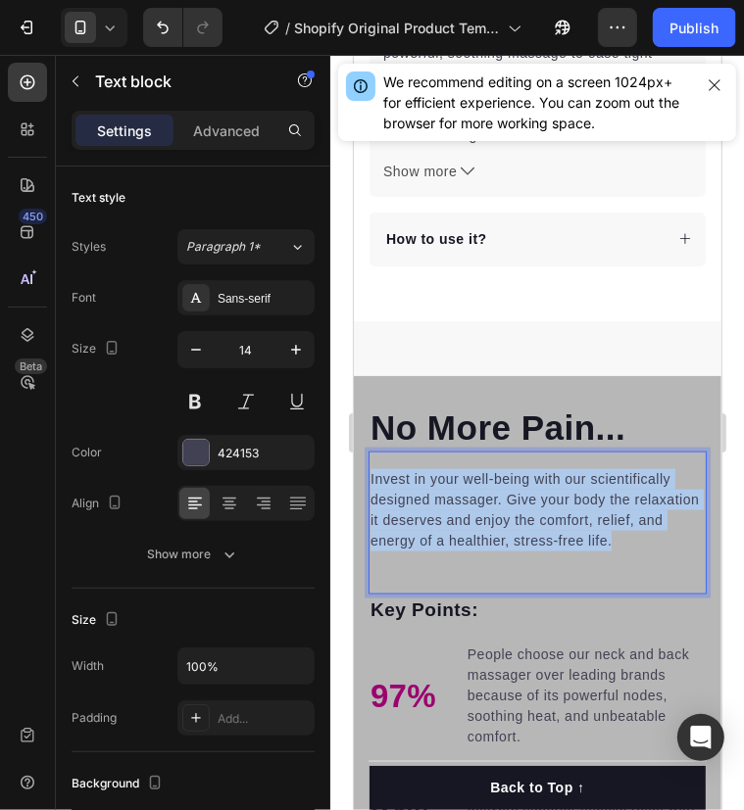
click at [526, 507] on p "Invest in your well-being with our scientifically designed massager. Give your …" at bounding box center [536, 509] width 334 height 82
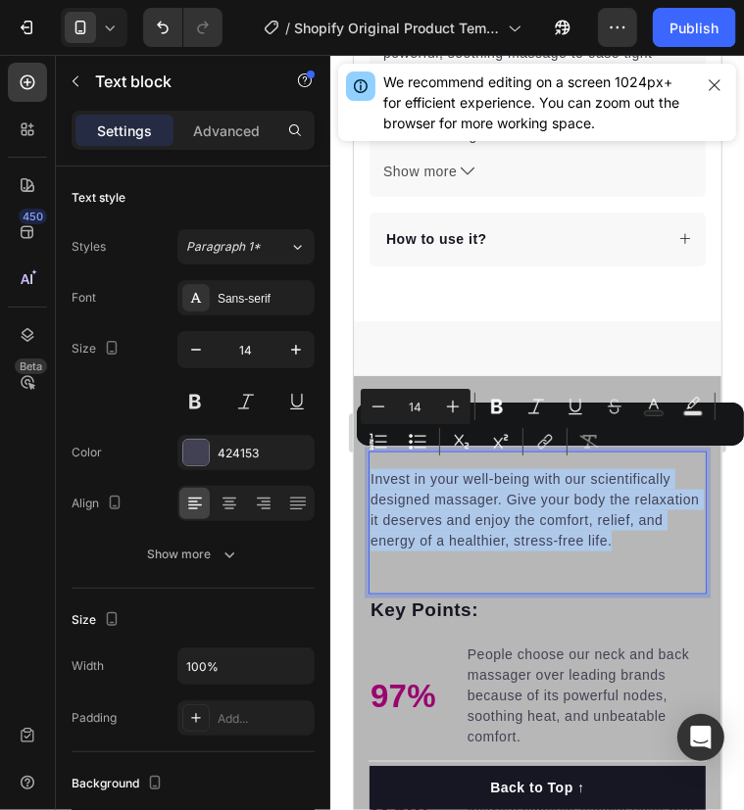
copy p "Invest in your well-being with our scientifically designed massager. Give your …"
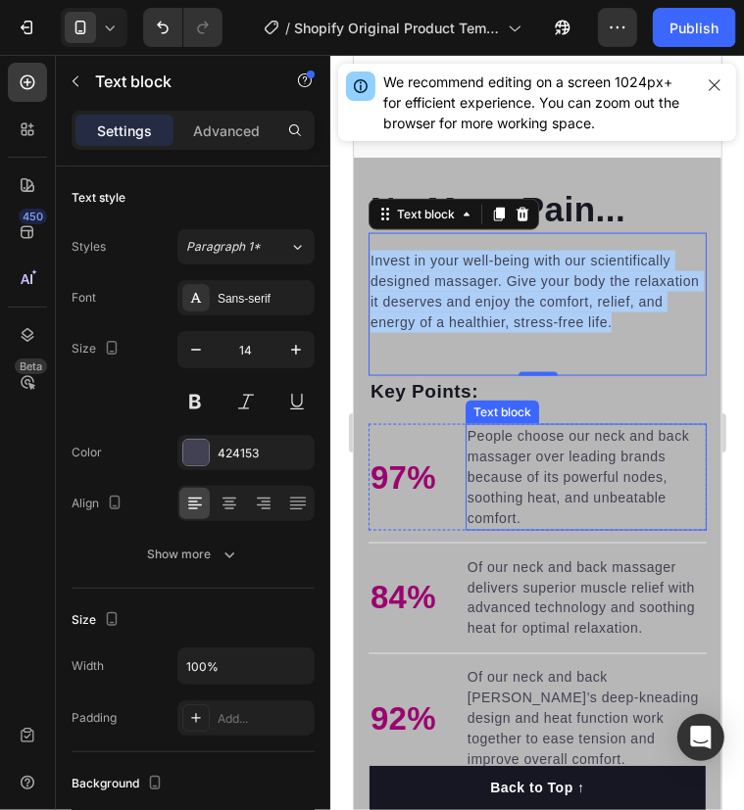
scroll to position [1325, 0]
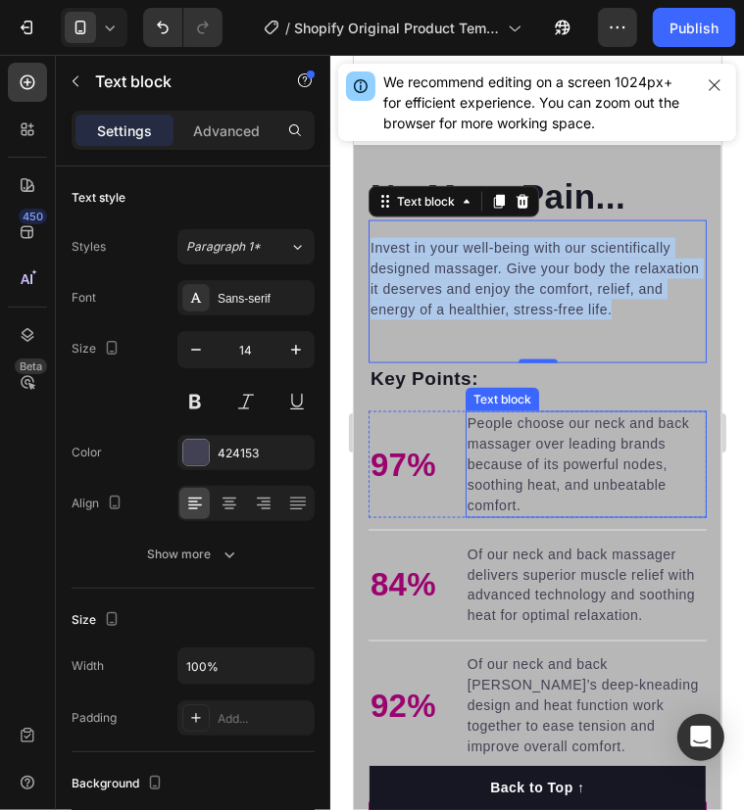
click at [545, 421] on p "People choose our neck and back massager over leading brands because of its pow…" at bounding box center [584, 463] width 237 height 103
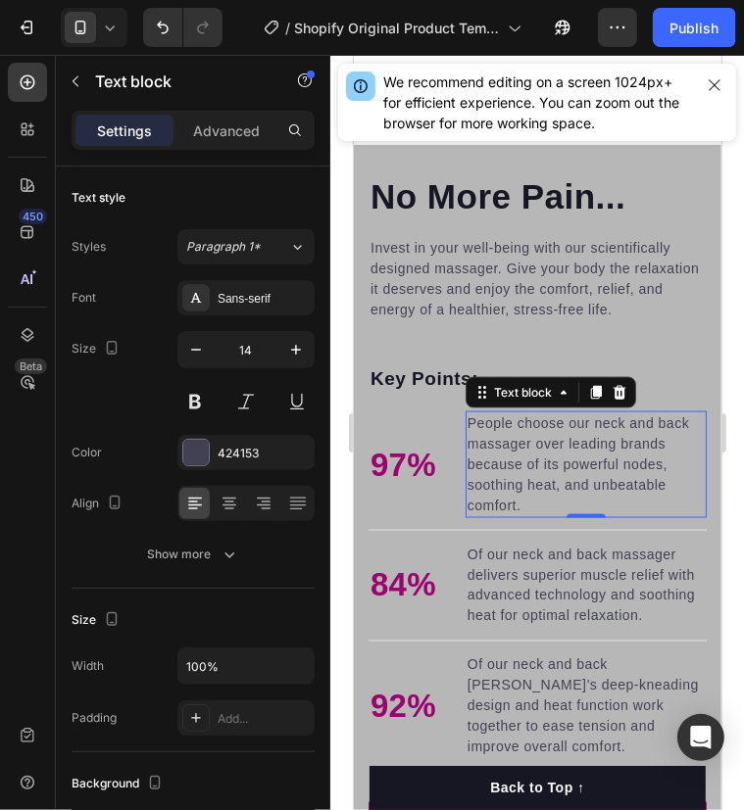
click at [545, 421] on p "People choose our neck and back massager over leading brands because of its pow…" at bounding box center [584, 463] width 237 height 103
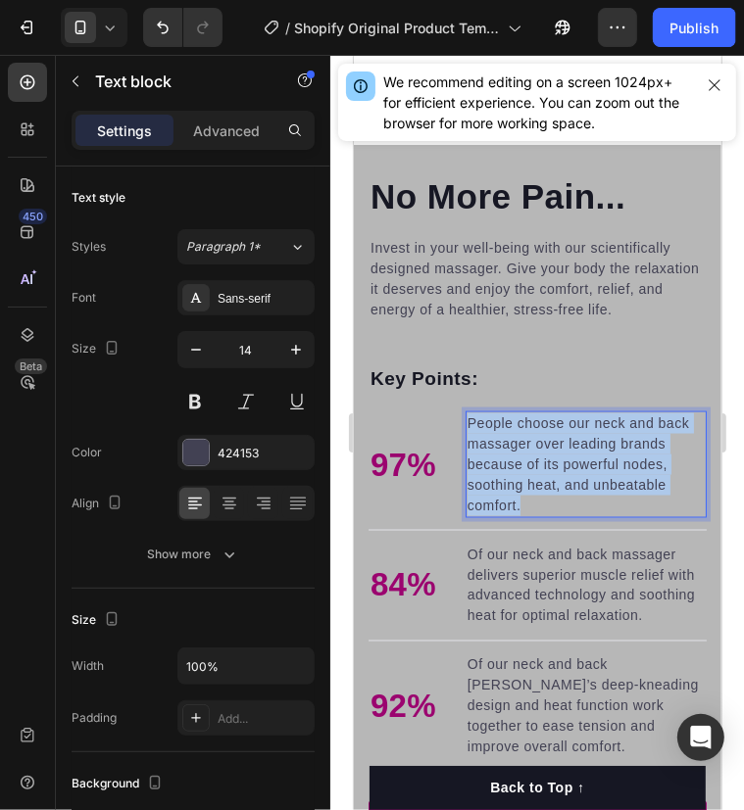
click at [545, 421] on p "People choose our neck and back massager over leading brands because of its pow…" at bounding box center [584, 463] width 237 height 103
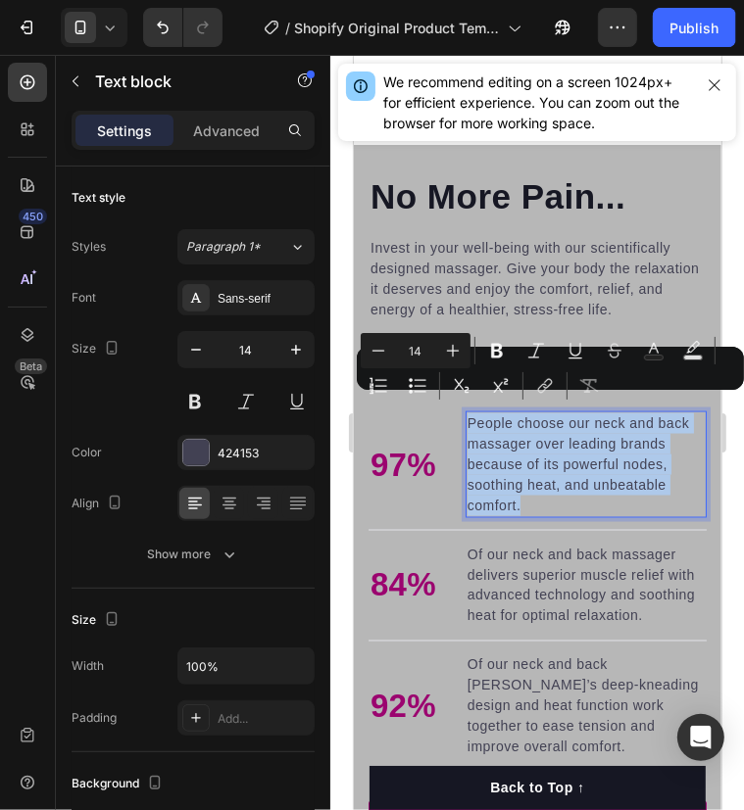
copy p "People choose our neck and back massager over leading brands because of its pow…"
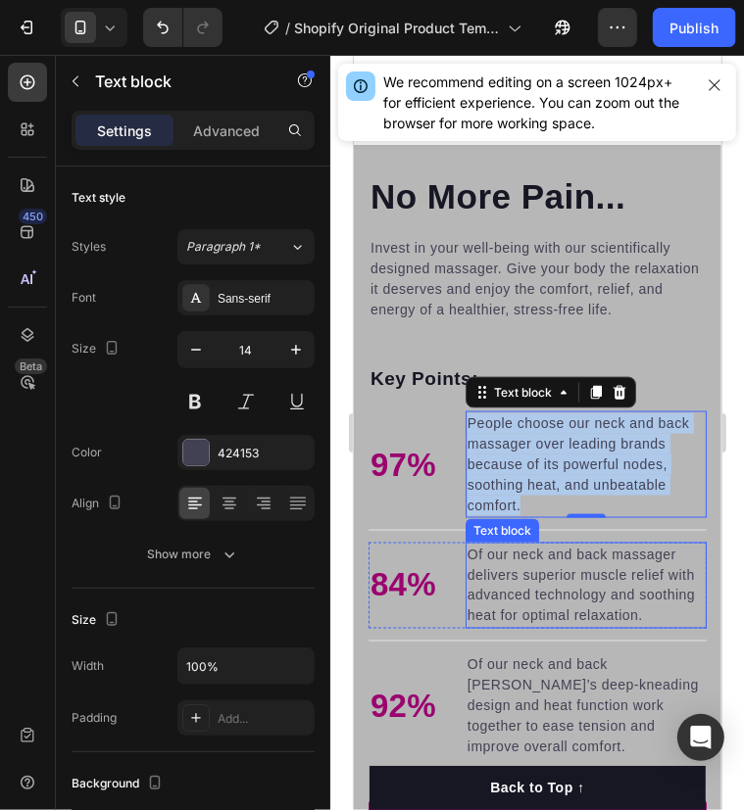
click at [564, 558] on p "Of our neck and back massager delivers superior muscle relief with advanced tec…" at bounding box center [584, 585] width 237 height 82
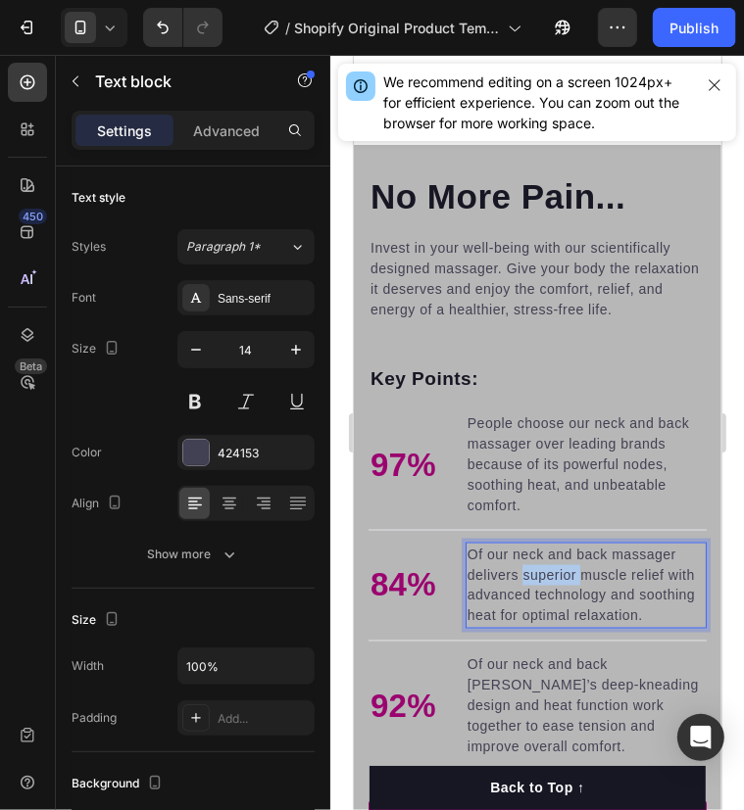
click at [564, 558] on p "Of our neck and back massager delivers superior muscle relief with advanced tec…" at bounding box center [584, 585] width 237 height 82
click at [531, 574] on p "Of our neck and back massager delivers superior muscle relief with advanced tec…" at bounding box center [584, 585] width 237 height 82
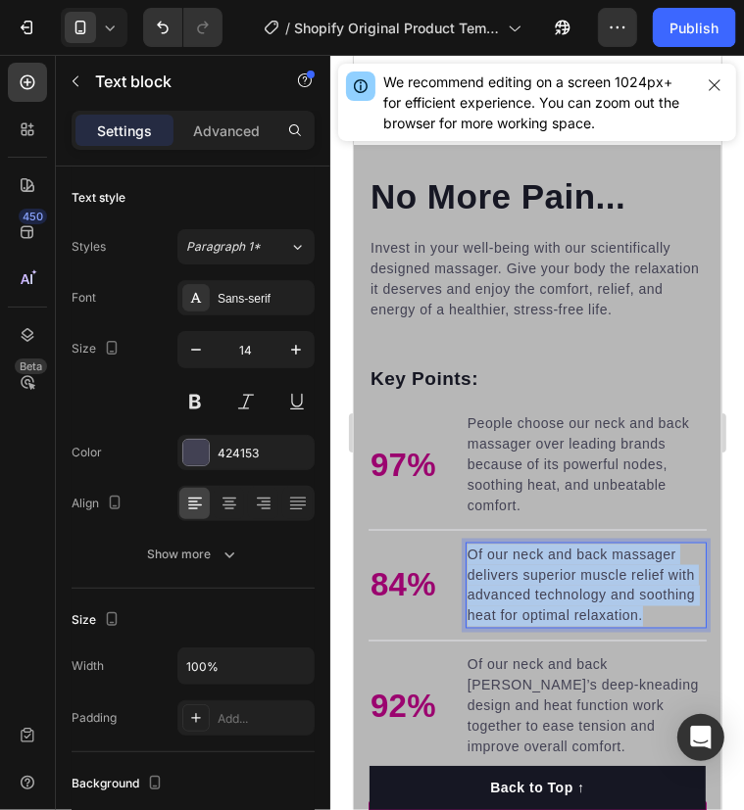
click at [531, 574] on p "Of our neck and back massager delivers superior muscle relief with advanced tec…" at bounding box center [584, 585] width 237 height 82
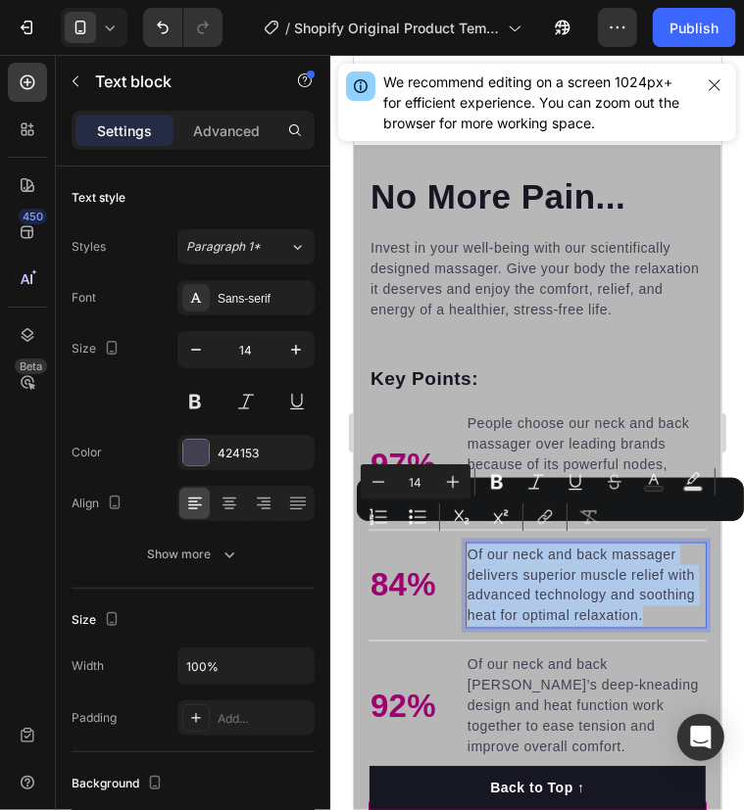
copy p "Of our neck and back massager delivers superior muscle relief with advanced tec…"
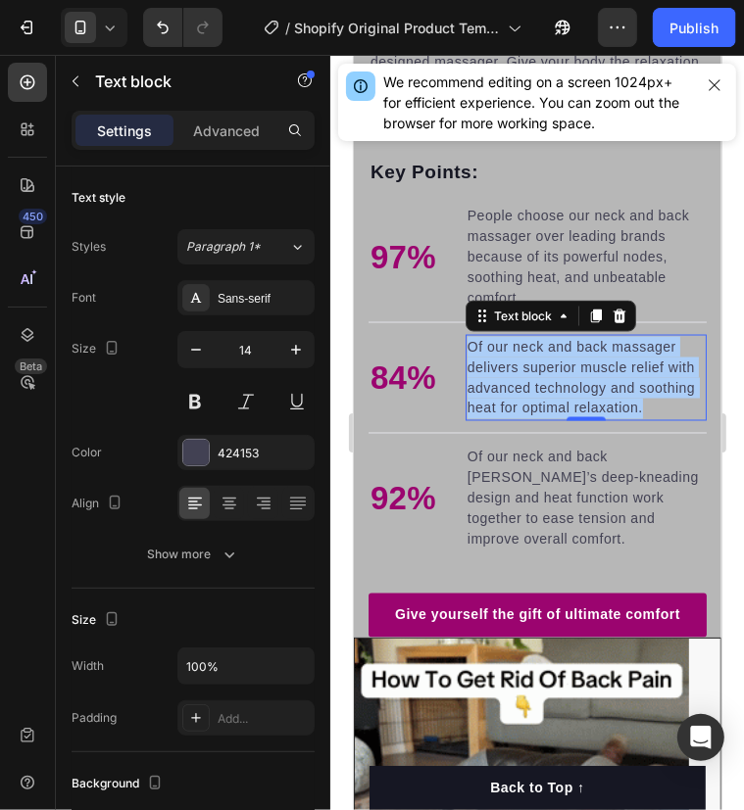
scroll to position [1517, 0]
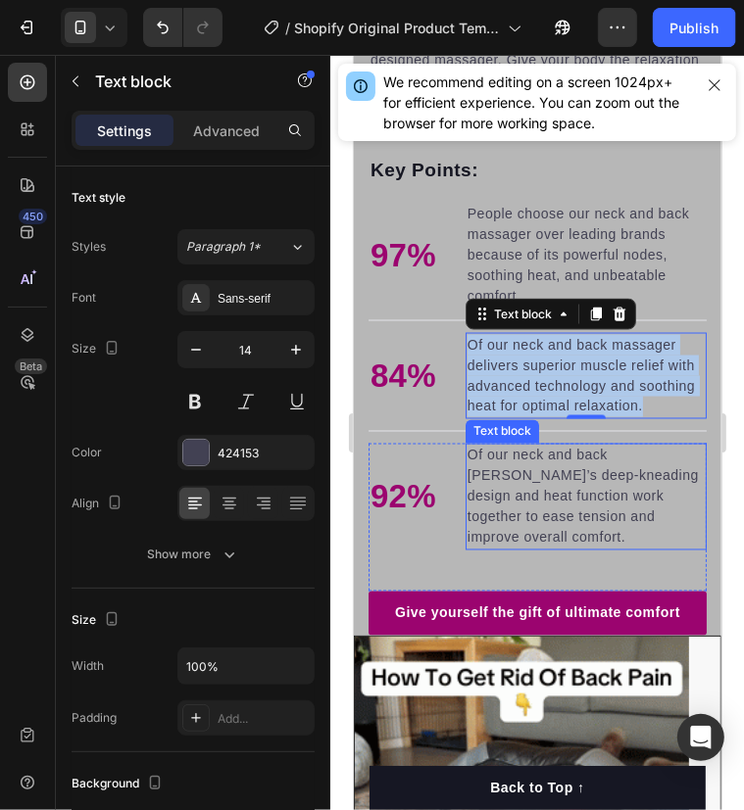
click at [544, 533] on p "Of our neck and back [PERSON_NAME]’s deep-kneading design and heat function wor…" at bounding box center [584, 496] width 237 height 103
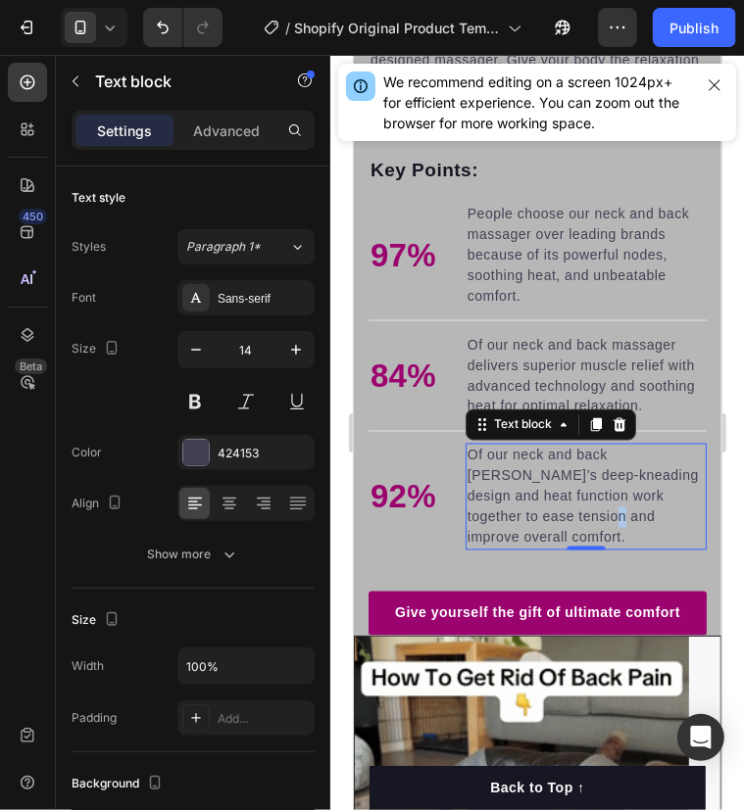
click at [544, 533] on p "Of our neck and back [PERSON_NAME]’s deep-kneading design and heat function wor…" at bounding box center [584, 496] width 237 height 103
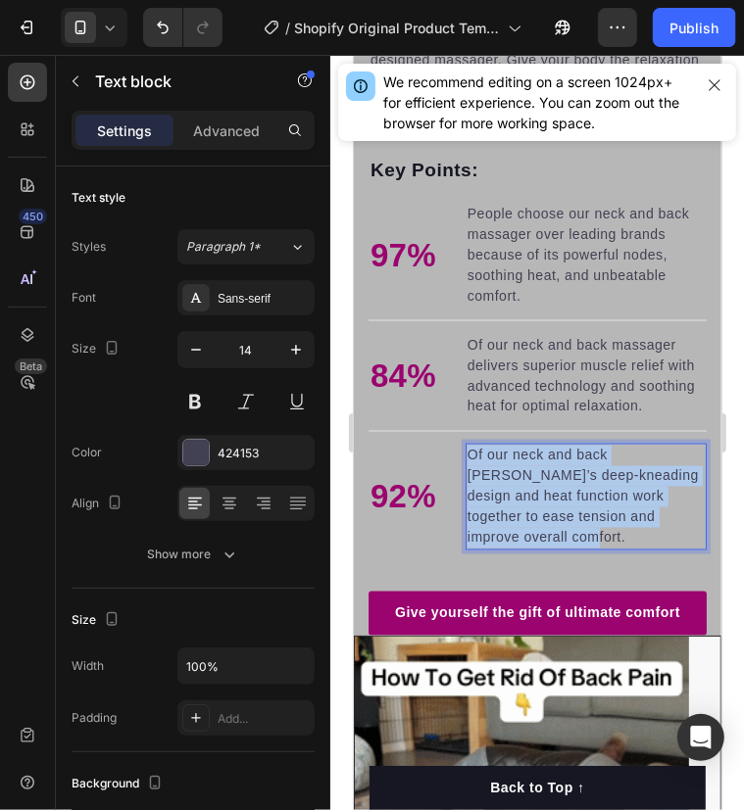
click at [544, 533] on p "Of our neck and back [PERSON_NAME]’s deep-kneading design and heat function wor…" at bounding box center [584, 496] width 237 height 103
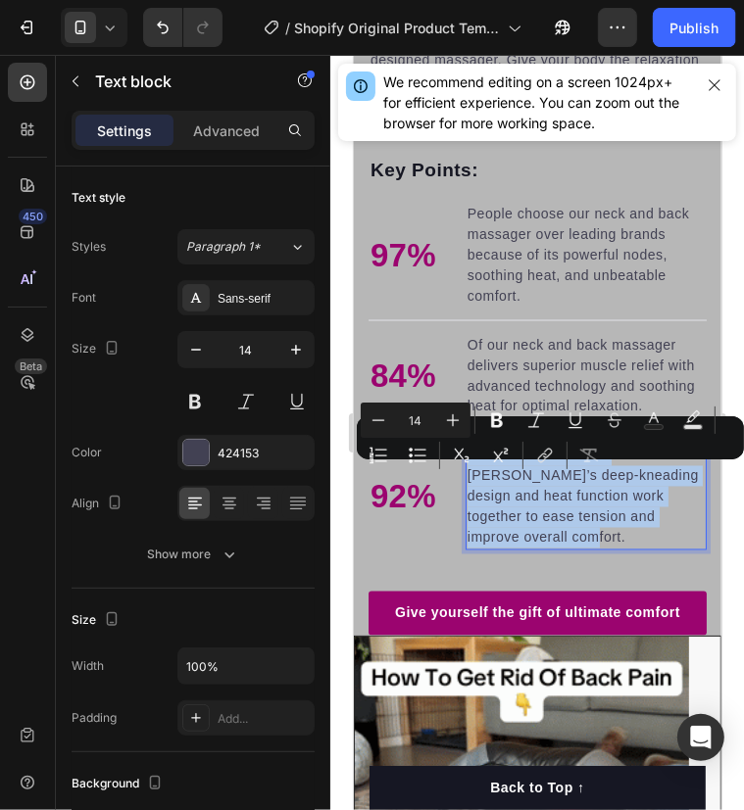
copy p "Of our neck and back [PERSON_NAME]’s deep-kneading design and heat function wor…"
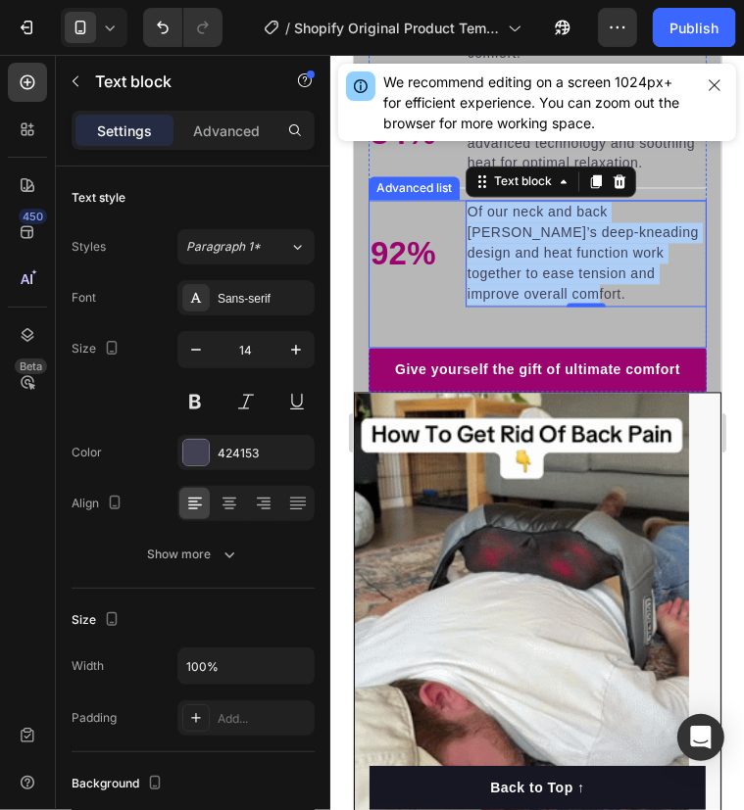
scroll to position [1763, 0]
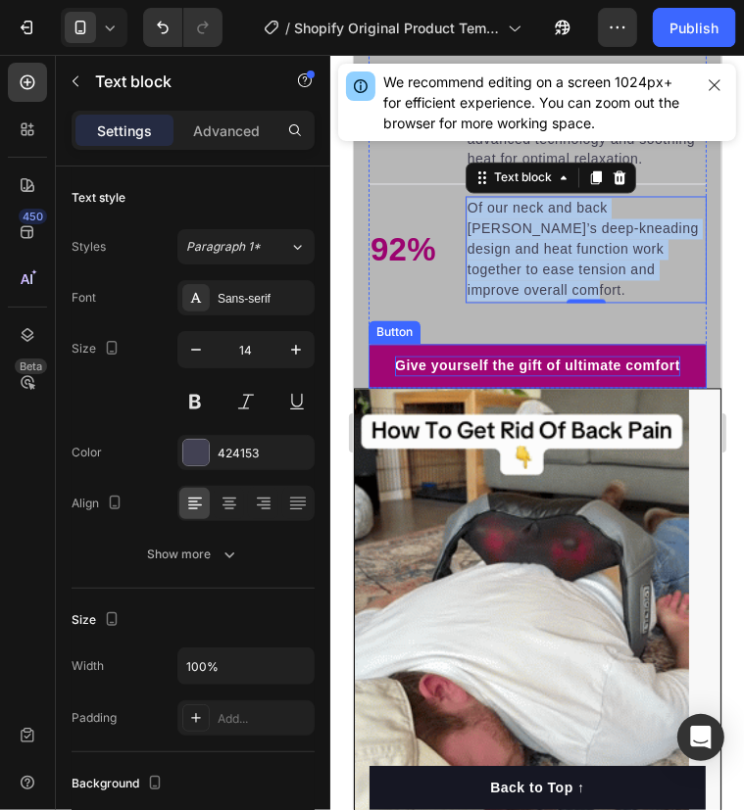
click at [491, 376] on p "Give yourself the gift of ultimate comfort" at bounding box center [536, 366] width 285 height 21
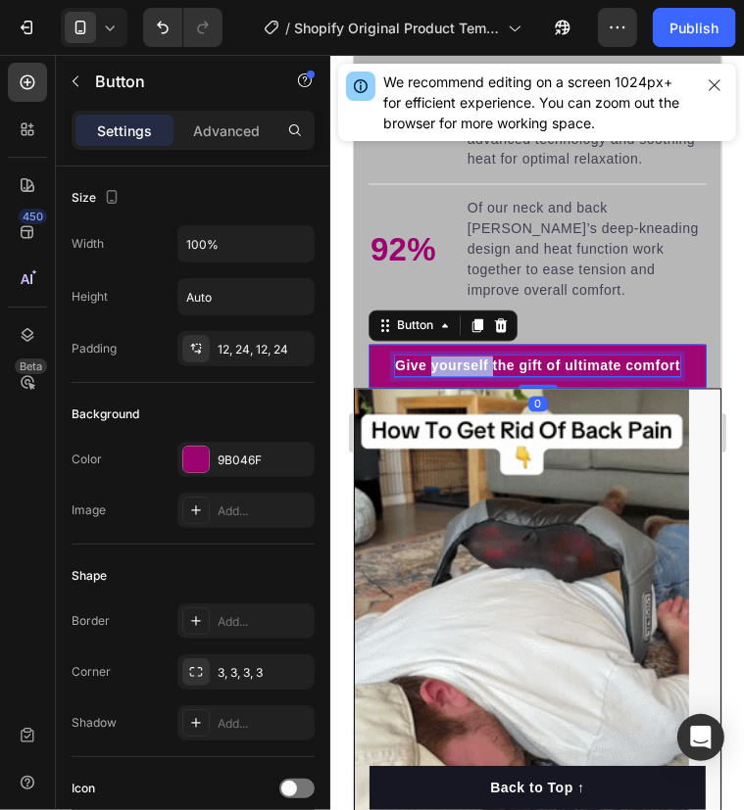
click at [491, 376] on p "Give yourself the gift of ultimate comfort" at bounding box center [536, 366] width 285 height 21
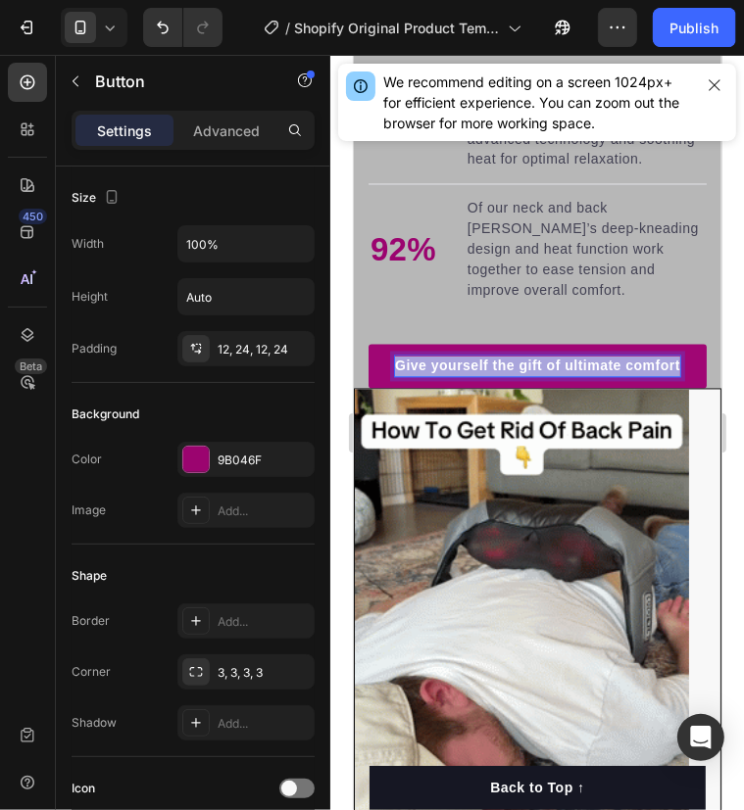
click at [491, 376] on p "Give yourself the gift of ultimate comfort" at bounding box center [536, 366] width 285 height 21
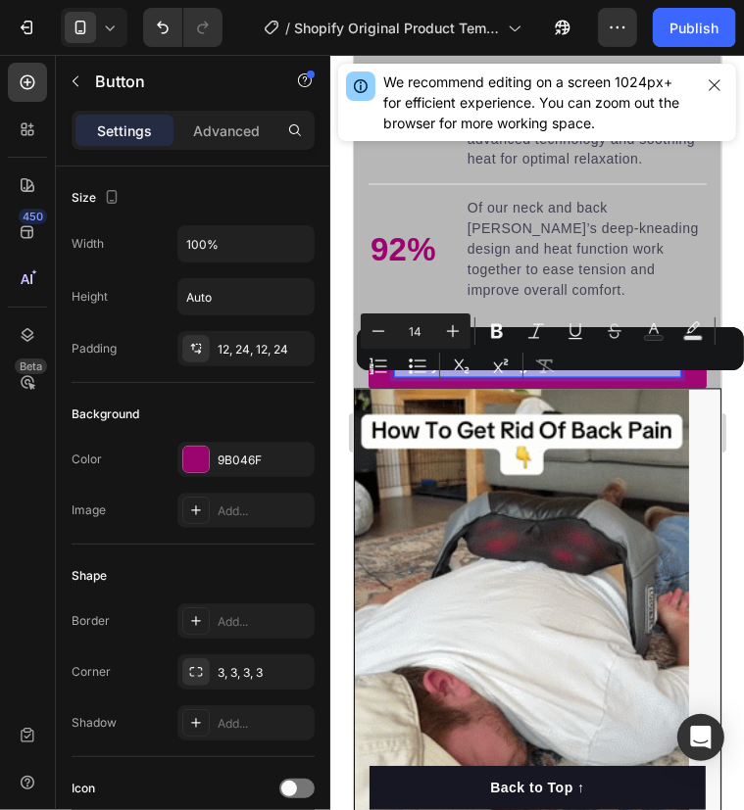
copy p "Give yourself the gift of ultimate comfort"
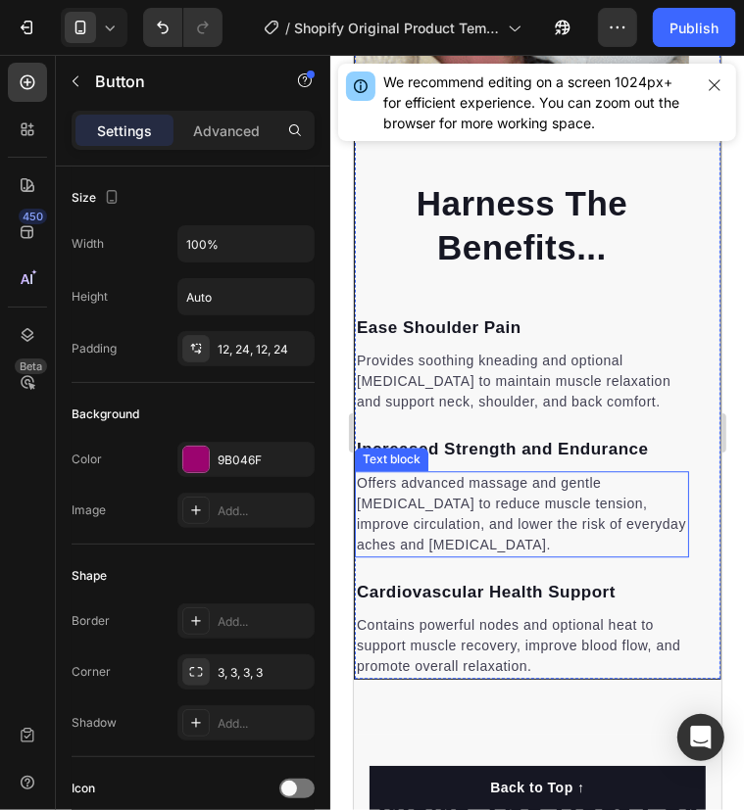
scroll to position [2437, 0]
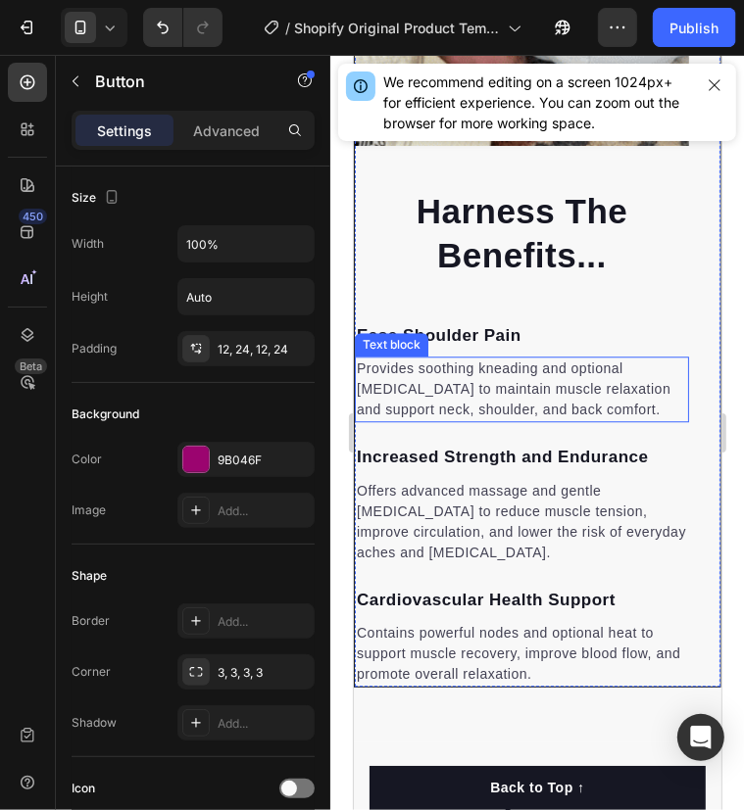
click at [392, 402] on p "Provides soothing kneading and optional [MEDICAL_DATA] to maintain muscle relax…" at bounding box center [521, 389] width 330 height 62
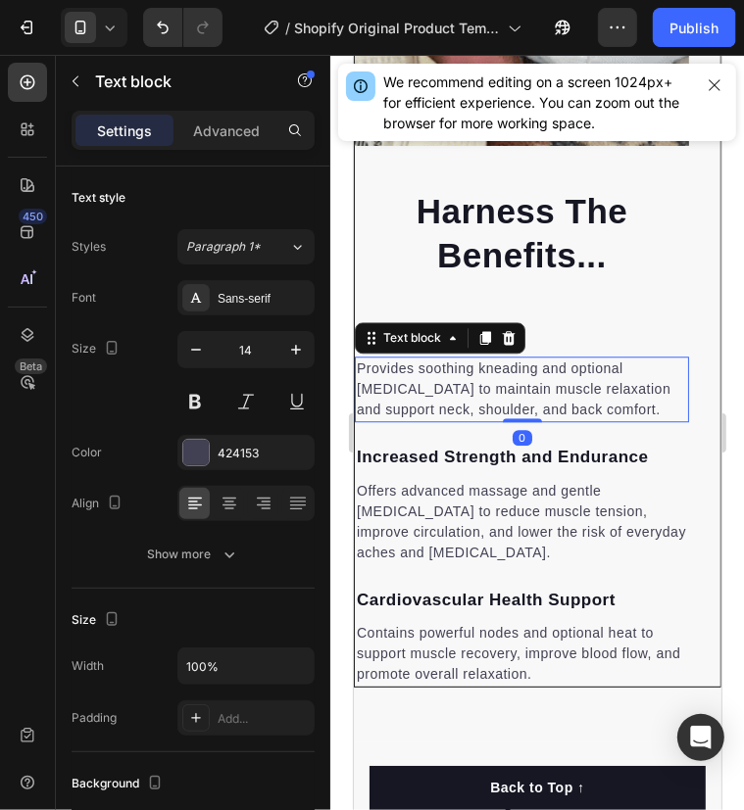
click at [392, 401] on p "Provides soothing kneading and optional [MEDICAL_DATA] to maintain muscle relax…" at bounding box center [521, 389] width 330 height 62
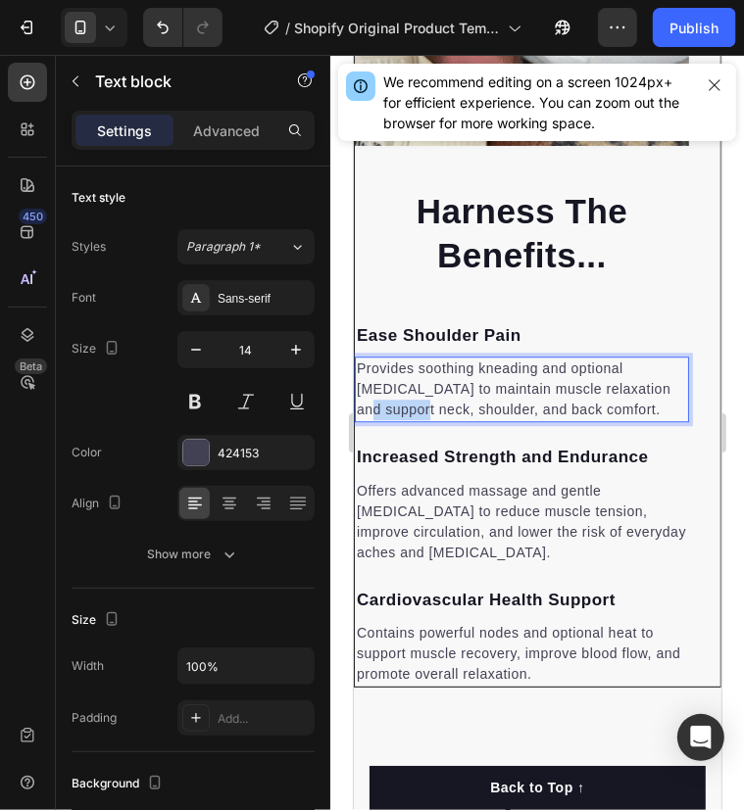
click at [392, 401] on p "Provides soothing kneading and optional [MEDICAL_DATA] to maintain muscle relax…" at bounding box center [521, 389] width 330 height 62
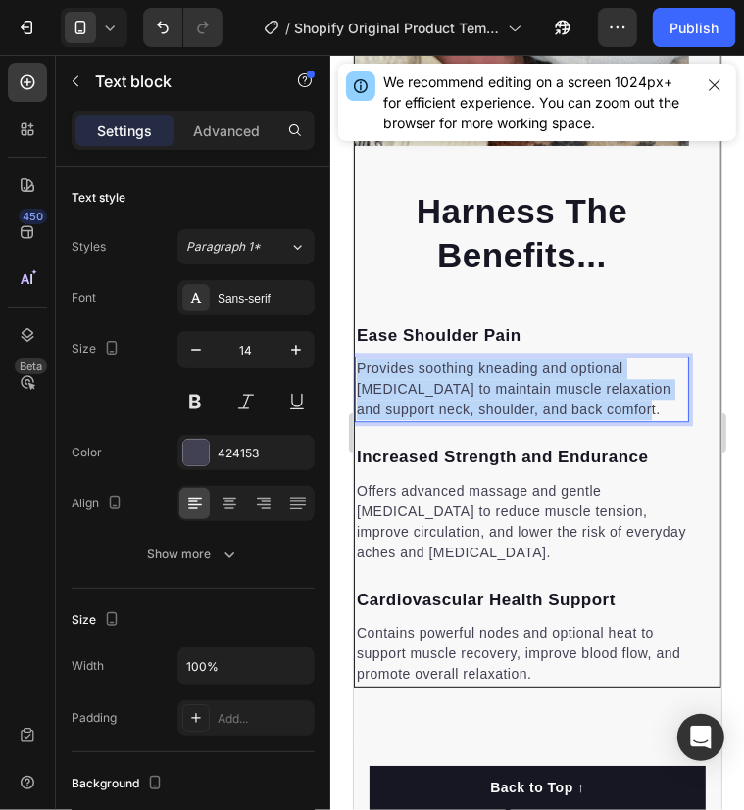
click at [392, 401] on p "Provides soothing kneading and optional [MEDICAL_DATA] to maintain muscle relax…" at bounding box center [521, 389] width 330 height 62
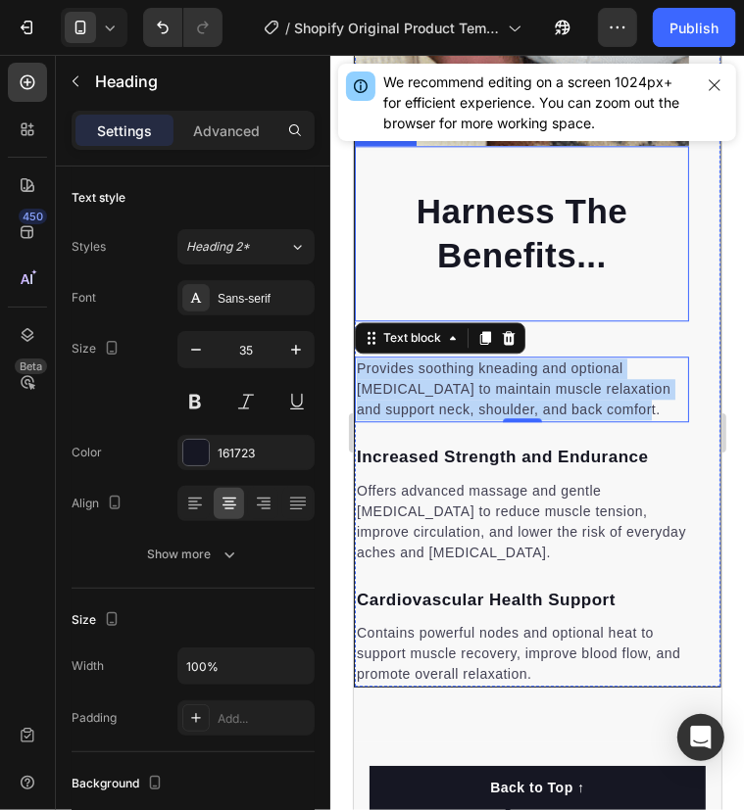
click at [586, 285] on div "Harness The Benefits... Heading" at bounding box center [521, 232] width 334 height 175
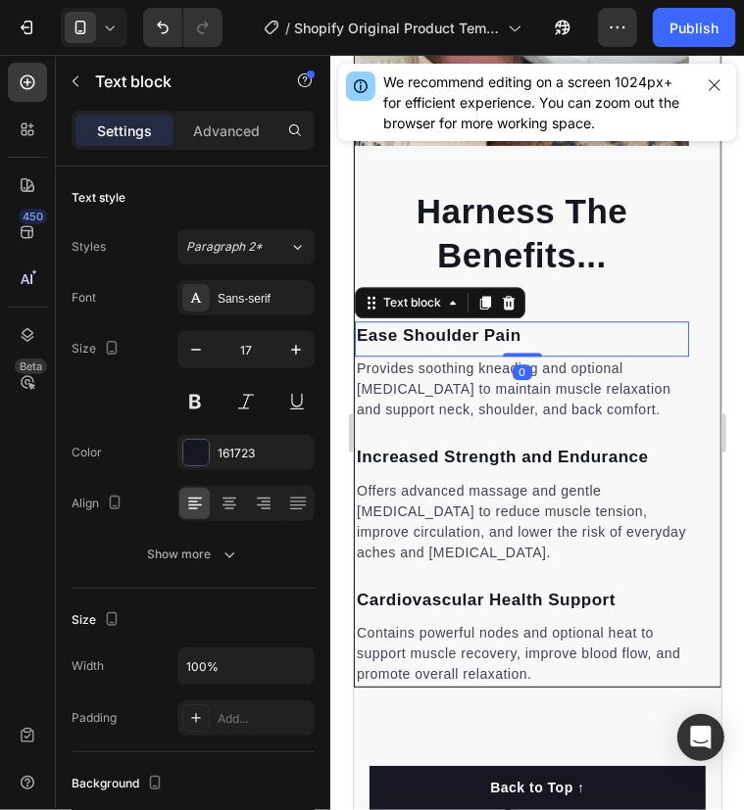
click at [458, 335] on p "Ease Shoulder Pain" at bounding box center [521, 334] width 330 height 25
click at [457, 335] on p "Ease Shoulder Pain" at bounding box center [521, 334] width 330 height 25
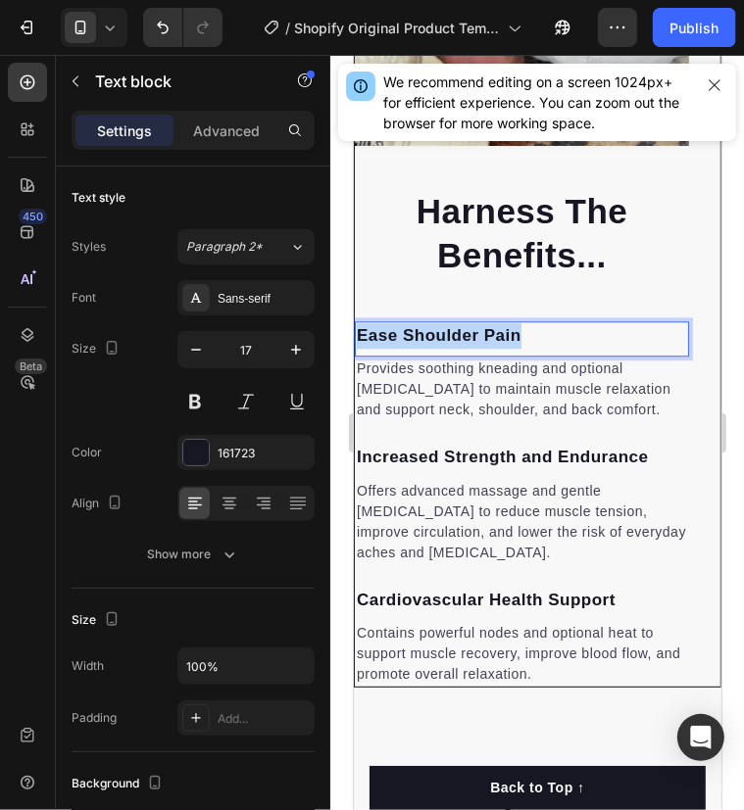
click at [457, 335] on p "Ease Shoulder Pain" at bounding box center [521, 334] width 330 height 25
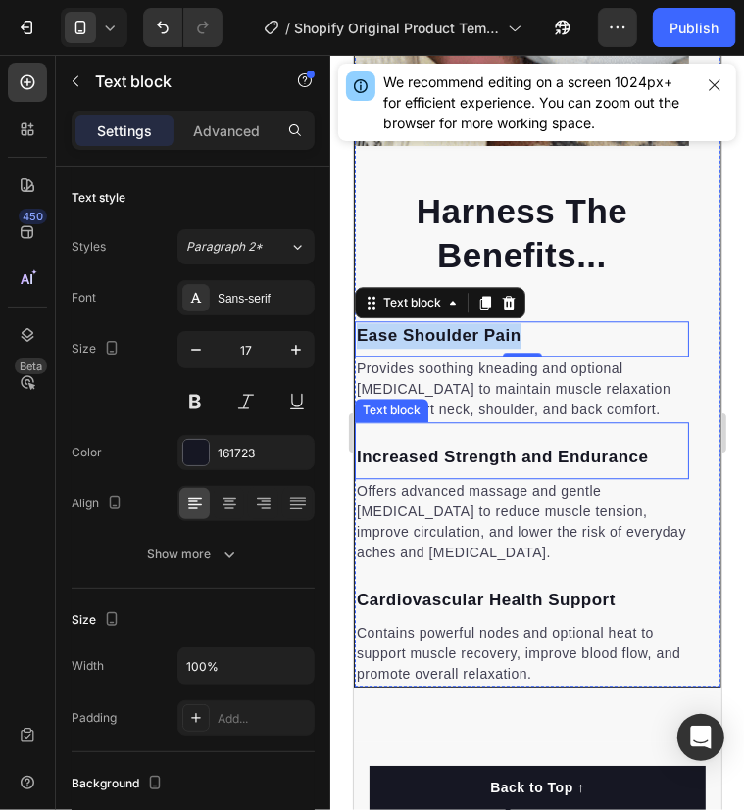
click at [415, 426] on div "Increased Strength and Endurance Text block" at bounding box center [521, 449] width 334 height 57
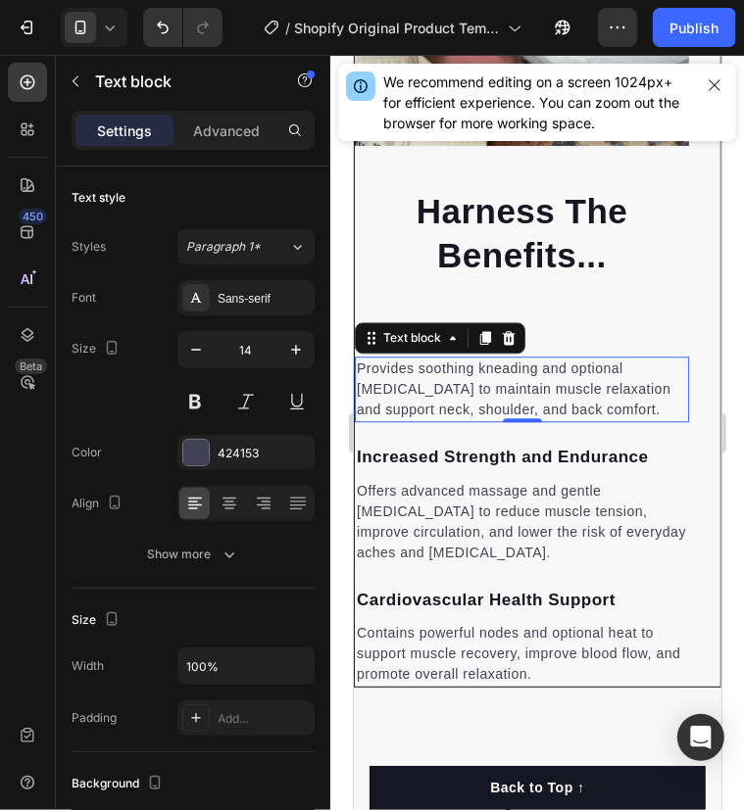
click at [424, 373] on p "Provides soothing kneading and optional [MEDICAL_DATA] to maintain muscle relax…" at bounding box center [521, 389] width 330 height 62
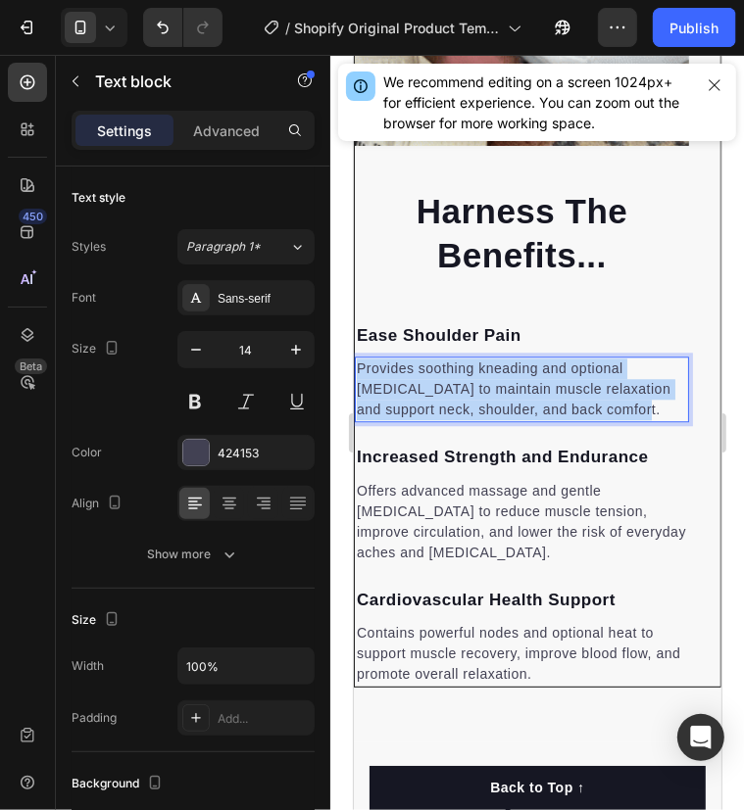
click at [424, 373] on p "Provides soothing kneading and optional [MEDICAL_DATA] to maintain muscle relax…" at bounding box center [521, 389] width 330 height 62
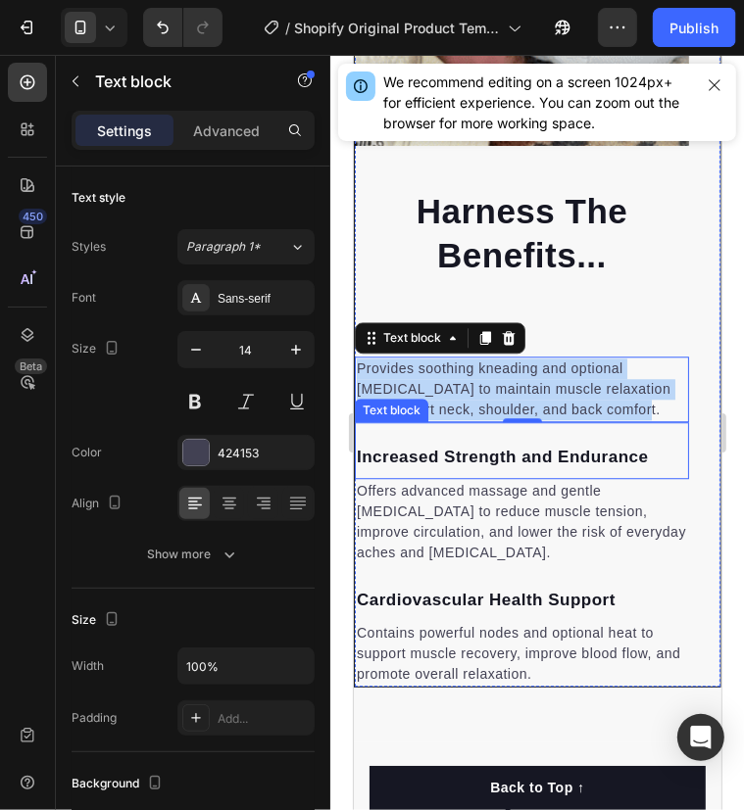
click at [448, 463] on p "Increased Strength and Endurance" at bounding box center [521, 456] width 330 height 25
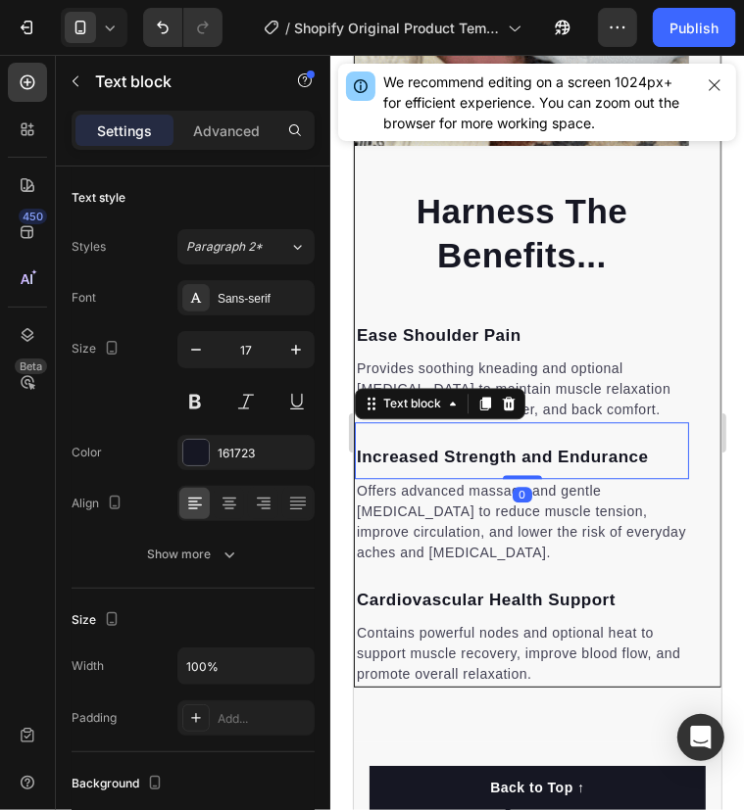
click at [448, 463] on p "Increased Strength and Endurance" at bounding box center [521, 456] width 330 height 25
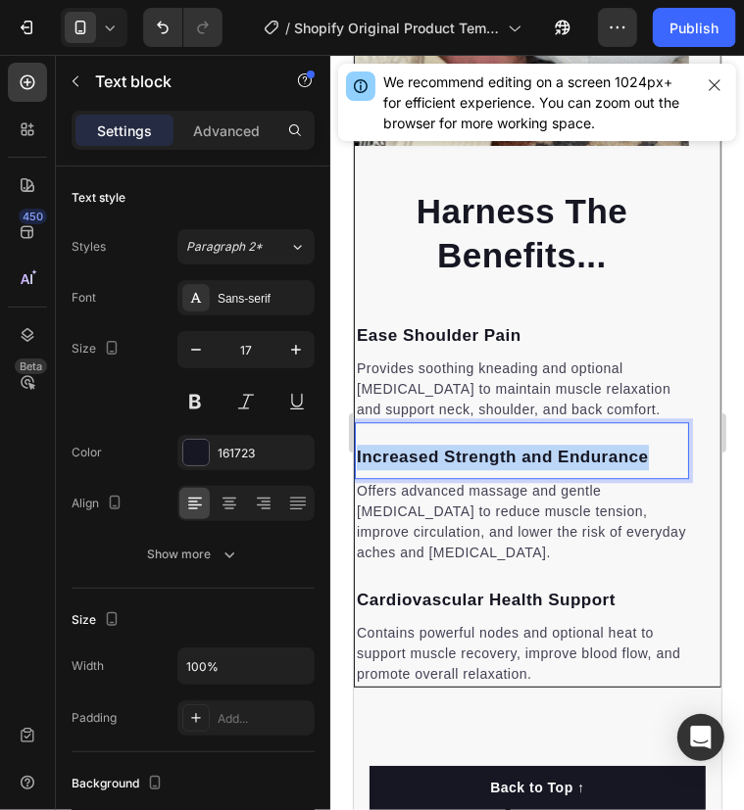
click at [448, 463] on p "Increased Strength and Endurance" at bounding box center [521, 456] width 330 height 25
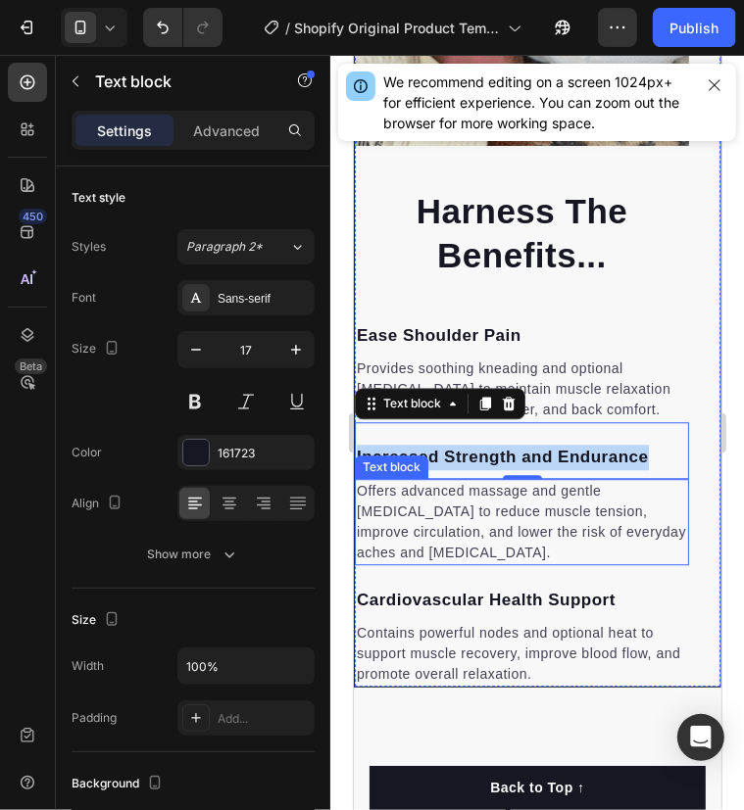
click at [408, 524] on p "Offers advanced massage and gentle [MEDICAL_DATA] to reduce muscle tension, imp…" at bounding box center [521, 521] width 330 height 82
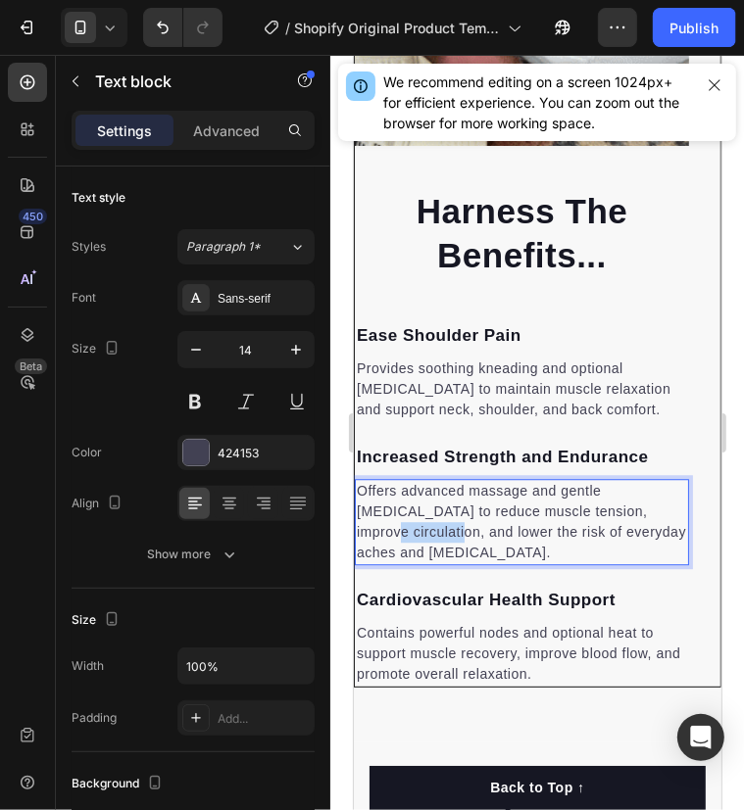
click at [408, 524] on p "Offers advanced massage and gentle [MEDICAL_DATA] to reduce muscle tension, imp…" at bounding box center [521, 521] width 330 height 82
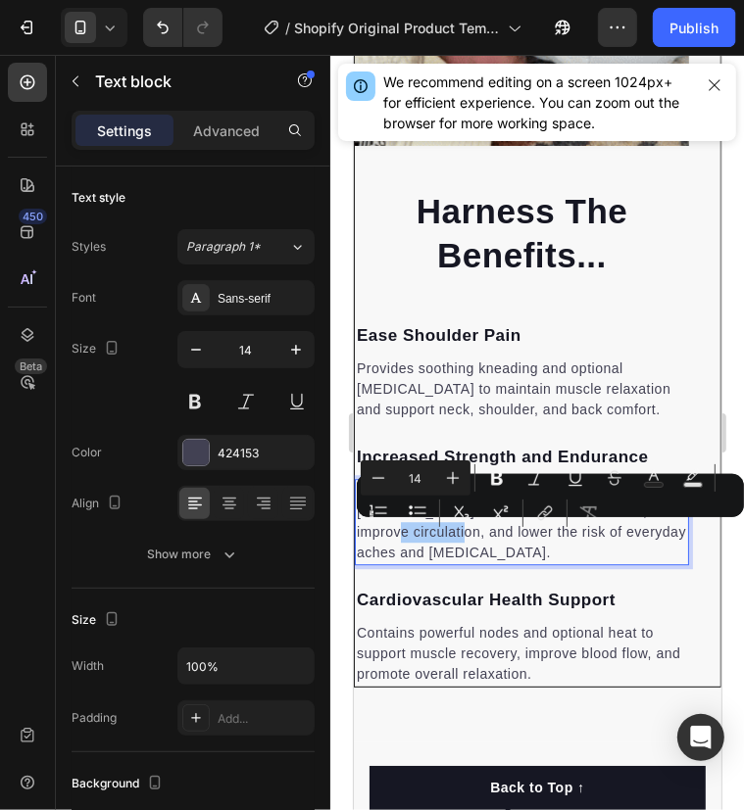
click at [408, 525] on button "Bulleted List" at bounding box center [417, 513] width 35 height 35
type input "14"
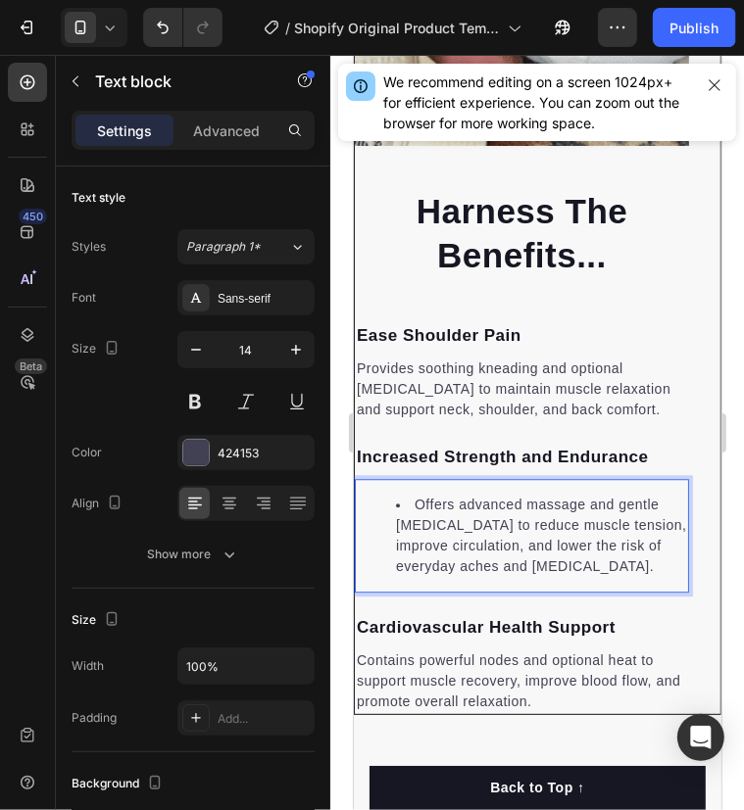
click at [414, 560] on li "Offers advanced massage and gentle [MEDICAL_DATA] to reduce muscle tension, imp…" at bounding box center [540, 535] width 291 height 82
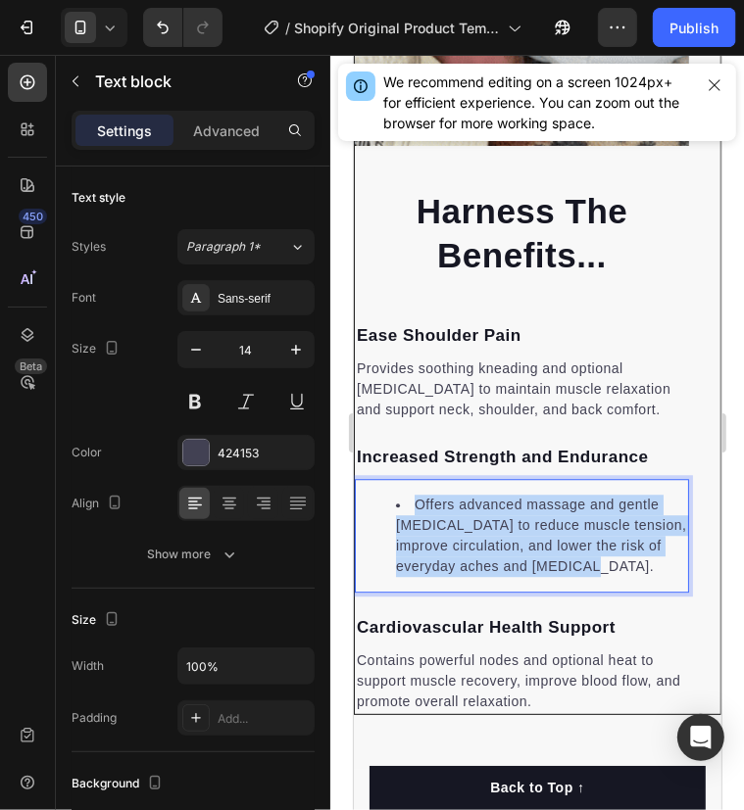
click at [414, 560] on li "Offers advanced massage and gentle [MEDICAL_DATA] to reduce muscle tension, imp…" at bounding box center [540, 535] width 291 height 82
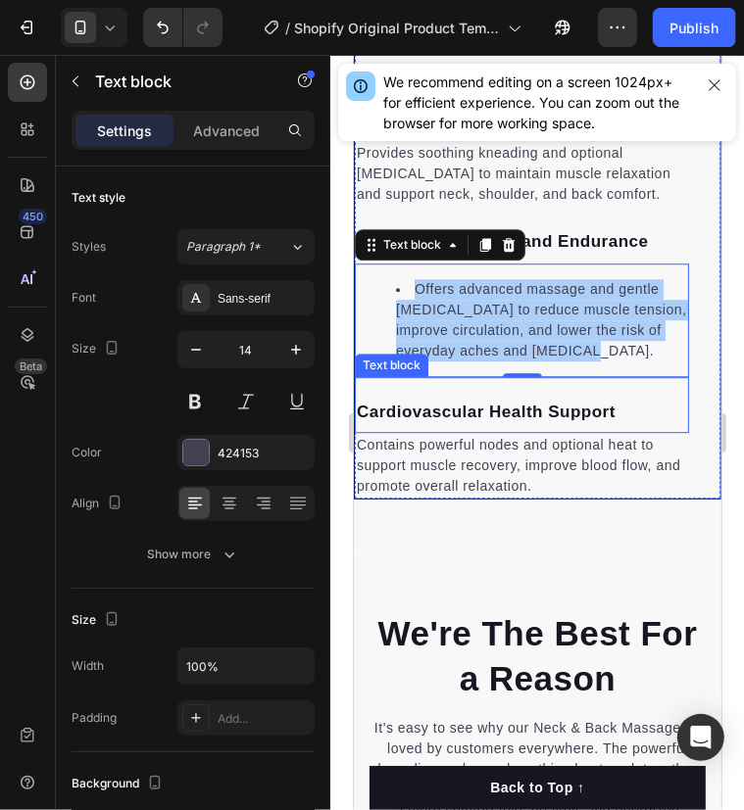
scroll to position [2655, 0]
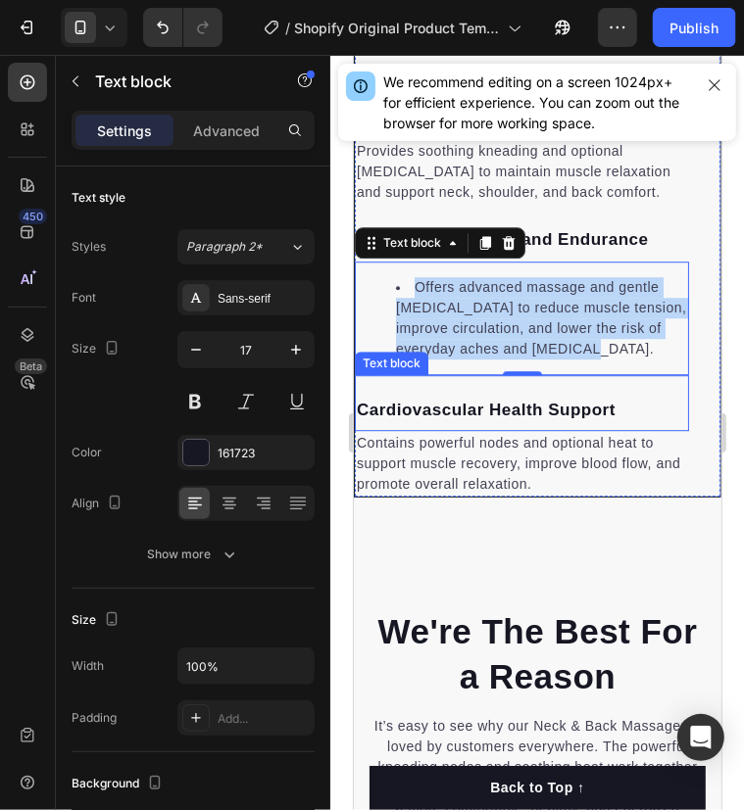
click at [510, 407] on p "Cardiovascular Health Support" at bounding box center [521, 409] width 330 height 25
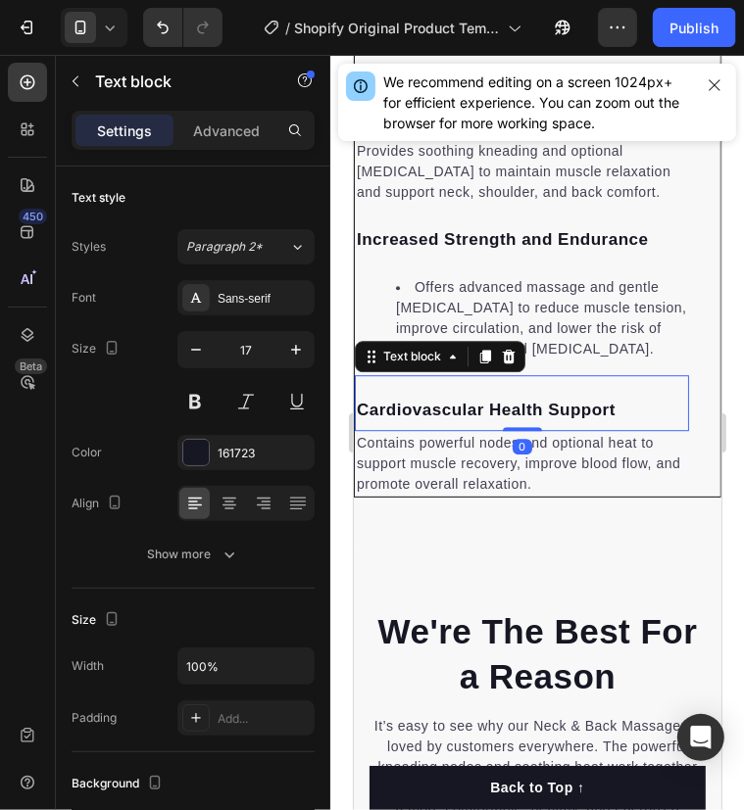
click at [510, 407] on p "Cardiovascular Health Support" at bounding box center [521, 409] width 330 height 25
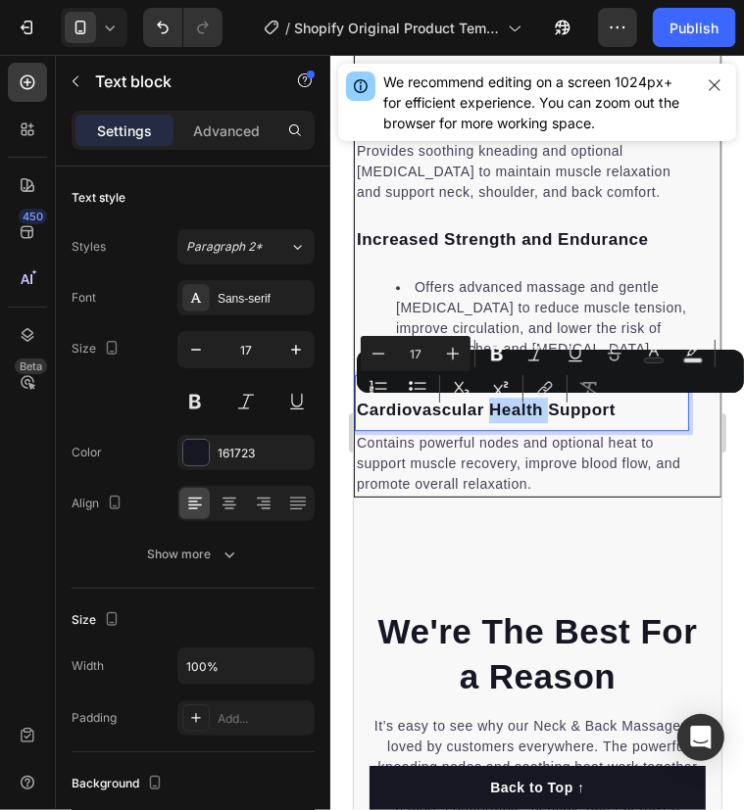
click at [499, 407] on p "Cardiovascular Health Support" at bounding box center [521, 409] width 330 height 25
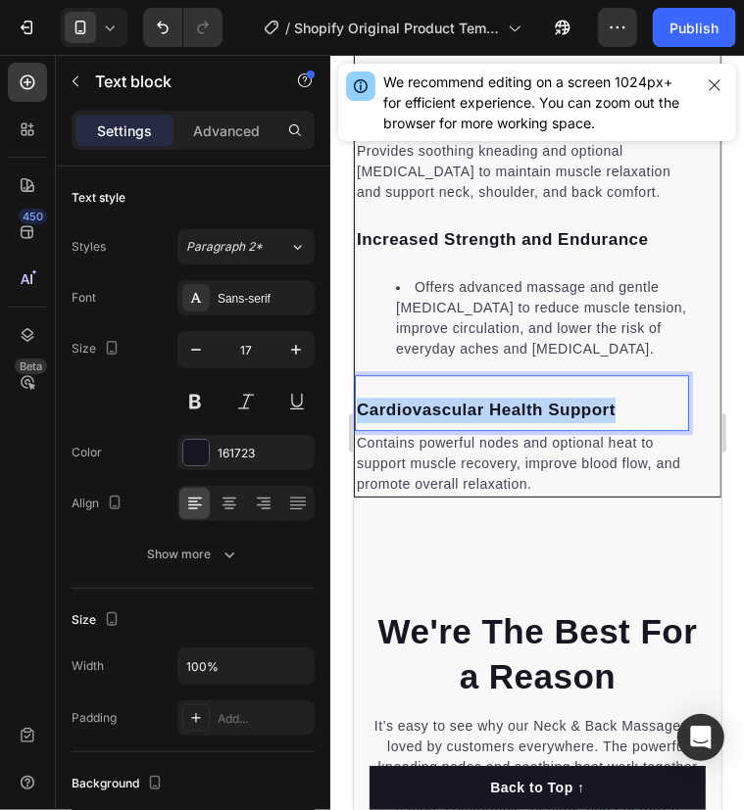
click at [499, 407] on p "Cardiovascular Health Support" at bounding box center [521, 409] width 330 height 25
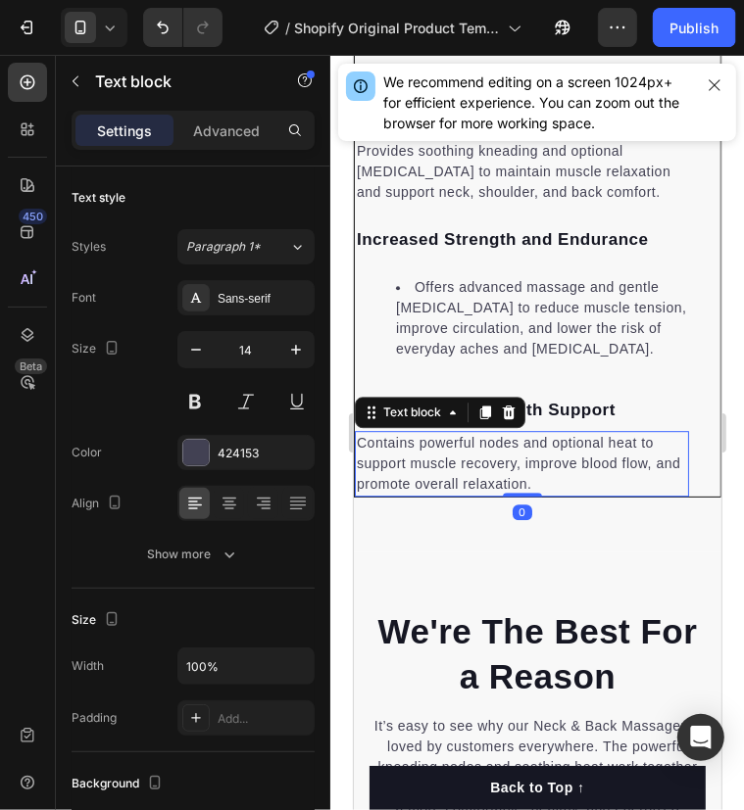
click at [443, 449] on p "Contains powerful nodes and optional heat to support muscle recovery, improve b…" at bounding box center [521, 463] width 330 height 62
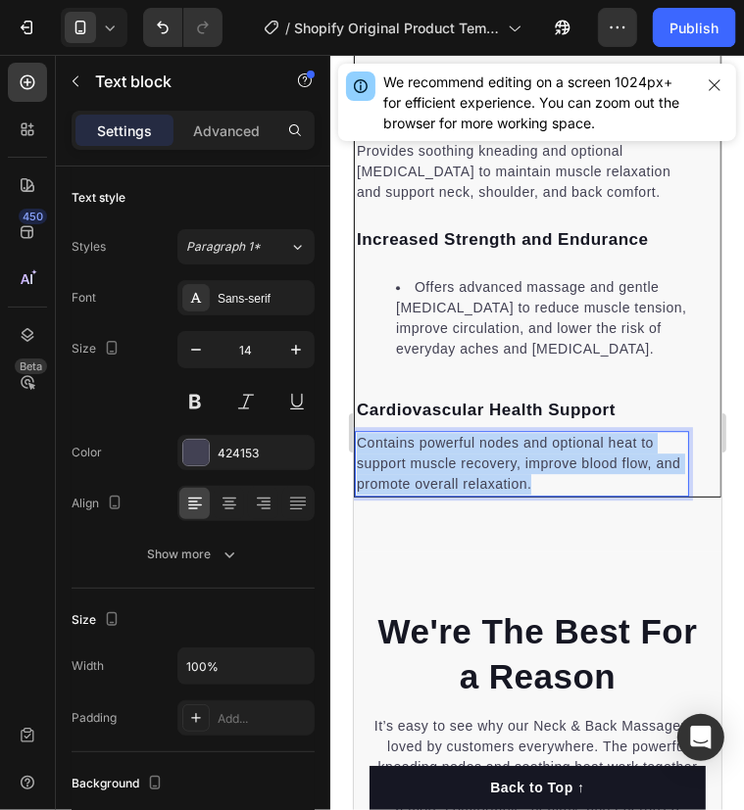
click at [443, 449] on p "Contains powerful nodes and optional heat to support muscle recovery, improve b…" at bounding box center [521, 463] width 330 height 62
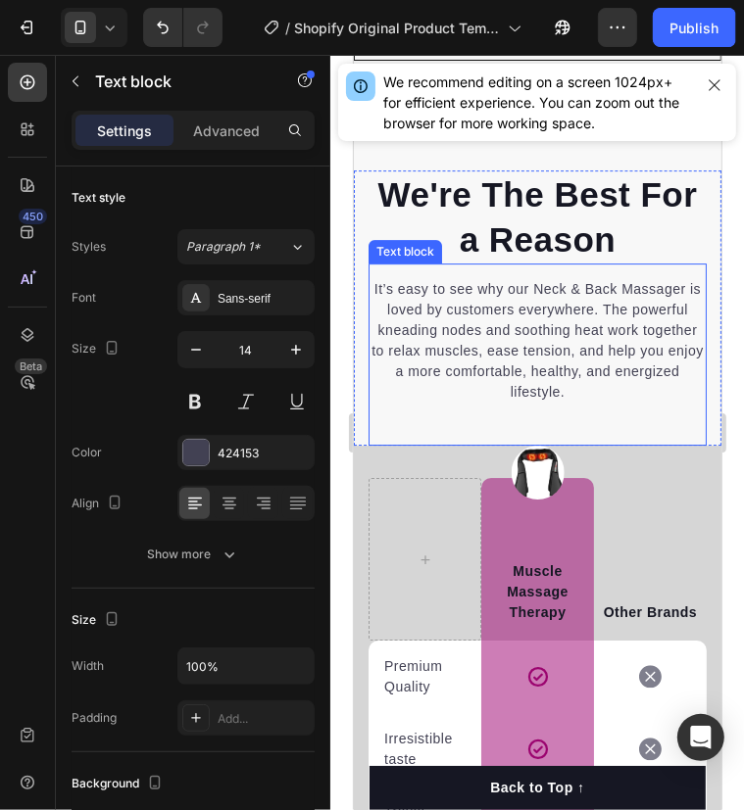
scroll to position [3100, 0]
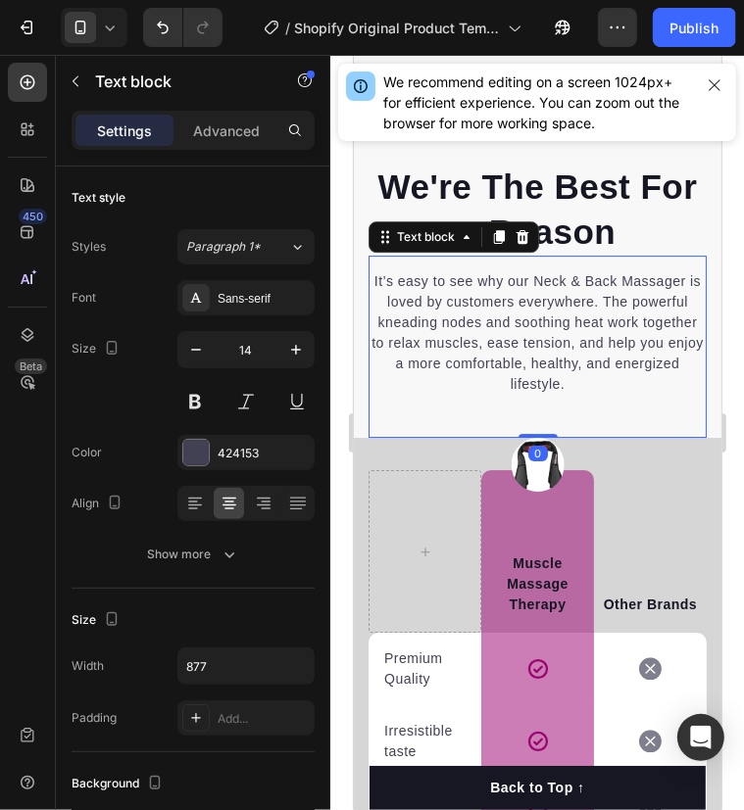
click at [495, 335] on p "It’s easy to see why our Neck & Back Massager is loved by customers everywhere.…" at bounding box center [536, 331] width 334 height 123
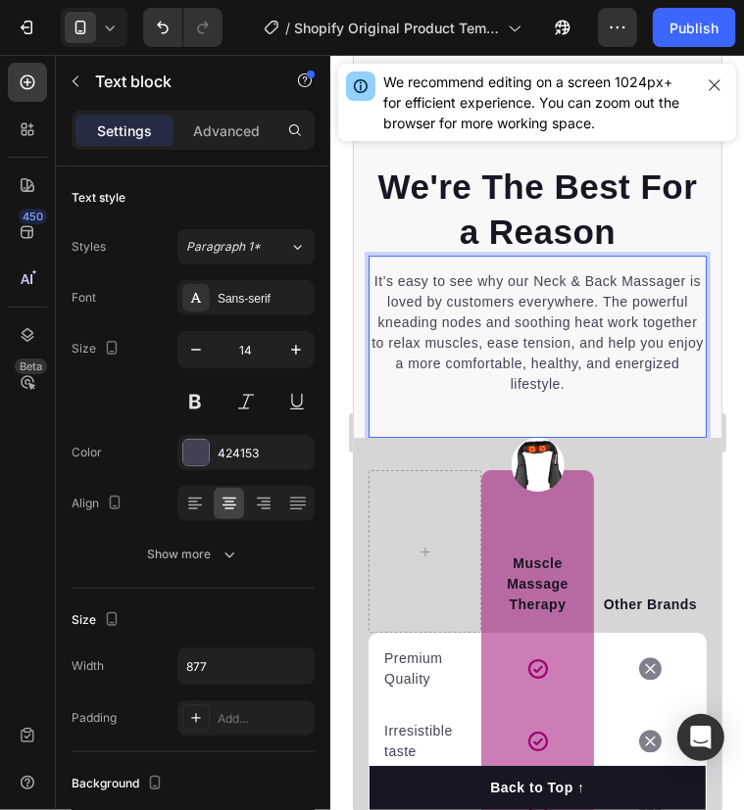
click at [490, 369] on p "It’s easy to see why our Neck & Back Massager is loved by customers everywhere.…" at bounding box center [536, 331] width 334 height 123
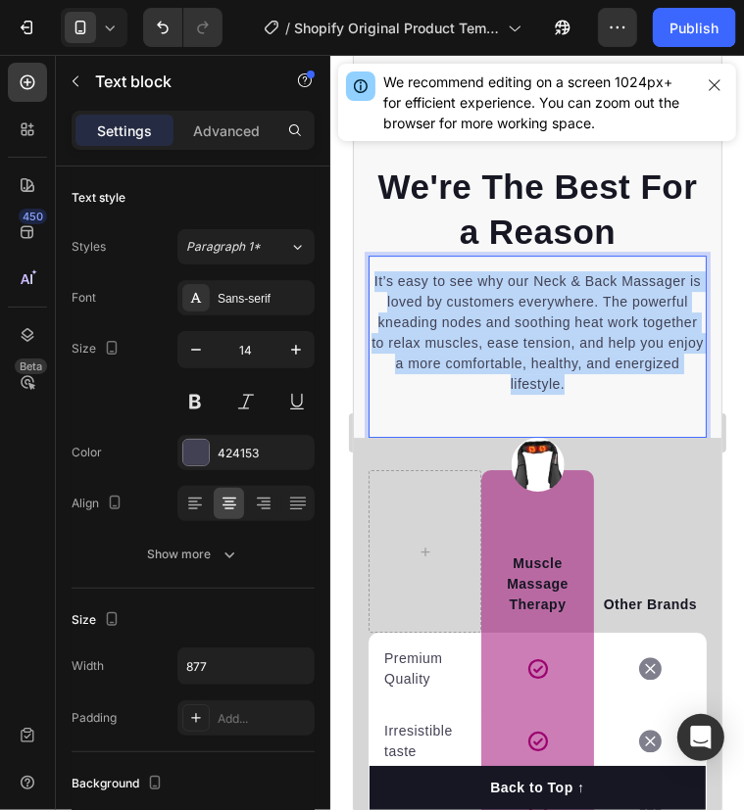
click at [490, 369] on p "It’s easy to see why our Neck & Back Massager is loved by customers everywhere.…" at bounding box center [536, 331] width 334 height 123
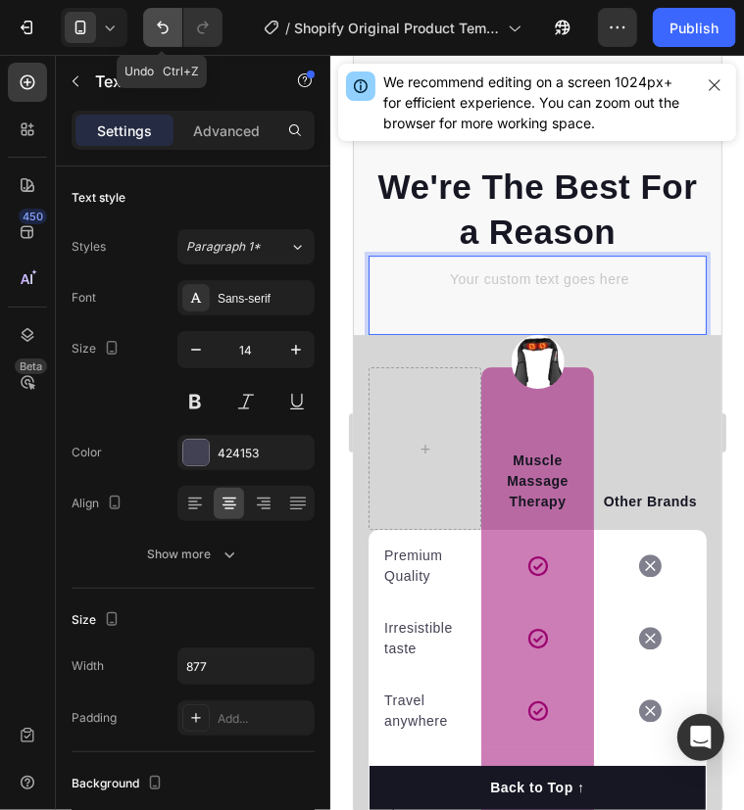
click at [168, 30] on icon "Undo/Redo" at bounding box center [163, 28] width 20 height 20
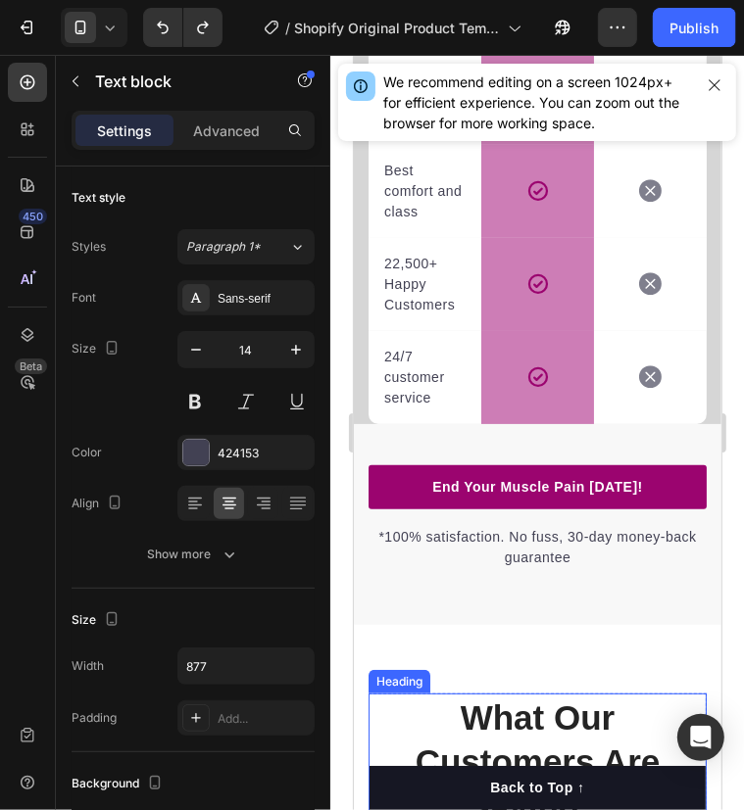
scroll to position [3805, 0]
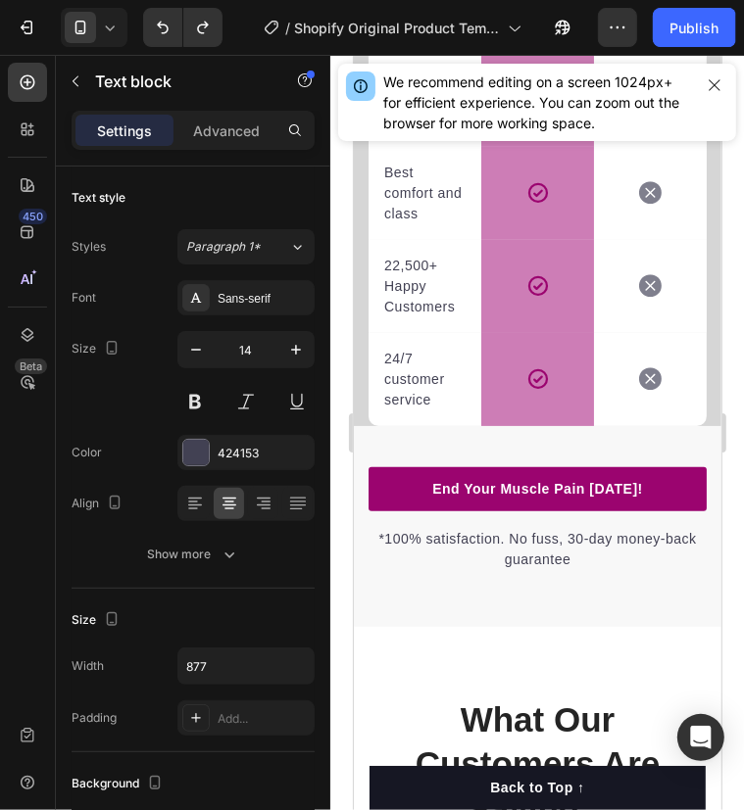
click at [27, 509] on div "450 Beta" at bounding box center [27, 389] width 39 height 653
click at [24, 506] on div "450 Beta" at bounding box center [27, 389] width 39 height 653
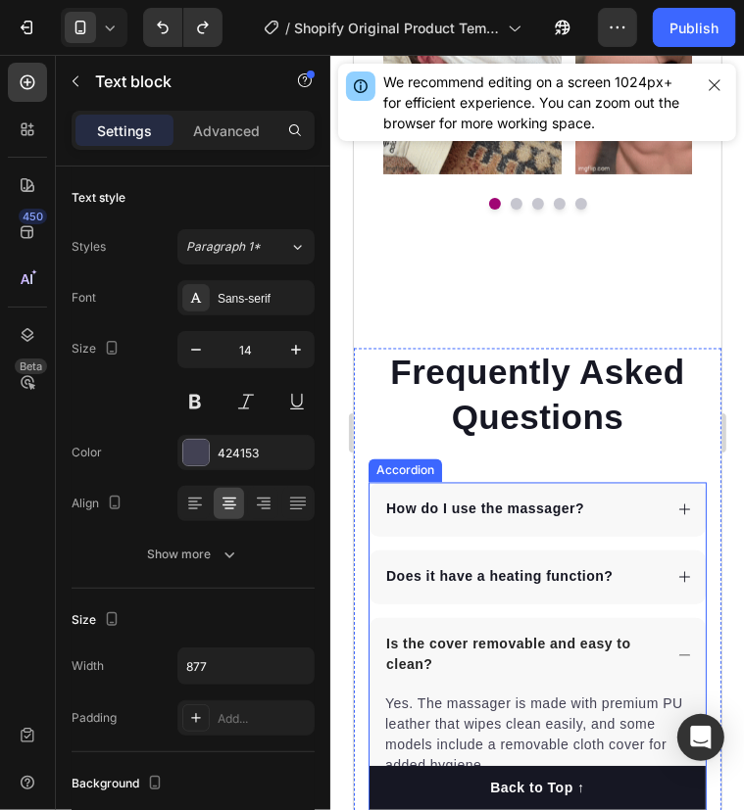
scroll to position [5350, 0]
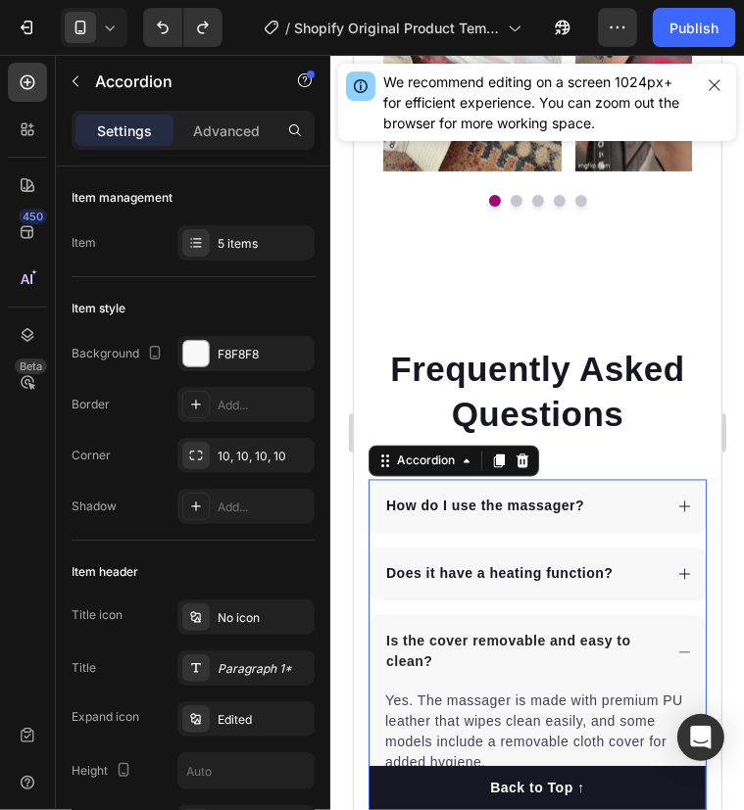
click at [434, 504] on p "How do I use the massager?" at bounding box center [484, 506] width 198 height 21
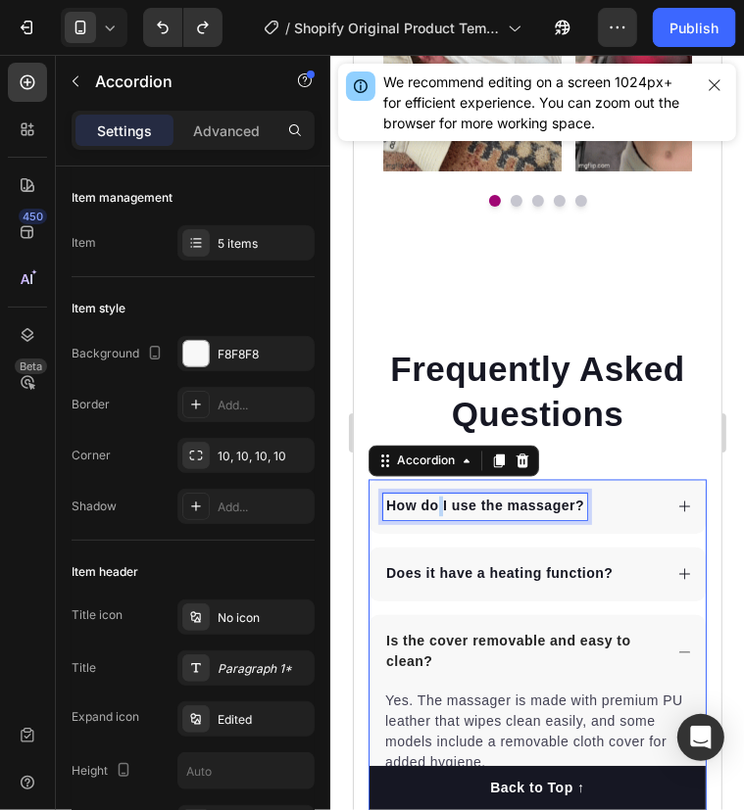
click at [434, 504] on p "How do I use the massager?" at bounding box center [484, 506] width 198 height 21
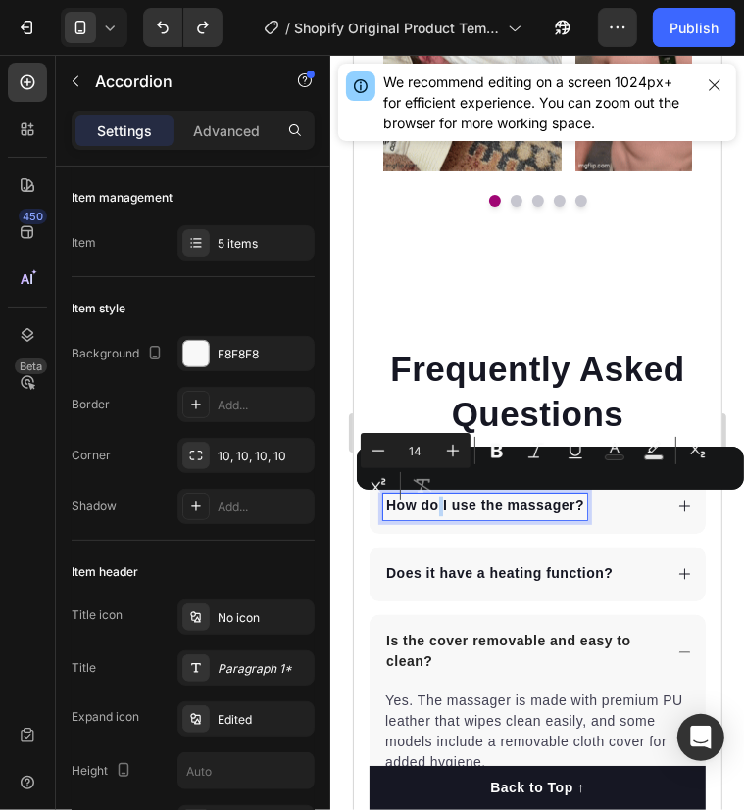
click at [434, 504] on p "How do I use the massager?" at bounding box center [484, 506] width 198 height 21
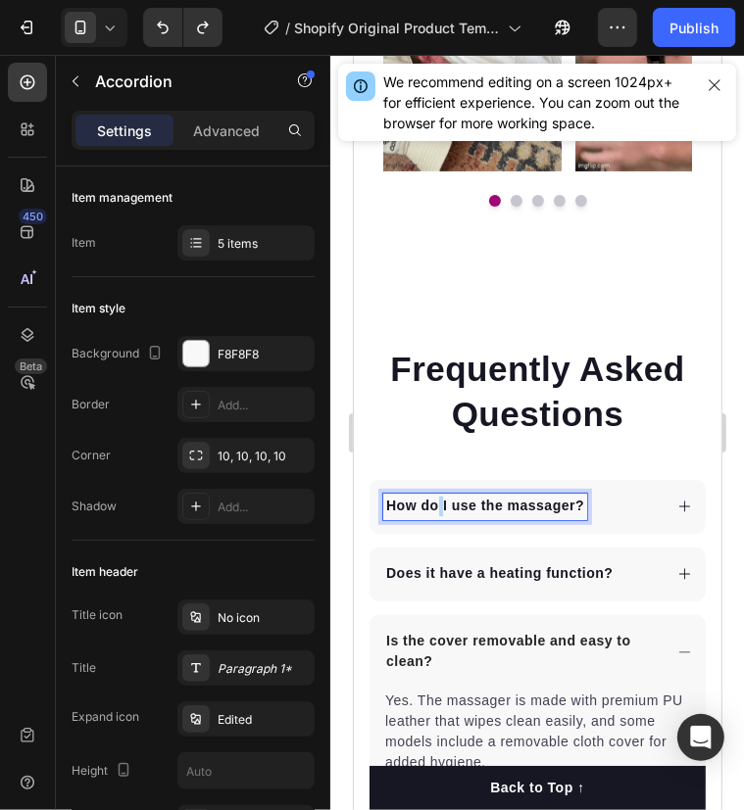
click at [434, 504] on p "How do I use the massager?" at bounding box center [484, 506] width 198 height 21
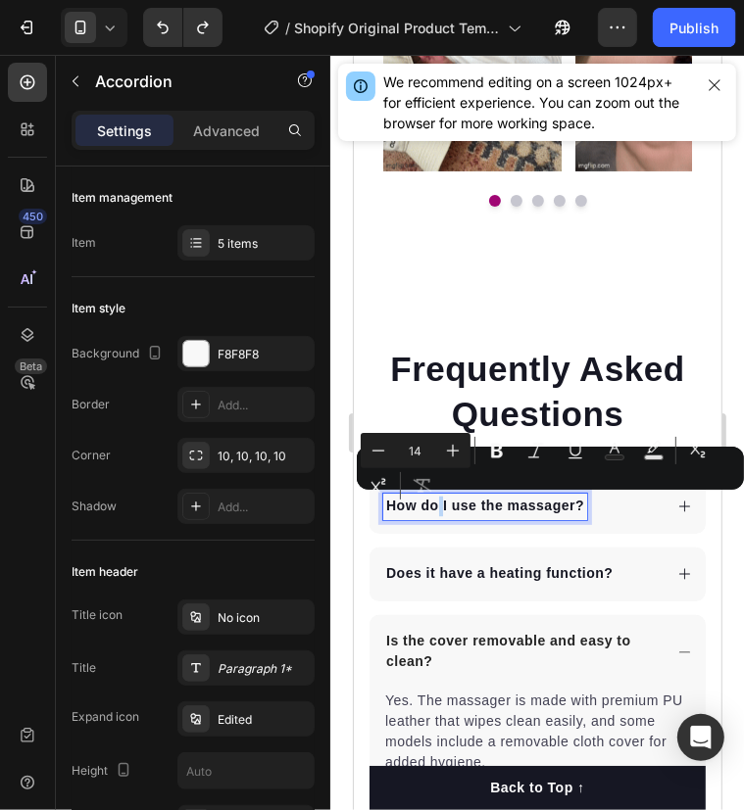
click at [434, 504] on p "How do I use the massager?" at bounding box center [484, 506] width 198 height 21
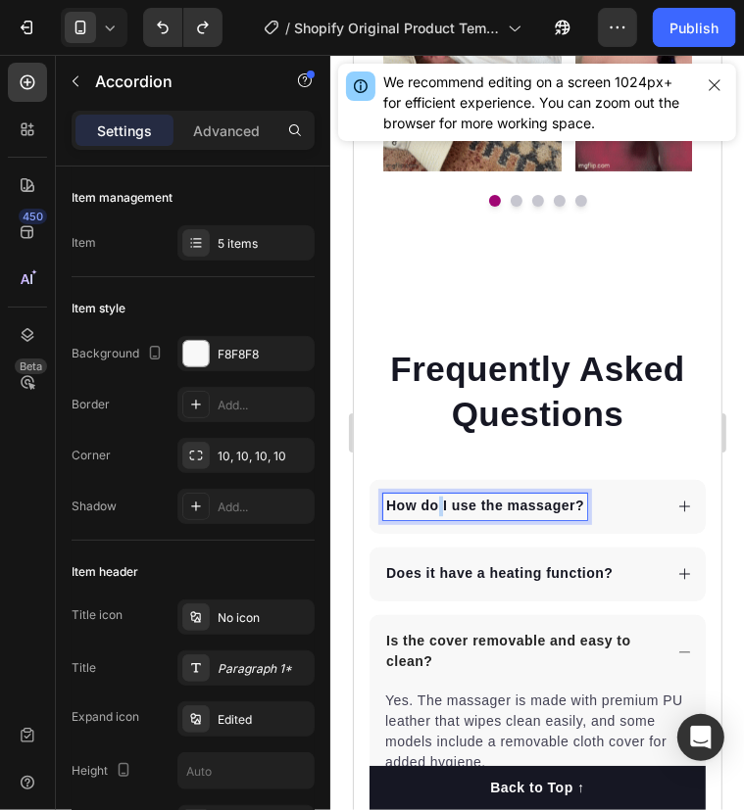
click at [434, 504] on p "How do I use the massager?" at bounding box center [484, 506] width 198 height 21
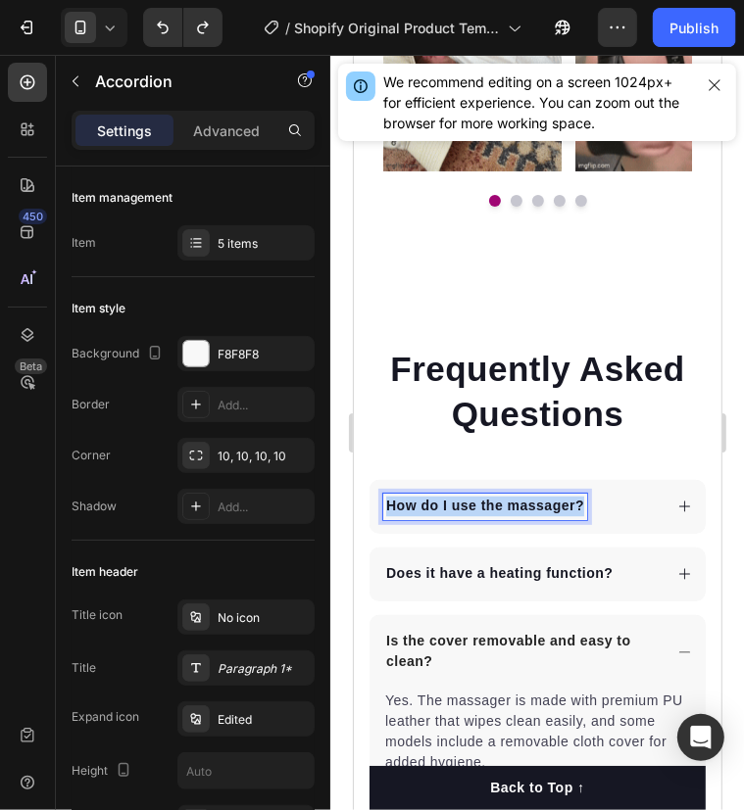
click at [434, 504] on p "How do I use the massager?" at bounding box center [484, 506] width 198 height 21
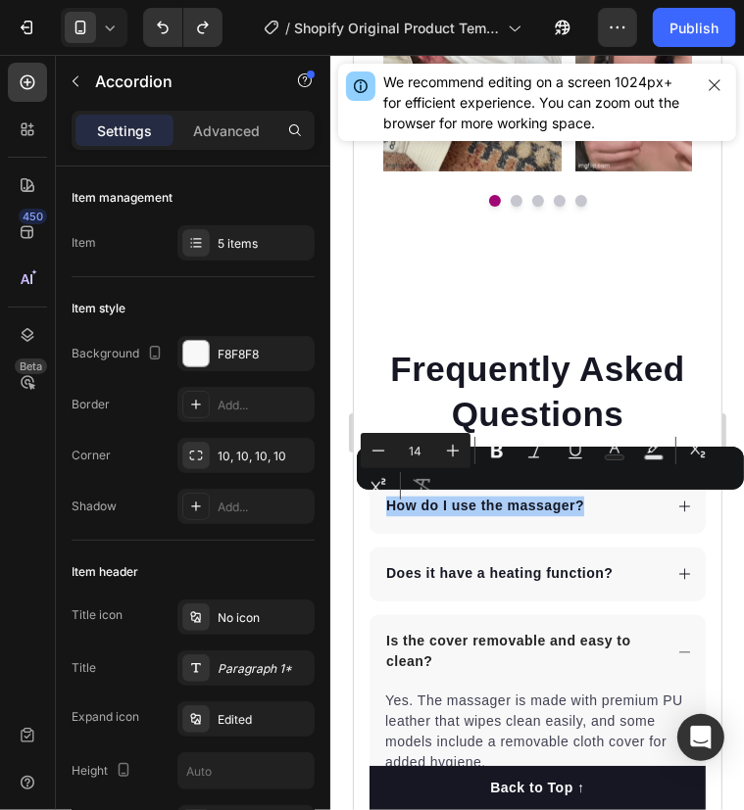
click at [668, 500] on div "Minus 14 Plus Bold Italic Underline Text Color Text Background Color Subscript …" at bounding box center [550, 468] width 379 height 71
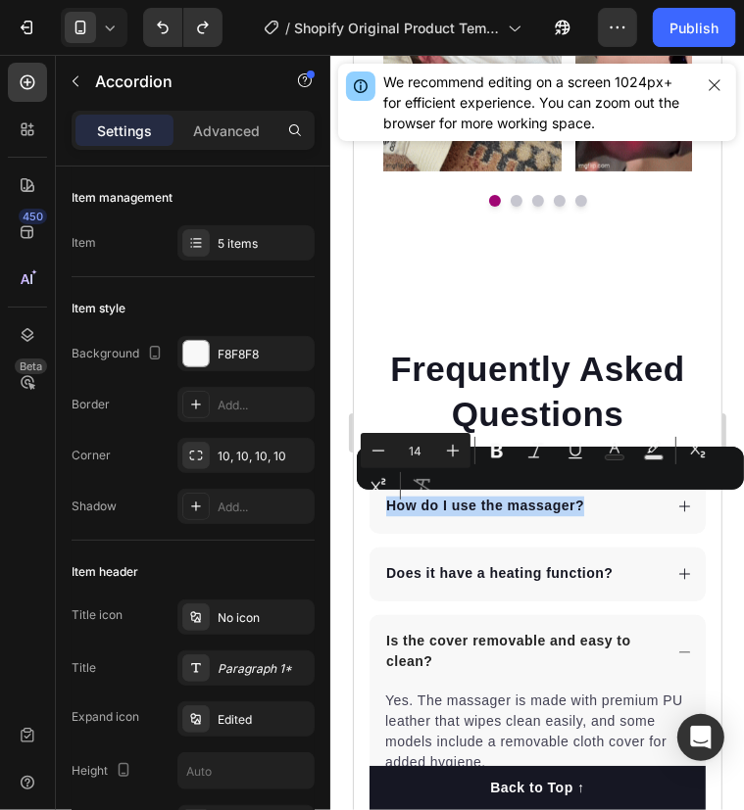
click at [676, 511] on icon at bounding box center [683, 506] width 15 height 15
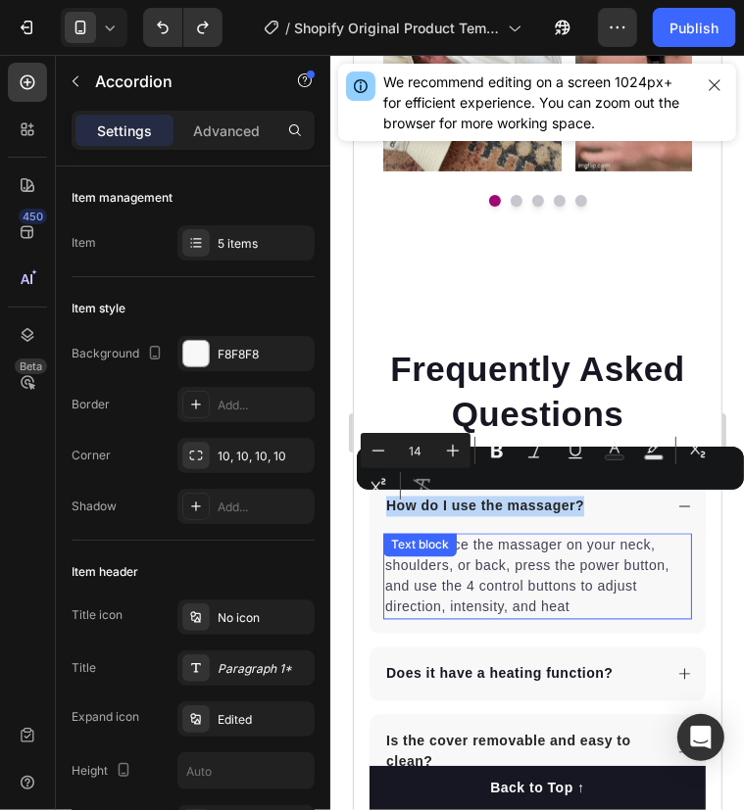
click at [443, 570] on p "Simply place the massager on your neck, shoulders, or back, press the power but…" at bounding box center [536, 576] width 305 height 82
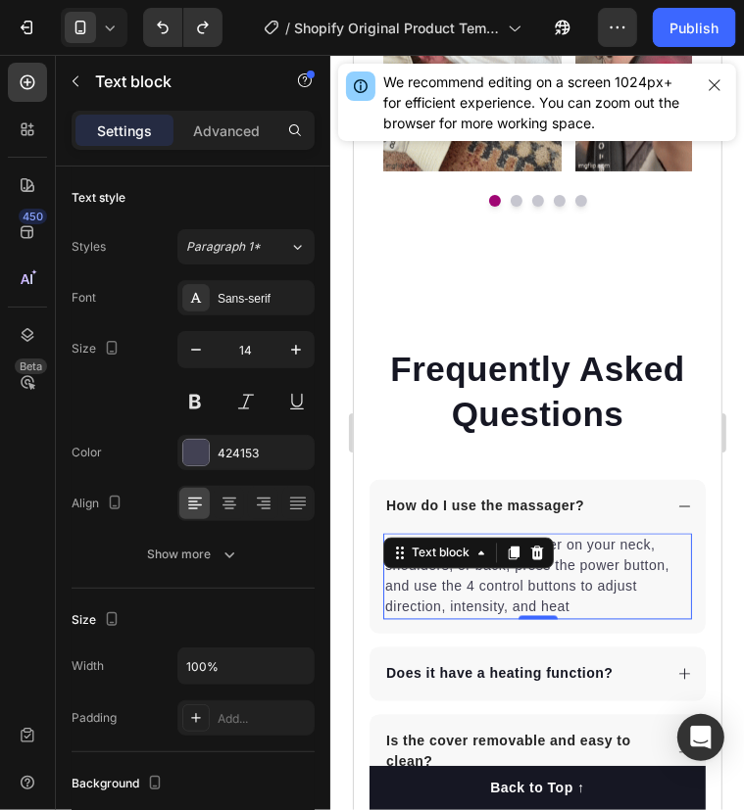
click at [443, 570] on p "Simply place the massager on your neck, shoulders, or back, press the power but…" at bounding box center [536, 576] width 305 height 82
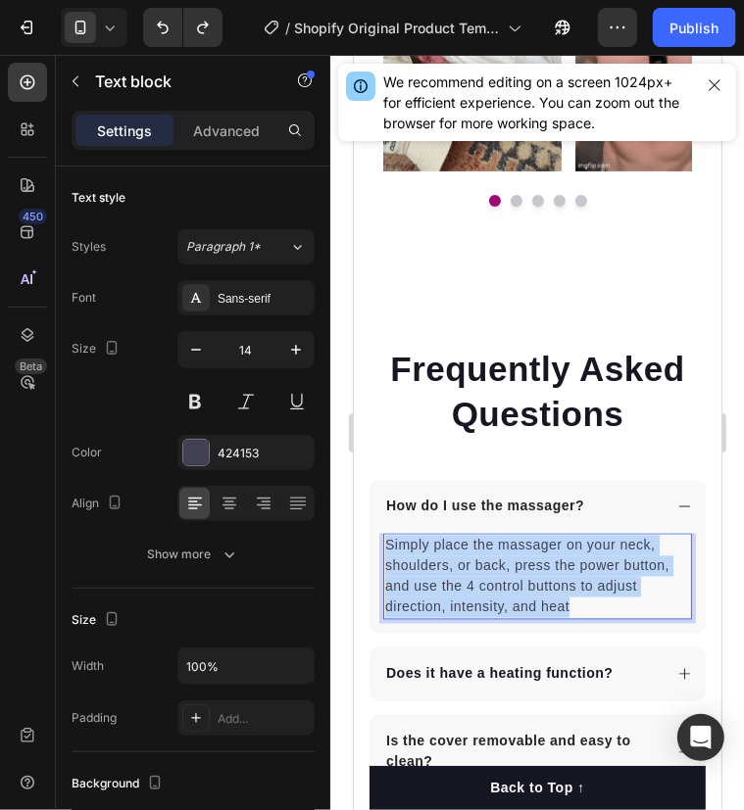
click at [443, 570] on p "Simply place the massager on your neck, shoulders, or back, press the power but…" at bounding box center [536, 576] width 305 height 82
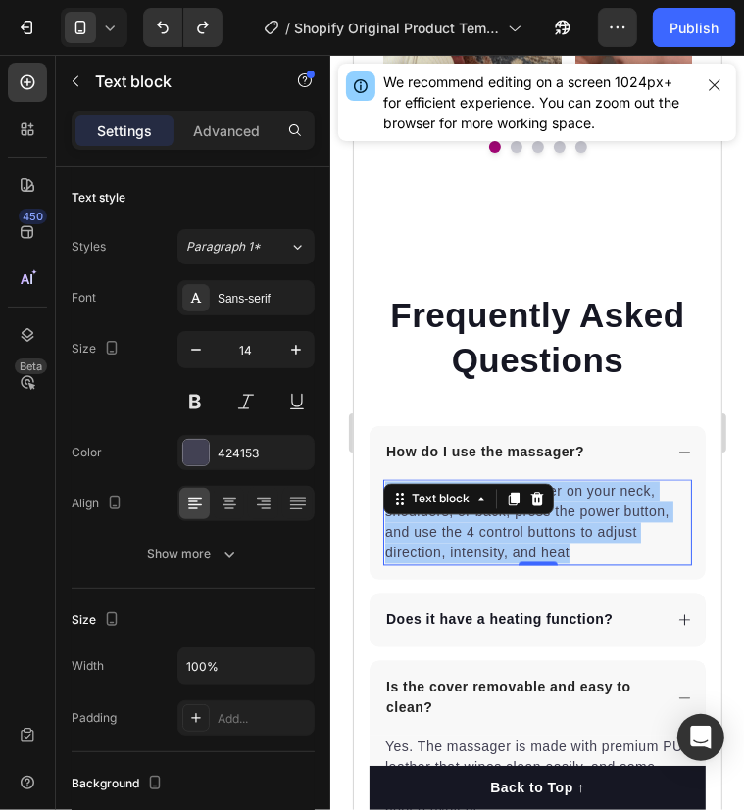
scroll to position [5405, 0]
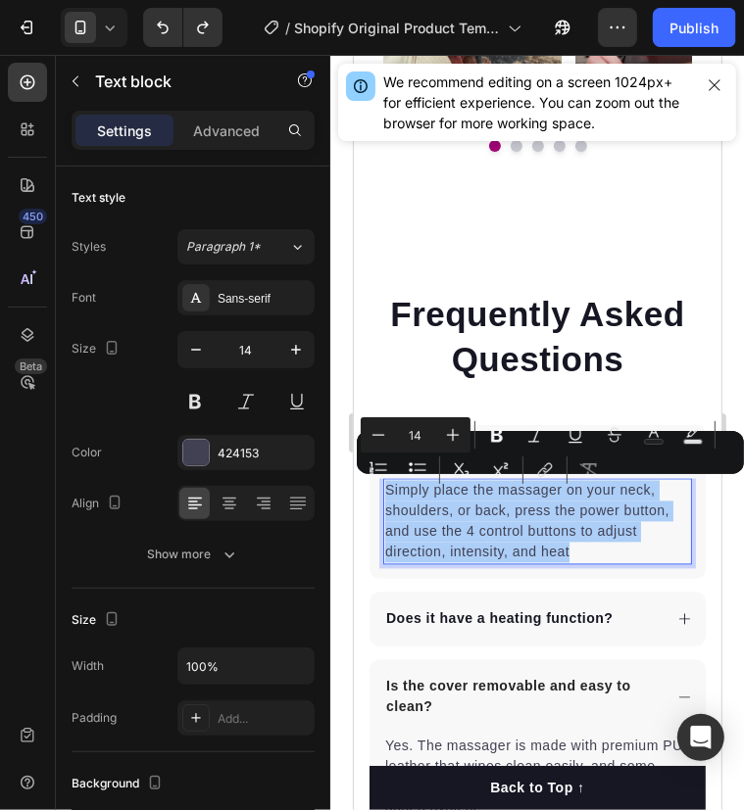
click at [655, 453] on div "Minus 14 Plus Bold Italic Underline Strikethrough Text Color Text Background Co…" at bounding box center [550, 452] width 379 height 71
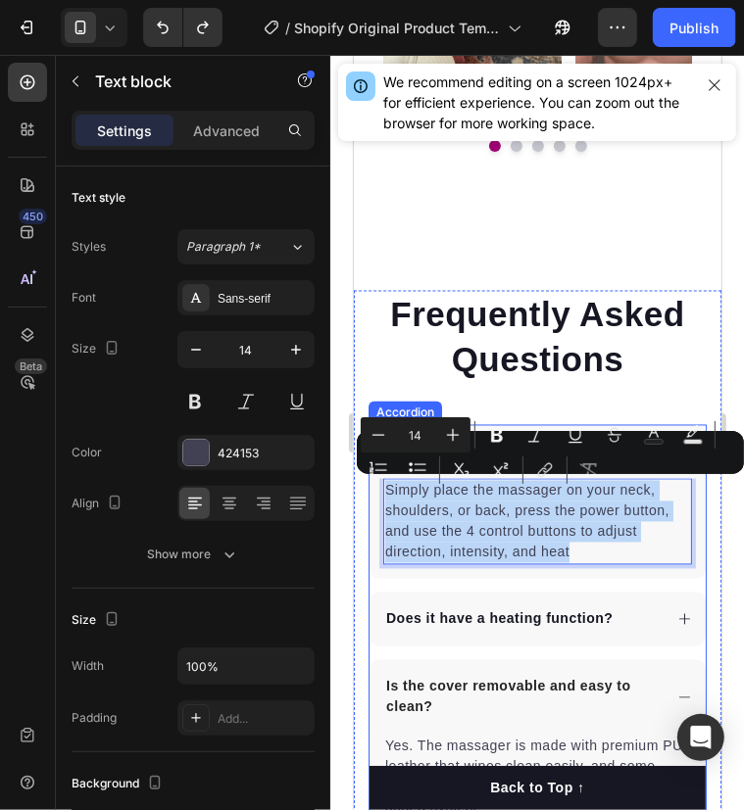
click at [628, 622] on div "Does it have a heating function?" at bounding box center [521, 618] width 278 height 26
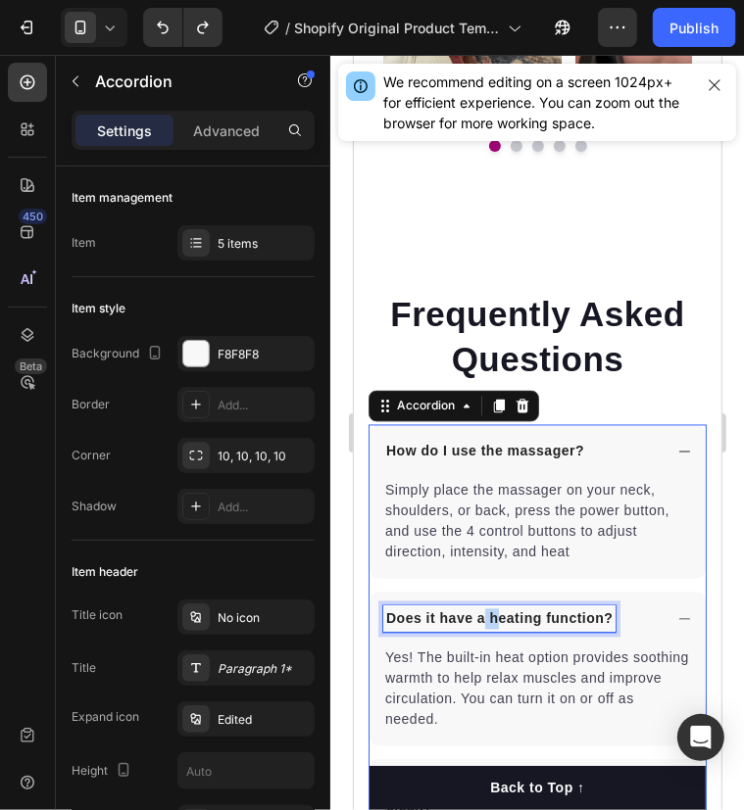
click at [478, 616] on strong "Does it have a heating function?" at bounding box center [498, 618] width 226 height 16
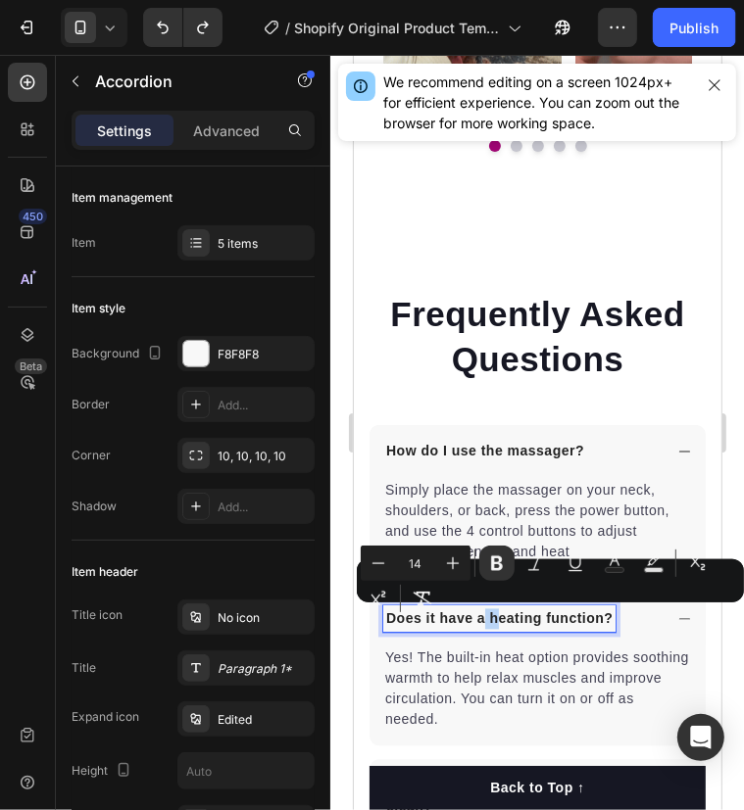
click at [478, 616] on strong "Does it have a heating function?" at bounding box center [498, 618] width 226 height 16
drag, startPoint x: 478, startPoint y: 616, endPoint x: 469, endPoint y: 621, distance: 10.1
click at [469, 621] on strong "Does it have a heating function?" at bounding box center [498, 618] width 226 height 16
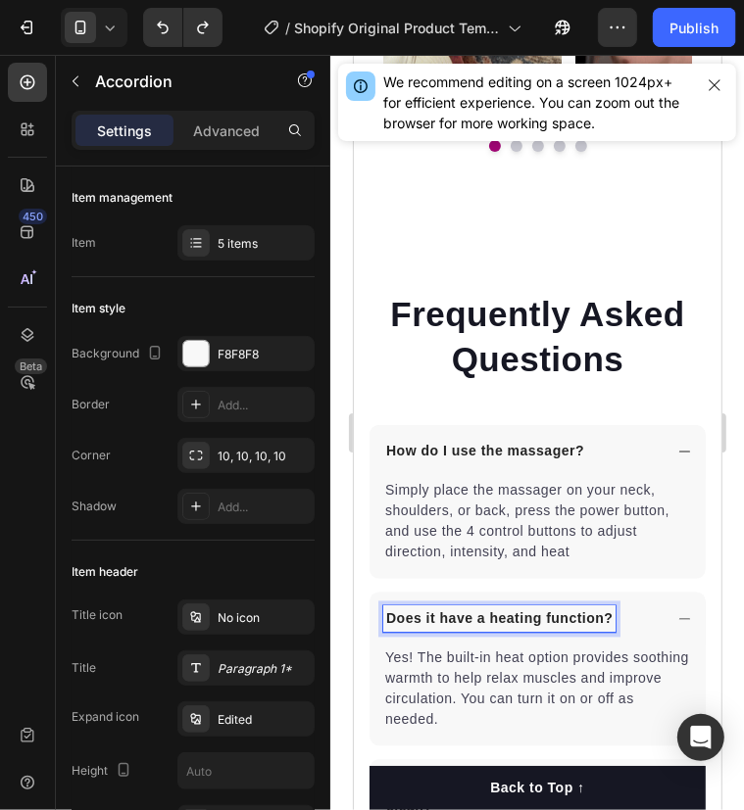
click at [459, 616] on strong "Does it have a heating function?" at bounding box center [498, 618] width 226 height 16
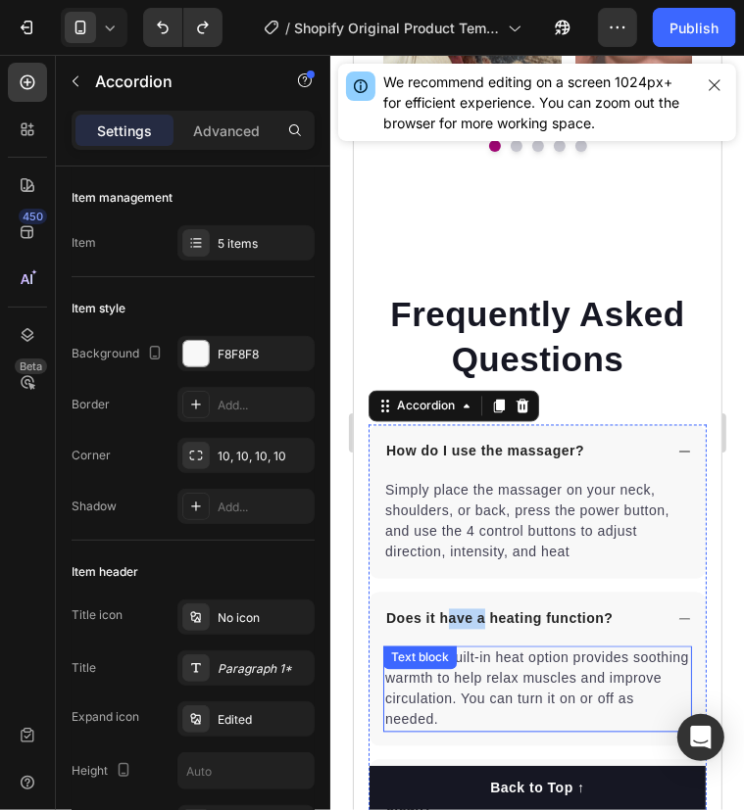
click at [416, 677] on div "Yes! The built-in heat option provides soothing warmth to help relax muscles an…" at bounding box center [536, 689] width 309 height 86
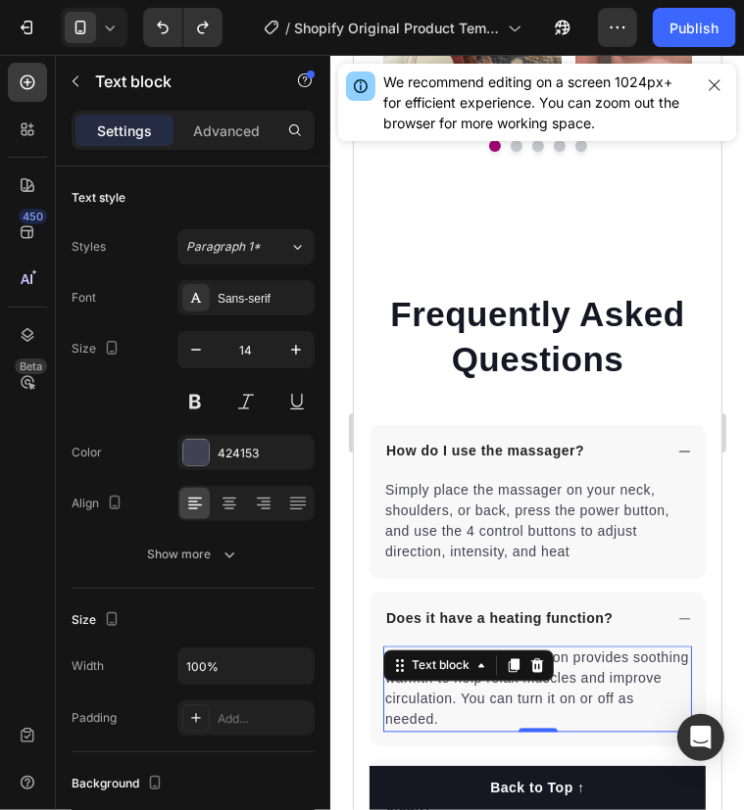
click at [419, 707] on p "Yes! The built-in heat option provides soothing warmth to help relax muscles an…" at bounding box center [536, 689] width 305 height 82
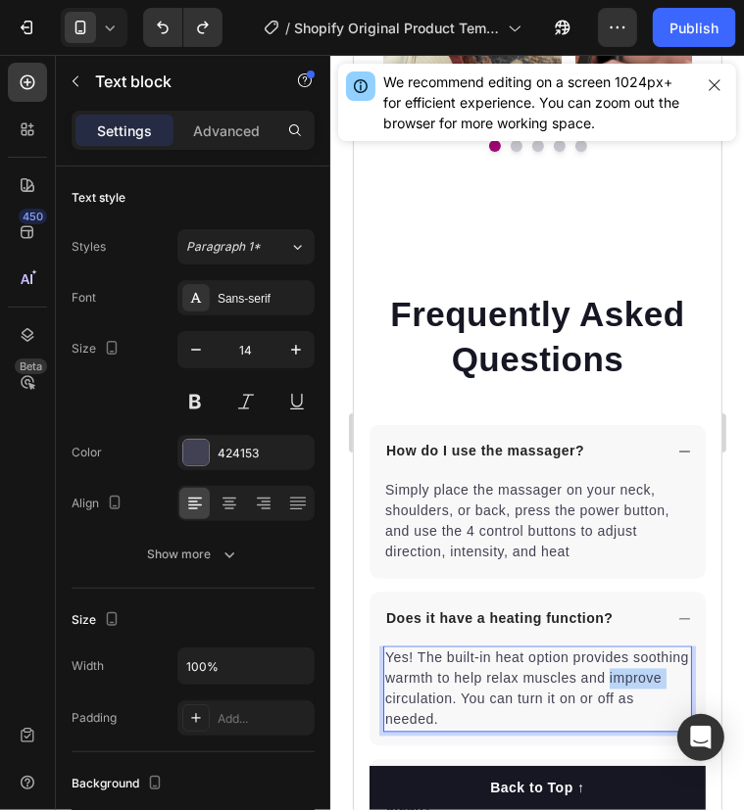
click at [419, 707] on p "Yes! The built-in heat option provides soothing warmth to help relax muscles an…" at bounding box center [536, 689] width 305 height 82
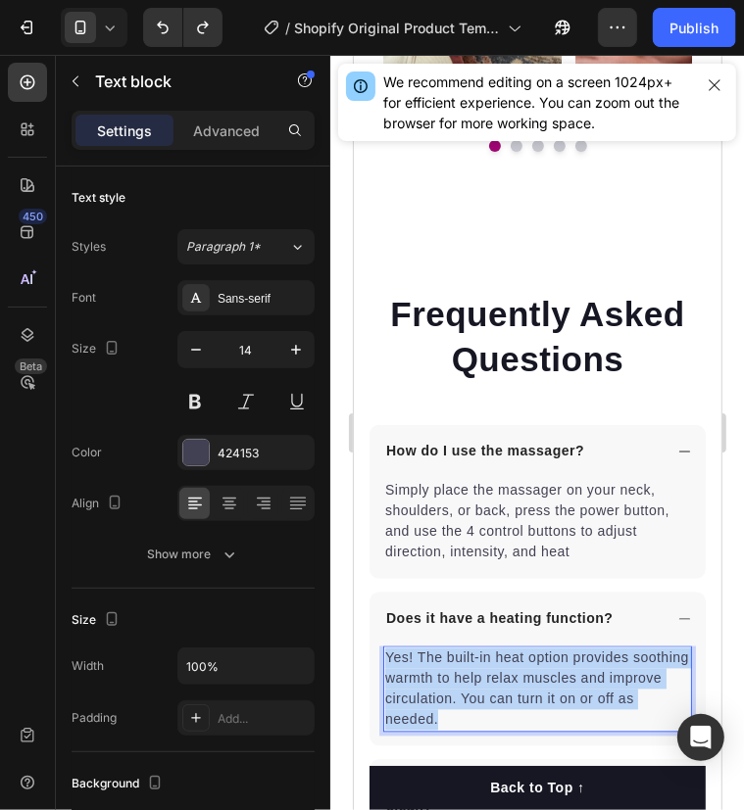
click at [419, 707] on p "Yes! The built-in heat option provides soothing warmth to help relax muscles an…" at bounding box center [536, 689] width 305 height 82
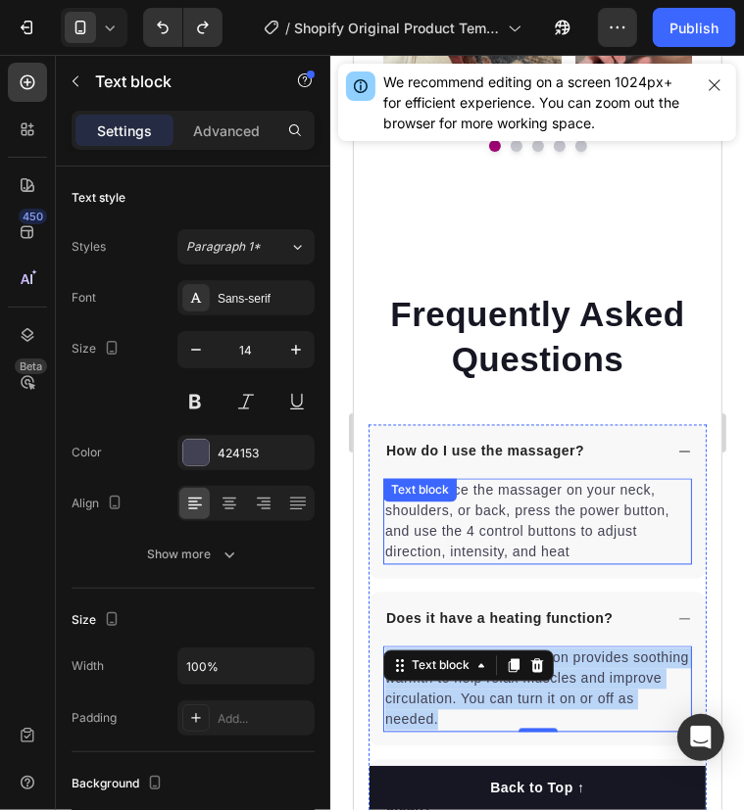
click at [435, 511] on div "Simply place the massager on your neck, shoulders, or back, press the power but…" at bounding box center [536, 521] width 309 height 86
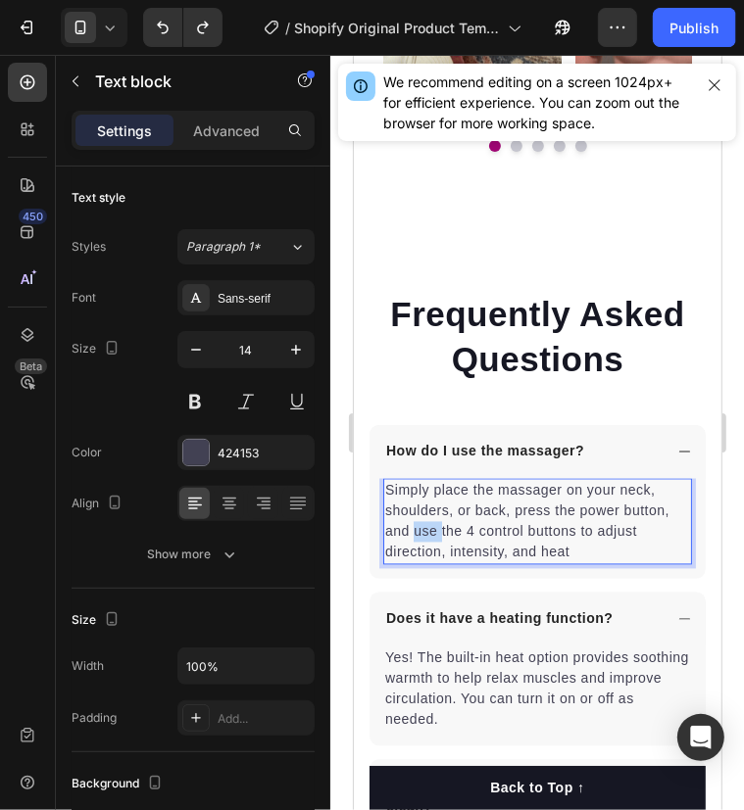
click at [430, 527] on p "Simply place the massager on your neck, shoulders, or back, press the power but…" at bounding box center [536, 521] width 305 height 82
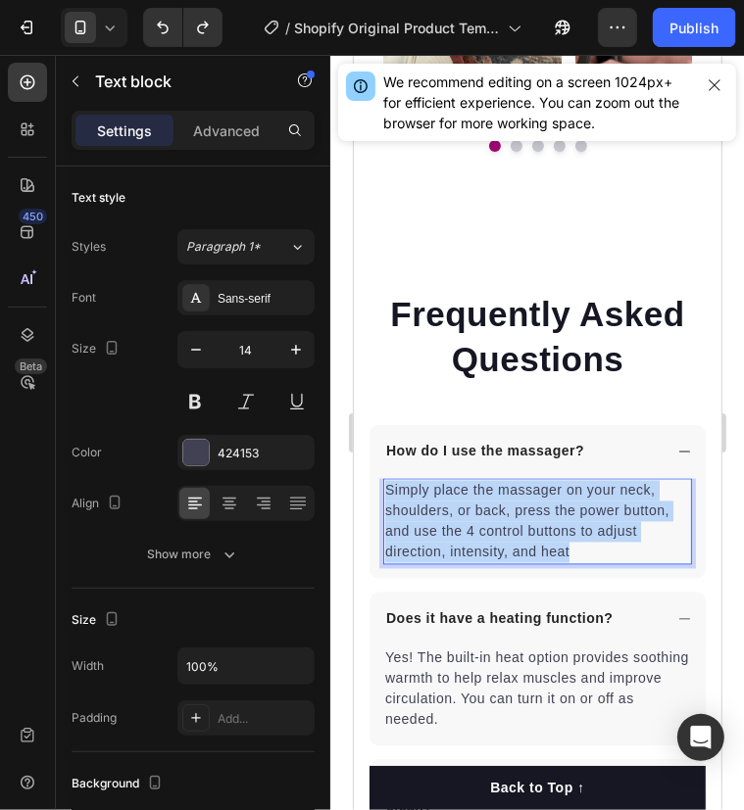
click at [430, 527] on p "Simply place the massager on your neck, shoulders, or back, press the power but…" at bounding box center [536, 521] width 305 height 82
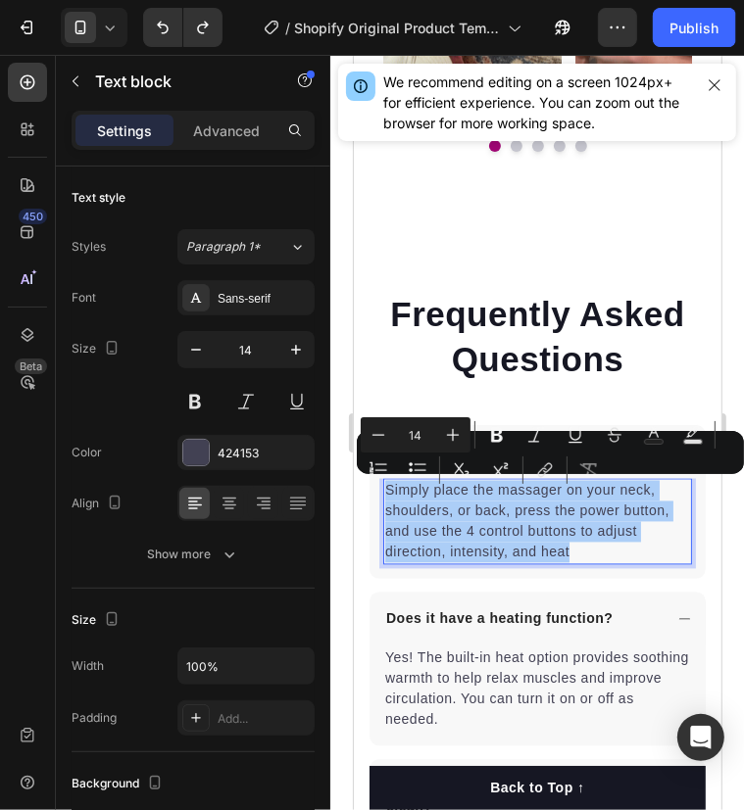
click at [529, 448] on button "Italic" at bounding box center [535, 434] width 35 height 35
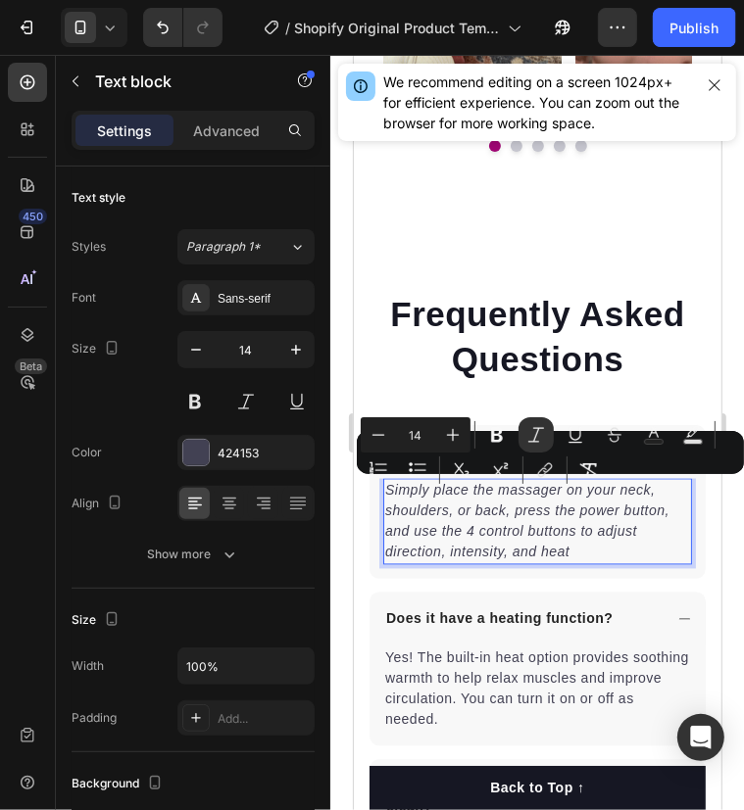
click at [408, 542] on p "Simply place the massager on your neck, shoulders, or back, press the power but…" at bounding box center [536, 521] width 305 height 82
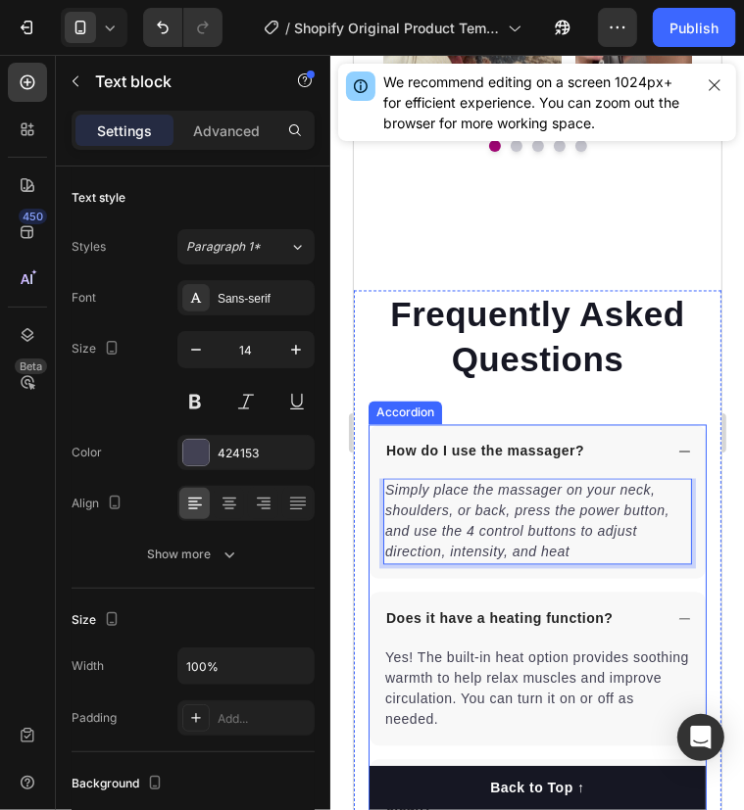
click at [440, 449] on p "How do I use the massager?" at bounding box center [484, 451] width 198 height 21
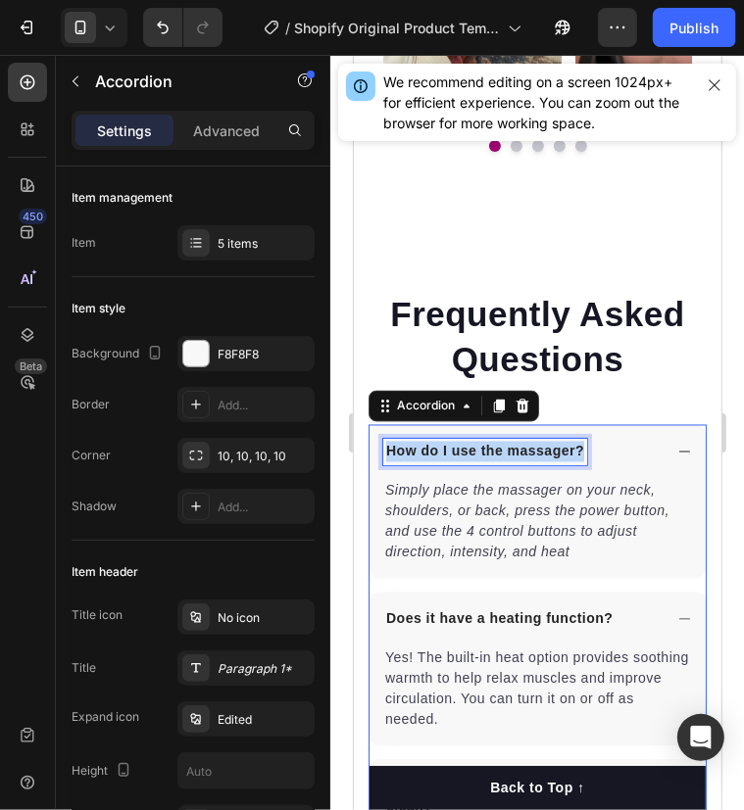
click at [440, 449] on p "How do I use the massager?" at bounding box center [484, 451] width 198 height 21
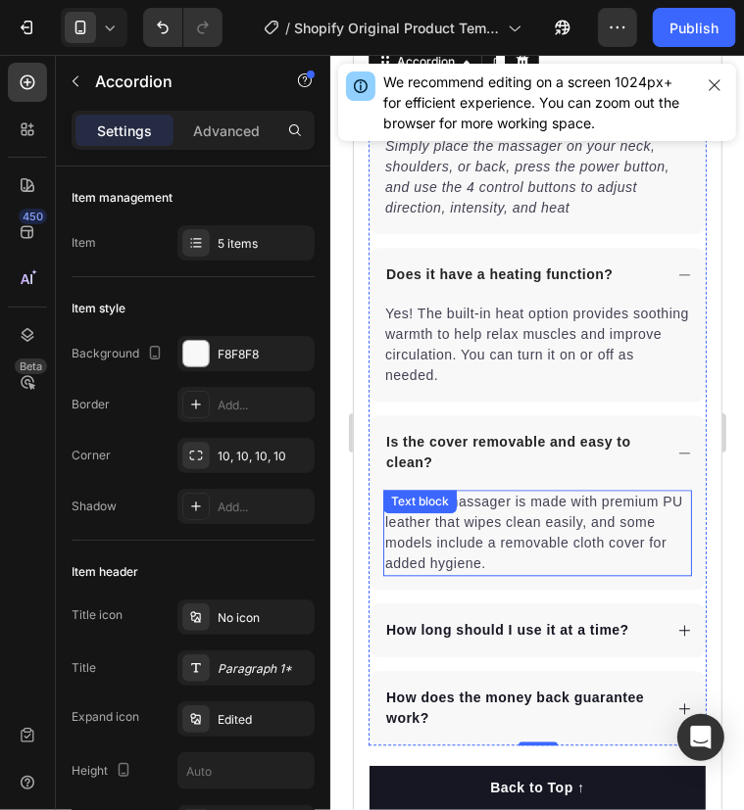
scroll to position [5757, 0]
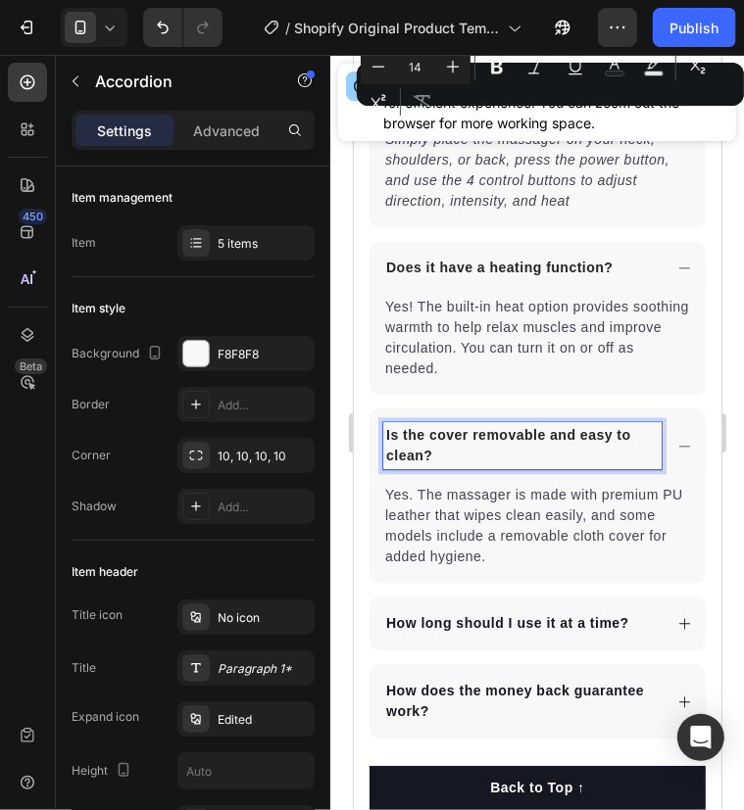
click at [460, 449] on p "Is the cover removable and easy to clean?" at bounding box center [521, 444] width 272 height 41
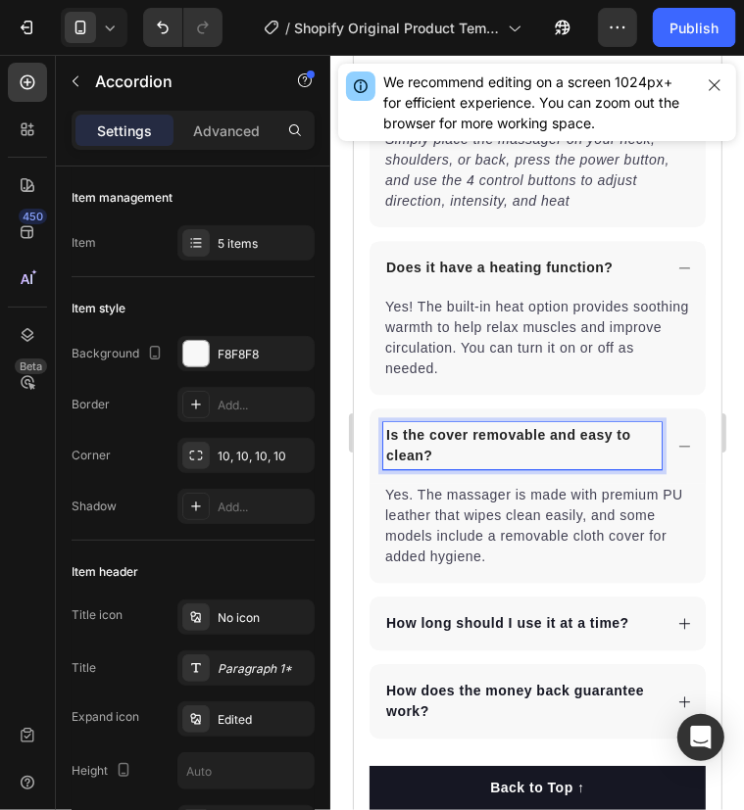
click at [456, 449] on p "Is the cover removable and easy to clean?" at bounding box center [521, 444] width 272 height 41
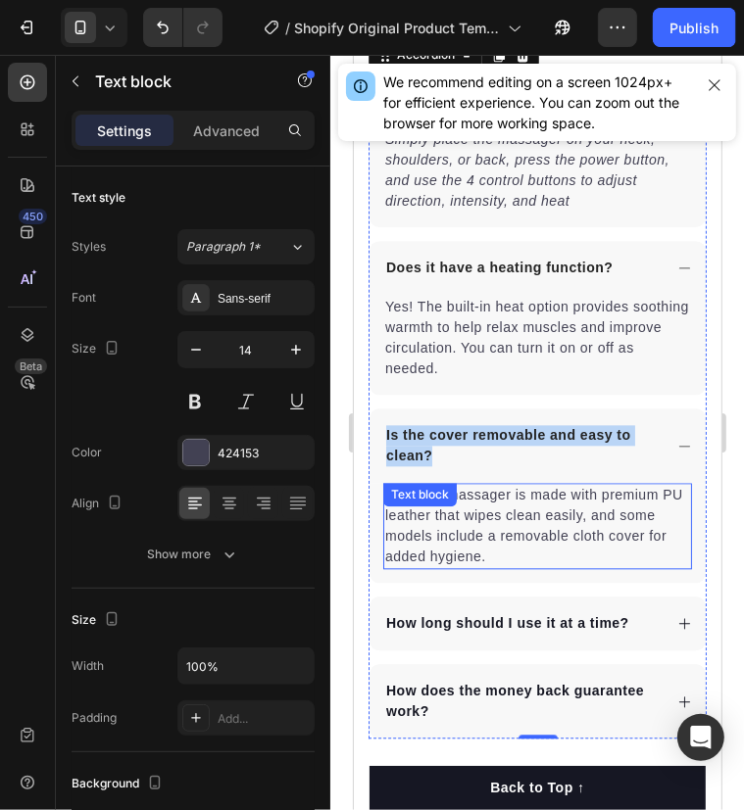
click at [485, 540] on p "Yes. The massager is made with premium PU leather that wipes clean easily, and …" at bounding box center [536, 525] width 305 height 82
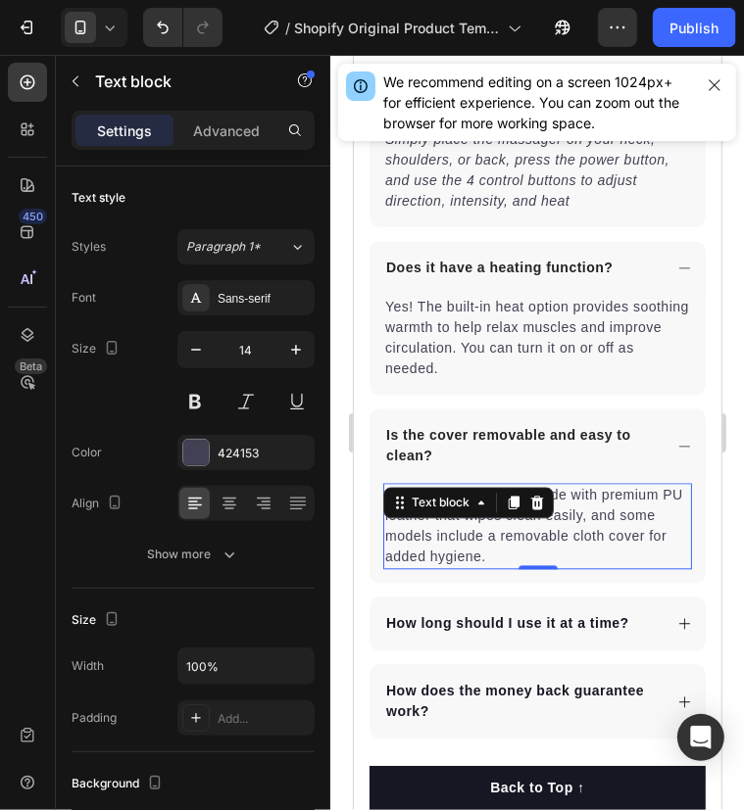
click at [485, 540] on p "Yes. The massager is made with premium PU leather that wipes clean easily, and …" at bounding box center [536, 525] width 305 height 82
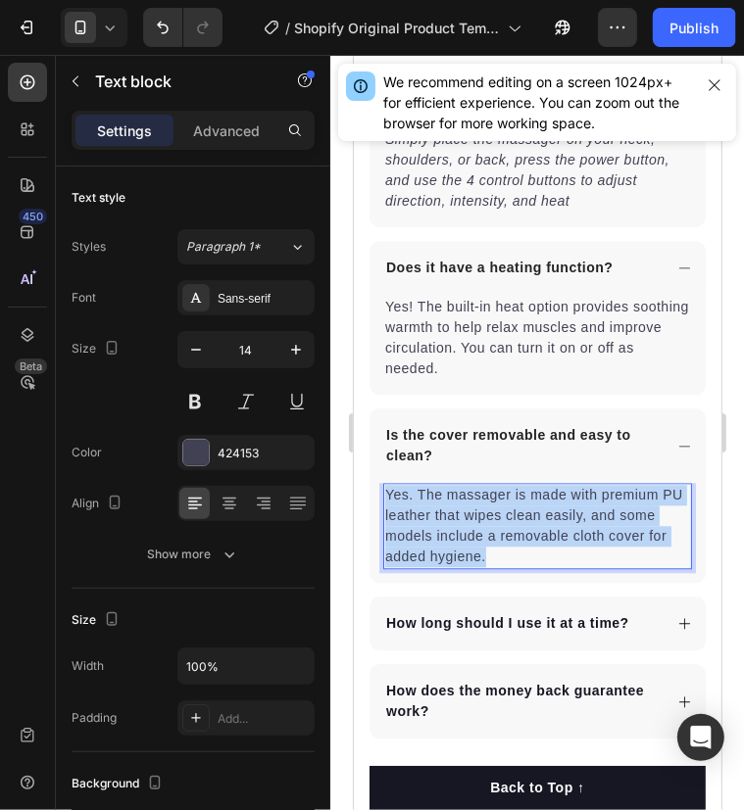
click at [485, 540] on p "Yes. The massager is made with premium PU leather that wipes clean easily, and …" at bounding box center [536, 525] width 305 height 82
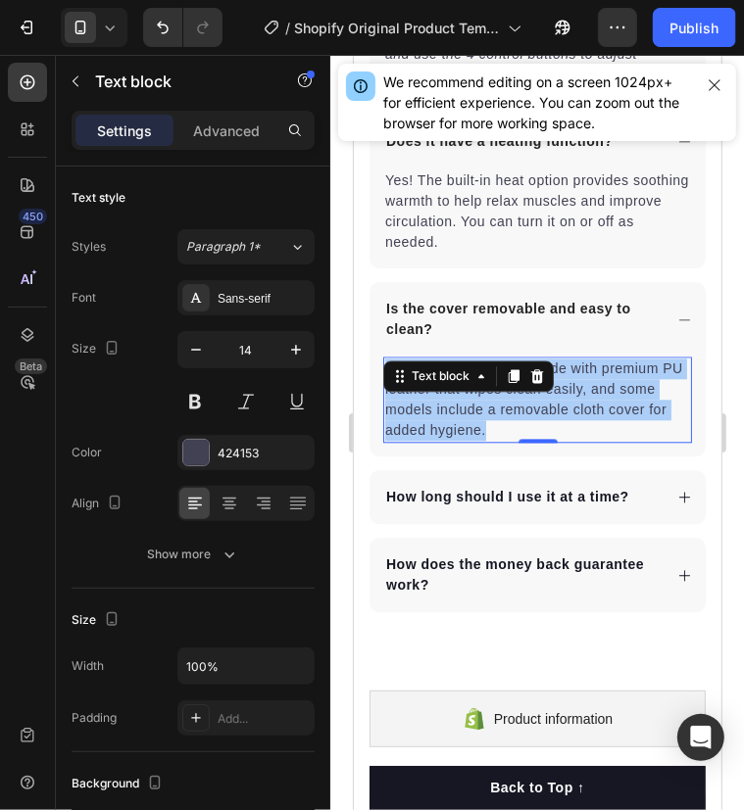
scroll to position [5886, 0]
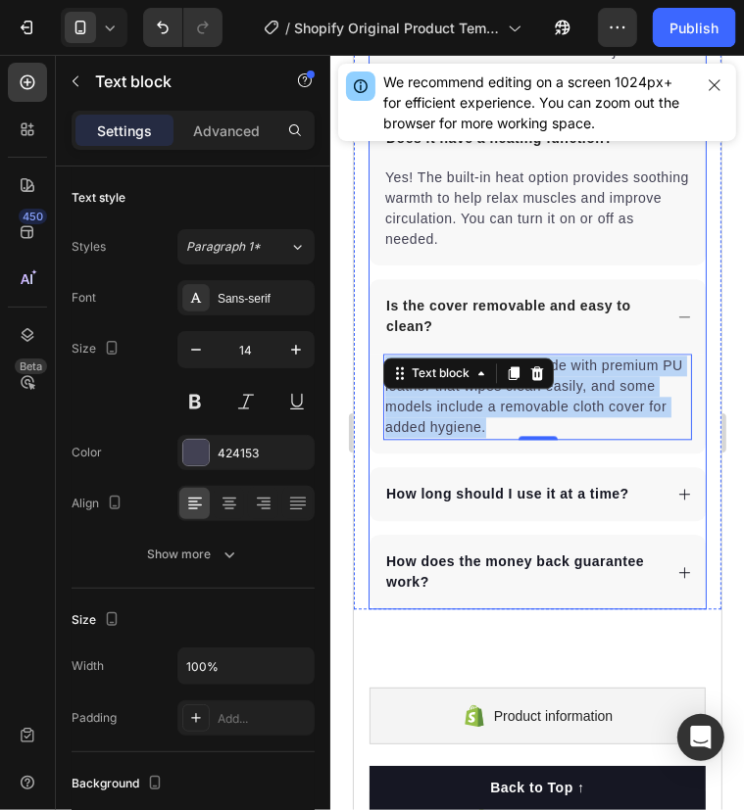
click at [588, 485] on strong "How long should I use it at a time?" at bounding box center [506, 493] width 243 height 16
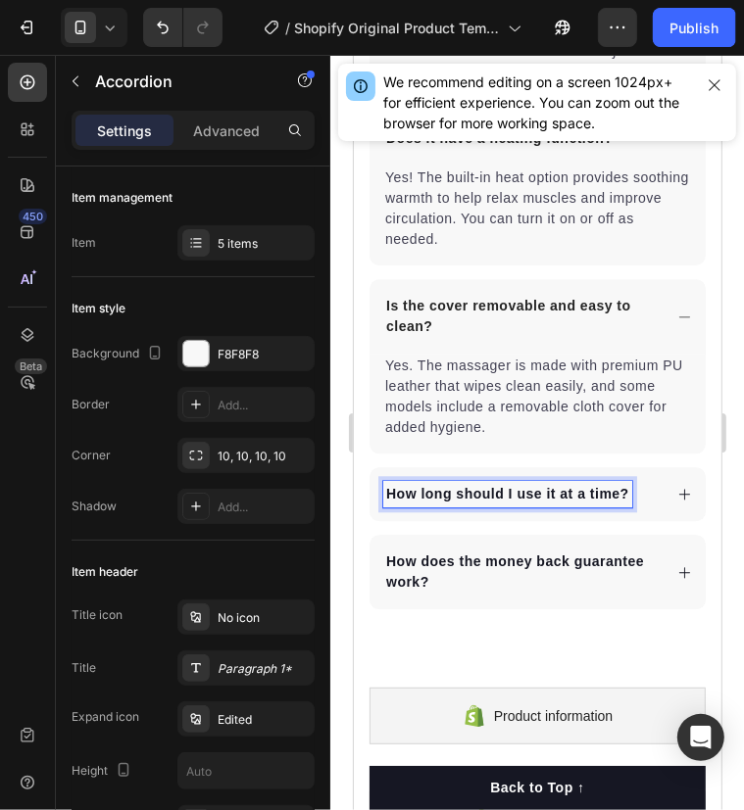
click at [592, 485] on strong "How long should I use it at a time?" at bounding box center [506, 493] width 243 height 16
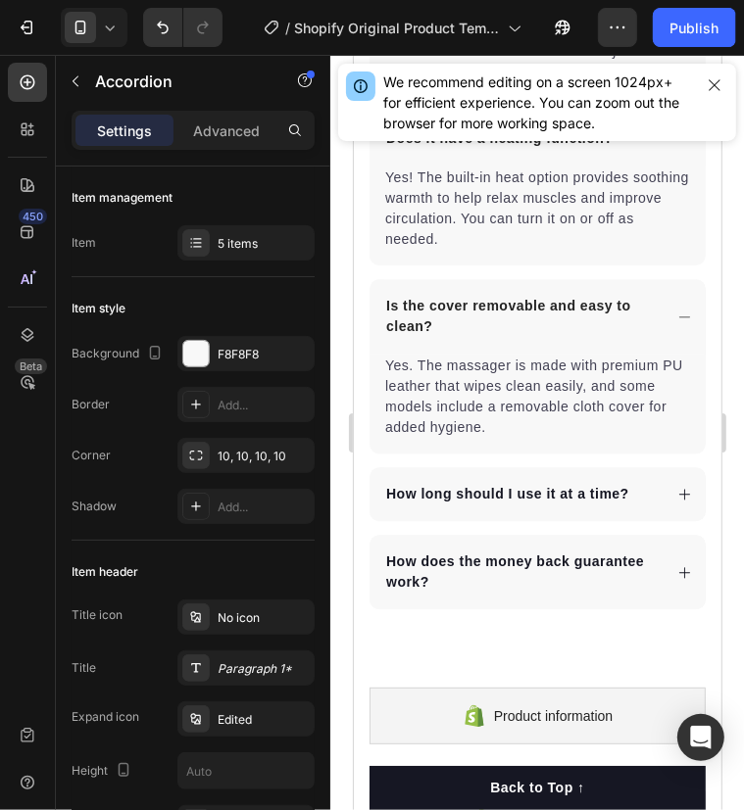
click at [676, 488] on icon at bounding box center [683, 493] width 15 height 15
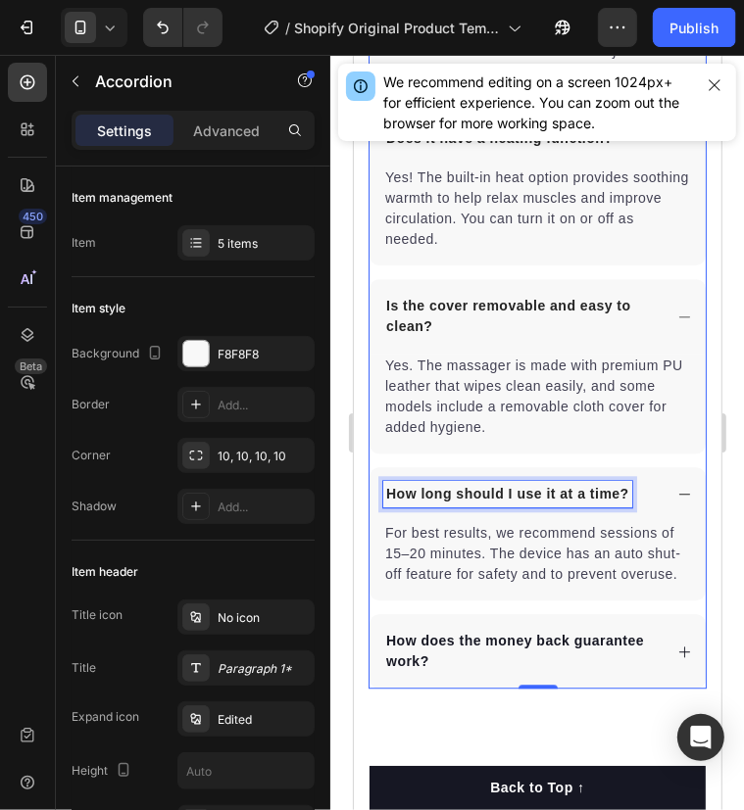
click at [509, 490] on strong "How long should I use it at a time?" at bounding box center [506, 493] width 243 height 16
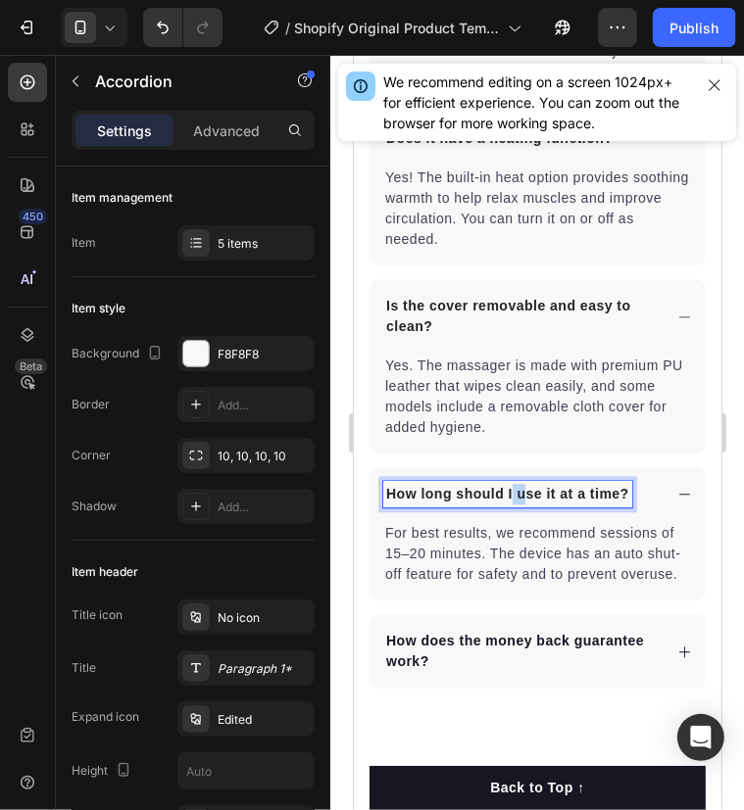
click at [509, 490] on strong "How long should I use it at a time?" at bounding box center [506, 493] width 243 height 16
click at [498, 491] on strong "How long should I use it at a time?" at bounding box center [506, 493] width 243 height 16
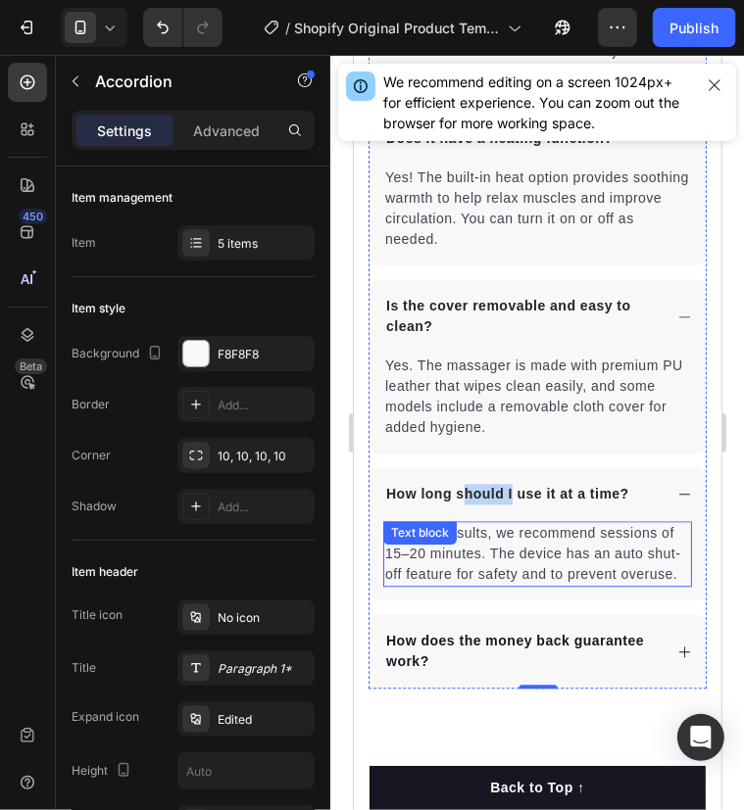
click at [418, 542] on div "For best results, we recommend sessions of 15–20 minutes. The device has an aut…" at bounding box center [536, 553] width 309 height 66
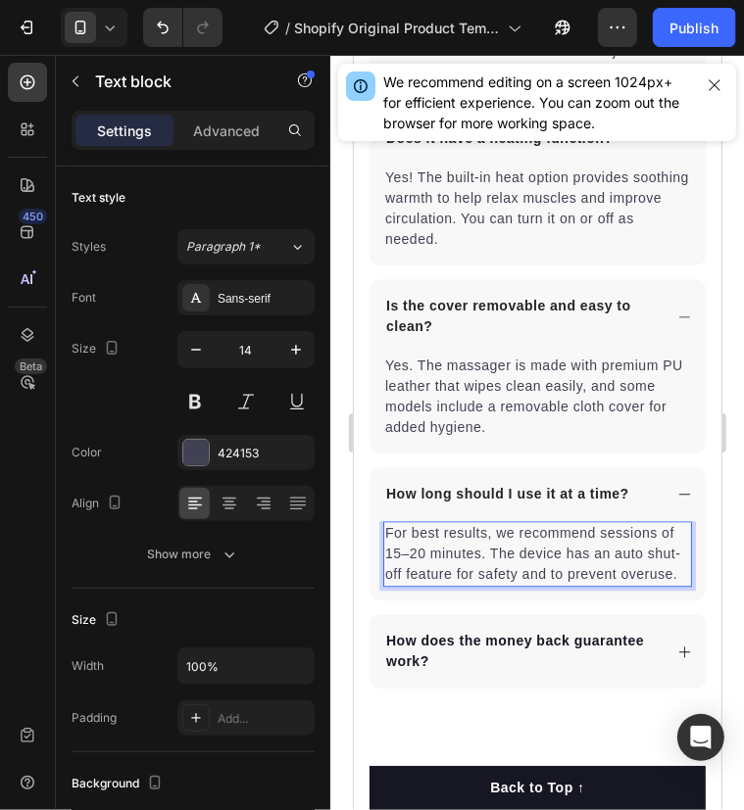
click at [412, 584] on p "For best results, we recommend sessions of 15–20 minutes. The device has an aut…" at bounding box center [536, 553] width 305 height 62
click at [410, 558] on p "For best results, we recommend sessions of 15–20 minutes. The device has an aut…" at bounding box center [536, 553] width 305 height 62
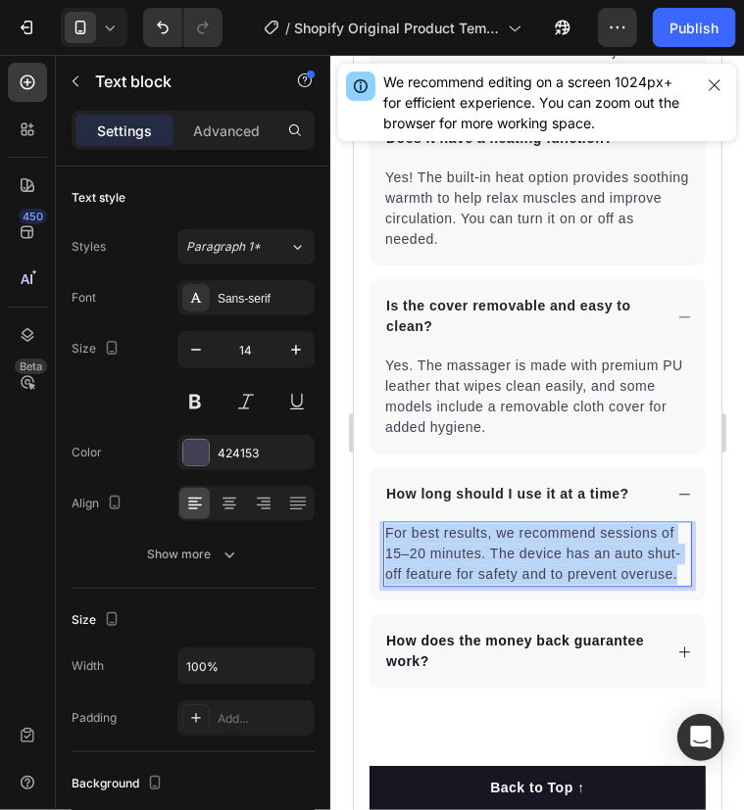
click at [410, 558] on p "For best results, we recommend sessions of 15–20 minutes. The device has an aut…" at bounding box center [536, 553] width 305 height 62
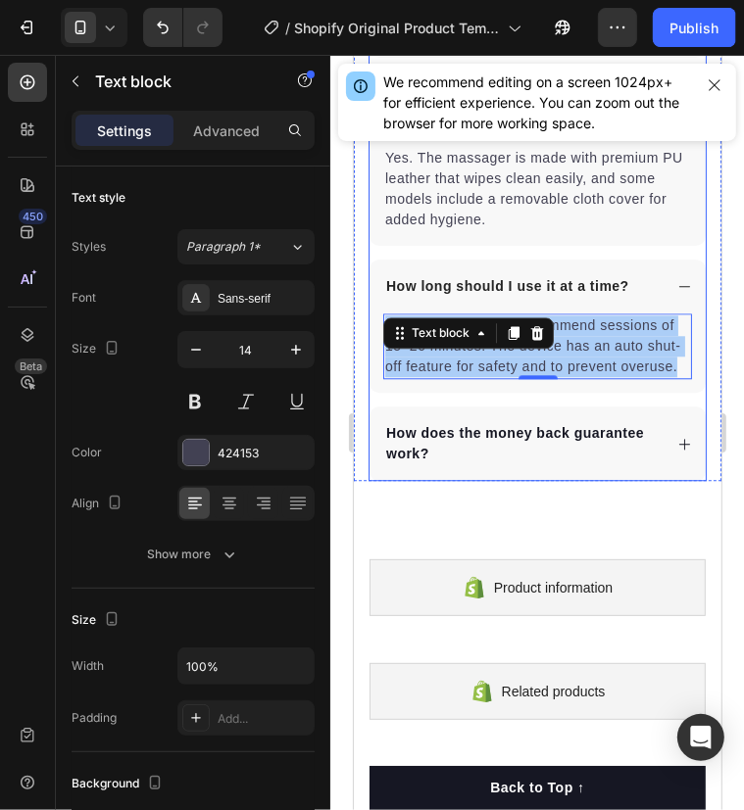
scroll to position [6094, 0]
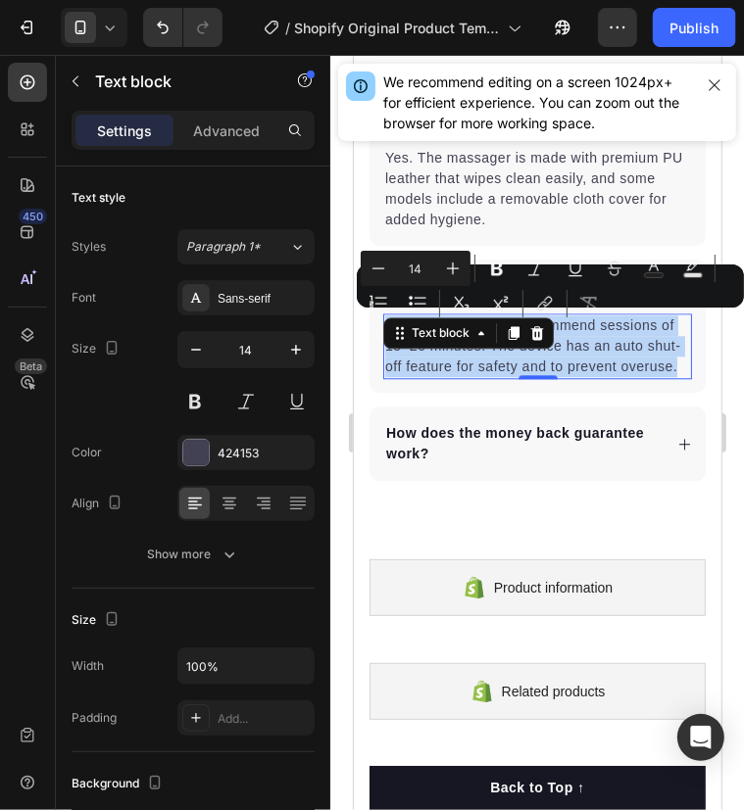
click at [446, 376] on p "For best results, we recommend sessions of 15–20 minutes. The device has an aut…" at bounding box center [536, 345] width 305 height 62
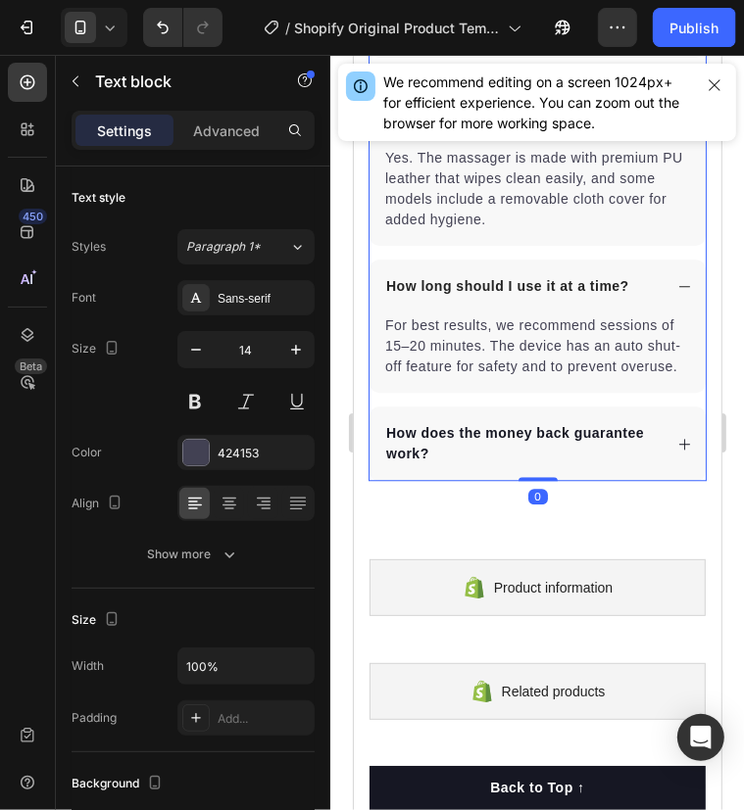
click at [464, 448] on p "How does the money back guarantee work?" at bounding box center [521, 442] width 272 height 41
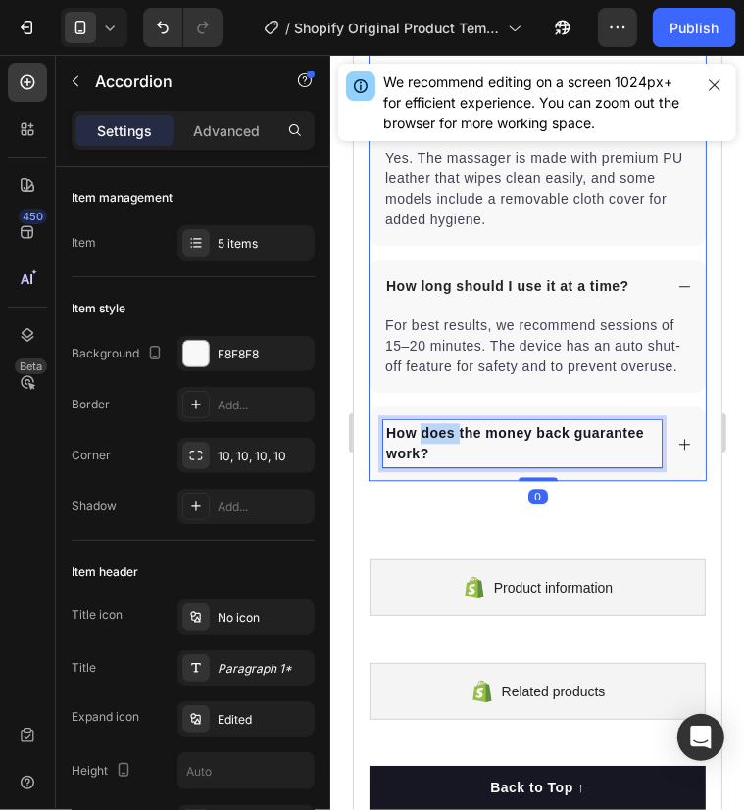
click at [433, 456] on p "How does the money back guarantee work?" at bounding box center [521, 442] width 272 height 41
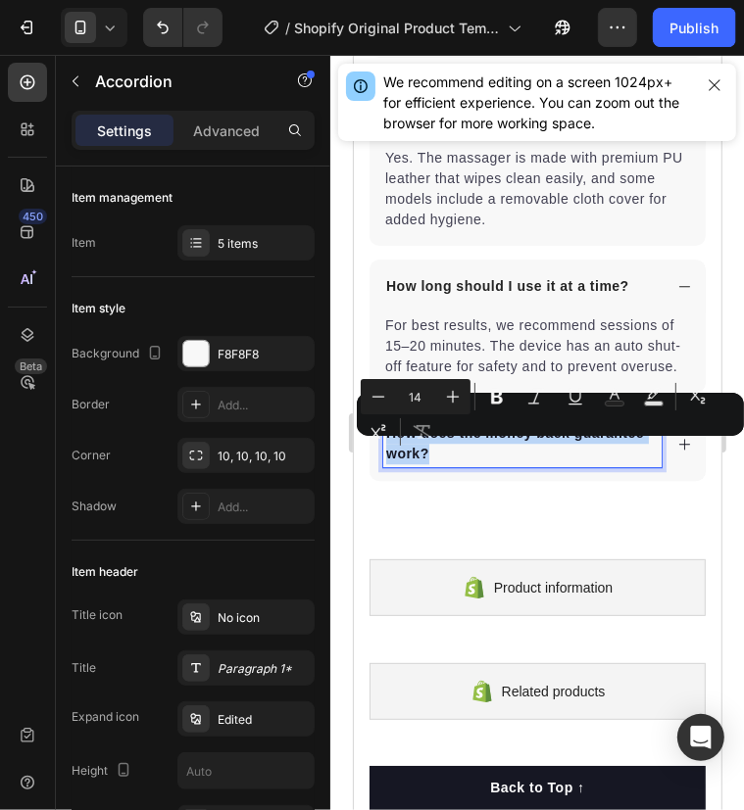
click at [433, 457] on p "How does the money back guarantee work?" at bounding box center [521, 442] width 272 height 41
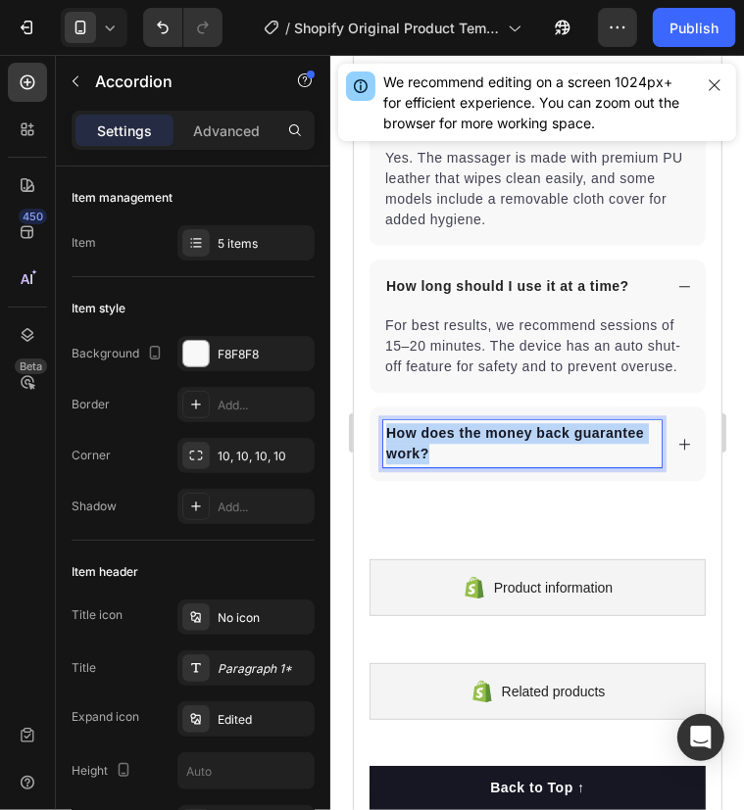
click at [433, 457] on p "How does the money back guarantee work?" at bounding box center [521, 442] width 272 height 41
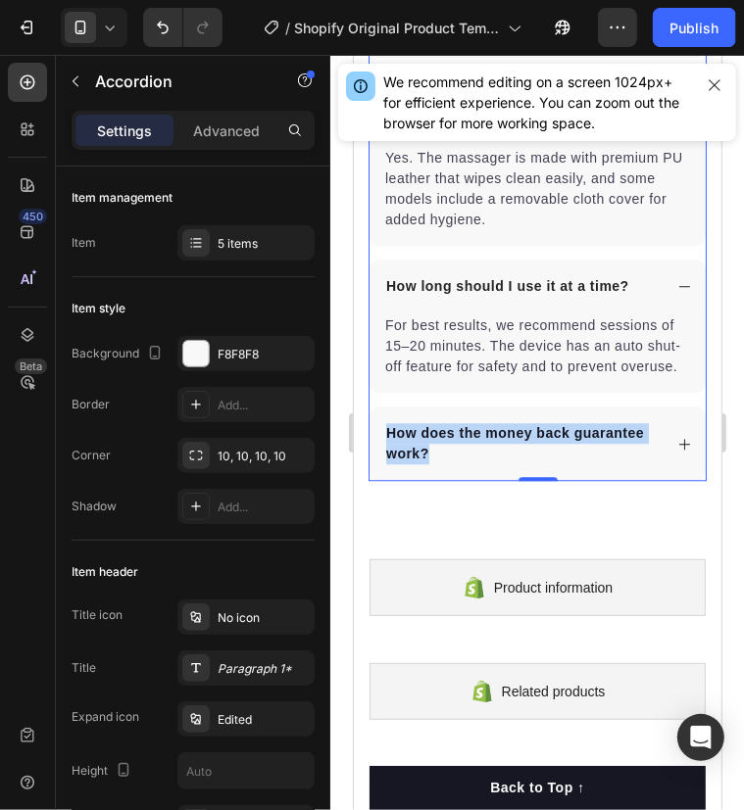
click at [669, 469] on div "How does the money back guarantee work?" at bounding box center [536, 443] width 336 height 74
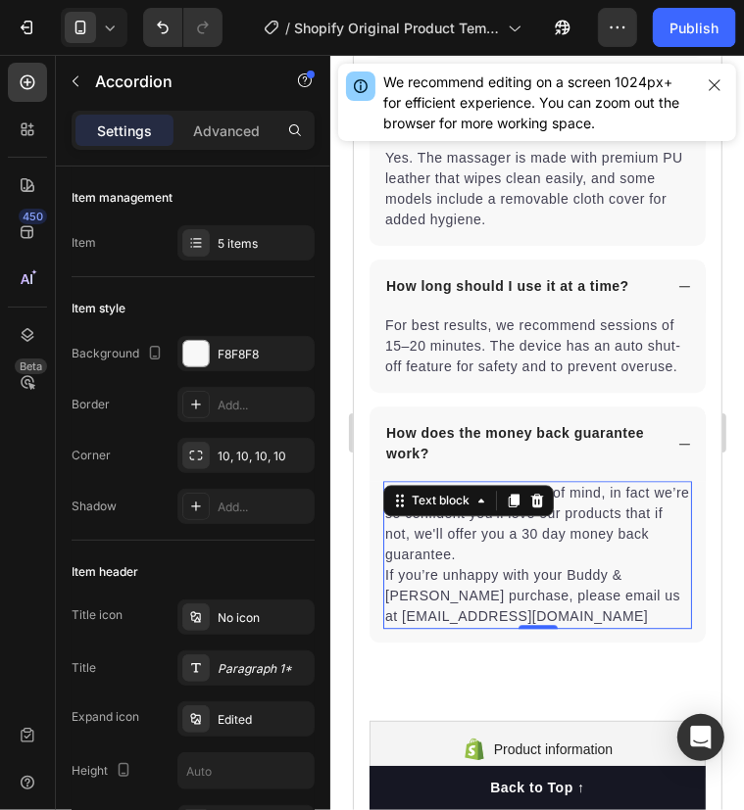
click at [471, 535] on p "You can shop with peace of mind, in fact we’re so confident you’ll love our pro…" at bounding box center [536, 554] width 305 height 144
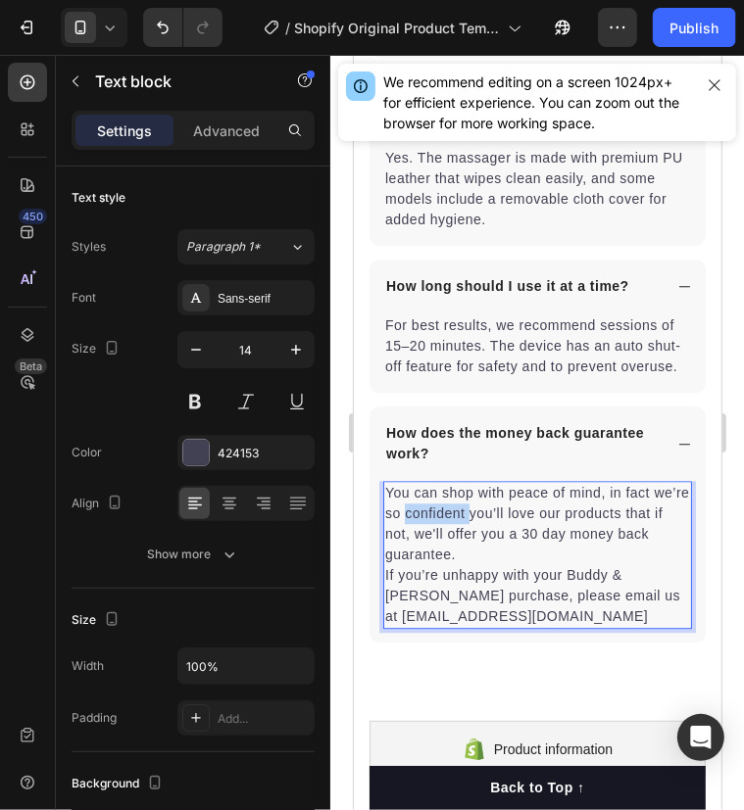
click at [471, 535] on p "You can shop with peace of mind, in fact we’re so confident you’ll love our pro…" at bounding box center [536, 554] width 305 height 144
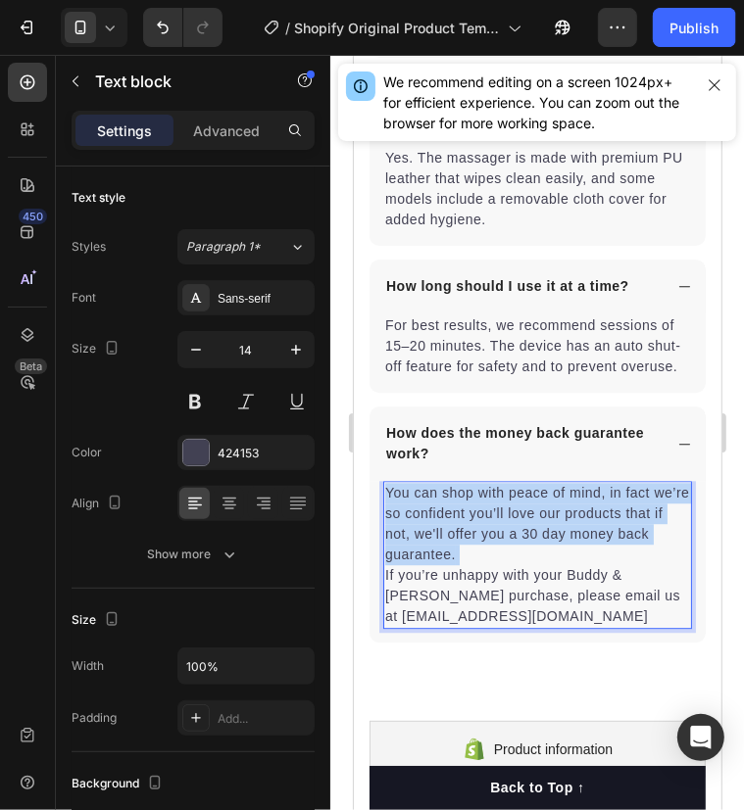
click at [471, 535] on p "You can shop with peace of mind, in fact we’re so confident you’ll love our pro…" at bounding box center [536, 554] width 305 height 144
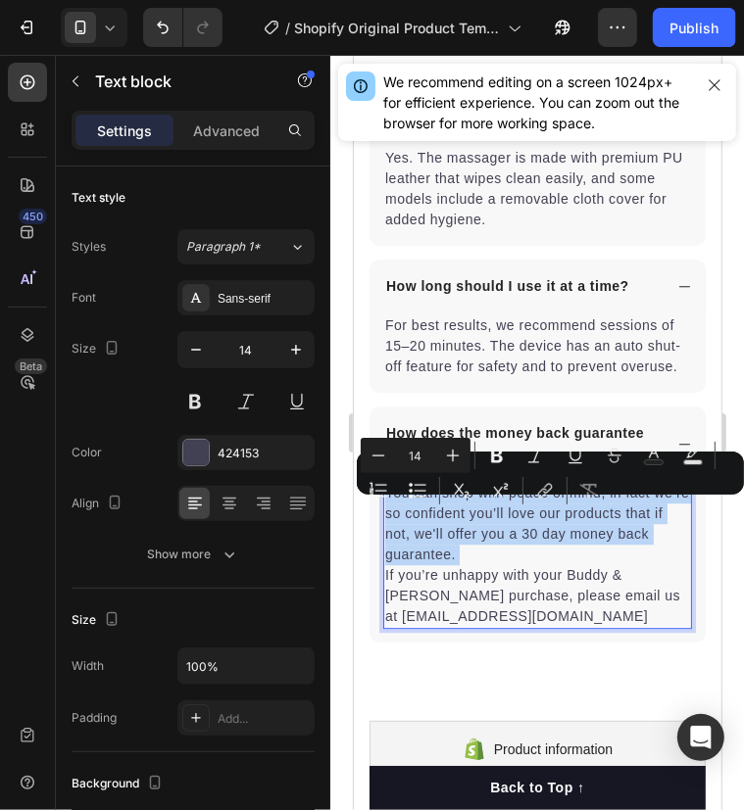
click at [457, 560] on p "You can shop with peace of mind, in fact we’re so confident you’ll love our pro…" at bounding box center [536, 554] width 305 height 144
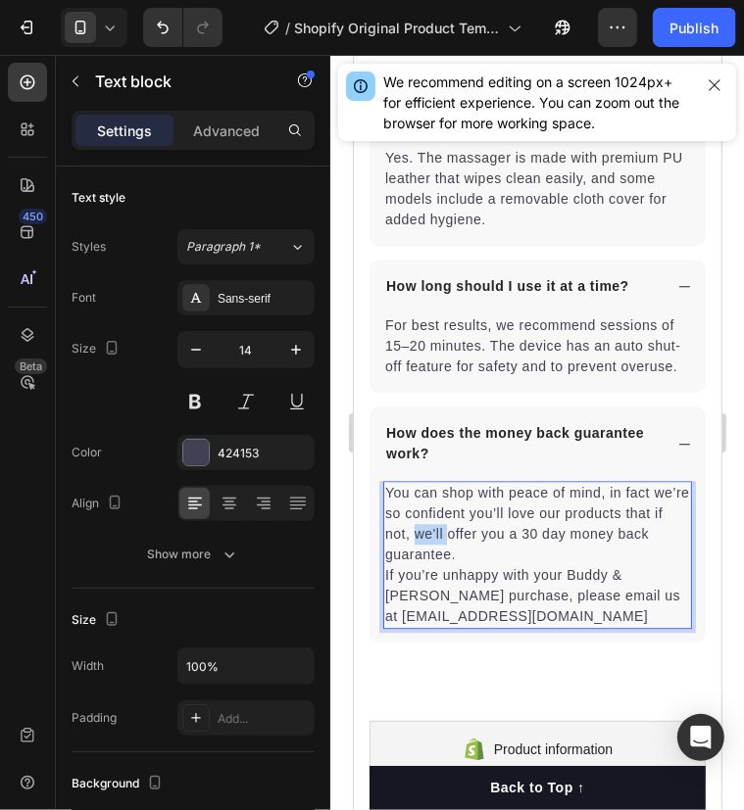
click at [457, 560] on p "You can shop with peace of mind, in fact we’re so confident you’ll love our pro…" at bounding box center [536, 554] width 305 height 144
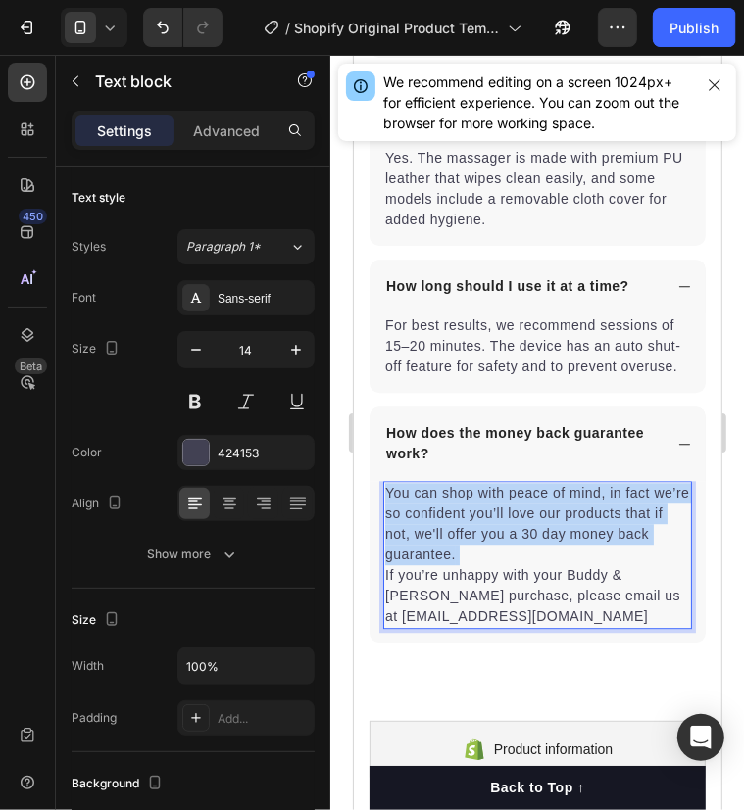
click at [457, 560] on p "You can shop with peace of mind, in fact we’re so confident you’ll love our pro…" at bounding box center [536, 554] width 305 height 144
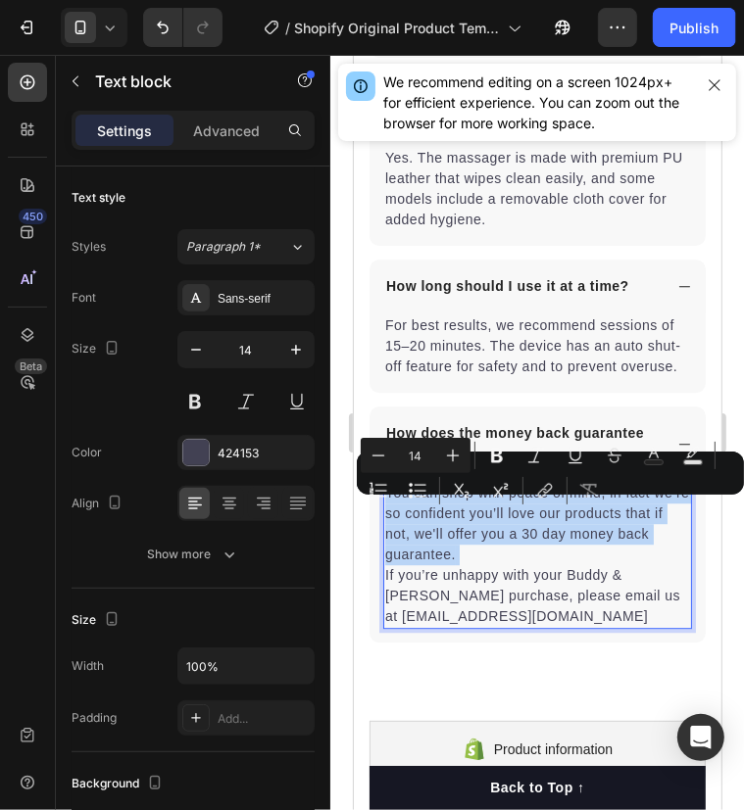
click at [457, 560] on p "You can shop with peace of mind, in fact we’re so confident you’ll love our pro…" at bounding box center [536, 554] width 305 height 144
click at [397, 565] on p "You can shop with peace of mind, in fact we’re so confident you’ll love our pro…" at bounding box center [536, 554] width 305 height 144
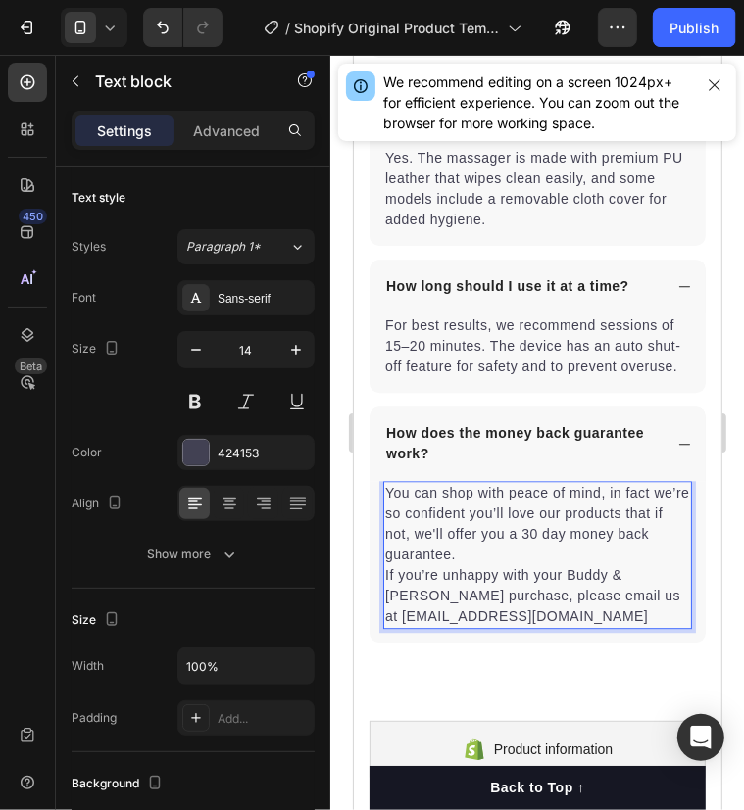
click at [389, 505] on p "You can shop with peace of mind, in fact we’re so confident you’ll love our pro…" at bounding box center [536, 554] width 305 height 144
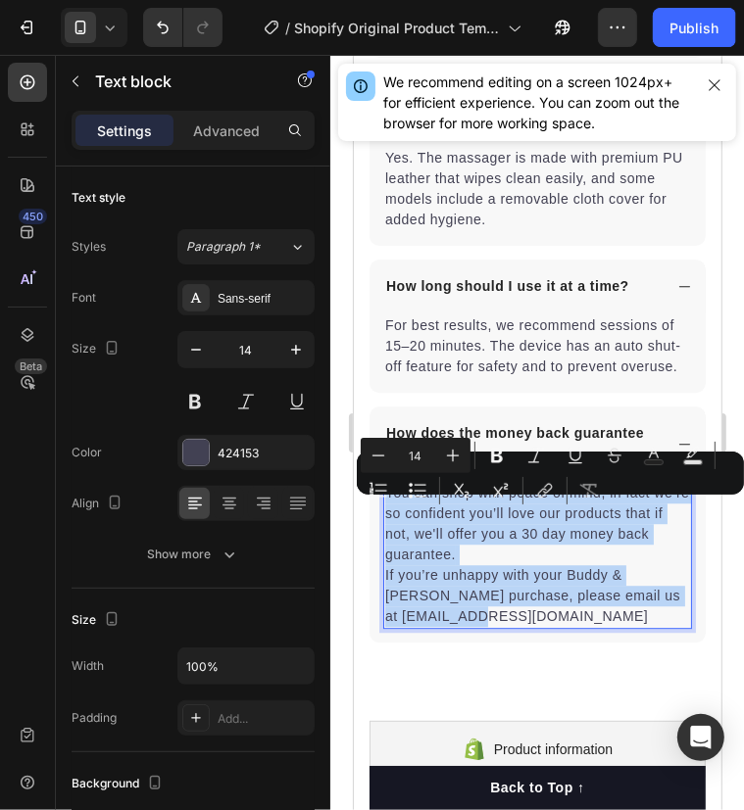
drag, startPoint x: 385, startPoint y: 507, endPoint x: 550, endPoint y: 633, distance: 206.9
click at [550, 626] on p "You can shop with peace of mind, in fact we’re so confident you’ll love our pro…" at bounding box center [536, 554] width 305 height 144
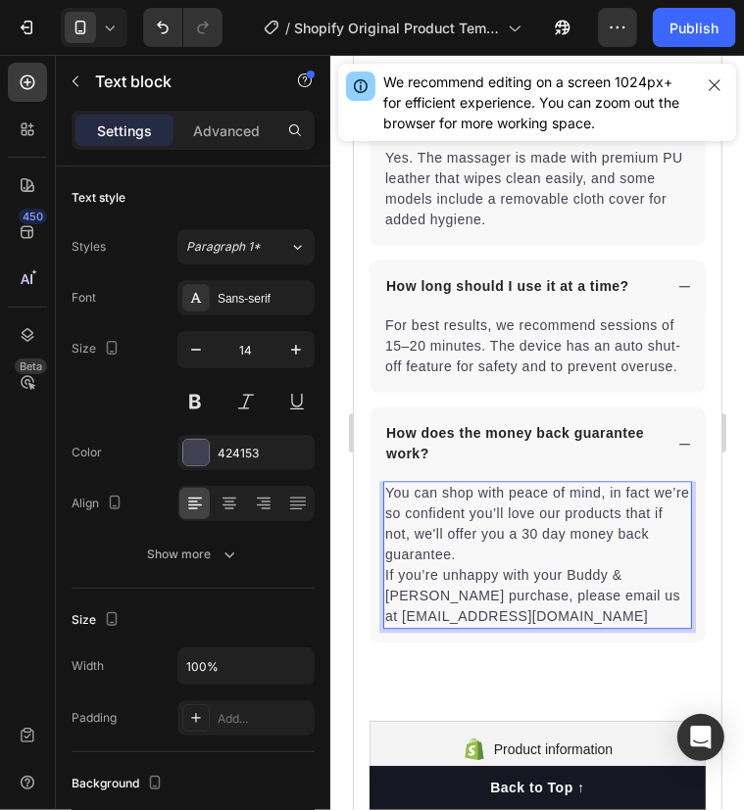
click at [390, 510] on p "You can shop with peace of mind, in fact we’re so confident you’ll love our pro…" at bounding box center [536, 554] width 305 height 144
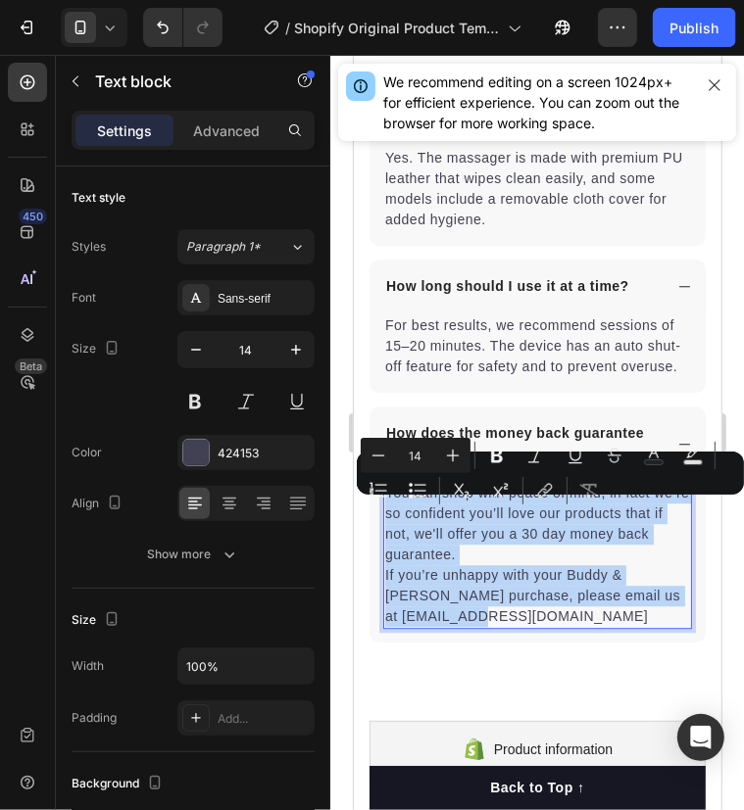
drag, startPoint x: 385, startPoint y: 511, endPoint x: 533, endPoint y: 633, distance: 191.4
click at [533, 626] on p "You can shop with peace of mind, in fact we’re so confident you’ll love our pro…" at bounding box center [536, 554] width 305 height 144
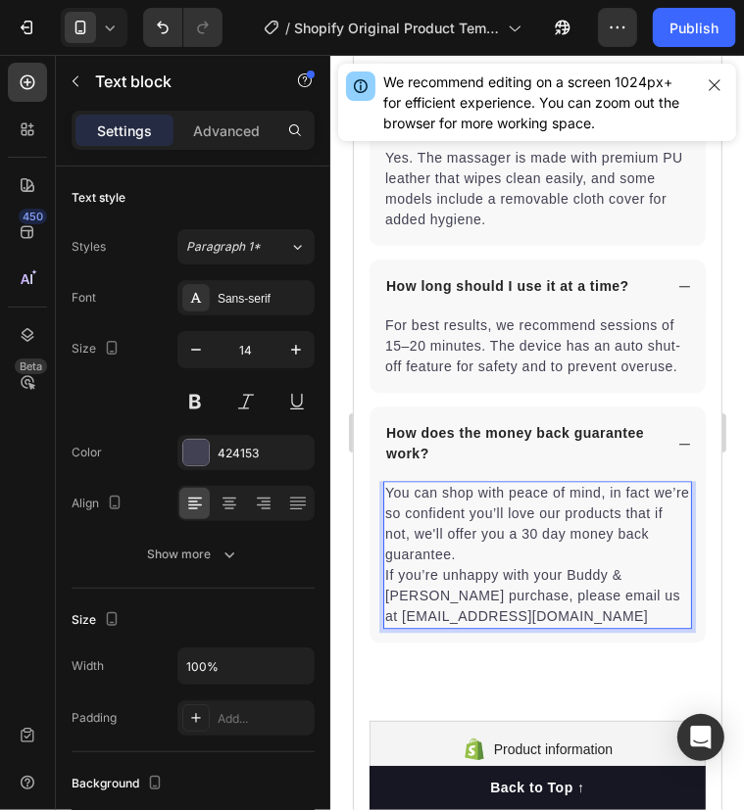
click at [427, 591] on p "You can shop with peace of mind, in fact we’re so confident you’ll love our pro…" at bounding box center [536, 554] width 305 height 144
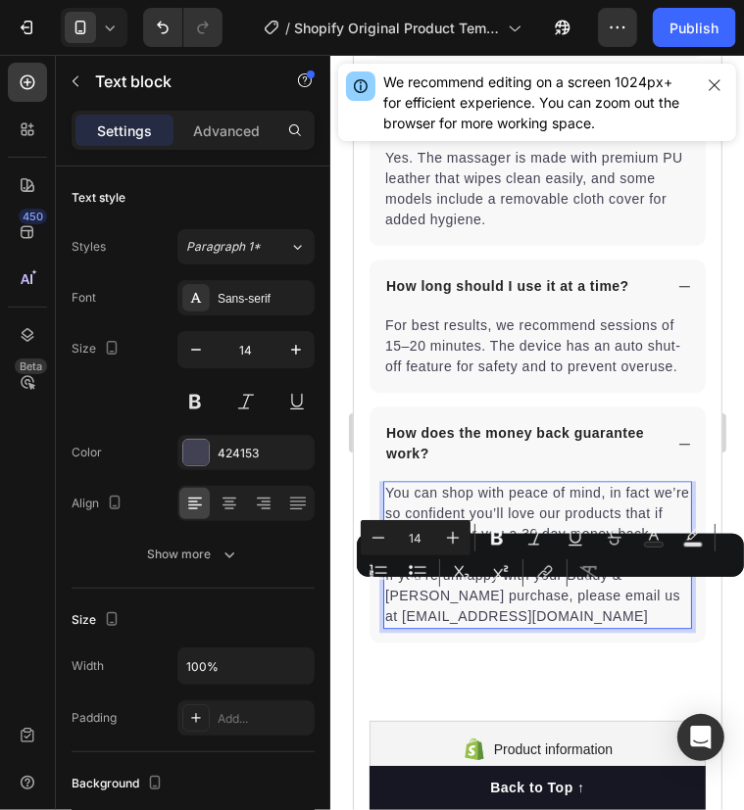
click at [439, 510] on p "You can shop with peace of mind, in fact we’re so confident you’ll love our pro…" at bounding box center [536, 554] width 305 height 144
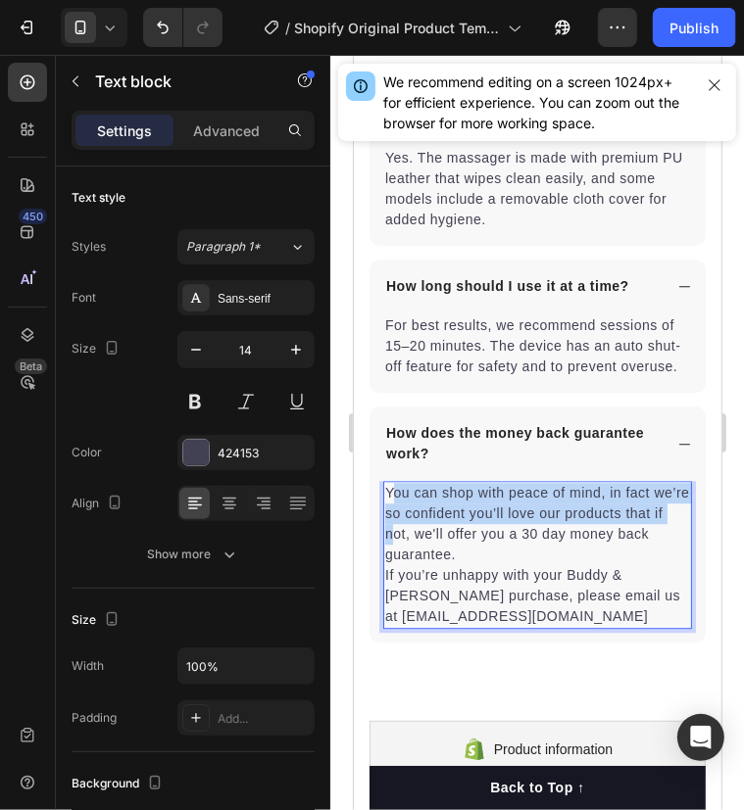
drag, startPoint x: 389, startPoint y: 511, endPoint x: 437, endPoint y: 555, distance: 65.2
click at [437, 555] on p "You can shop with peace of mind, in fact we’re so confident you’ll love our pro…" at bounding box center [536, 554] width 305 height 144
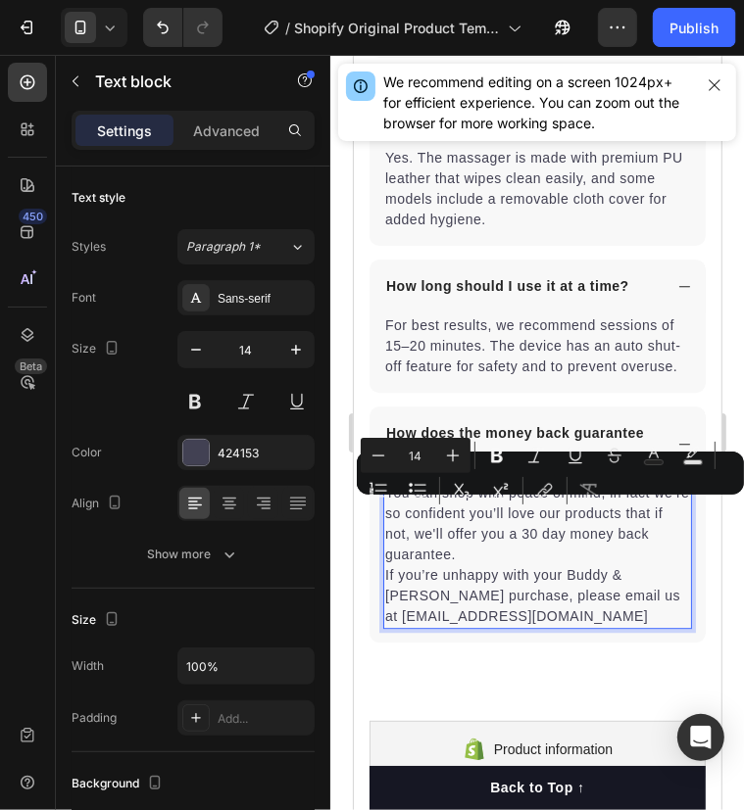
click at [384, 507] on p "You can shop with peace of mind, in fact we’re so confident you’ll love our pro…" at bounding box center [536, 554] width 305 height 144
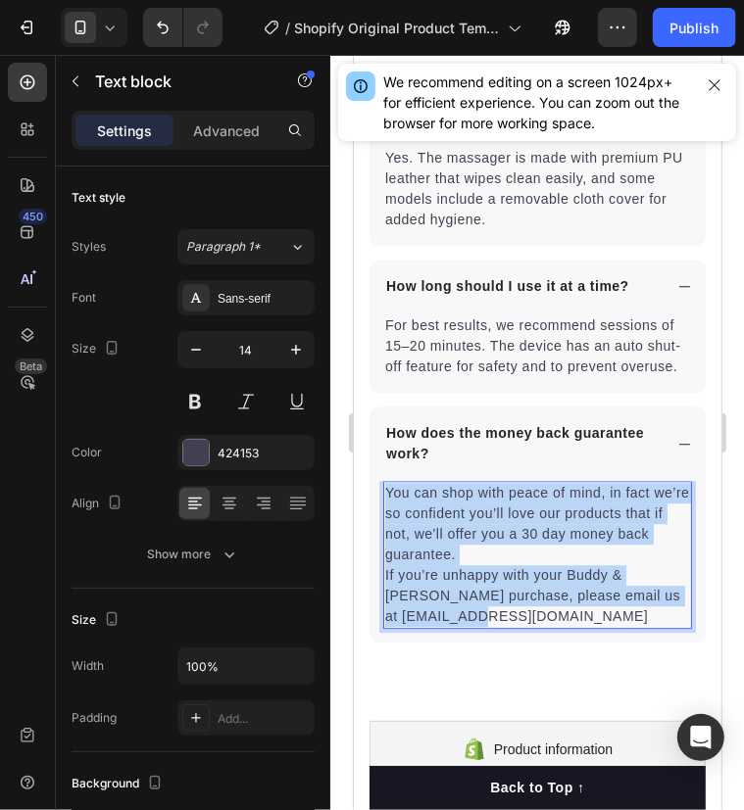
drag, startPoint x: 384, startPoint y: 507, endPoint x: 520, endPoint y: 632, distance: 184.5
click at [520, 626] on p "You can shop with peace of mind, in fact we’re so confident you’ll love our pro…" at bounding box center [536, 554] width 305 height 144
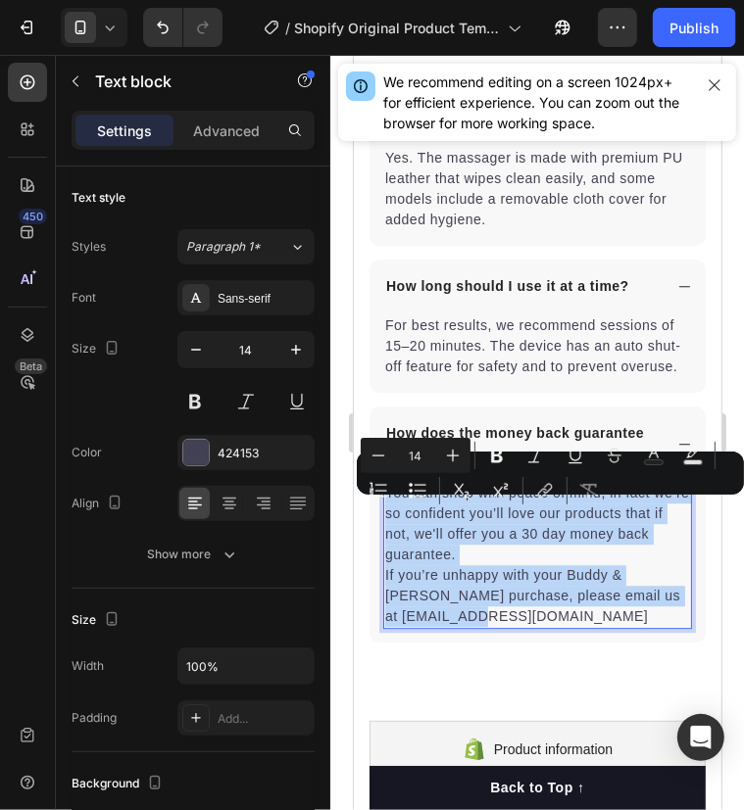
click at [520, 626] on p "You can shop with peace of mind, in fact we’re so confident you’ll love our pro…" at bounding box center [536, 554] width 305 height 144
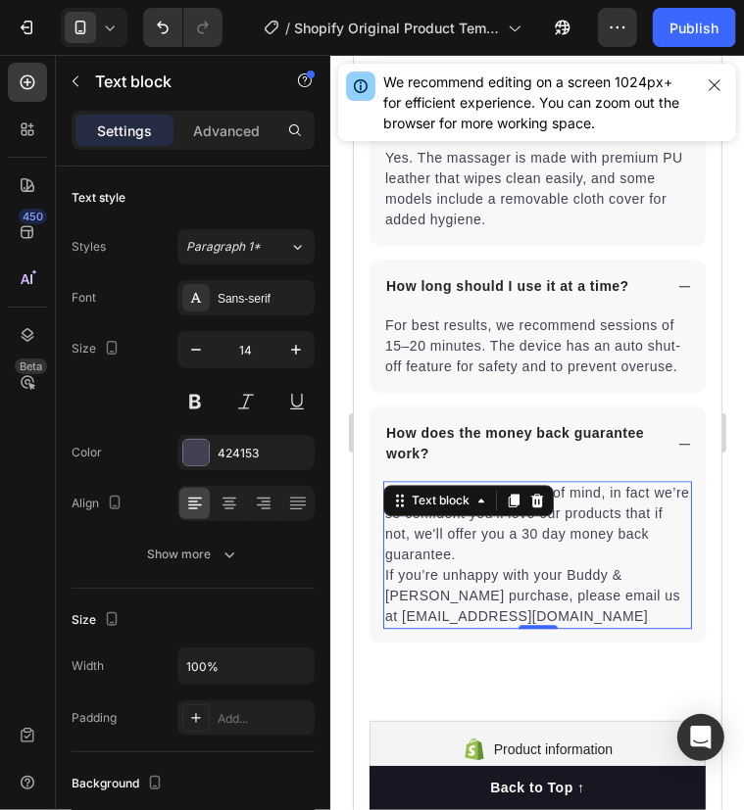
click at [441, 568] on p "You can shop with peace of mind, in fact we’re so confident you’ll love our pro…" at bounding box center [536, 554] width 305 height 144
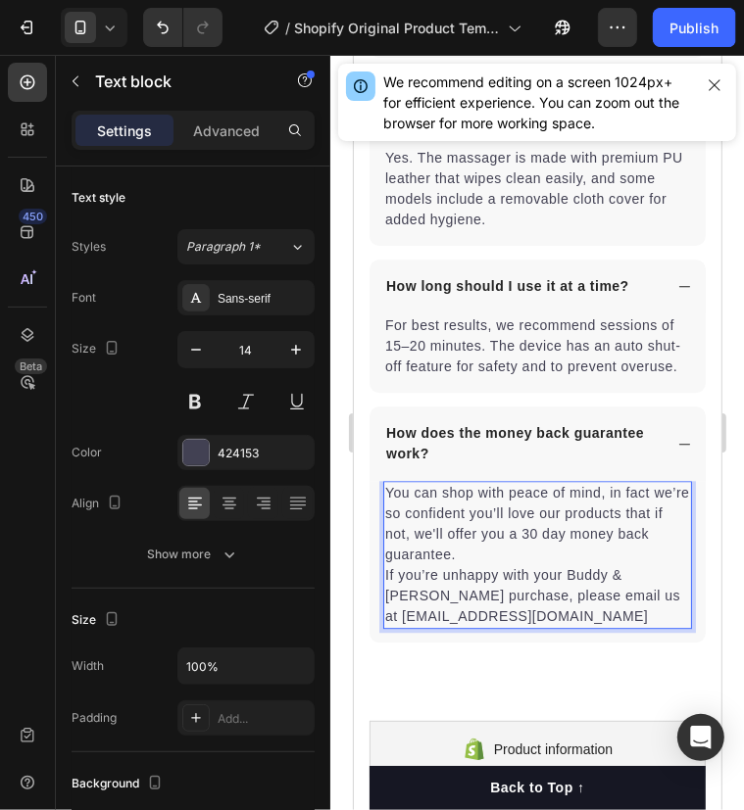
click at [398, 519] on p "You can shop with peace of mind, in fact we’re so confident you’ll love our pro…" at bounding box center [536, 554] width 305 height 144
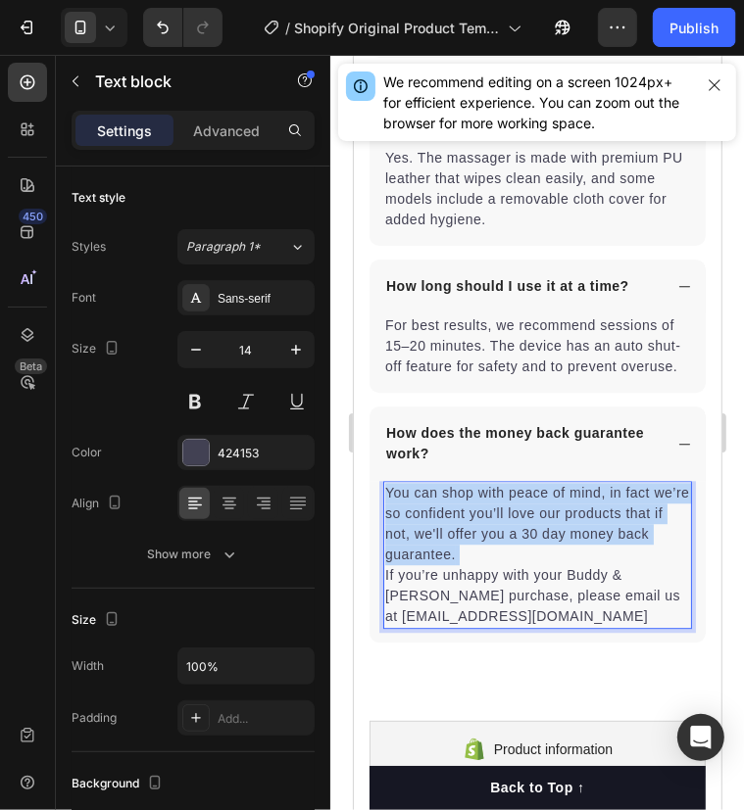
click at [398, 519] on p "You can shop with peace of mind, in fact we’re so confident you’ll love our pro…" at bounding box center [536, 554] width 305 height 144
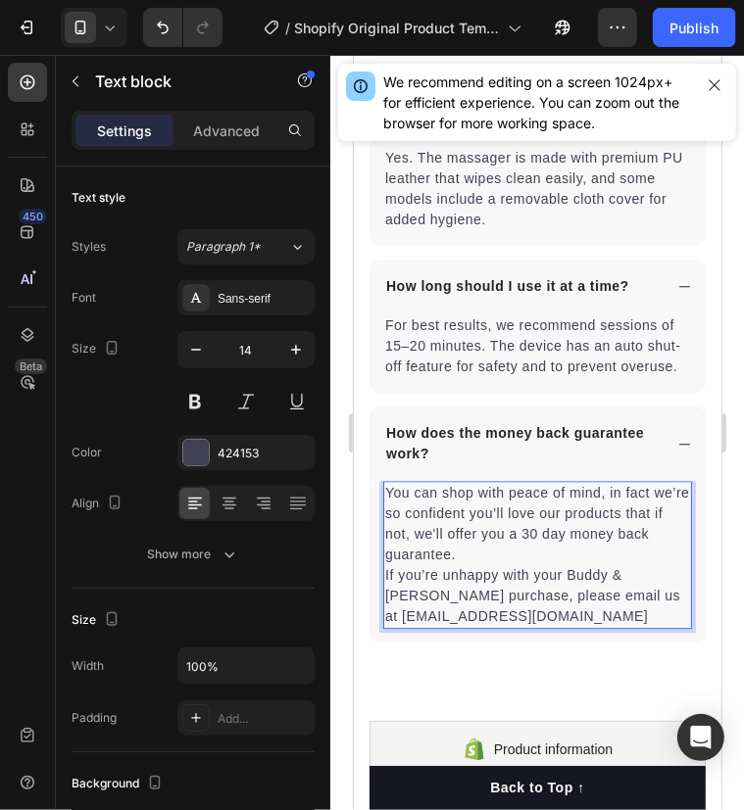
click at [471, 583] on p "You can shop with peace of mind, in fact we’re so confident you’ll love our pro…" at bounding box center [536, 554] width 305 height 144
click at [389, 511] on p "You can shop with peace of mind, in fact we’re so confident you’ll love our pro…" at bounding box center [536, 554] width 305 height 144
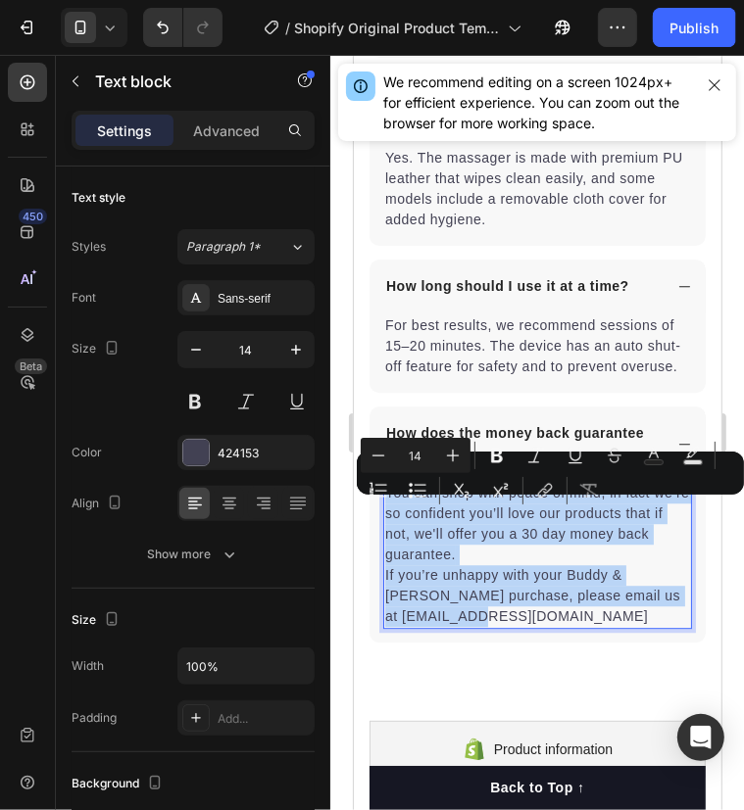
drag, startPoint x: 385, startPoint y: 508, endPoint x: 539, endPoint y: 641, distance: 202.9
click at [539, 626] on p "You can shop with peace of mind, in fact we’re so confident you’ll love our pro…" at bounding box center [536, 554] width 305 height 144
drag, startPoint x: 540, startPoint y: 633, endPoint x: 385, endPoint y: 519, distance: 192.0
click at [385, 519] on p "You can shop with peace of mind, in fact we’re so confident you’ll love our pro…" at bounding box center [536, 554] width 305 height 144
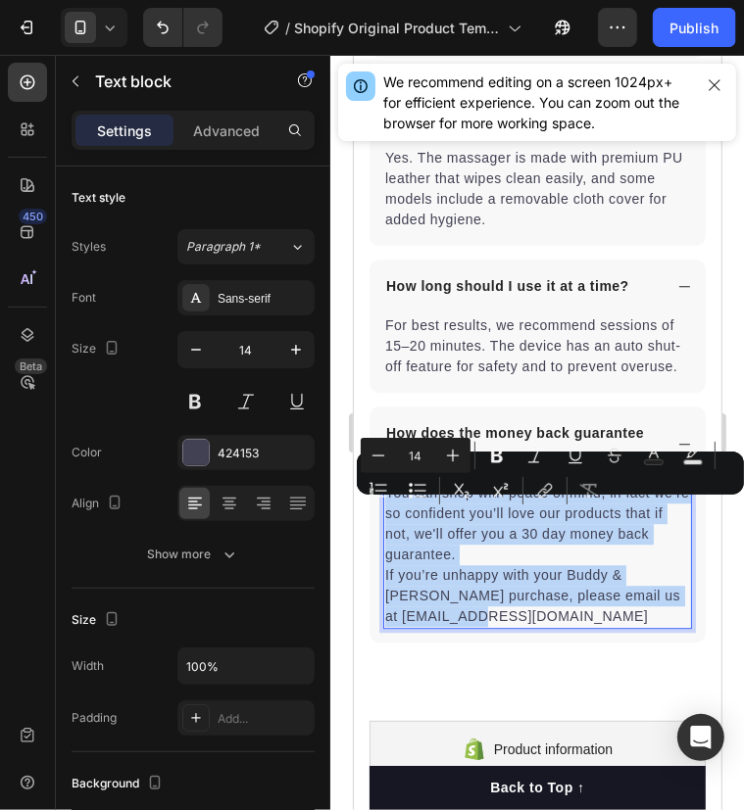
click at [385, 519] on p "You can shop with peace of mind, in fact we’re so confident you’ll love our pro…" at bounding box center [536, 554] width 305 height 144
drag, startPoint x: 387, startPoint y: 507, endPoint x: 538, endPoint y: 629, distance: 193.7
click at [538, 626] on p "You can shop with peace of mind, in fact we’re so confident you’ll love our pro…" at bounding box center [536, 554] width 305 height 144
drag, startPoint x: 538, startPoint y: 629, endPoint x: 371, endPoint y: 475, distance: 226.7
click at [538, 626] on p "You can shop with peace of mind, in fact we’re so confident you’ll love our pro…" at bounding box center [536, 554] width 305 height 144
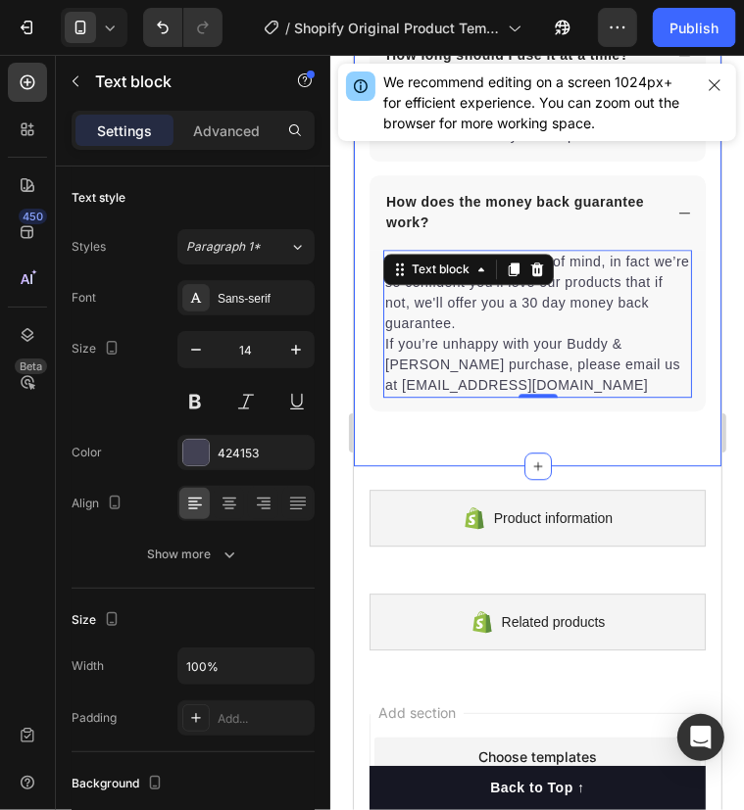
scroll to position [6325, 0]
